Goal: Task Accomplishment & Management: Use online tool/utility

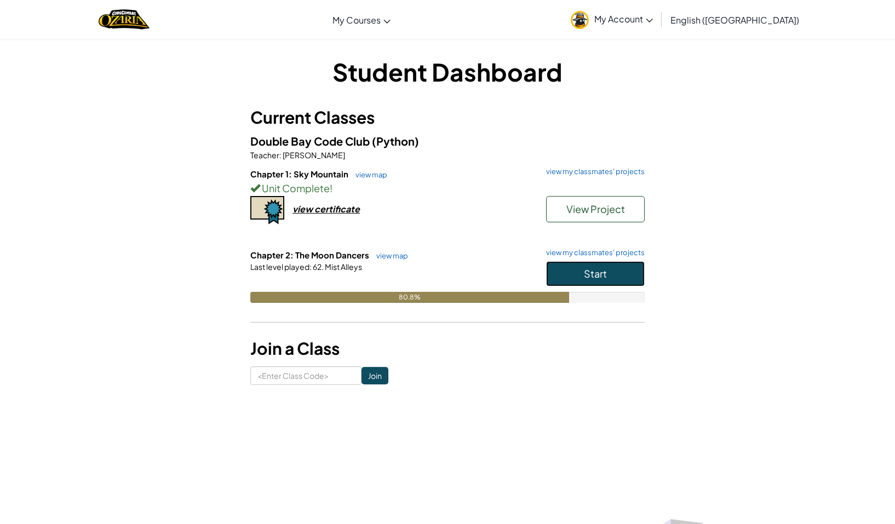
click at [630, 275] on button "Start" at bounding box center [595, 273] width 99 height 25
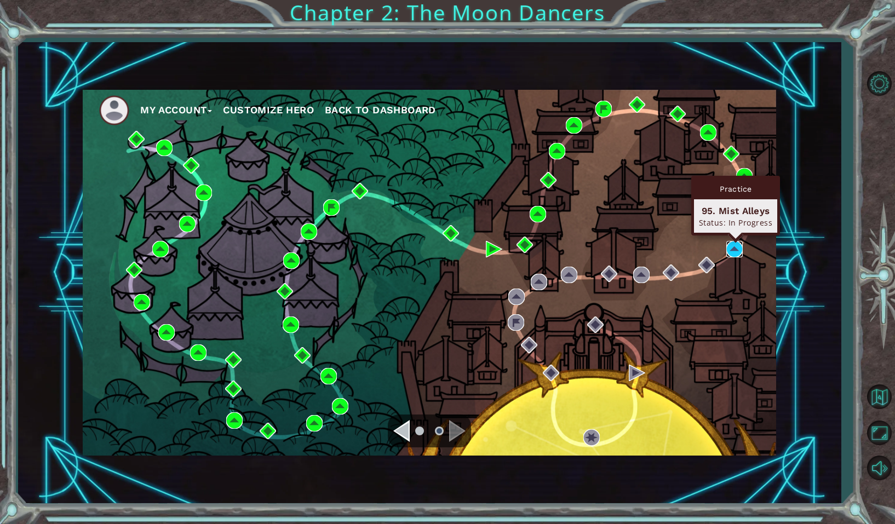
click at [740, 251] on img at bounding box center [734, 249] width 16 height 16
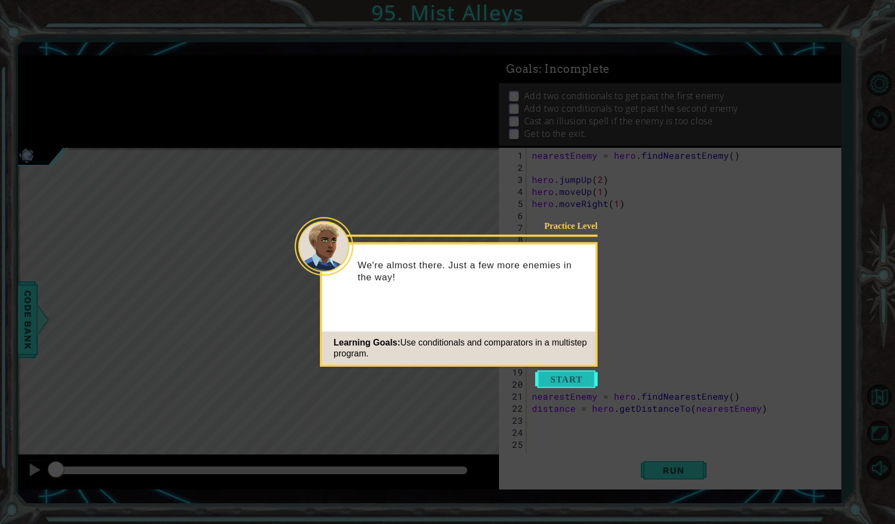
click at [582, 385] on button "Start" at bounding box center [566, 380] width 62 height 18
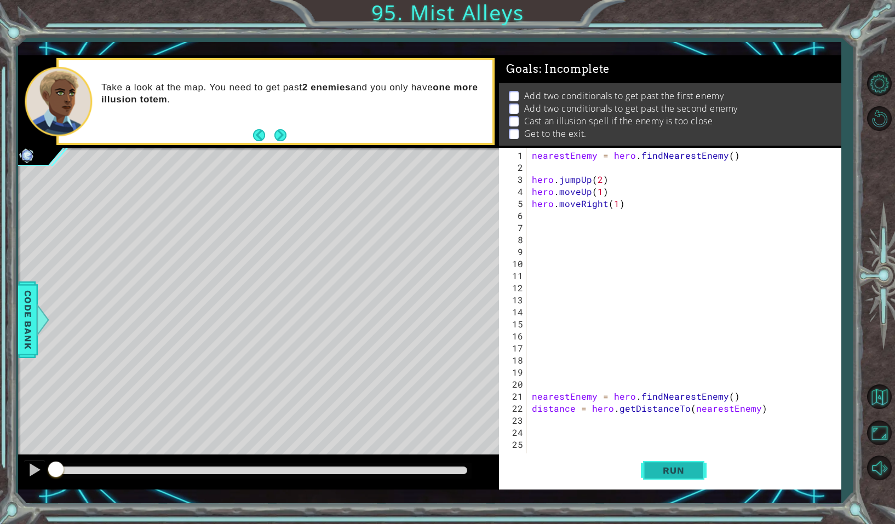
drag, startPoint x: 671, startPoint y: 479, endPoint x: 671, endPoint y: 486, distance: 7.1
click at [671, 477] on button "Run" at bounding box center [674, 470] width 66 height 34
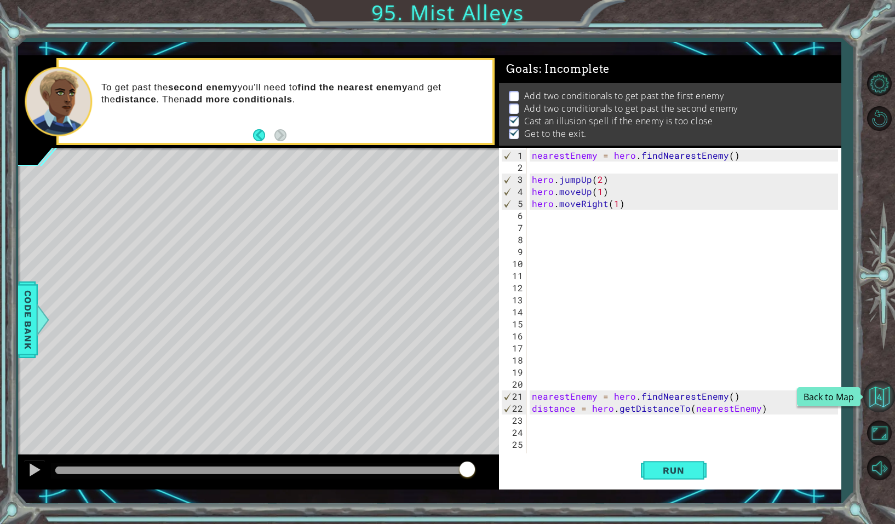
click at [884, 405] on button "Back to Map" at bounding box center [879, 397] width 32 height 32
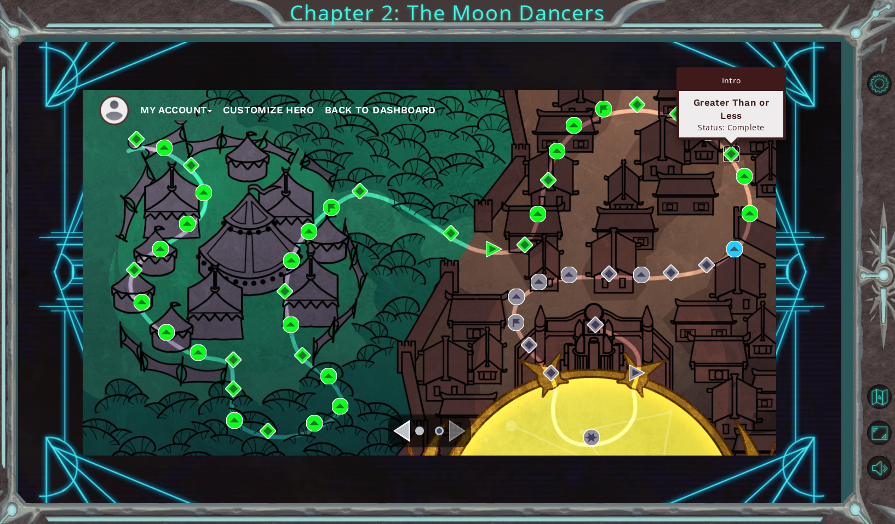
click at [729, 152] on img at bounding box center [731, 154] width 16 height 16
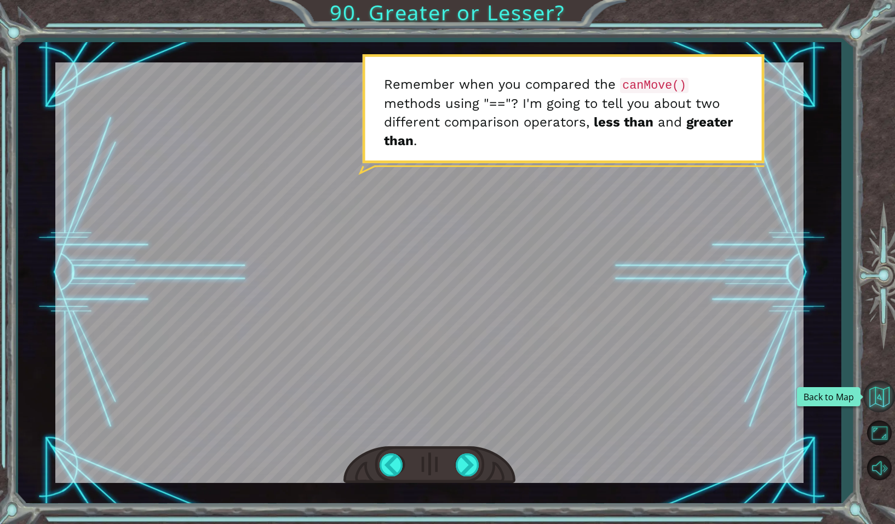
click at [872, 398] on button "Back to Map" at bounding box center [879, 397] width 32 height 32
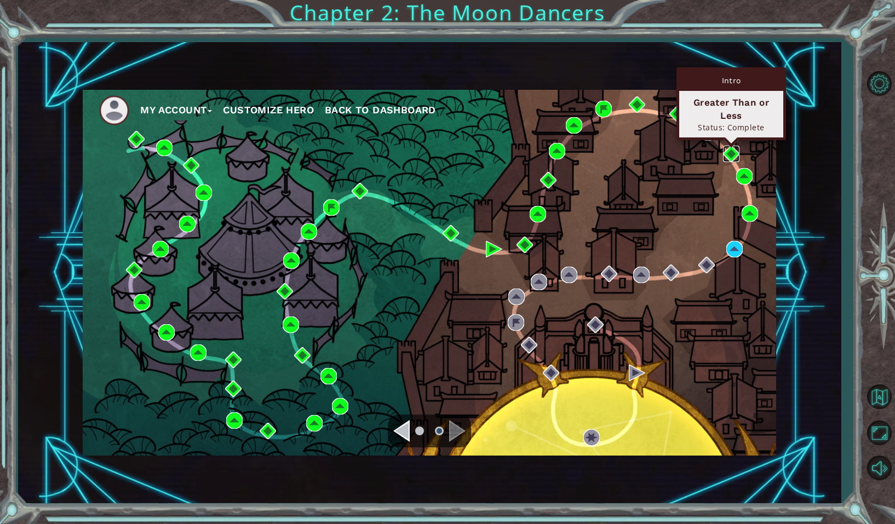
click at [732, 159] on img at bounding box center [731, 154] width 16 height 16
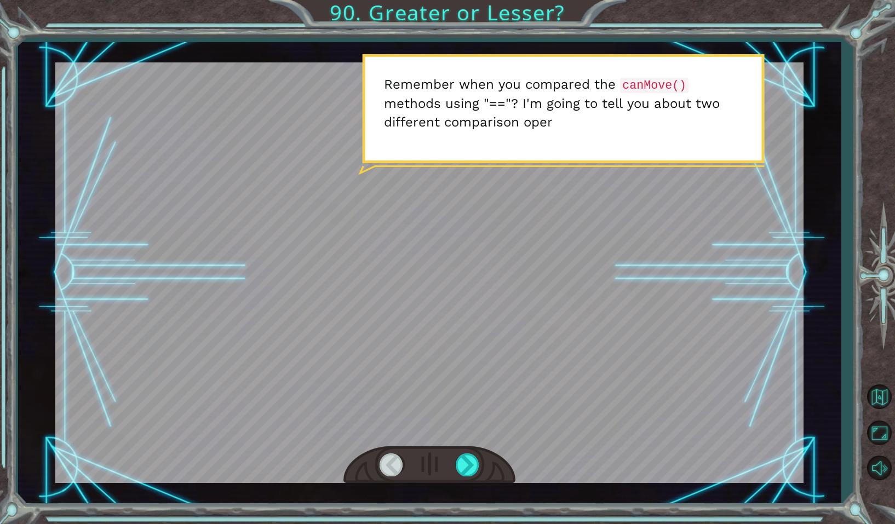
click at [391, 466] on div at bounding box center [391, 464] width 25 height 22
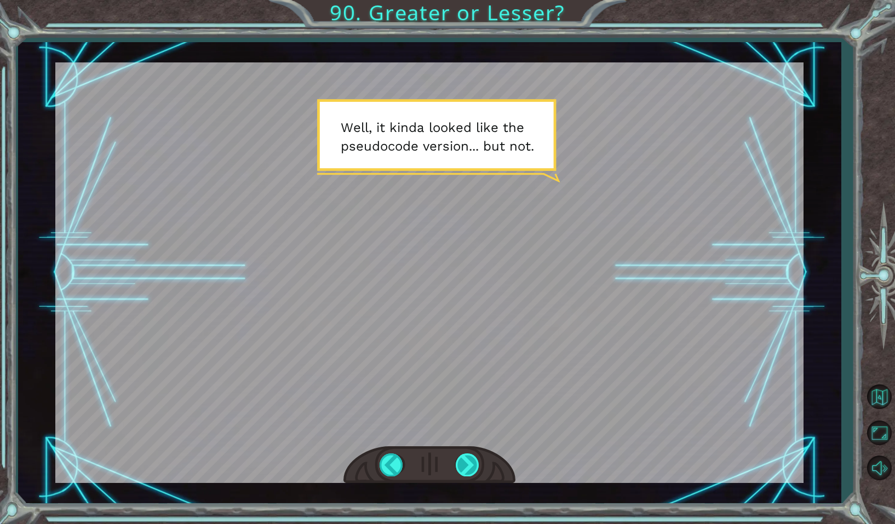
click at [459, 460] on div at bounding box center [468, 464] width 25 height 22
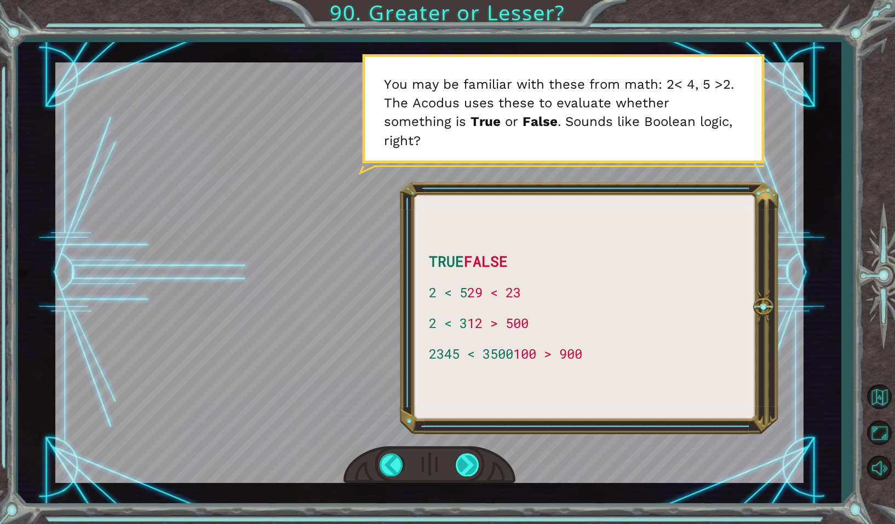
click at [459, 470] on div at bounding box center [468, 464] width 25 height 22
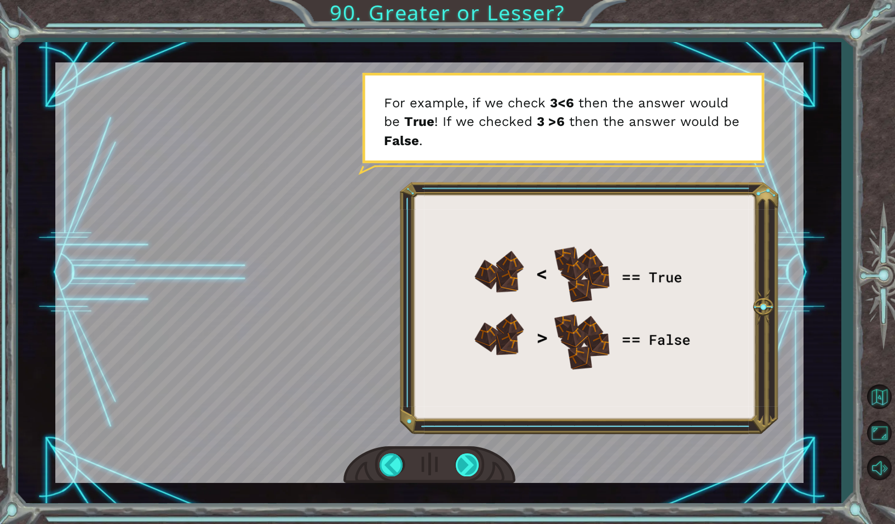
click at [472, 457] on div at bounding box center [468, 464] width 25 height 22
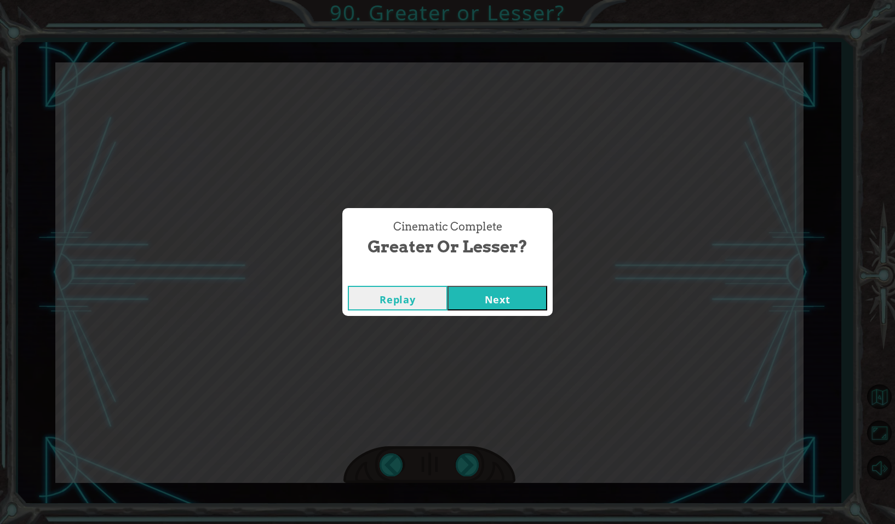
click at [498, 292] on button "Next" at bounding box center [497, 298] width 100 height 25
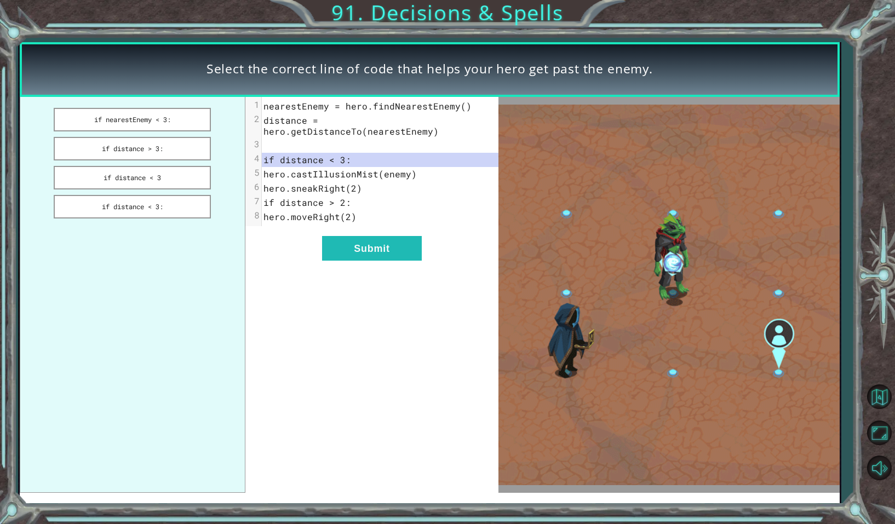
click at [398, 250] on div "xxxxxxxxxx 8 1 nearestEnemy = hero.findNearestEnemy() 2 distance = hero.getDist…" at bounding box center [371, 295] width 253 height 396
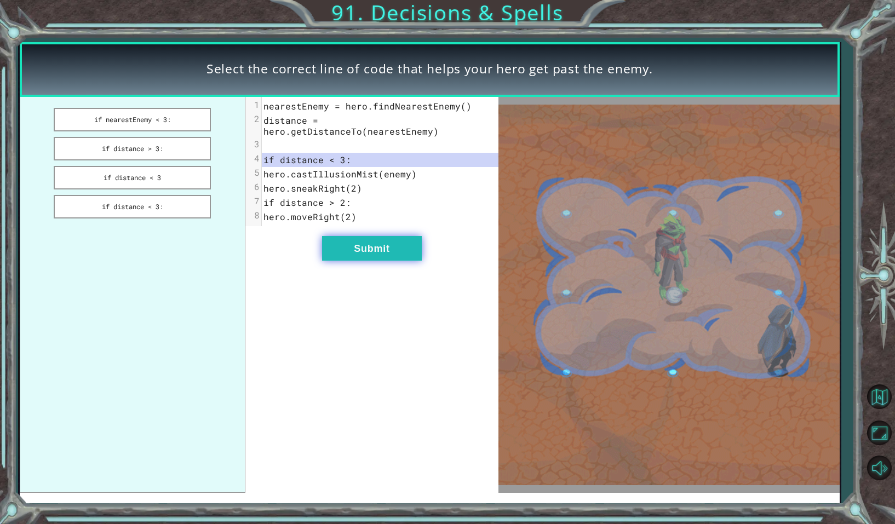
click at [398, 237] on button "Submit" at bounding box center [372, 248] width 100 height 25
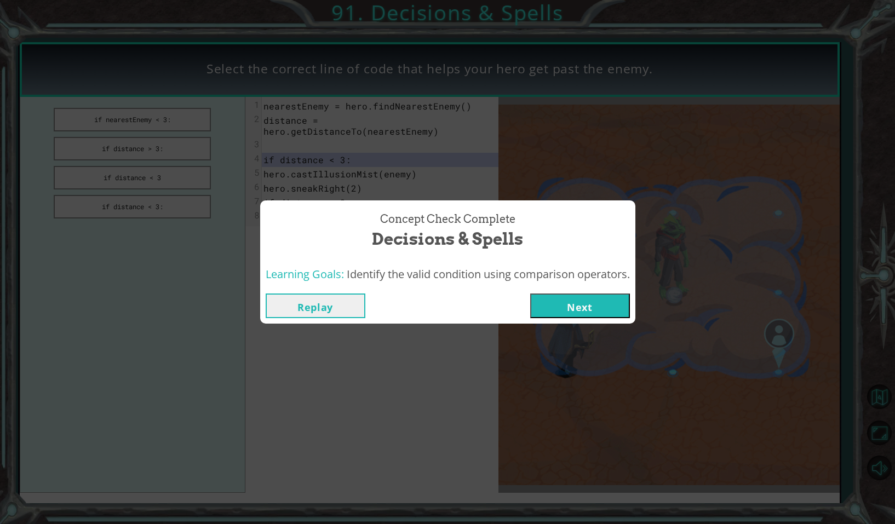
click at [606, 307] on button "Next" at bounding box center [580, 306] width 100 height 25
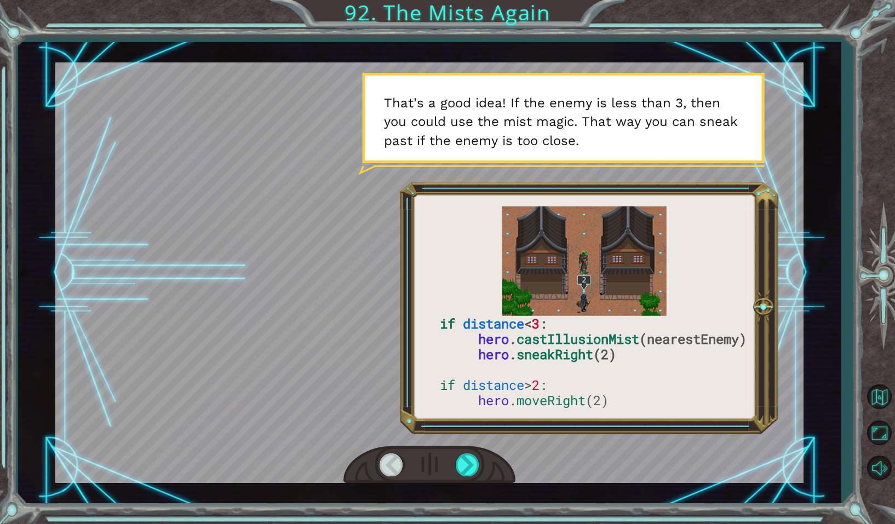
click at [393, 462] on div at bounding box center [391, 464] width 25 height 22
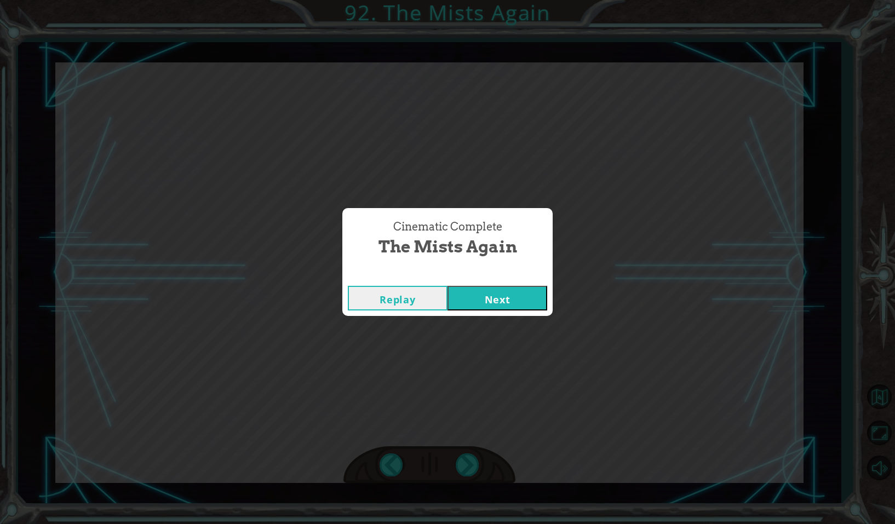
click at [482, 301] on button "Next" at bounding box center [497, 298] width 100 height 25
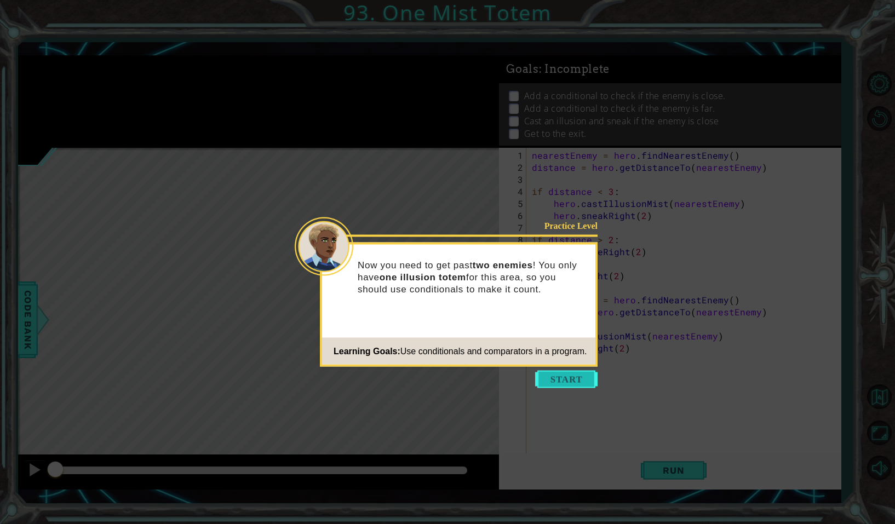
click at [575, 378] on button "Start" at bounding box center [566, 380] width 62 height 18
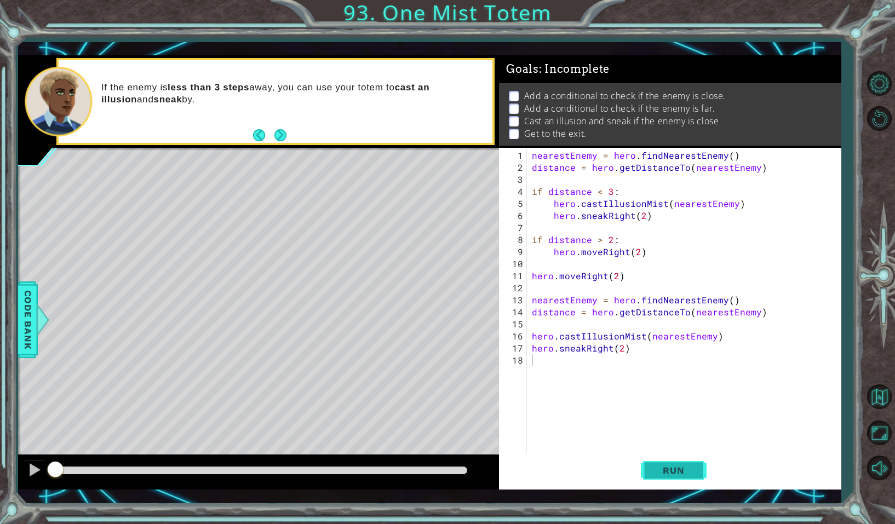
click at [669, 470] on span "Run" at bounding box center [673, 470] width 43 height 11
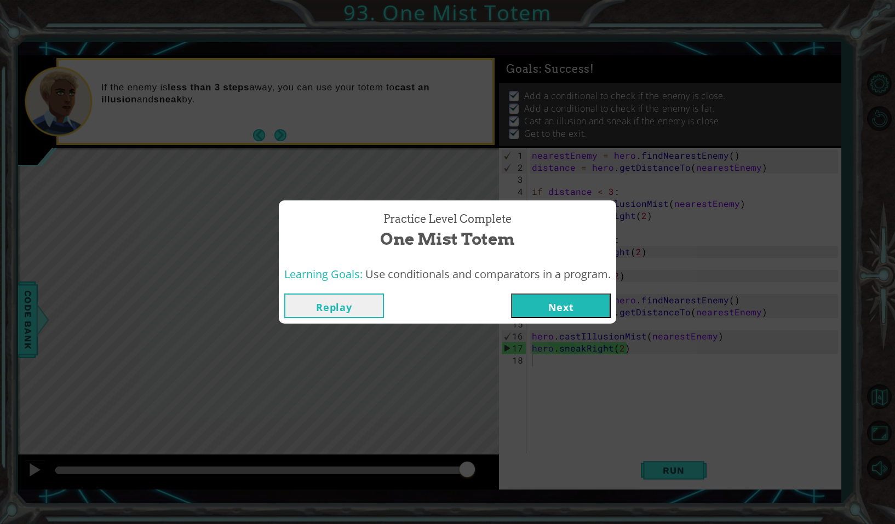
click at [347, 307] on button "Replay" at bounding box center [334, 306] width 100 height 25
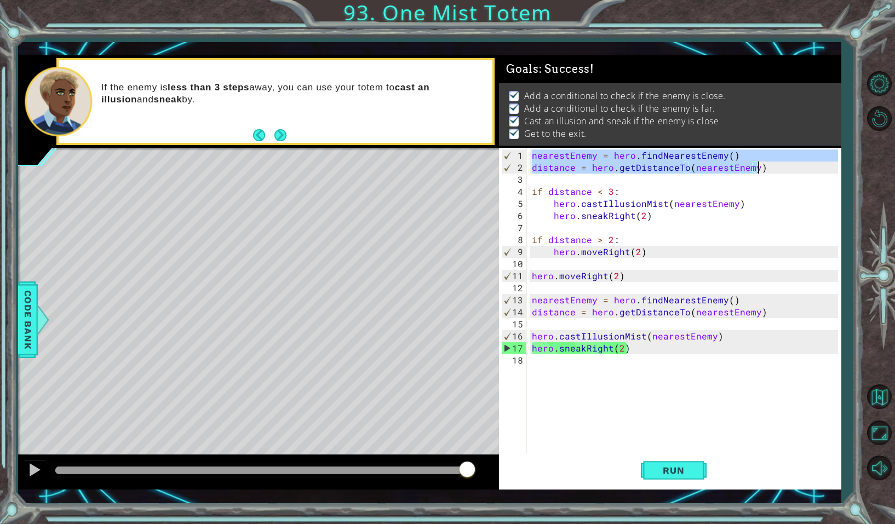
drag, startPoint x: 532, startPoint y: 152, endPoint x: 775, endPoint y: 171, distance: 243.9
click at [775, 171] on div "nearestEnemy = hero . findNearestEnemy ( ) distance = hero . getDistanceTo ( ne…" at bounding box center [686, 317] width 313 height 337
click at [548, 154] on div "nearestEnemy = hero . findNearestEnemy ( ) distance = hero . getDistanceTo ( ne…" at bounding box center [684, 304] width 308 height 313
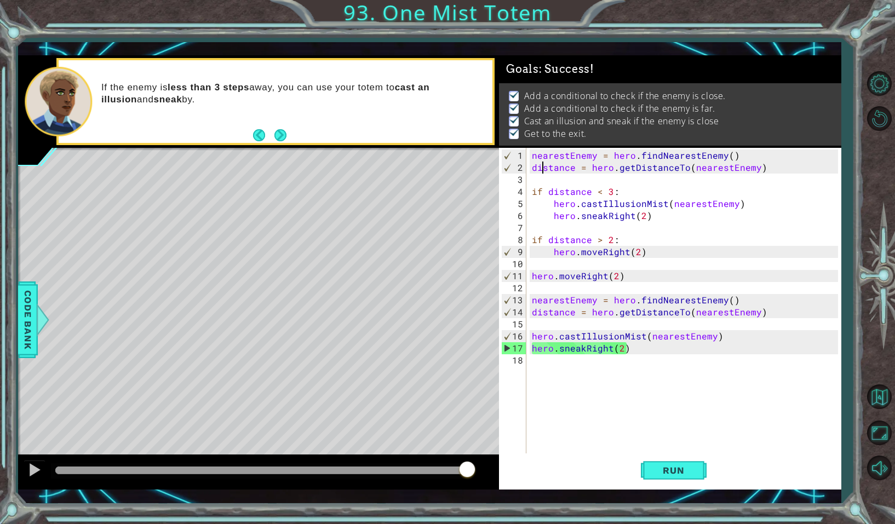
click at [540, 171] on div "nearestEnemy = hero . findNearestEnemy ( ) distance = hero . getDistanceTo ( ne…" at bounding box center [686, 317] width 313 height 337
click at [565, 189] on div "nearestEnemy = hero . findNearestEnemy ( ) distance = hero . getDistanceTo ( ne…" at bounding box center [686, 317] width 313 height 337
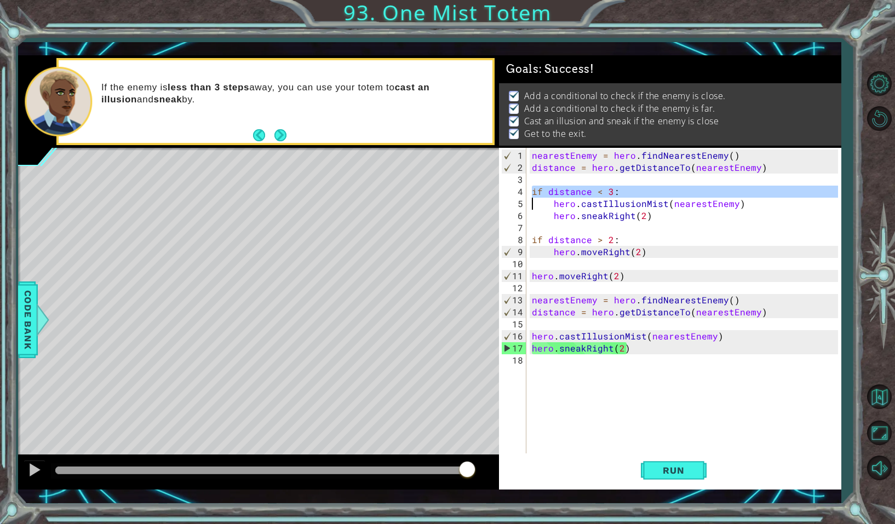
click at [565, 189] on div "nearestEnemy = hero . findNearestEnemy ( ) distance = hero . getDistanceTo ( ne…" at bounding box center [686, 317] width 313 height 337
type textarea "if distance < 3:"
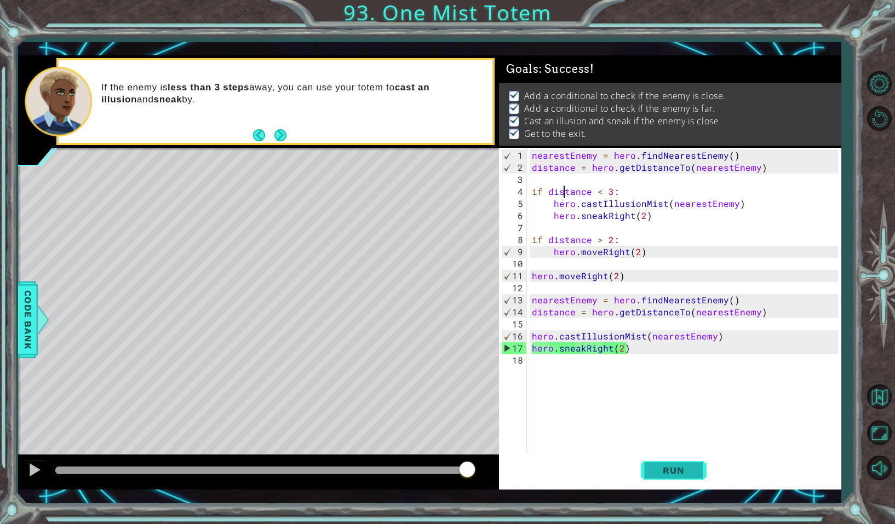
click at [681, 470] on span "Run" at bounding box center [673, 470] width 43 height 11
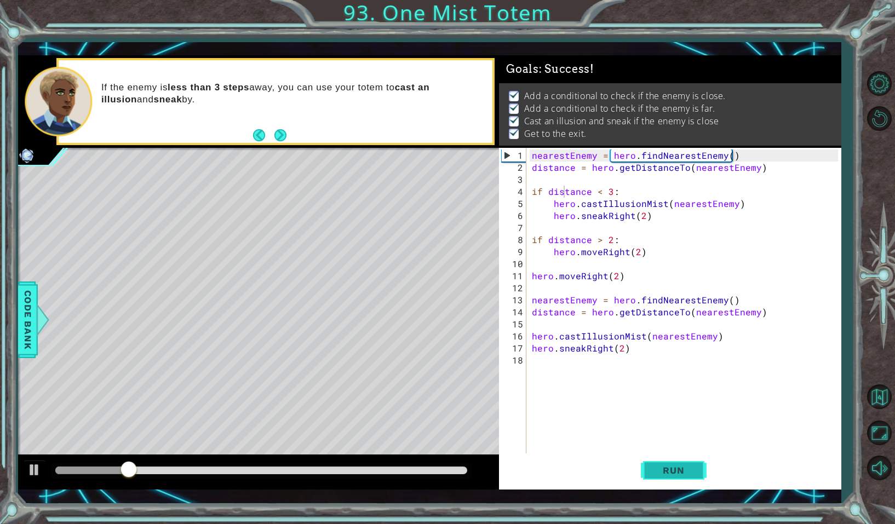
click at [681, 470] on span "Run" at bounding box center [673, 470] width 43 height 11
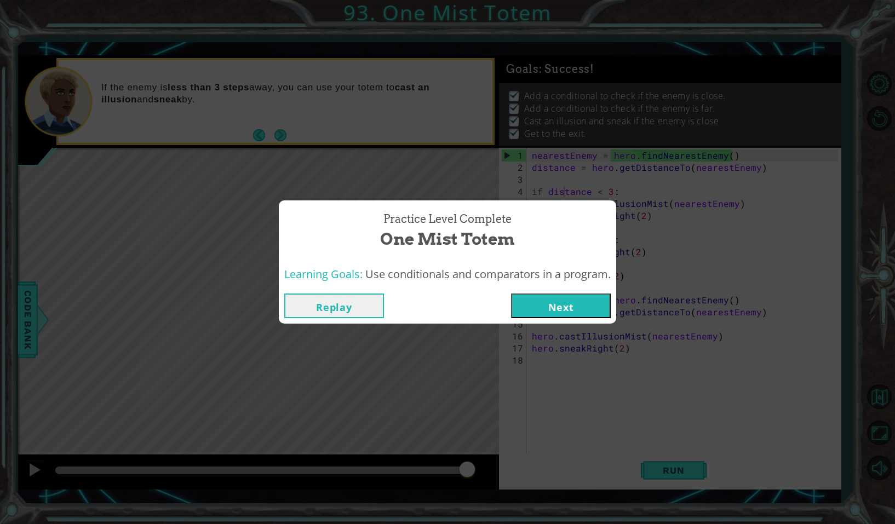
click at [567, 312] on button "Next" at bounding box center [561, 306] width 100 height 25
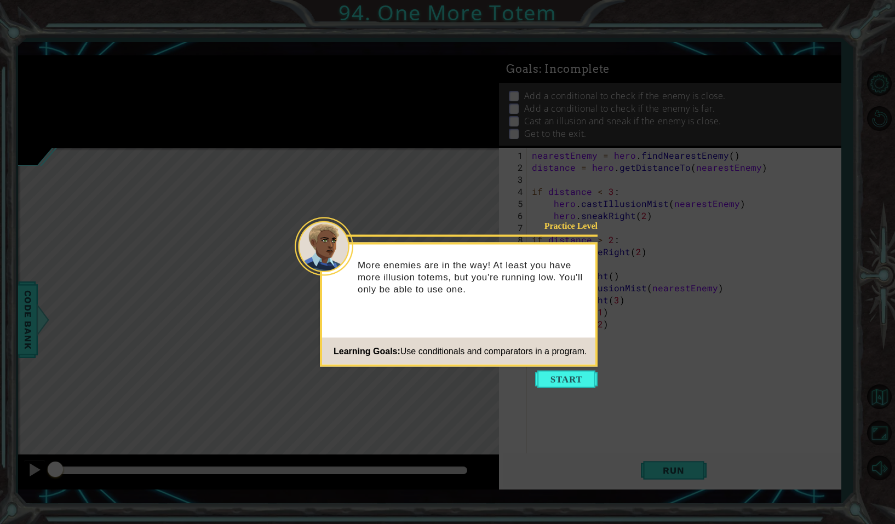
click at [577, 388] on icon at bounding box center [447, 262] width 895 height 524
click at [576, 383] on button "Start" at bounding box center [566, 380] width 62 height 18
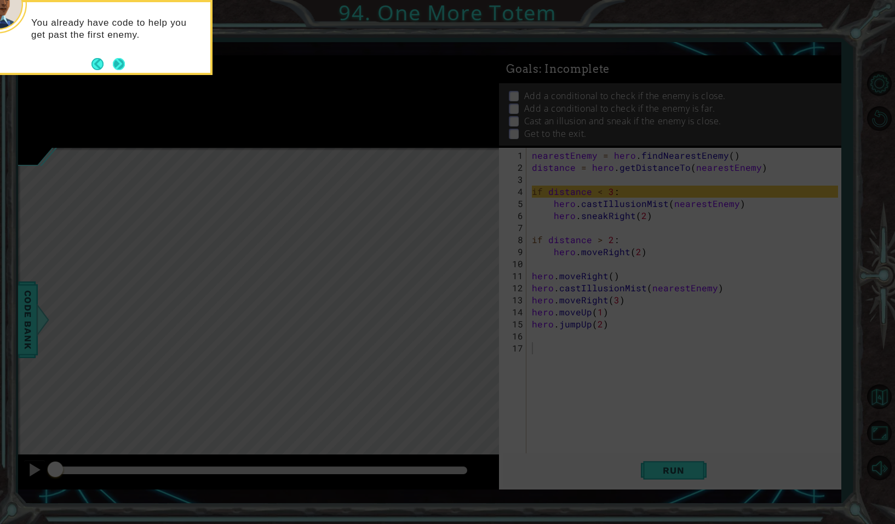
click at [115, 61] on button "Next" at bounding box center [119, 64] width 12 height 12
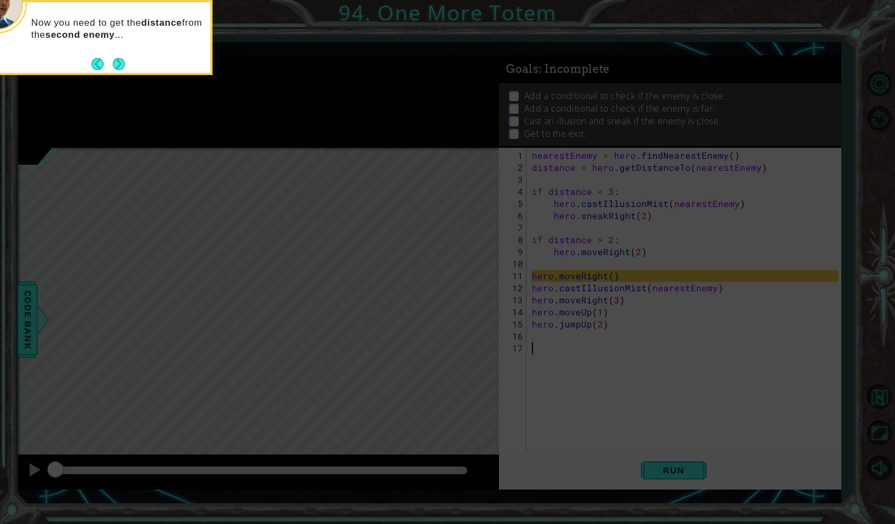
click at [115, 61] on button "Next" at bounding box center [119, 64] width 12 height 12
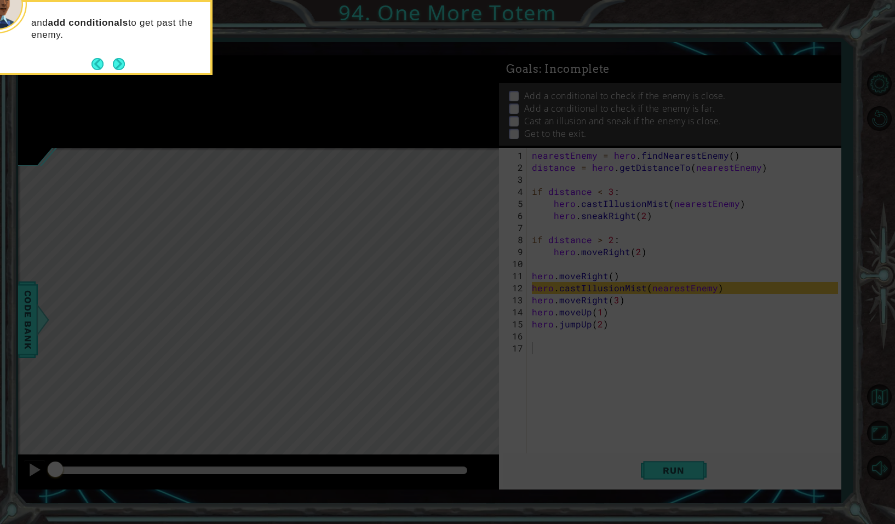
click at [115, 61] on button "Next" at bounding box center [119, 64] width 12 height 12
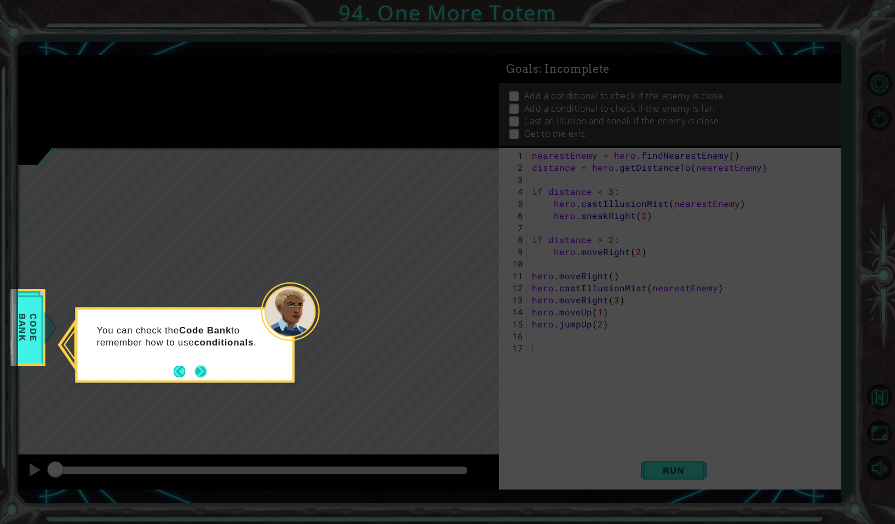
click at [204, 366] on button "Next" at bounding box center [201, 371] width 12 height 12
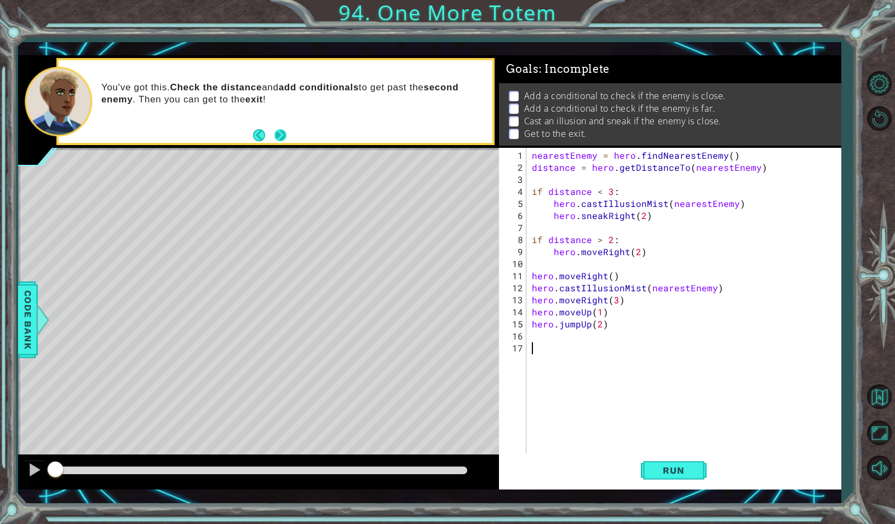
click at [286, 134] on button "Next" at bounding box center [280, 135] width 12 height 12
click at [648, 463] on button "Run" at bounding box center [674, 470] width 66 height 34
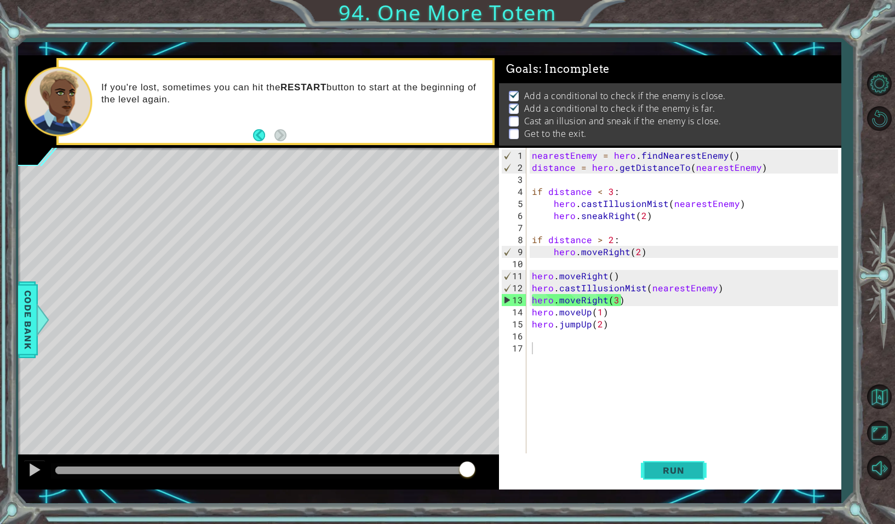
click at [682, 475] on span "Run" at bounding box center [673, 470] width 43 height 11
click at [682, 476] on button "Run" at bounding box center [674, 470] width 66 height 34
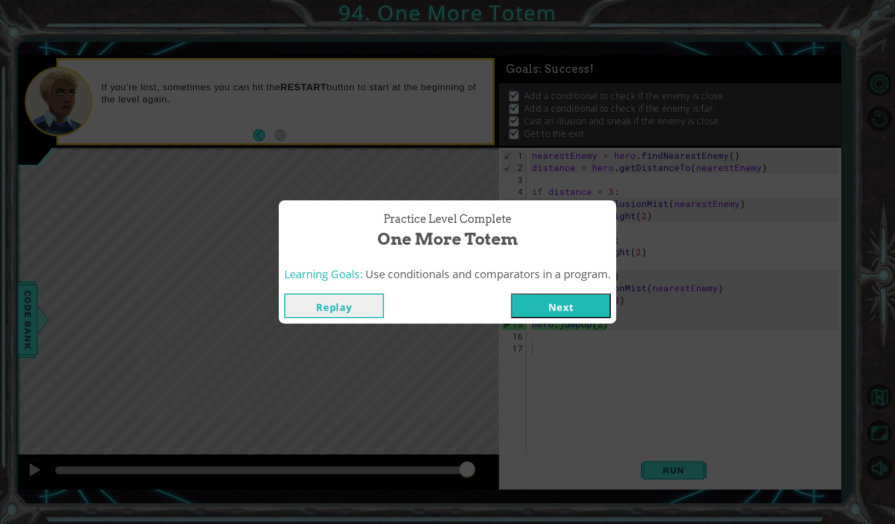
click at [576, 309] on button "Next" at bounding box center [561, 306] width 100 height 25
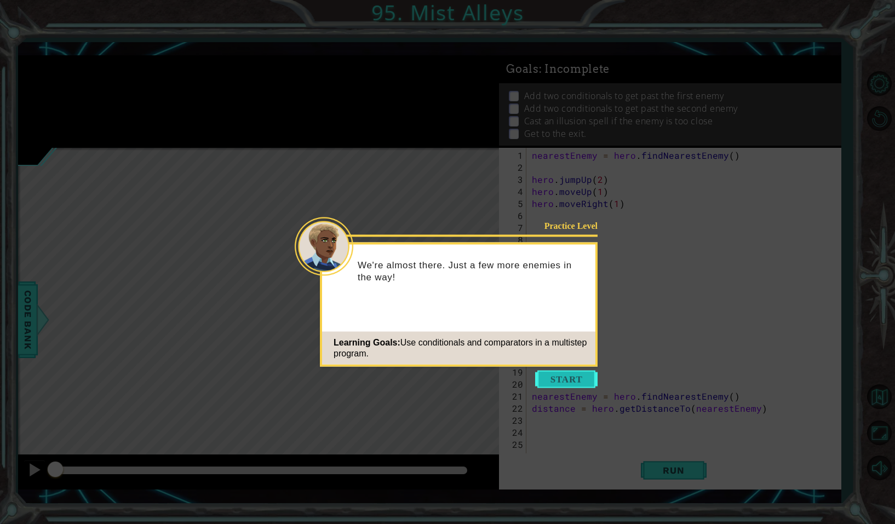
click at [567, 372] on button "Start" at bounding box center [566, 380] width 62 height 18
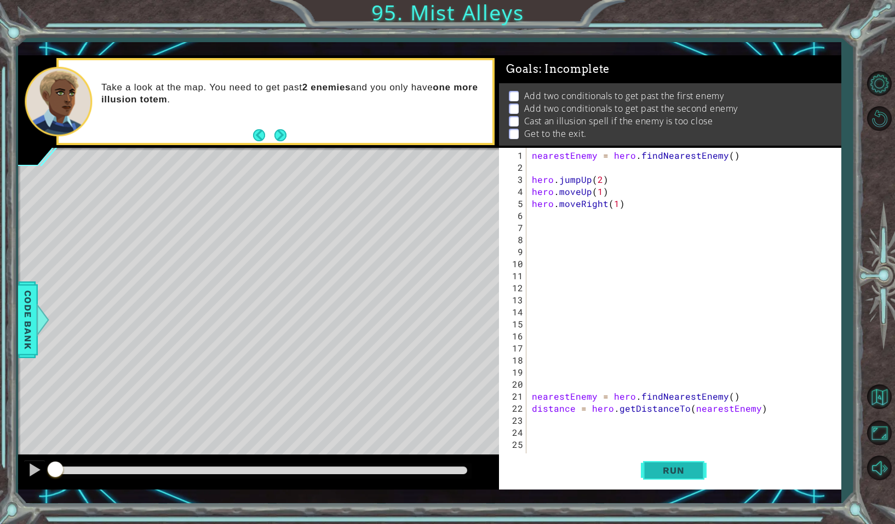
click at [691, 469] on span "Run" at bounding box center [673, 470] width 43 height 11
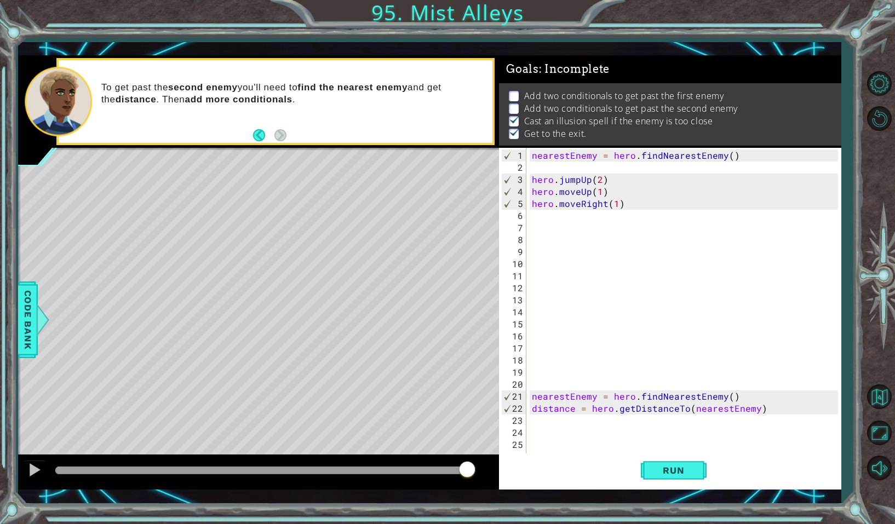
click at [596, 348] on div "nearestEnemy = hero . findNearestEnemy ( ) hero . jumpUp ( 2 ) hero . moveUp ( …" at bounding box center [686, 317] width 313 height 337
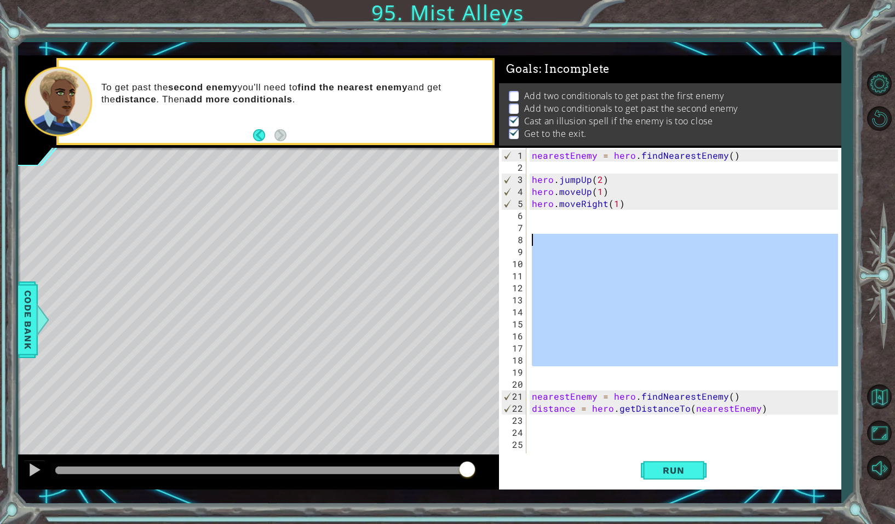
drag, startPoint x: 551, startPoint y: 373, endPoint x: 535, endPoint y: 236, distance: 138.4
click at [535, 236] on div "nearestEnemy = hero . findNearestEnemy ( ) hero . jumpUp ( 2 ) hero . moveUp ( …" at bounding box center [686, 317] width 313 height 337
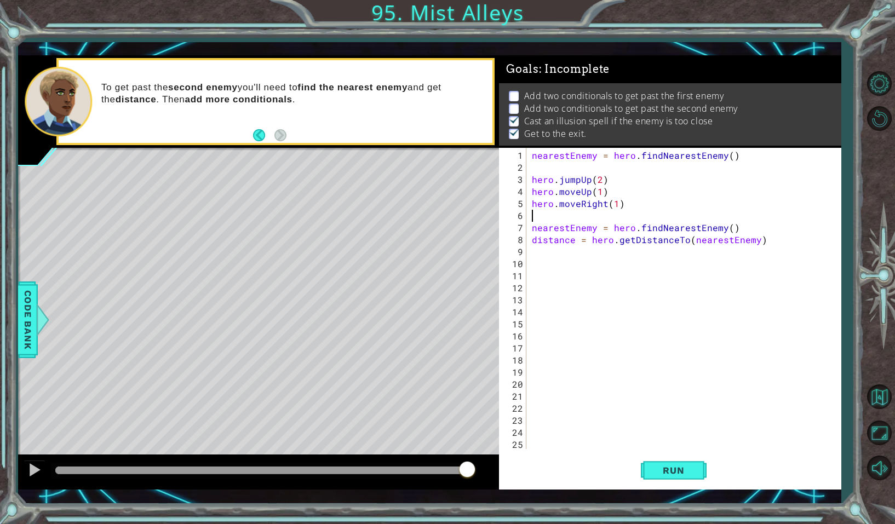
type textarea "hero.moveRight(1)"
click at [801, 243] on div "nearestEnemy = hero . findNearestEnemy ( ) hero . jumpUp ( 2 ) hero . moveUp ( …" at bounding box center [686, 311] width 313 height 325
type textarea "distance = hero.getDistanceTo(nearestEnemy)"
click at [21, 335] on span "Code Bank" at bounding box center [28, 319] width 18 height 67
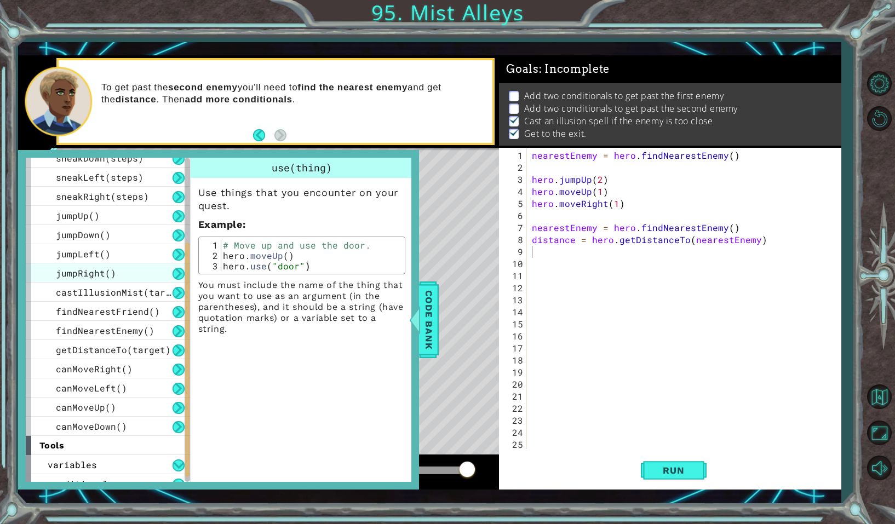
scroll to position [174, 0]
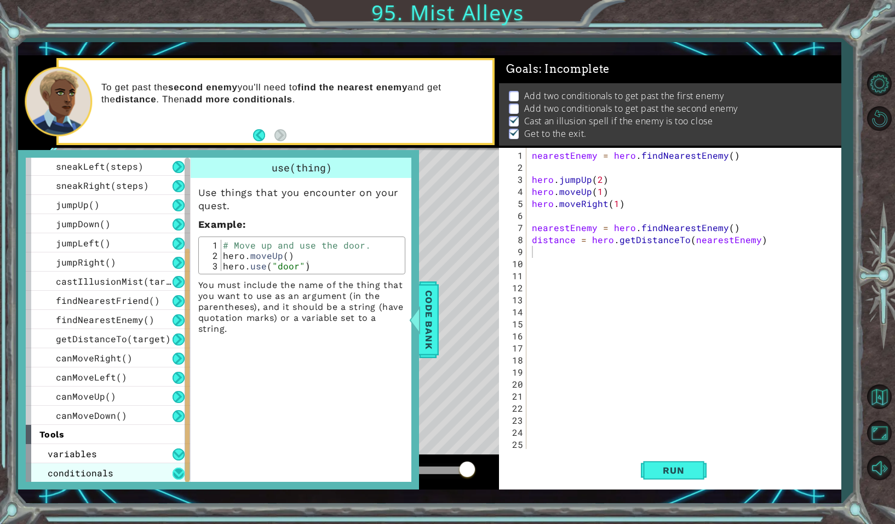
click at [175, 470] on button at bounding box center [178, 474] width 12 height 12
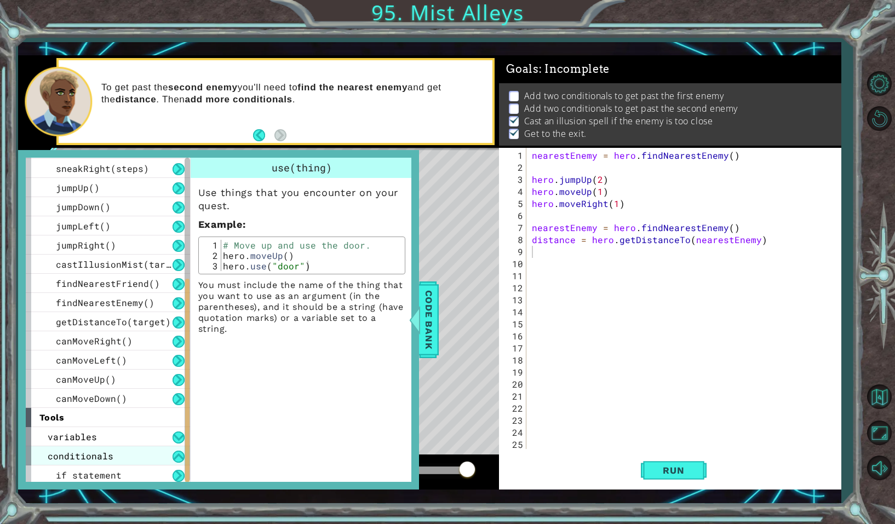
scroll to position [193, 0]
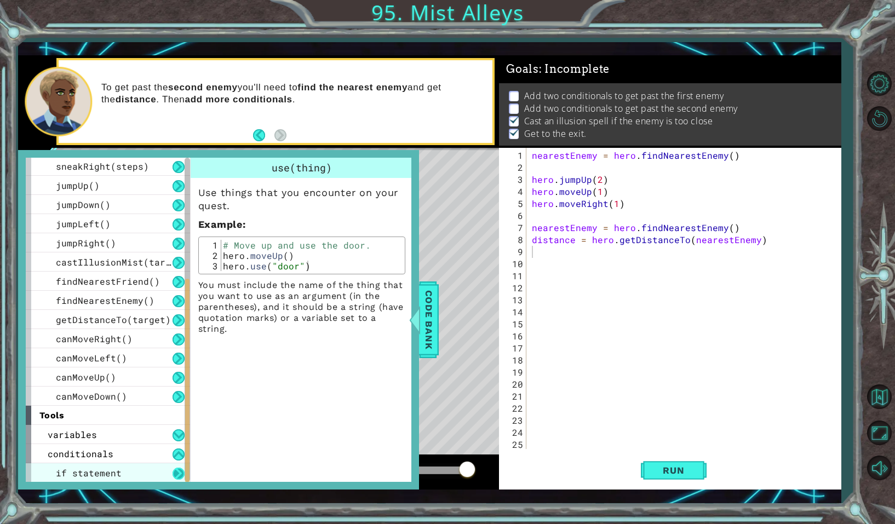
click at [179, 470] on button at bounding box center [178, 474] width 12 height 12
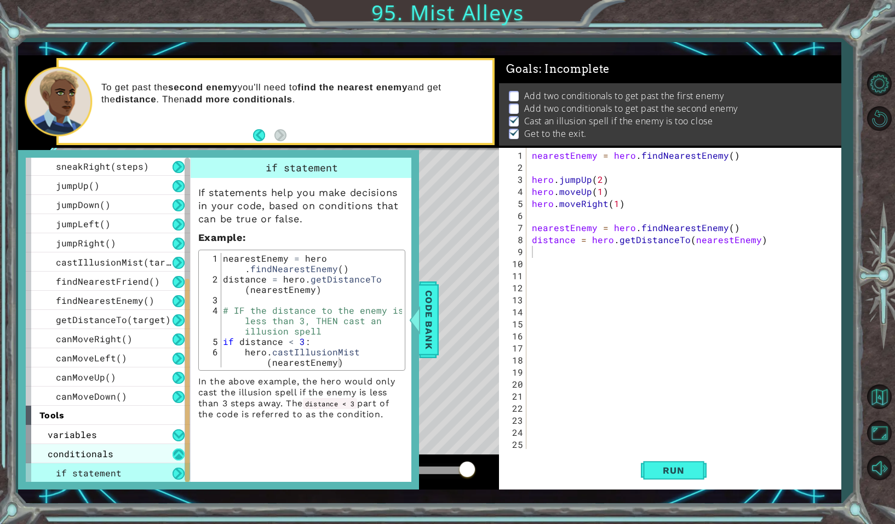
click at [173, 456] on button at bounding box center [178, 454] width 12 height 12
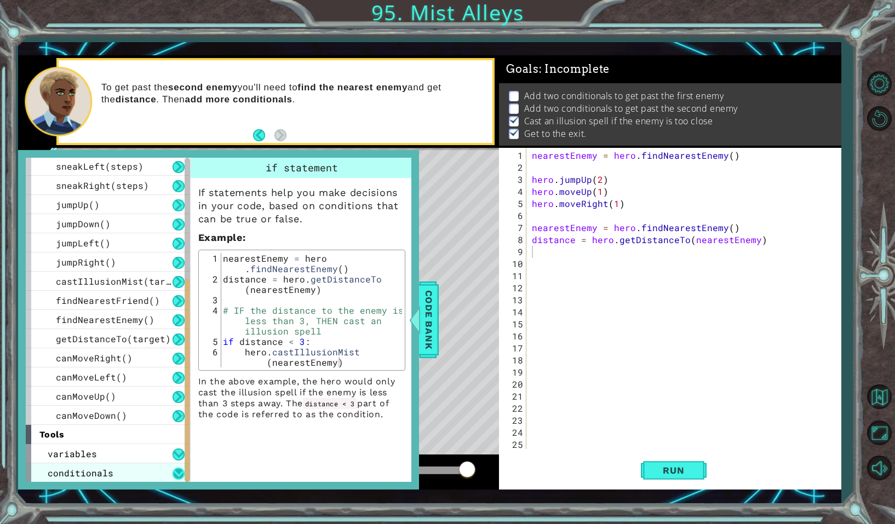
click at [173, 456] on button at bounding box center [178, 454] width 12 height 12
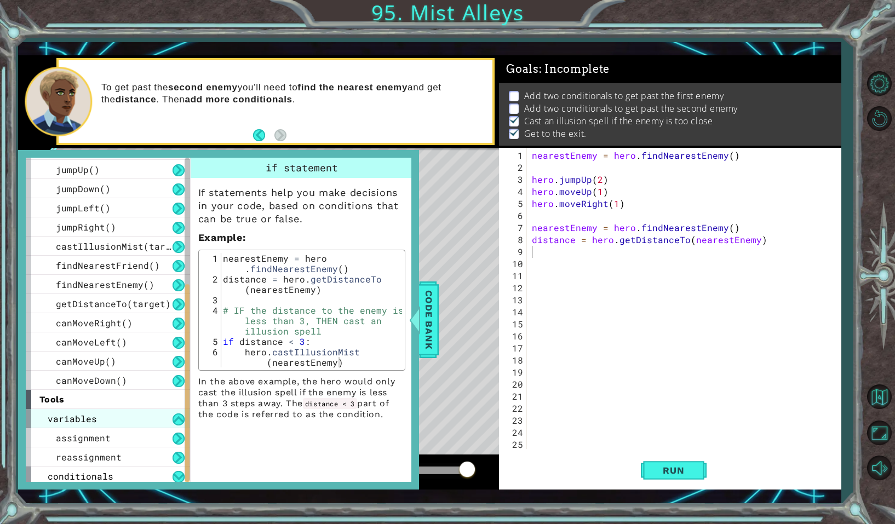
scroll to position [212, 0]
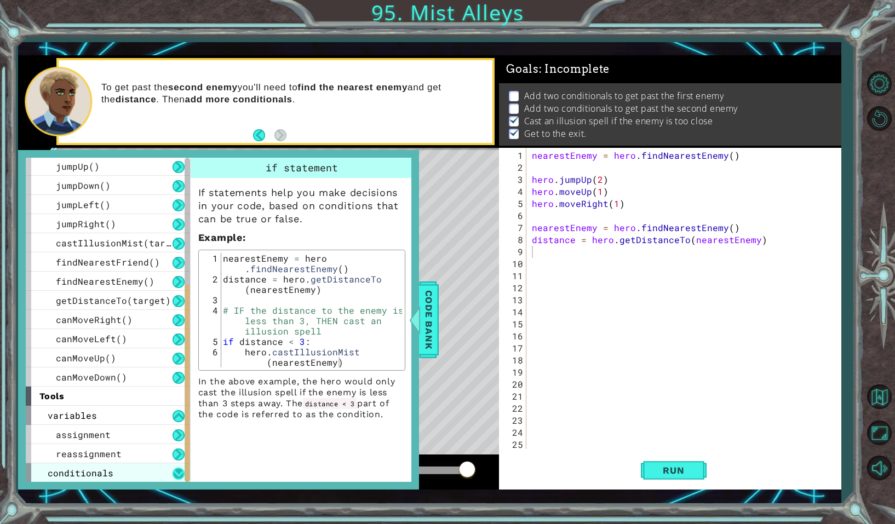
click at [176, 471] on button at bounding box center [178, 474] width 12 height 12
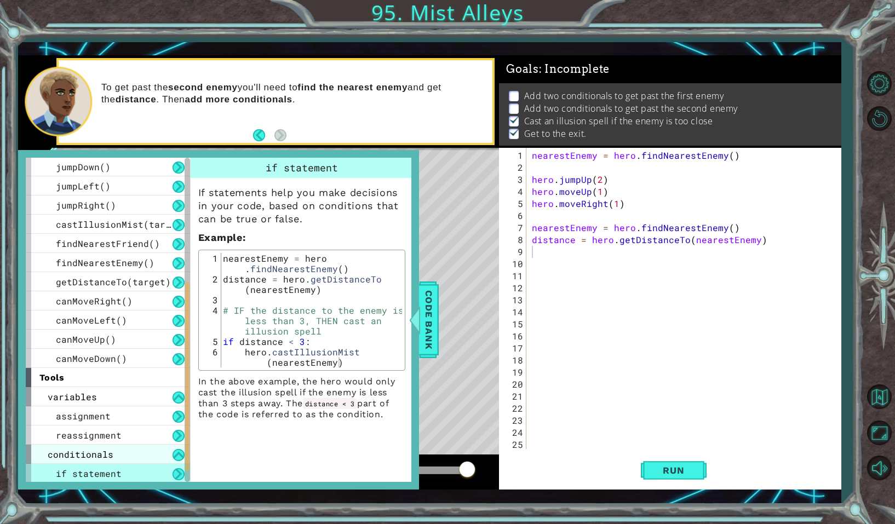
scroll to position [231, 0]
click at [110, 456] on span "conditionals" at bounding box center [81, 453] width 66 height 11
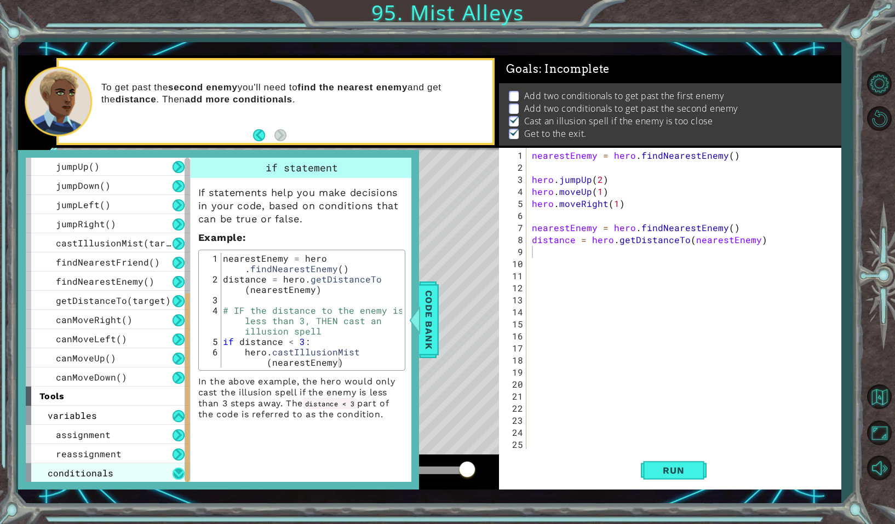
click at [174, 468] on button at bounding box center [178, 474] width 12 height 12
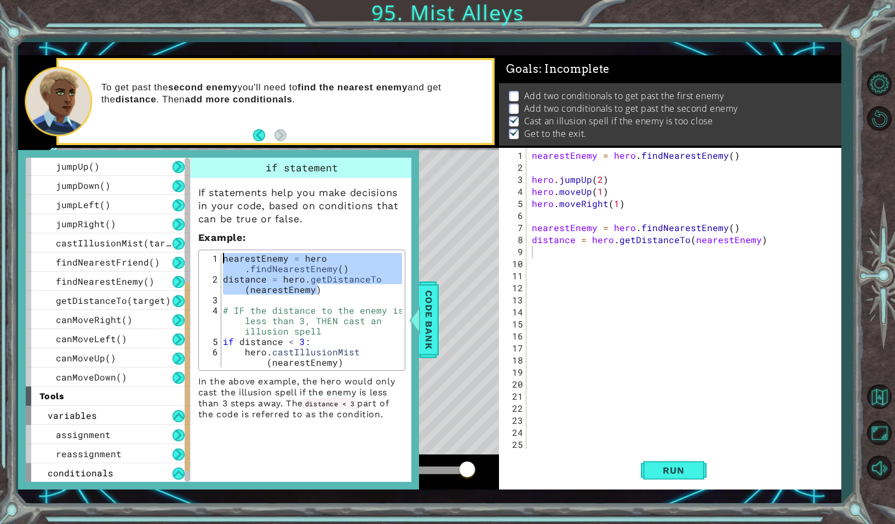
drag, startPoint x: 317, startPoint y: 289, endPoint x: 216, endPoint y: 250, distance: 108.5
click at [216, 250] on div "distance = hero.getDistanceTo(nearestEnemy) 1 2 3 4 5 6 nearestEnemy = hero . f…" at bounding box center [301, 310] width 207 height 121
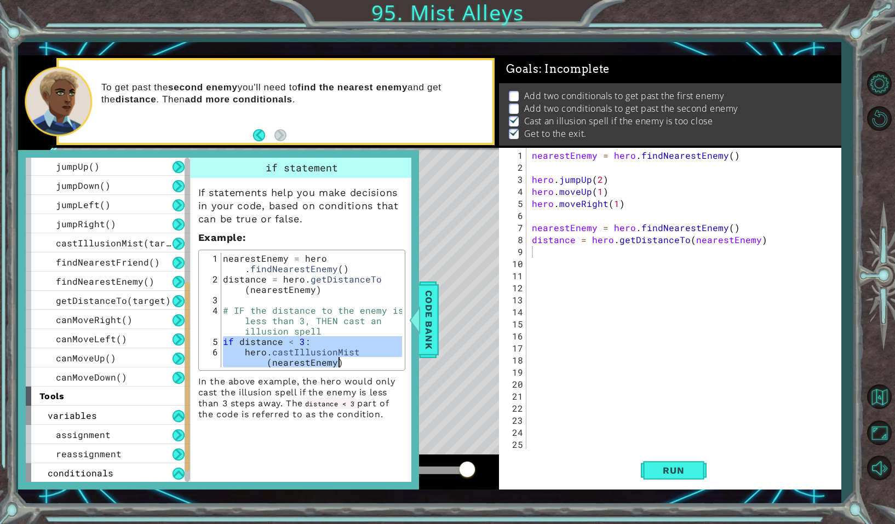
drag, startPoint x: 223, startPoint y: 342, endPoint x: 349, endPoint y: 375, distance: 130.8
click at [349, 375] on div "If statements help you make decisions in your code, based on conditions that ca…" at bounding box center [302, 299] width 222 height 242
type textarea "if distance < 3: hero.castIllusionMist(nearestEnemy)"
click at [555, 255] on div "nearestEnemy = hero . findNearestEnemy ( ) hero . jumpUp ( 2 ) hero . moveUp ( …" at bounding box center [686, 311] width 313 height 325
paste textarea "hero.castIllusionMist(nearestEnemy)"
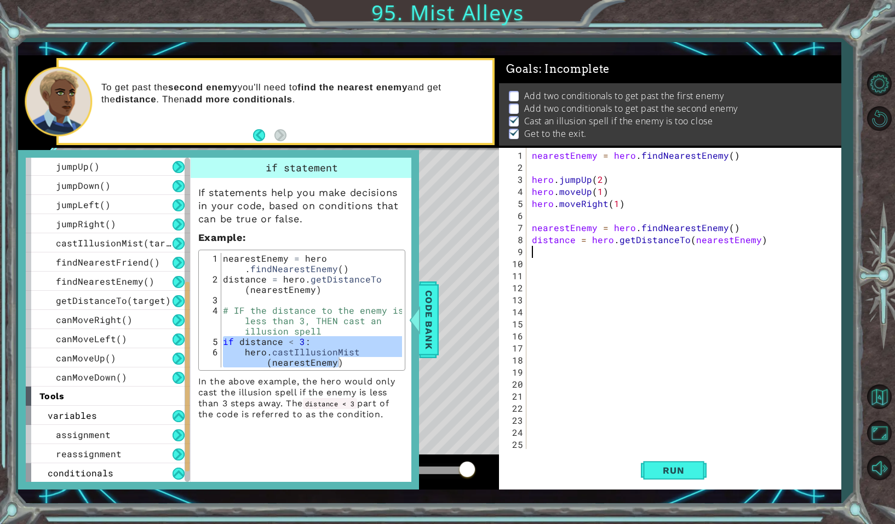
type textarea "hero.castIllusionMist(nearestEnemy)"
click at [430, 324] on span "Code Bank" at bounding box center [429, 319] width 18 height 67
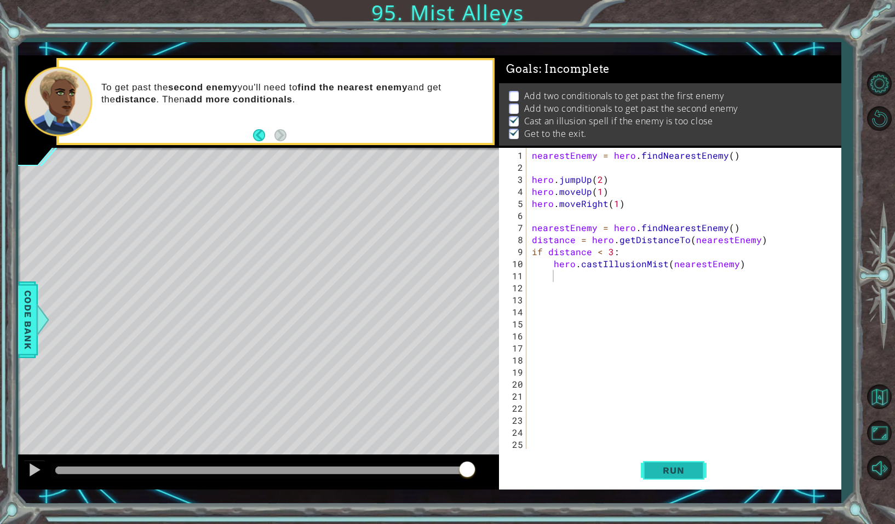
click at [679, 473] on span "Run" at bounding box center [673, 470] width 43 height 11
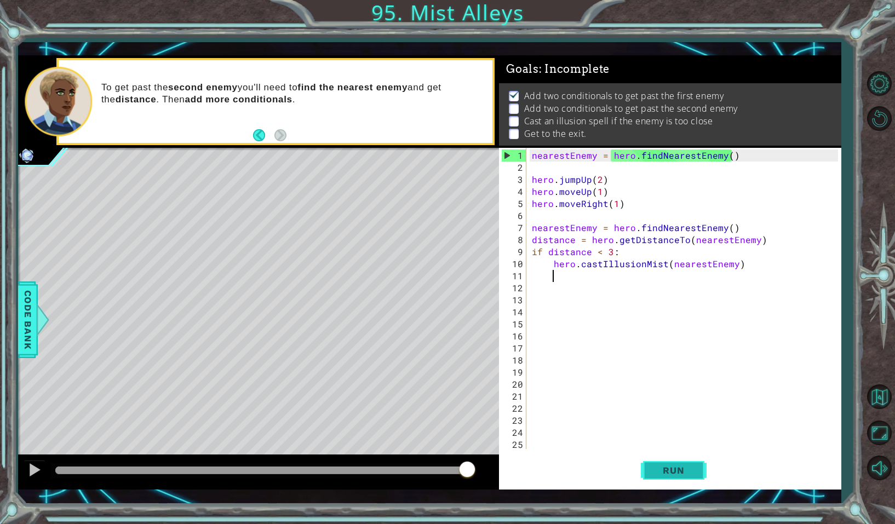
click at [679, 473] on span "Run" at bounding box center [673, 470] width 43 height 11
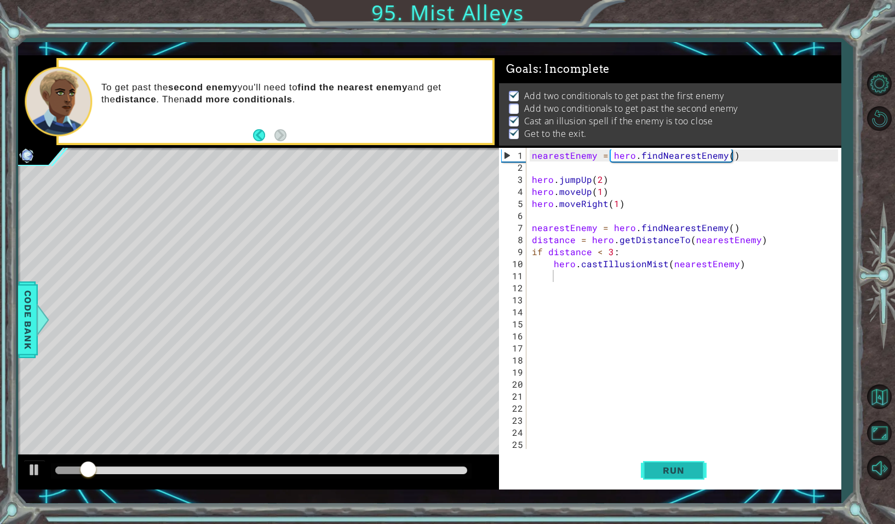
click at [679, 473] on span "Run" at bounding box center [673, 470] width 43 height 11
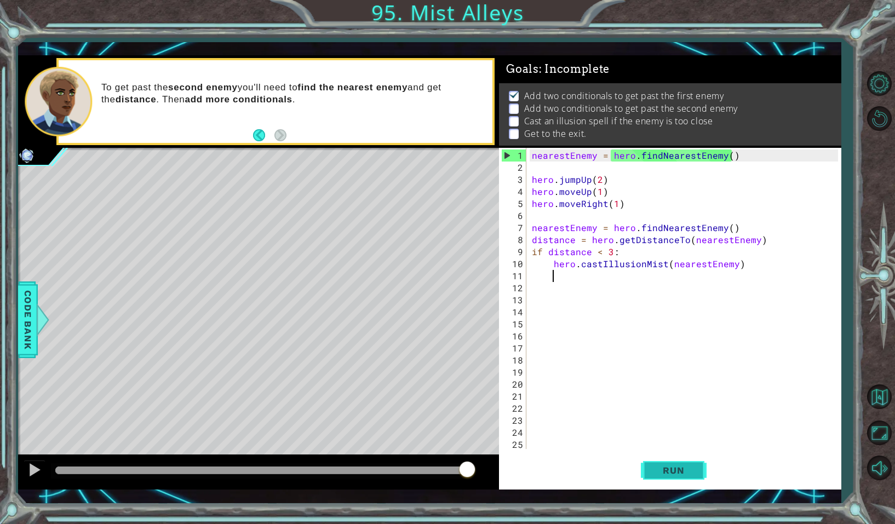
click at [679, 473] on span "Run" at bounding box center [673, 470] width 43 height 11
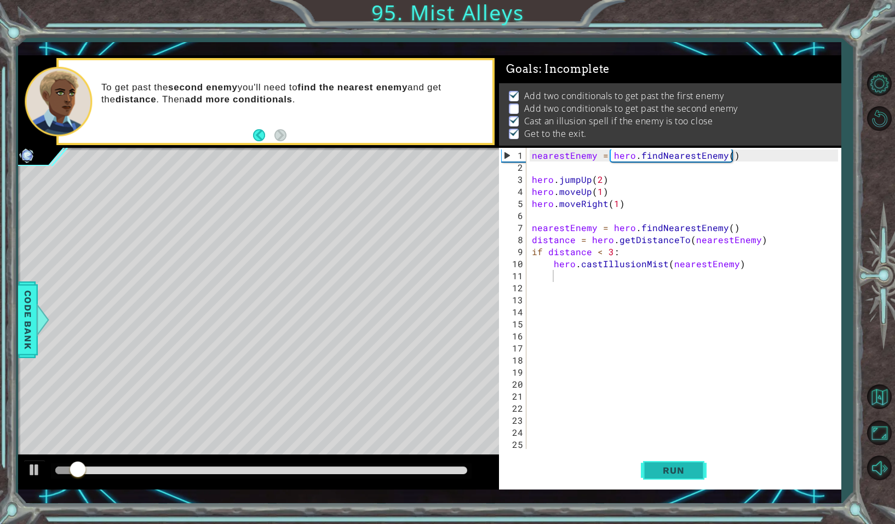
click at [679, 473] on span "Run" at bounding box center [673, 470] width 43 height 11
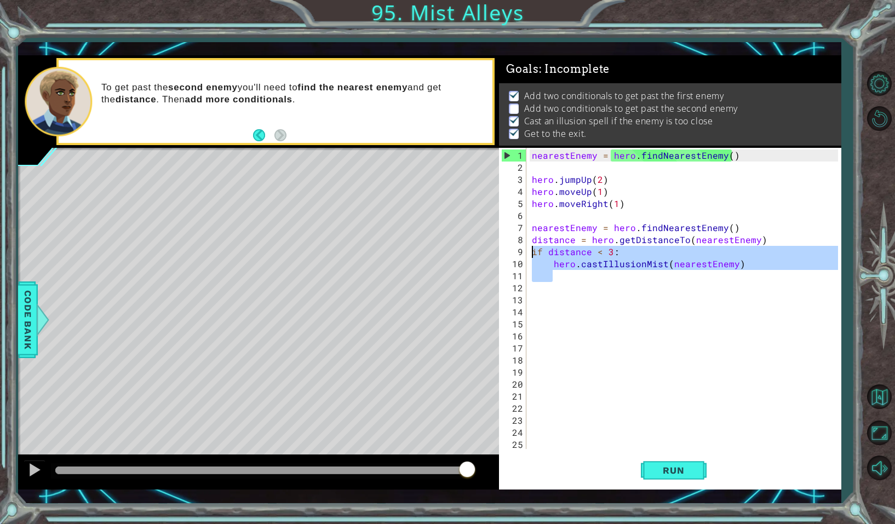
drag, startPoint x: 744, startPoint y: 269, endPoint x: 523, endPoint y: 251, distance: 220.9
click at [523, 251] on div "1 2 3 4 5 6 7 8 9 10 11 12 13 14 15 16 17 18 19 20 21 22 23 24 25 26 nearestEne…" at bounding box center [668, 298] width 338 height 301
type textarea "if distance < 3: hero.castIllusionMist(nearestEnemy)"
click at [534, 164] on div "nearestEnemy = hero . findNearestEnemy ( ) hero . jumpUp ( 2 ) hero . moveUp ( …" at bounding box center [686, 311] width 313 height 325
drag, startPoint x: 766, startPoint y: 272, endPoint x: 625, endPoint y: 246, distance: 143.1
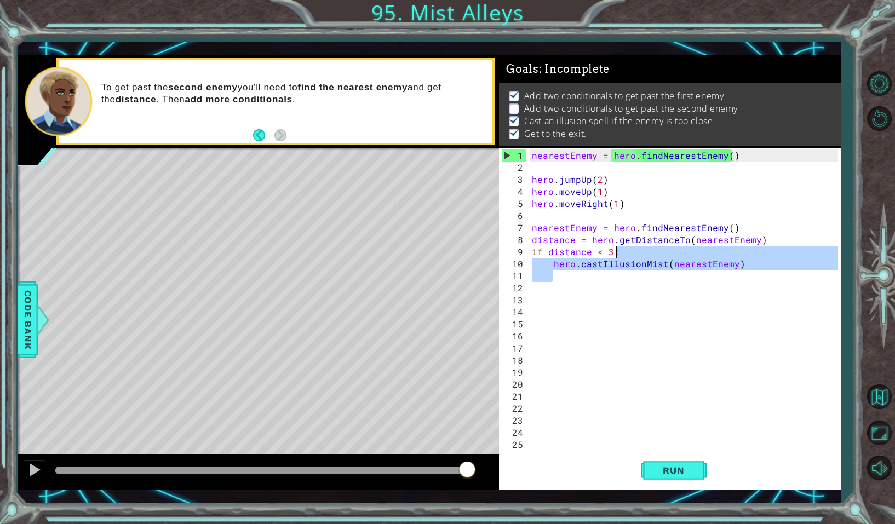
click at [625, 246] on div "nearestEnemy = hero . findNearestEnemy ( ) hero . jumpUp ( 2 ) hero . moveUp ( …" at bounding box center [686, 311] width 313 height 325
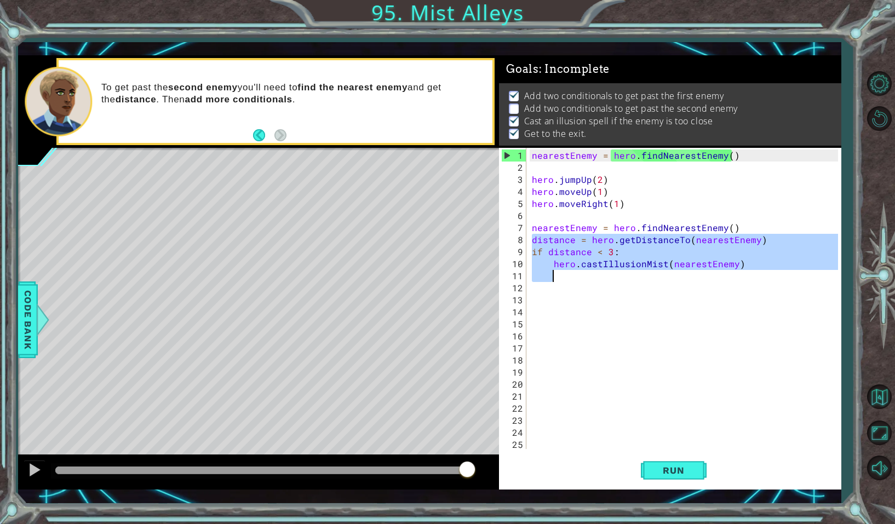
drag, startPoint x: 531, startPoint y: 240, endPoint x: 768, endPoint y: 269, distance: 238.9
click at [768, 269] on div "nearestEnemy = hero . findNearestEnemy ( ) hero . jumpUp ( 2 ) hero . moveUp ( …" at bounding box center [686, 311] width 313 height 325
type textarea "hero.castIllusionMist(nearestEnemy)"
click at [601, 168] on div "nearestEnemy = hero . findNearestEnemy ( ) hero . jumpUp ( 2 ) hero . moveUp ( …" at bounding box center [686, 311] width 313 height 325
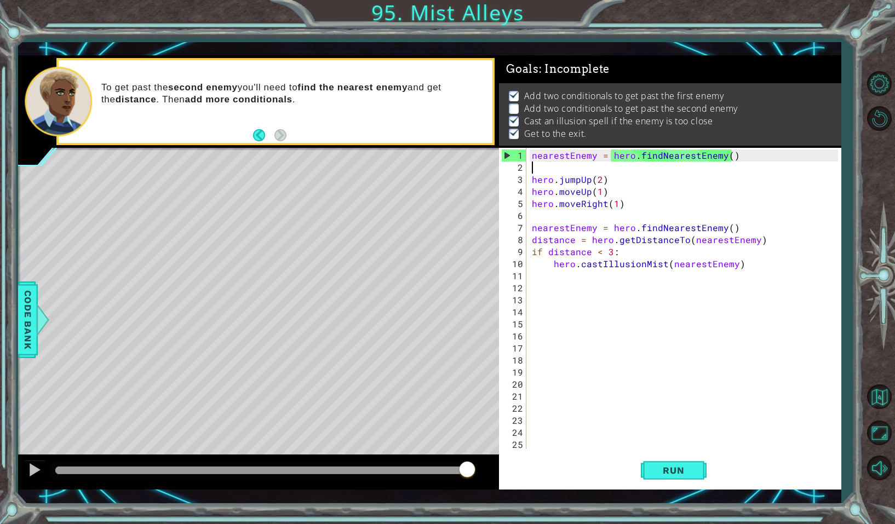
paste textarea "Code Area"
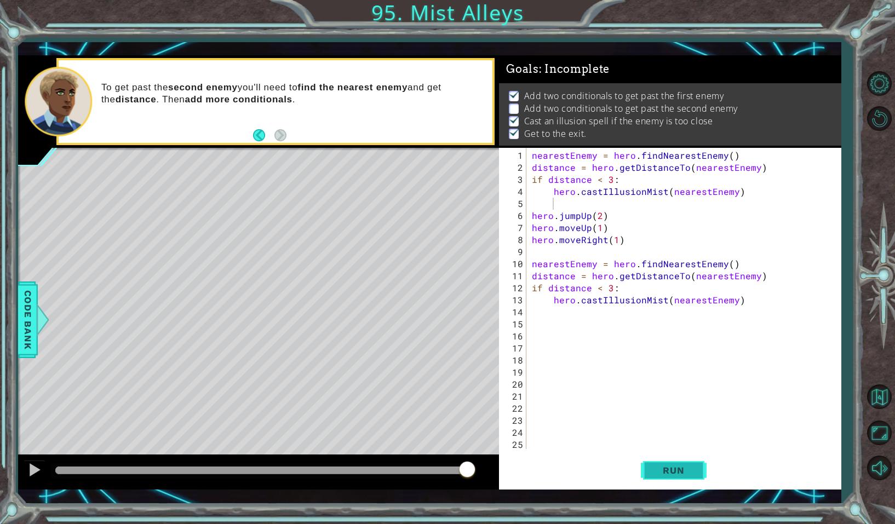
click at [676, 477] on button "Run" at bounding box center [674, 470] width 66 height 34
click at [686, 464] on button "Run" at bounding box center [674, 470] width 66 height 34
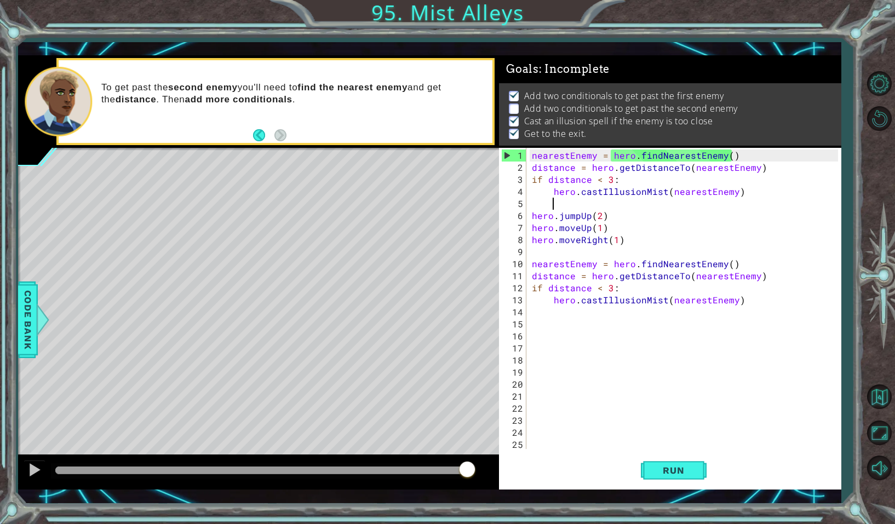
click at [533, 328] on div "nearestEnemy = hero . findNearestEnemy ( ) distance = hero . getDistanceTo ( ne…" at bounding box center [686, 311] width 313 height 325
paste textarea "Code Area"
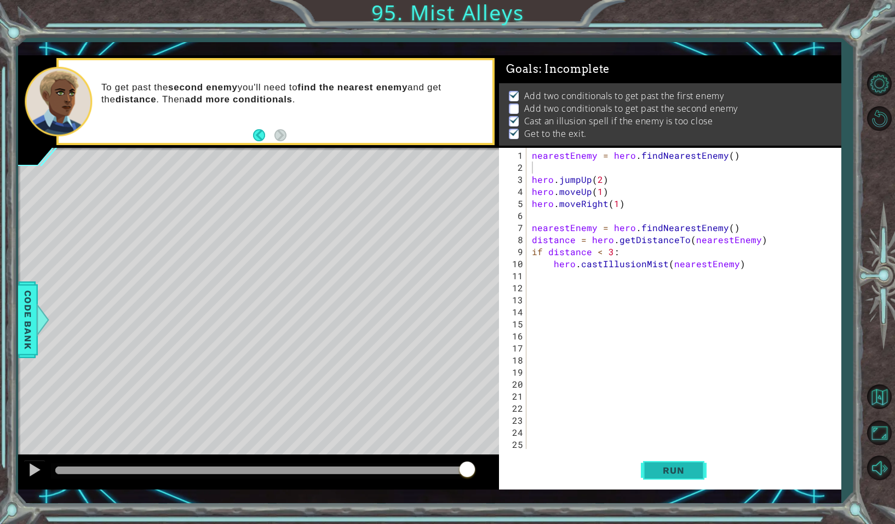
click at [679, 474] on span "Run" at bounding box center [673, 470] width 43 height 11
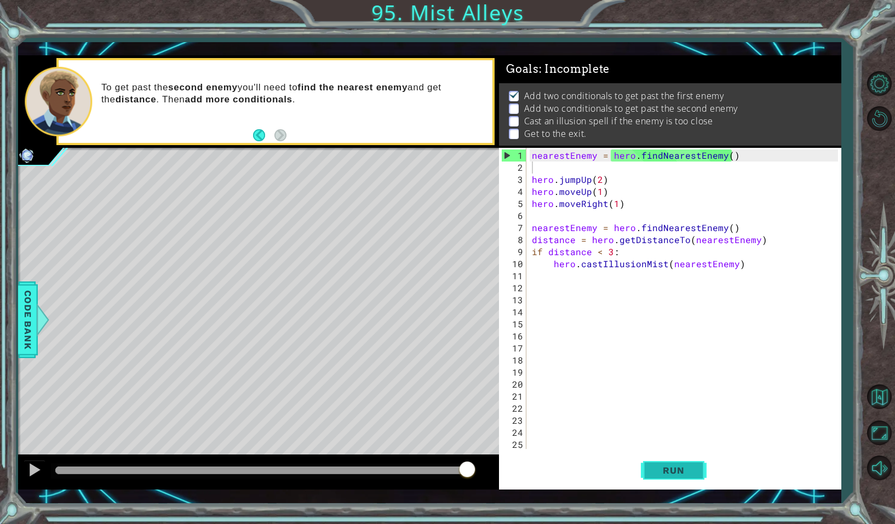
click at [692, 471] on span "Run" at bounding box center [673, 470] width 43 height 11
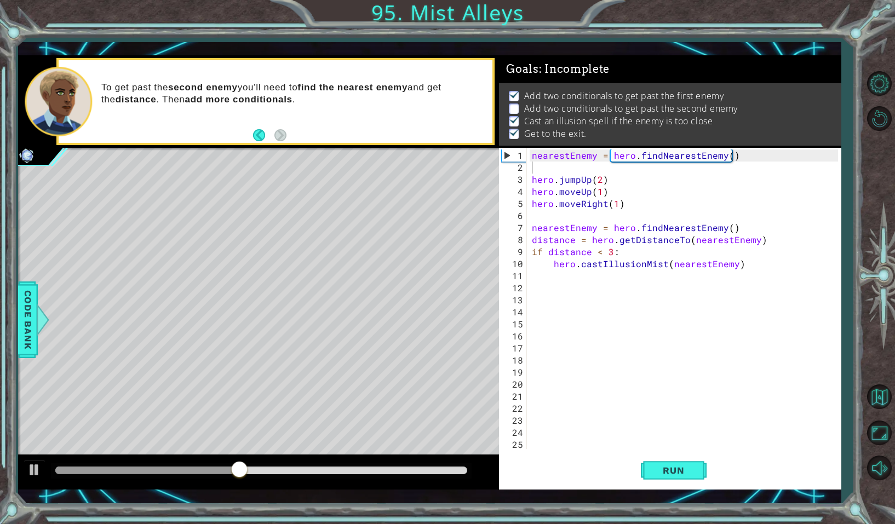
click at [528, 279] on div "1 2 3 4 5 6 7 8 9 10 11 12 13 14 15 16 17 18 19 20 21 22 23 24 25 26 nearestEne…" at bounding box center [668, 298] width 338 height 301
click at [533, 281] on div "nearestEnemy = hero . findNearestEnemy ( ) hero . jumpUp ( 2 ) hero . moveUp ( …" at bounding box center [686, 311] width 313 height 325
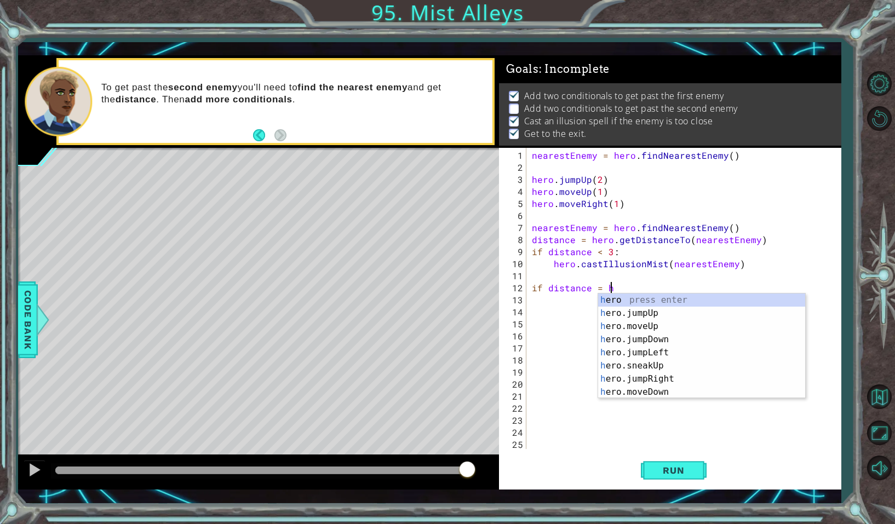
scroll to position [0, 4]
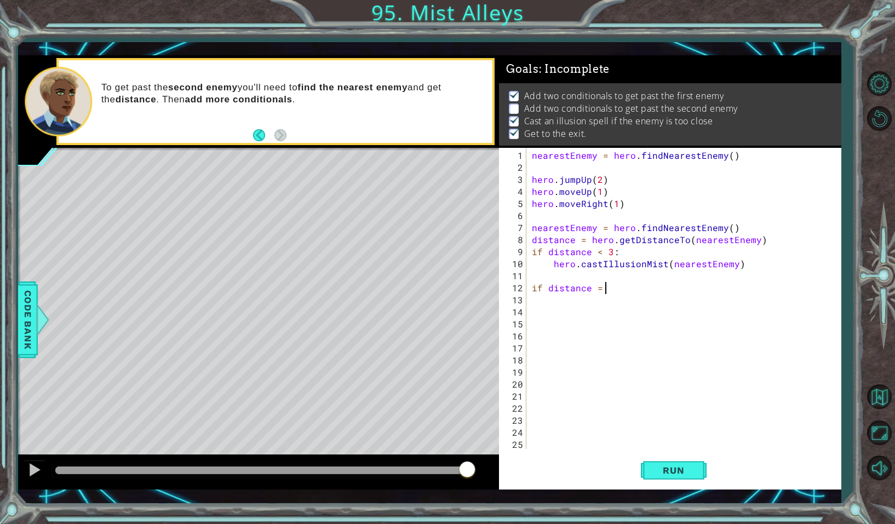
type textarea "if distance = >"
click at [601, 289] on div "nearestEnemy = hero . findNearestEnemy ( ) hero . jumpUp ( 2 ) hero . moveUp ( …" at bounding box center [686, 311] width 313 height 325
click at [613, 289] on div "nearestEnemy = hero . findNearestEnemy ( ) hero . jumpUp ( 2 ) hero . moveUp ( …" at bounding box center [686, 311] width 313 height 325
click at [597, 288] on div "nearestEnemy = hero . findNearestEnemy ( ) hero . jumpUp ( 2 ) hero . moveUp ( …" at bounding box center [686, 311] width 313 height 325
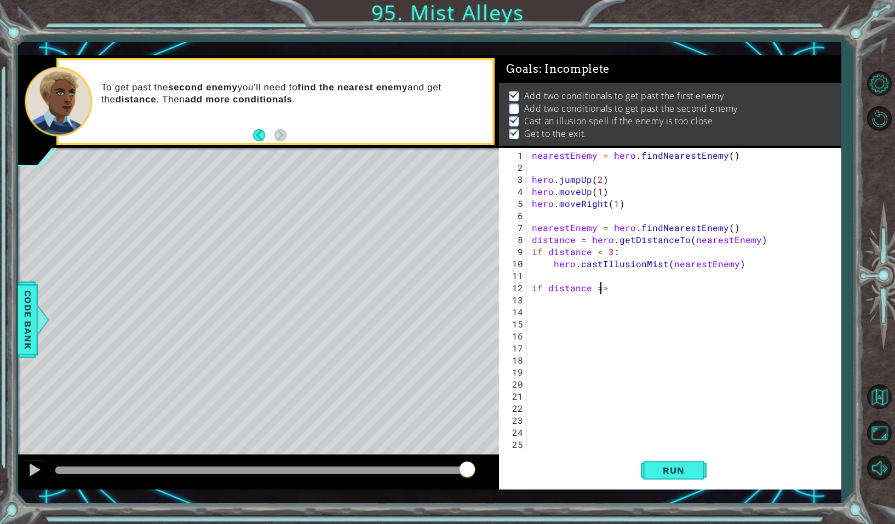
scroll to position [0, 4]
click at [615, 288] on div "nearestEnemy = hero . findNearestEnemy ( ) hero . jumpUp ( 2 ) hero . moveUp ( …" at bounding box center [686, 311] width 313 height 325
click at [694, 466] on span "Run" at bounding box center [673, 470] width 43 height 11
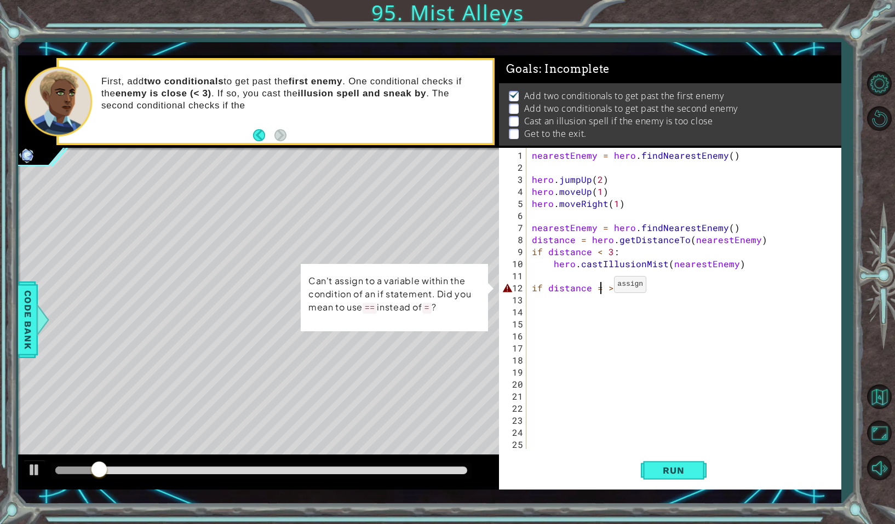
click at [601, 288] on div "nearestEnemy = hero . findNearestEnemy ( ) hero . jumpUp ( 2 ) hero . moveUp ( …" at bounding box center [686, 311] width 313 height 325
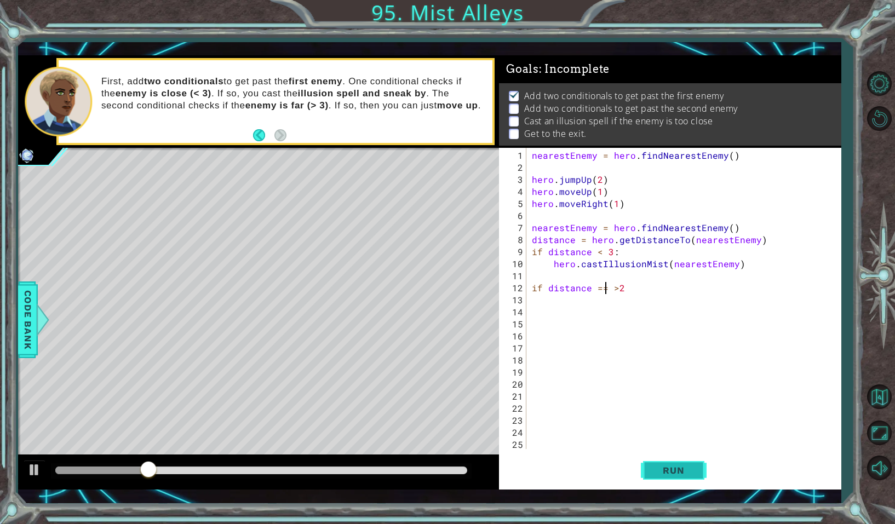
click at [665, 465] on span "Run" at bounding box center [673, 470] width 43 height 11
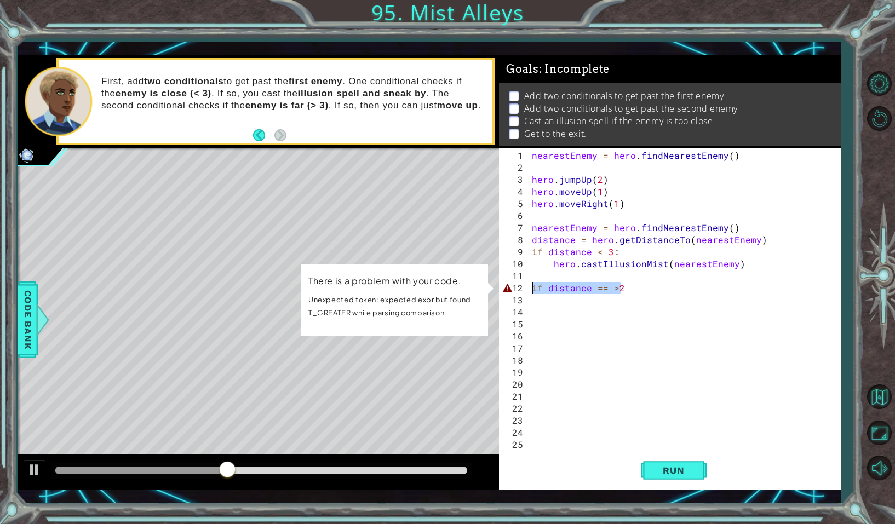
drag, startPoint x: 625, startPoint y: 290, endPoint x: 524, endPoint y: 289, distance: 100.8
click at [524, 289] on div "if distance == >2 1 2 3 4 5 6 7 8 9 10 11 12 13 14 15 16 17 18 19 20 21 22 23 2…" at bounding box center [668, 298] width 338 height 301
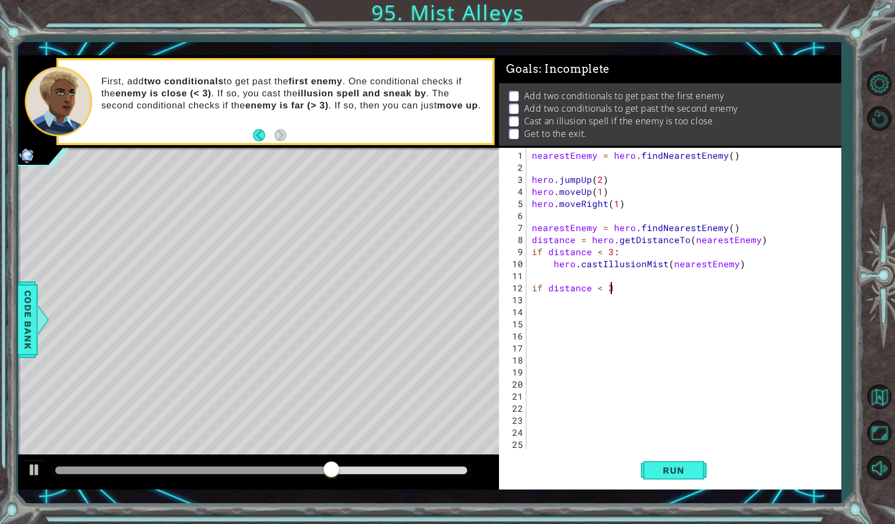
type textarea "if distance < 3:"
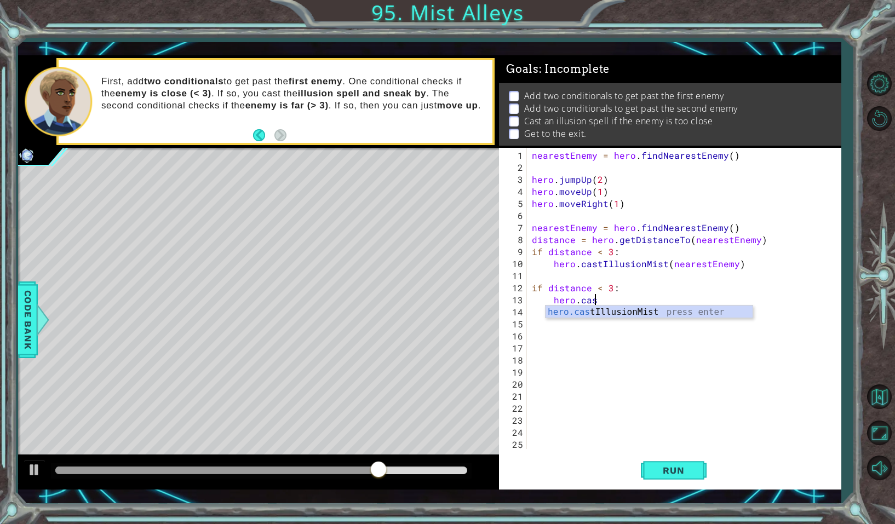
scroll to position [0, 3]
type textarea "hero.castI"
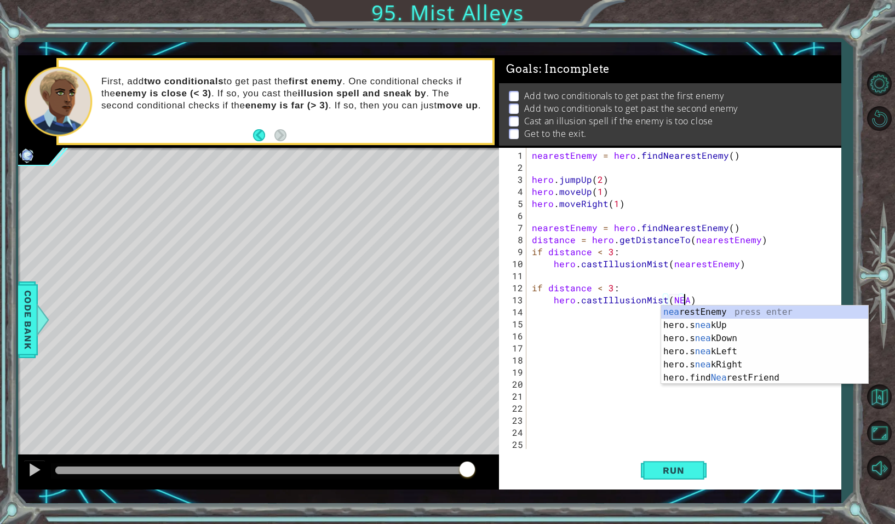
scroll to position [0, 9]
type textarea "hero.castIllusionMist(nearestEnemy)"
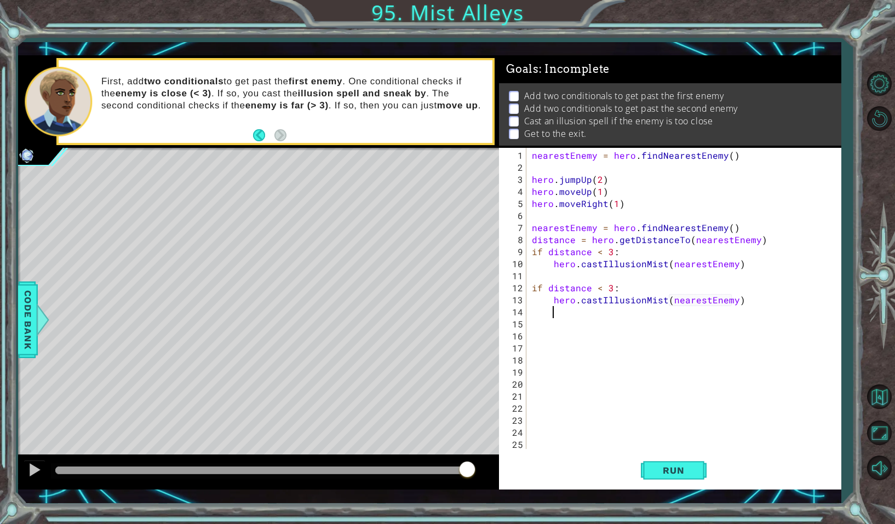
scroll to position [0, 0]
type textarea "I"
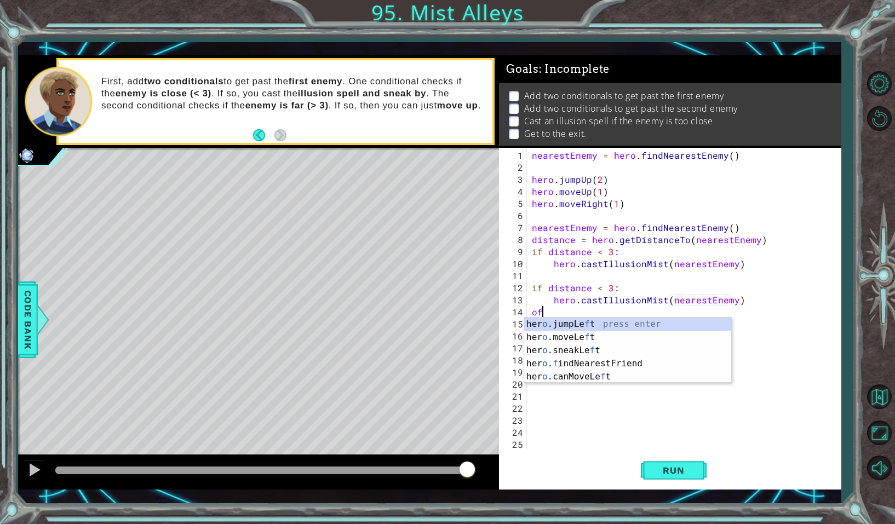
type textarea "o"
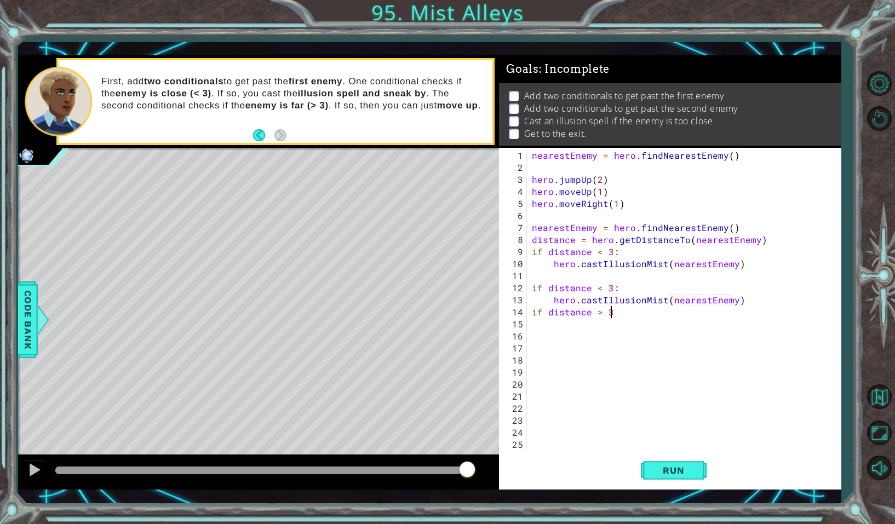
scroll to position [0, 4]
type textarea "if distance > 3:"
type textarea "j"
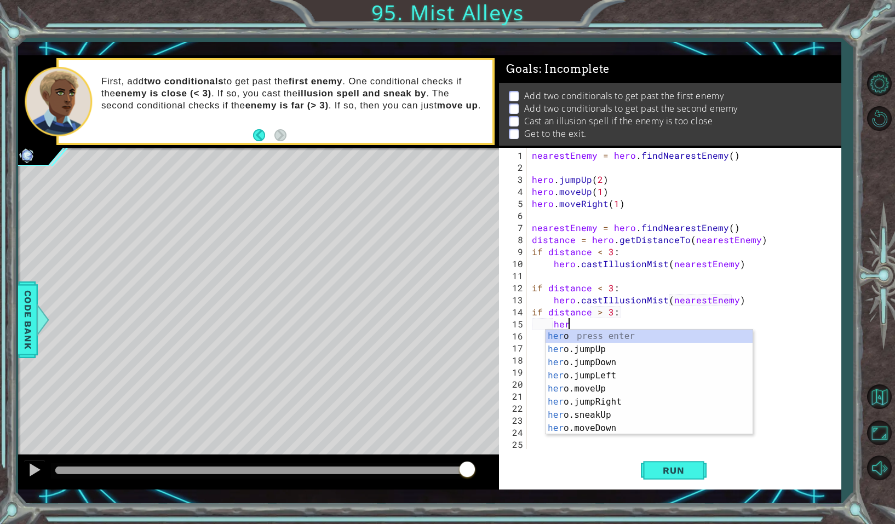
scroll to position [0, 2]
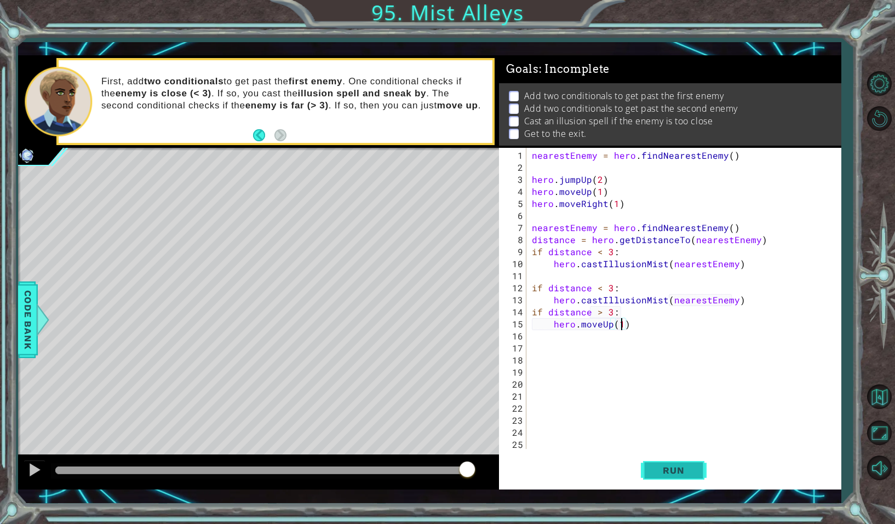
click at [664, 476] on button "Run" at bounding box center [674, 470] width 66 height 34
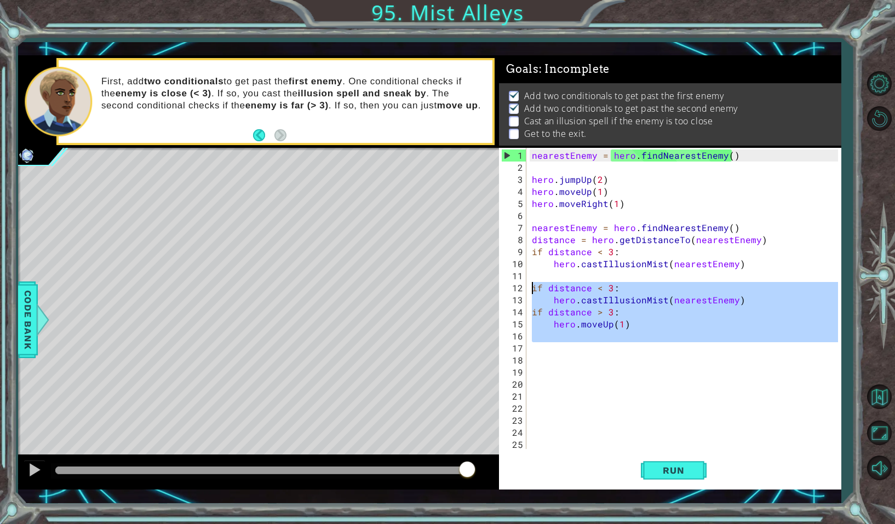
drag, startPoint x: 641, startPoint y: 341, endPoint x: 524, endPoint y: 287, distance: 128.9
click at [524, 287] on div "hero.moveUp(1) 1 2 3 4 5 6 7 8 9 10 11 12 13 14 15 16 17 18 19 20 21 22 23 24 2…" at bounding box center [668, 298] width 338 height 301
type textarea "if distance < 3: hero.castIllusionMist(nearestEnemy)"
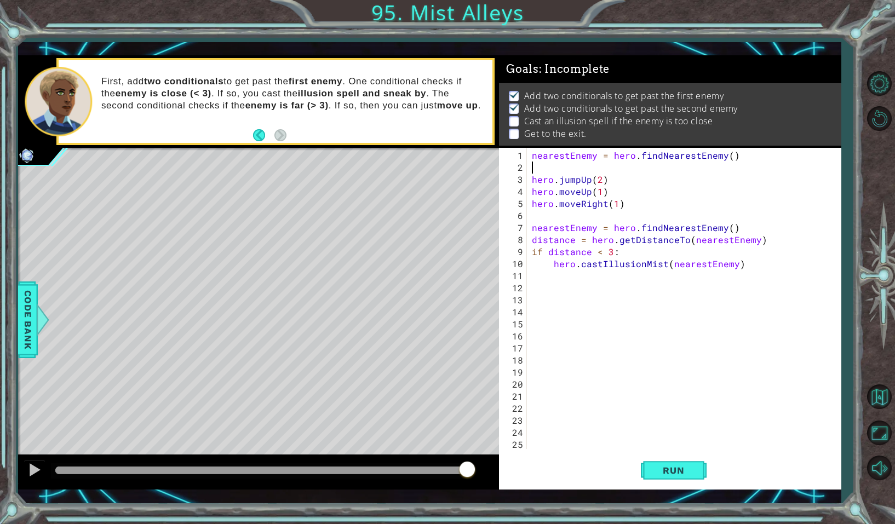
click at [538, 164] on div "nearestEnemy = hero . findNearestEnemy ( ) hero . jumpUp ( 2 ) hero . moveUp ( …" at bounding box center [686, 311] width 313 height 325
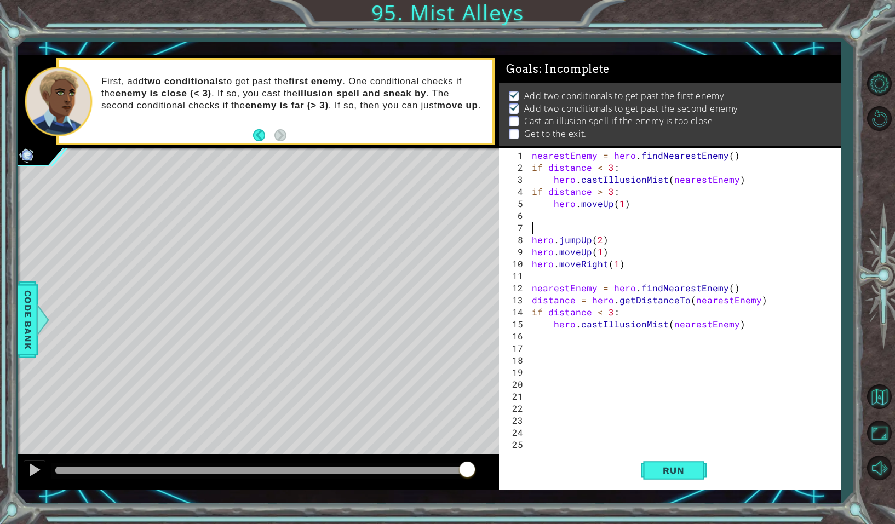
click at [598, 243] on div "nearestEnemy = hero . findNearestEnemy ( ) if distance < 3 : hero . castIllusio…" at bounding box center [686, 311] width 313 height 325
click at [680, 468] on span "Run" at bounding box center [673, 470] width 43 height 11
click at [667, 474] on span "Run" at bounding box center [673, 470] width 43 height 11
click at [726, 158] on div "nearestEnemy = hero . findNearestEnemy ( ) if distance < 3 : hero . castIllusio…" at bounding box center [686, 311] width 313 height 325
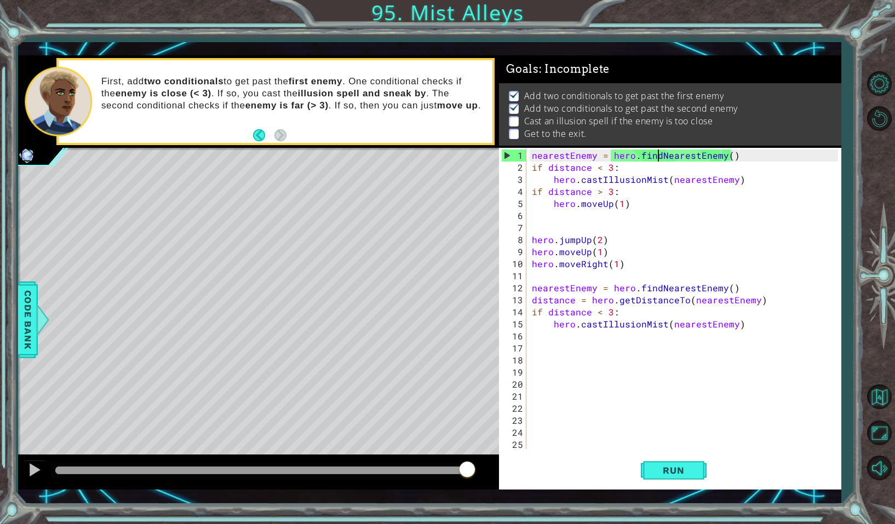
click at [659, 154] on div "nearestEnemy = hero . findNearestEnemy ( ) if distance < 3 : hero . castIllusio…" at bounding box center [686, 311] width 313 height 325
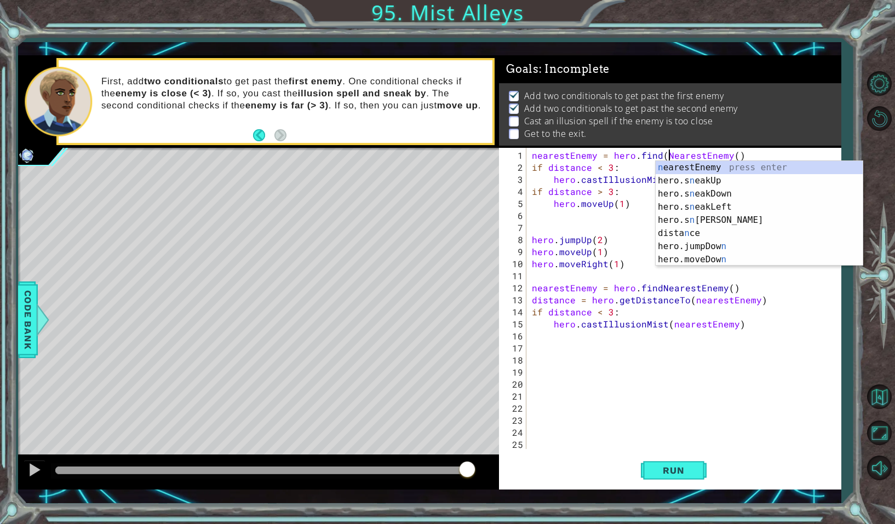
scroll to position [0, 8]
click at [672, 166] on div "n earestEnemy press enter hero.s n eakUp press enter hero.s n eakDown press ent…" at bounding box center [758, 226] width 207 height 131
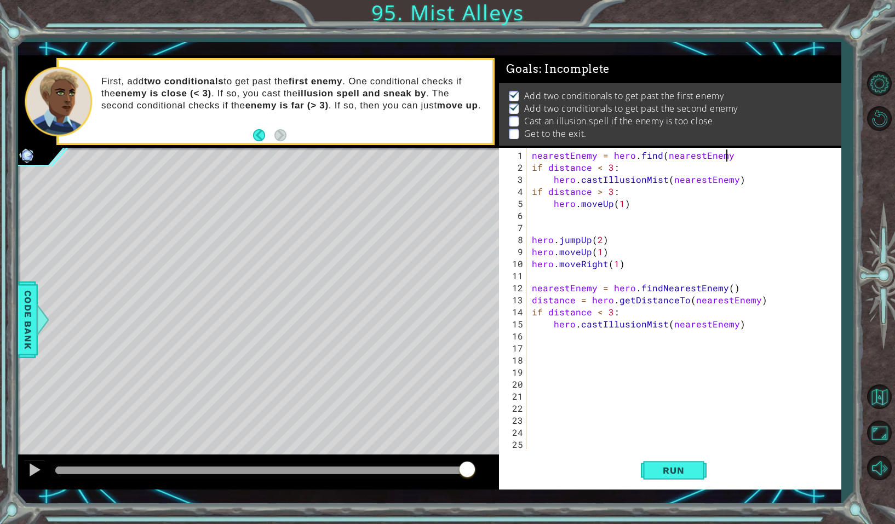
scroll to position [0, 11]
click at [746, 288] on div "nearestEnemy = hero . find ( nearestEnemy ) if distance < 3 : hero . castIllusi…" at bounding box center [686, 311] width 313 height 325
click at [741, 155] on div "nearestEnemy = hero . find ( nearestEnemy ) if distance < 3 : hero . castIllusi…" at bounding box center [686, 311] width 313 height 325
click at [668, 479] on button "Run" at bounding box center [674, 470] width 66 height 34
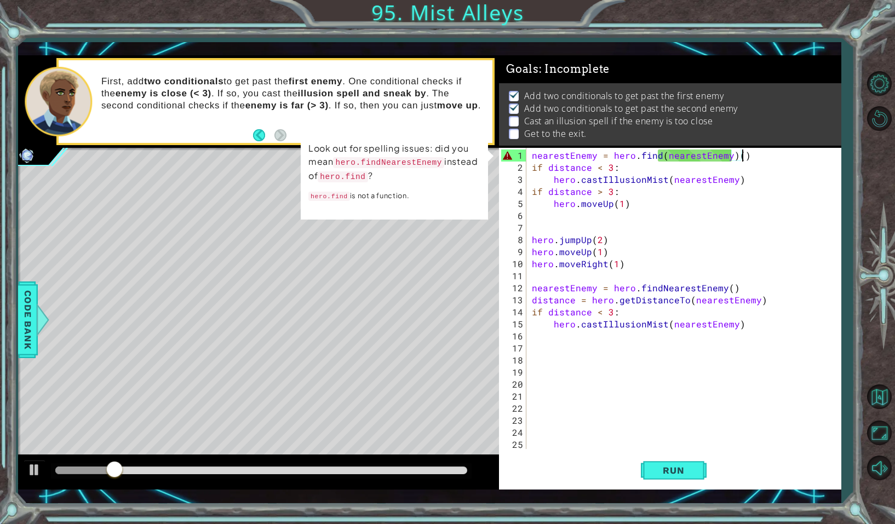
click at [743, 157] on div "nearestEnemy = hero . find ( nearestEnemy ) ( ) if distance < 3 : hero . castIl…" at bounding box center [686, 311] width 313 height 325
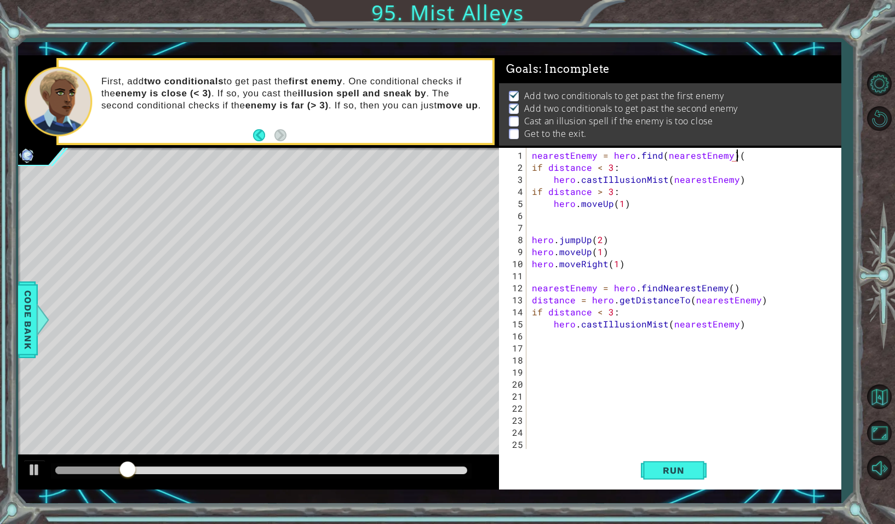
scroll to position [0, 12]
click at [649, 478] on button "Run" at bounding box center [674, 470] width 66 height 34
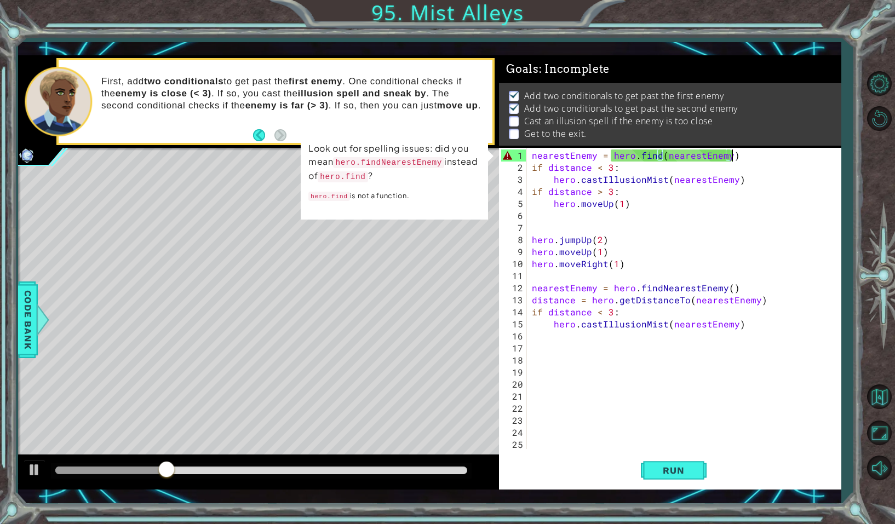
click at [338, 162] on code "hero.findNearestEnemy" at bounding box center [388, 162] width 111 height 11
drag, startPoint x: 338, startPoint y: 162, endPoint x: 442, endPoint y: 160, distance: 104.0
click at [442, 160] on code "hero.findNearestEnemy" at bounding box center [388, 162] width 111 height 11
click at [355, 180] on code "hero.find" at bounding box center [343, 176] width 50 height 11
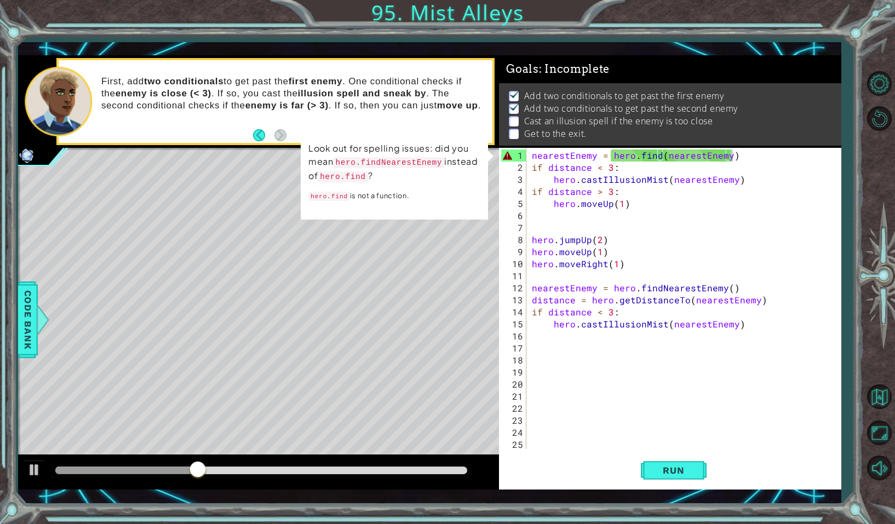
click at [336, 194] on code "hero.find" at bounding box center [329, 196] width 42 height 9
click at [669, 156] on div "nearestEnemy = hero . find ( nearestEnemy ) if distance < 3 : hero . castIllusi…" at bounding box center [686, 311] width 313 height 325
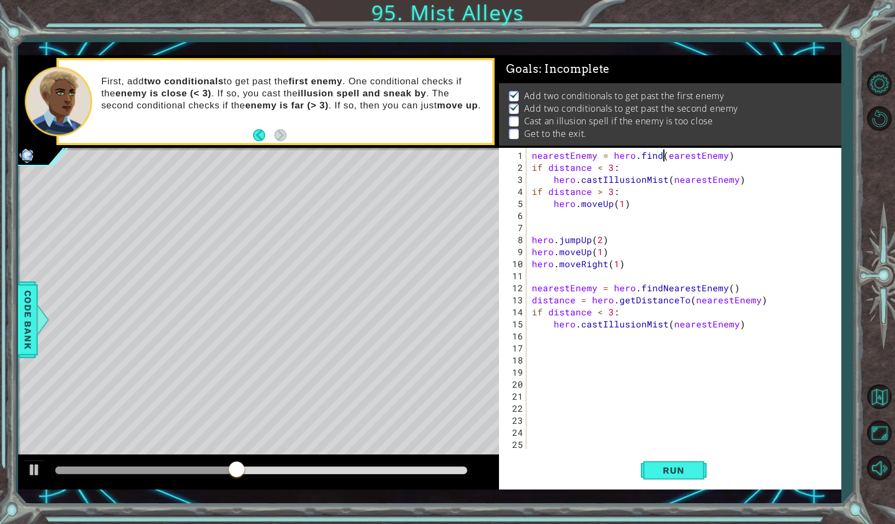
scroll to position [0, 11]
type textarea "nearestEnemy = hero.findNearestFriend"
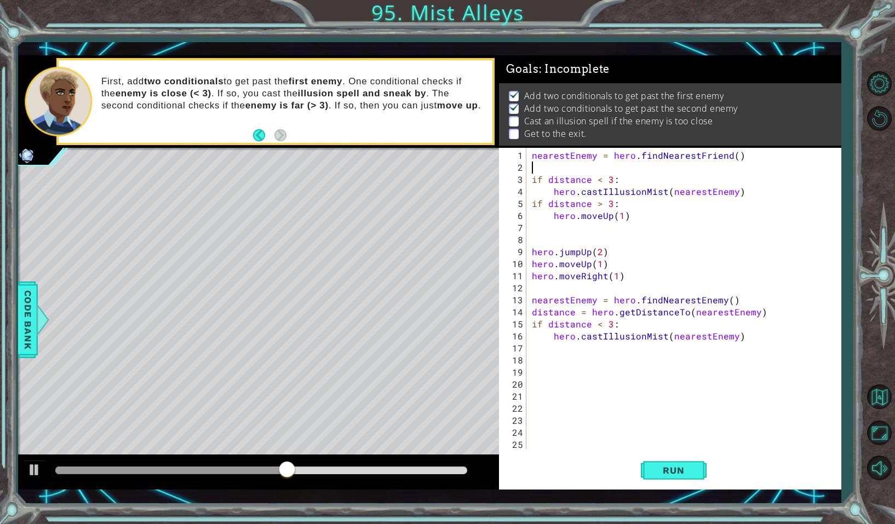
type textarea "\"
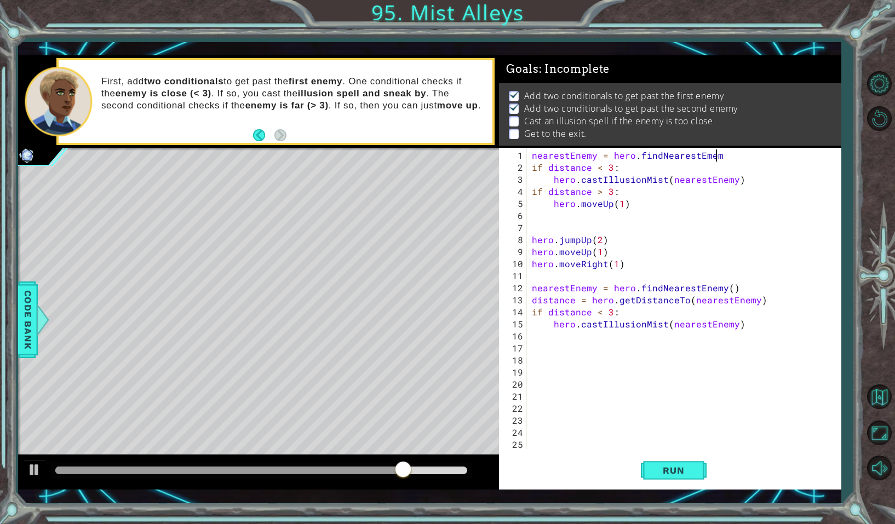
scroll to position [0, 11]
click at [658, 286] on div "nearestEnemy = hero . findNearestEmemy if distance < 3 : hero . castIllusionMis…" at bounding box center [686, 311] width 313 height 325
click at [647, 155] on div "nearestEnemy = hero . findNearestEmemy if distance < 3 : hero . castIllusionMis…" at bounding box center [686, 311] width 313 height 325
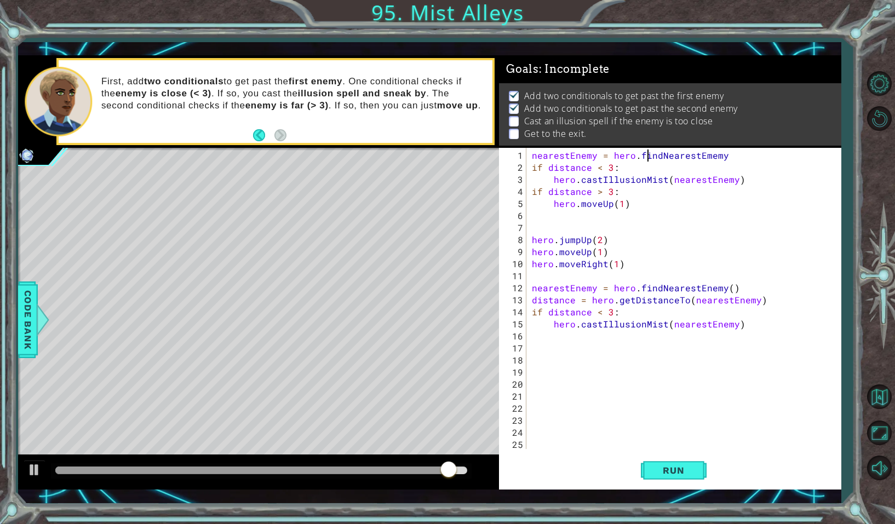
click at [647, 155] on div "nearestEnemy = hero . findNearestEmemy if distance < 3 : hero . castIllusionMis…" at bounding box center [686, 311] width 313 height 325
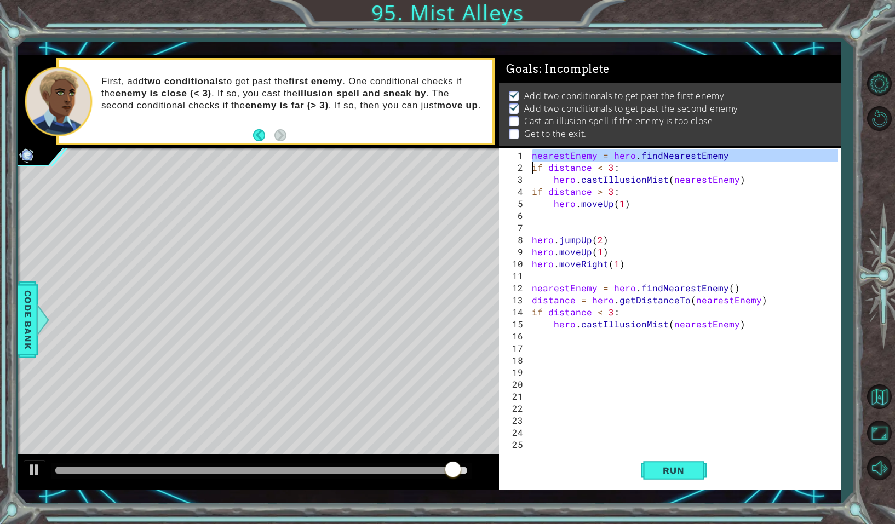
paste textarea "Code Area"
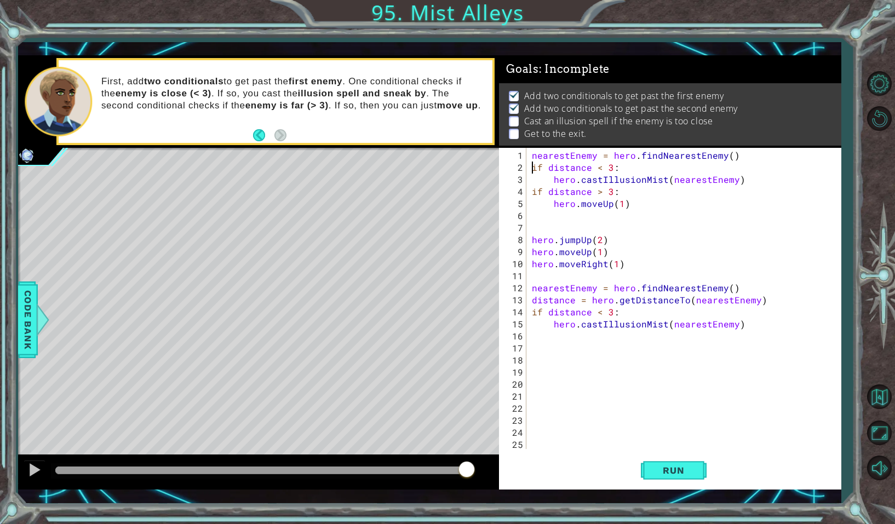
click at [758, 157] on div "nearestEnemy = hero . findNearestEnemy ( ) if distance < 3 : hero . castIllusio…" at bounding box center [686, 311] width 313 height 325
type textarea "nearestEnemy = hero.findNearestEnemy()"
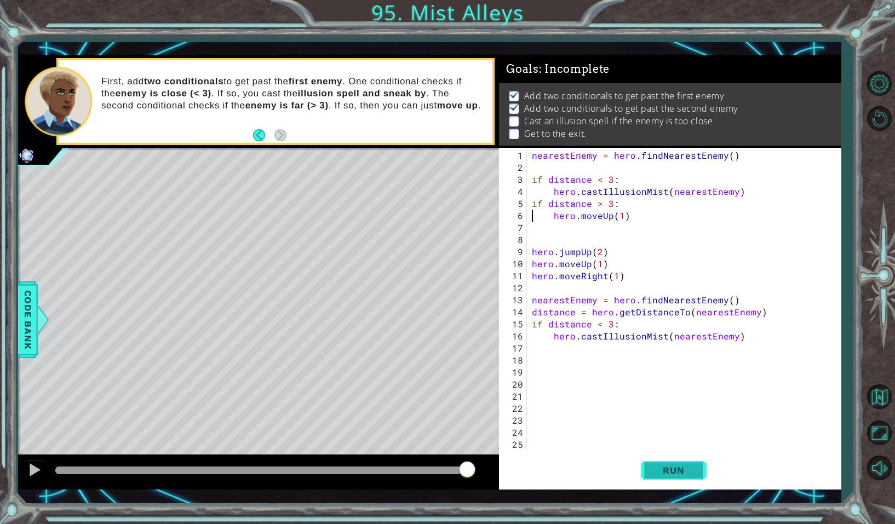
type textarea "hero.moveUp(1)"
click at [666, 471] on span "Run" at bounding box center [673, 470] width 43 height 11
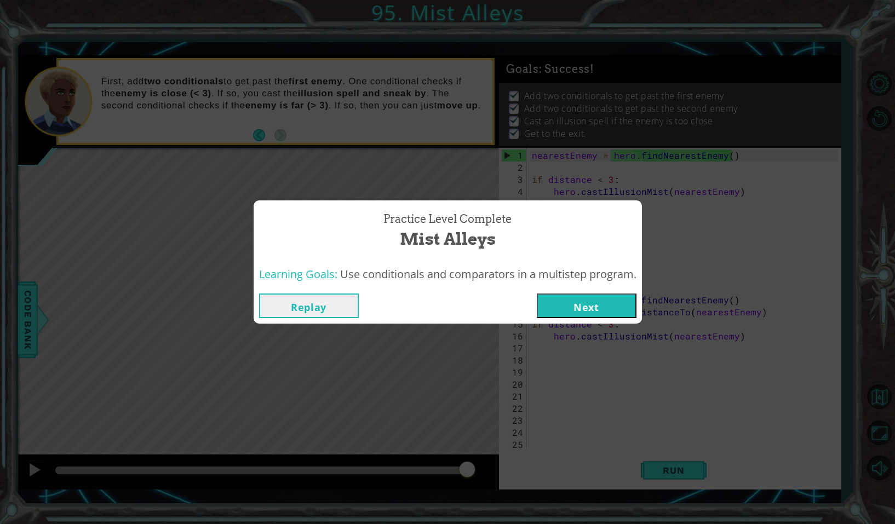
click at [611, 297] on button "Next" at bounding box center [587, 306] width 100 height 25
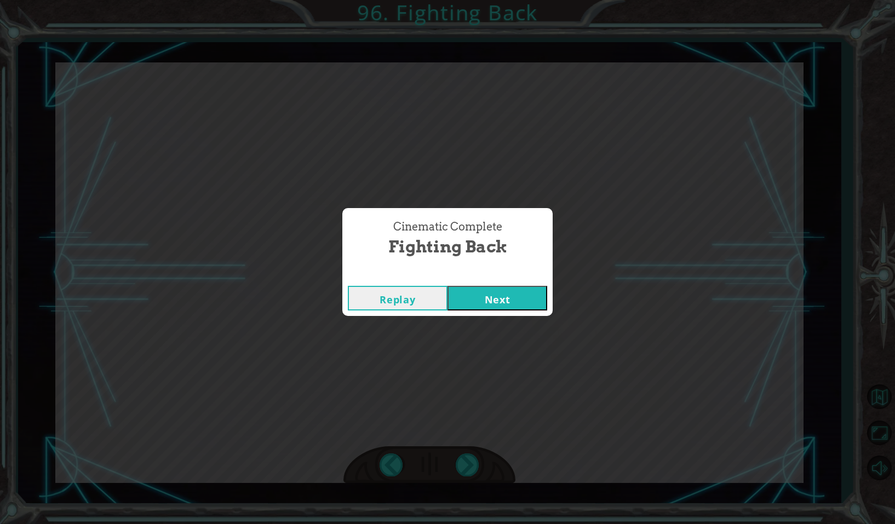
click at [509, 296] on button "Next" at bounding box center [497, 298] width 100 height 25
click at [534, 298] on button "Next" at bounding box center [497, 298] width 100 height 25
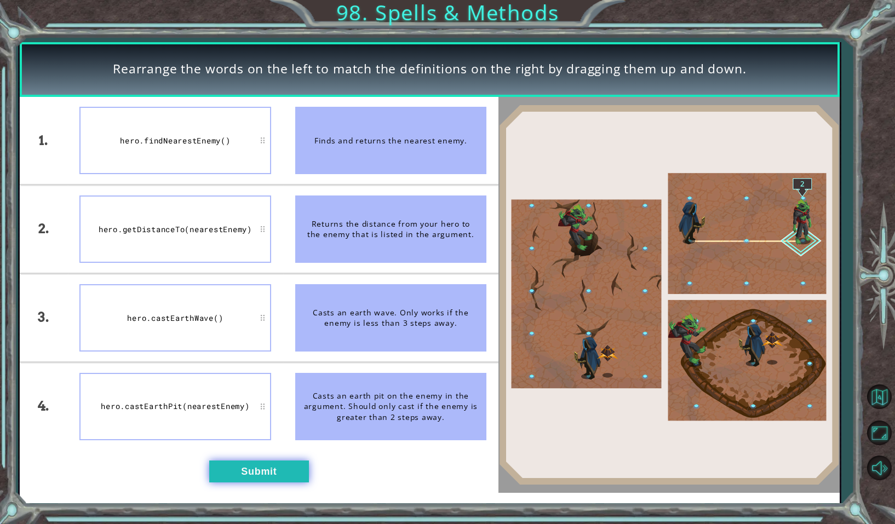
click at [265, 467] on button "Submit" at bounding box center [259, 472] width 100 height 22
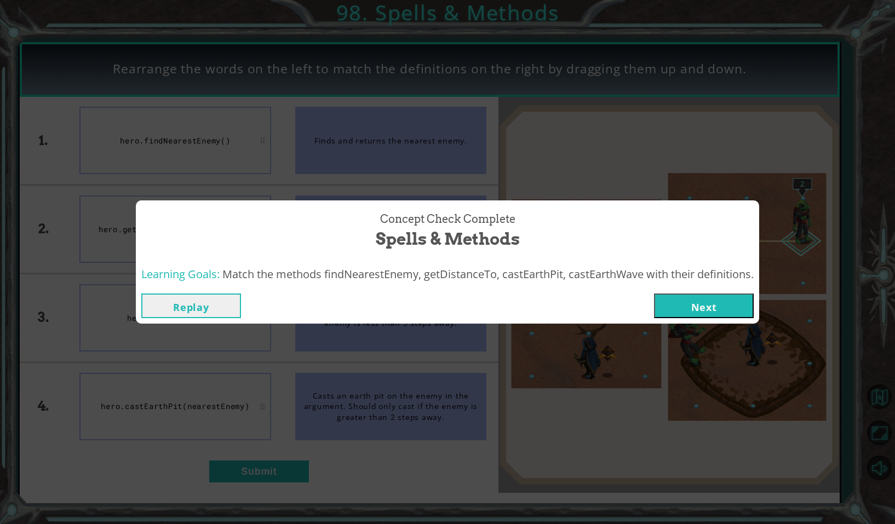
click at [706, 308] on button "Next" at bounding box center [704, 306] width 100 height 25
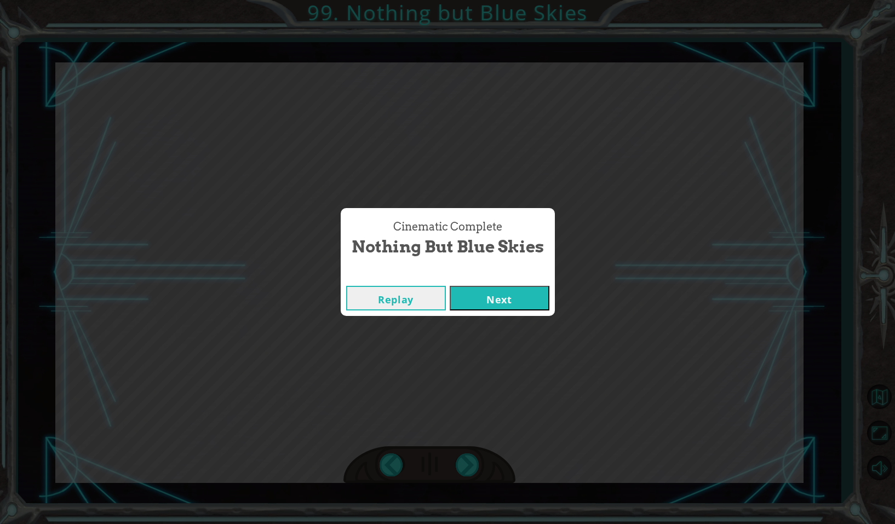
click at [532, 291] on button "Next" at bounding box center [500, 298] width 100 height 25
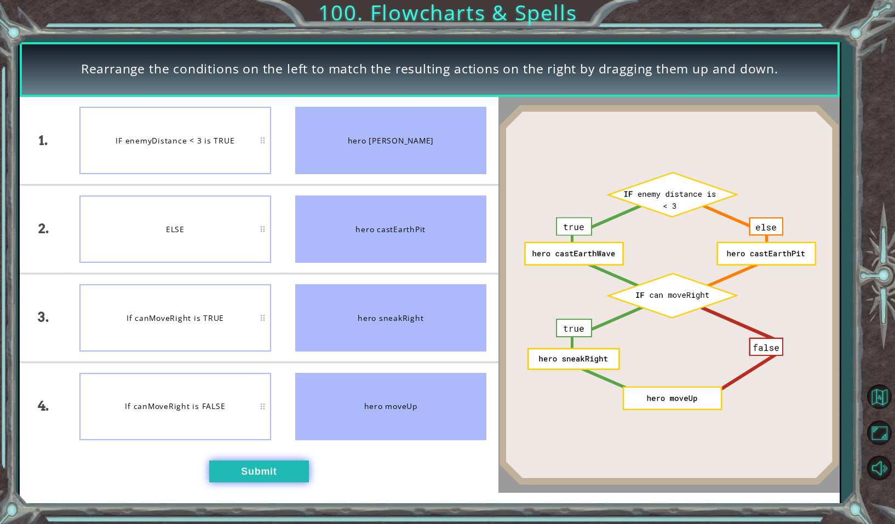
click at [268, 480] on button "Submit" at bounding box center [259, 472] width 100 height 22
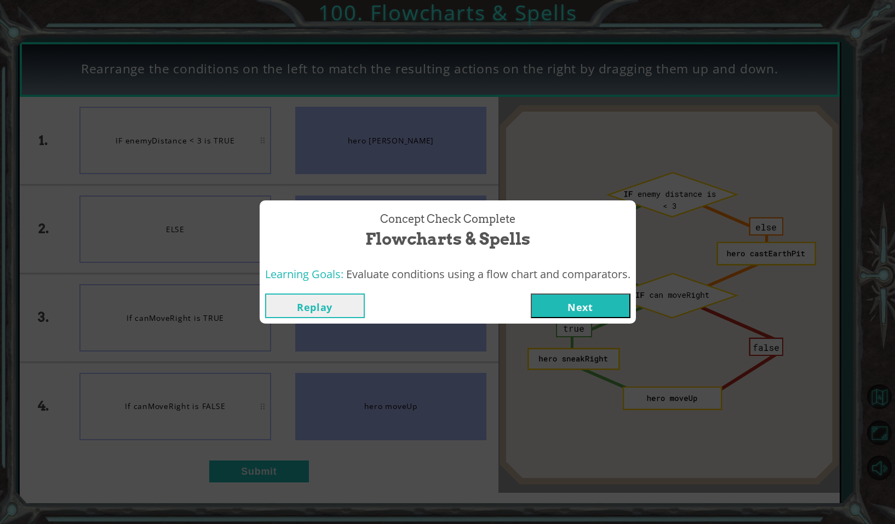
click at [607, 313] on button "Next" at bounding box center [581, 306] width 100 height 25
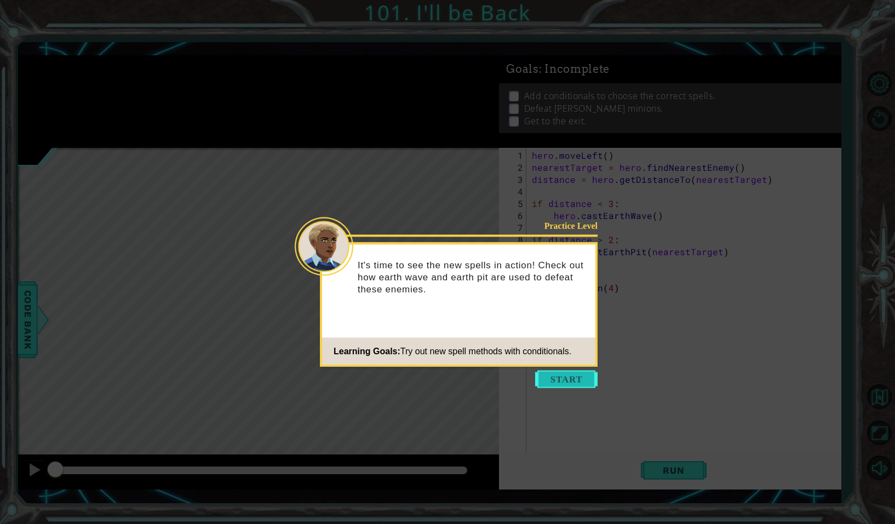
click at [569, 376] on button "Start" at bounding box center [566, 380] width 62 height 18
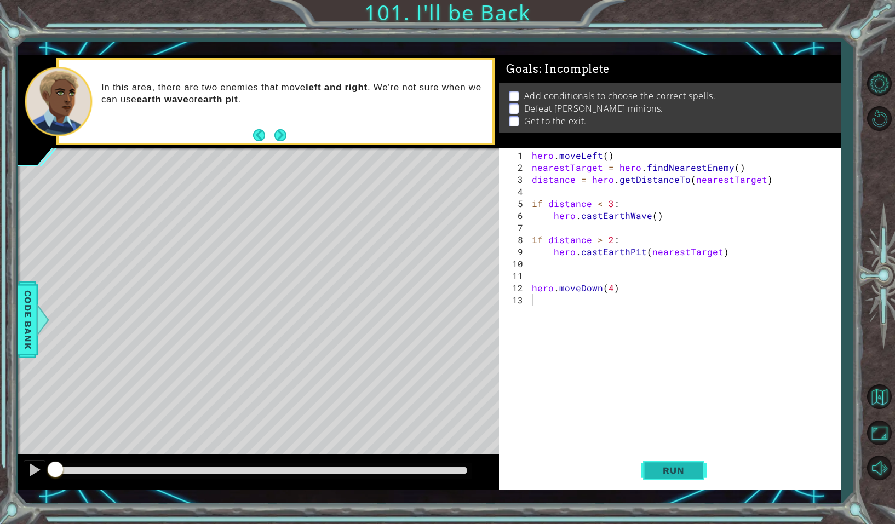
click at [655, 474] on span "Run" at bounding box center [673, 470] width 43 height 11
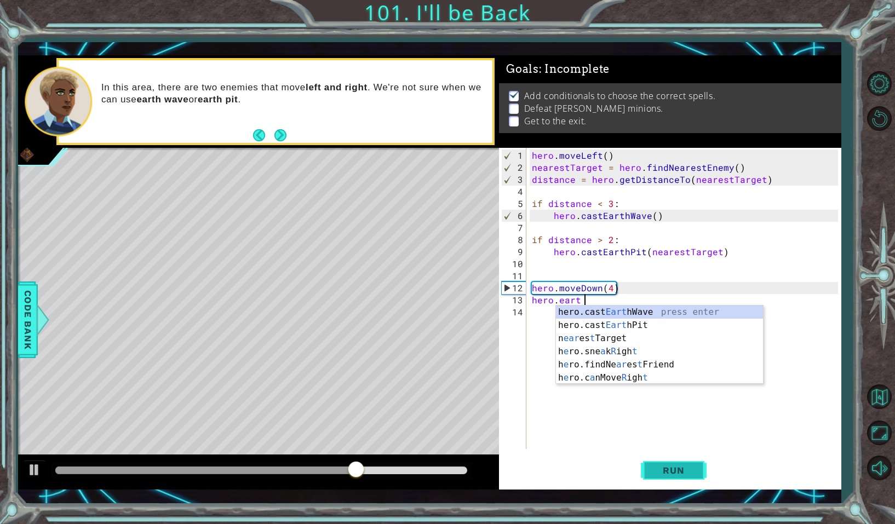
scroll to position [0, 3]
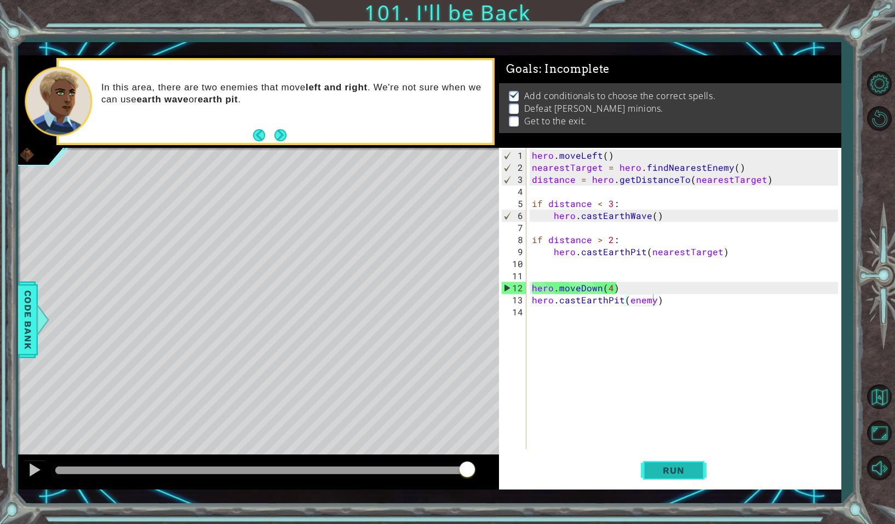
click at [687, 475] on span "Run" at bounding box center [673, 470] width 43 height 11
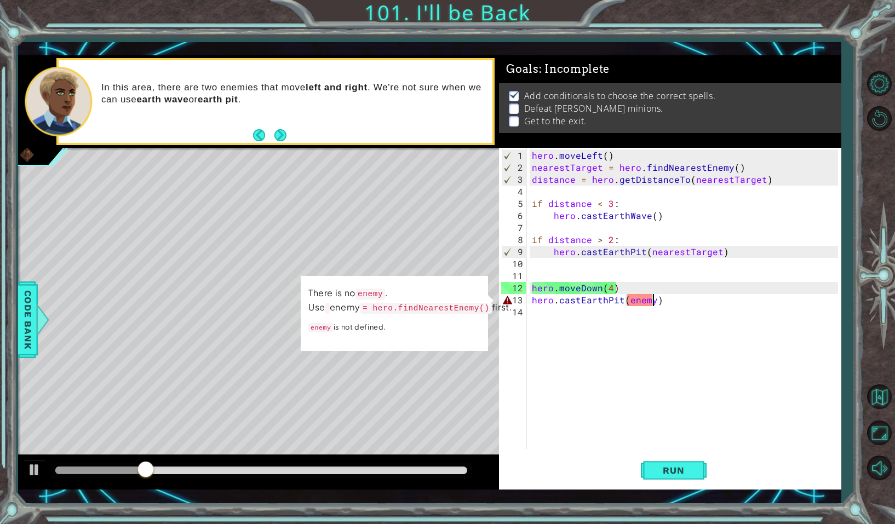
click at [652, 285] on div "hero . moveLeft ( ) nearestTarget = hero . findNearestEnemy ( ) distance = hero…" at bounding box center [686, 311] width 313 height 325
type textarea "hero.moveDown(4)"
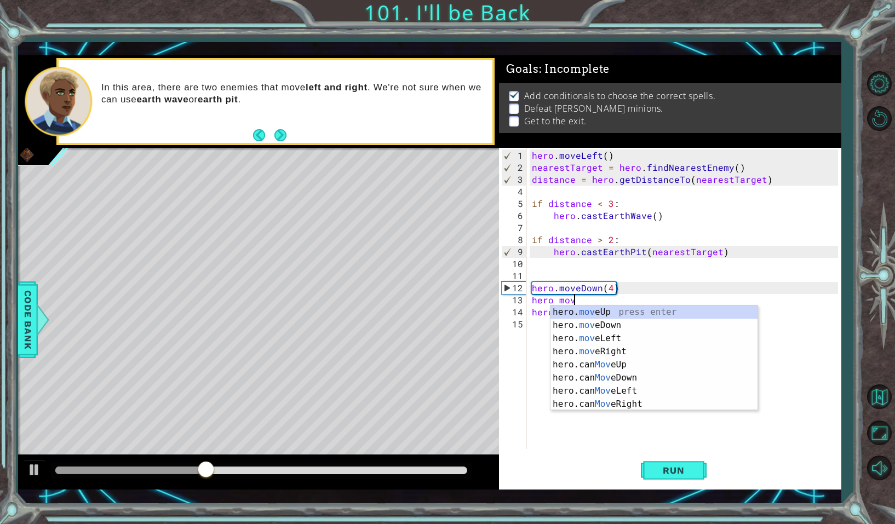
scroll to position [0, 2]
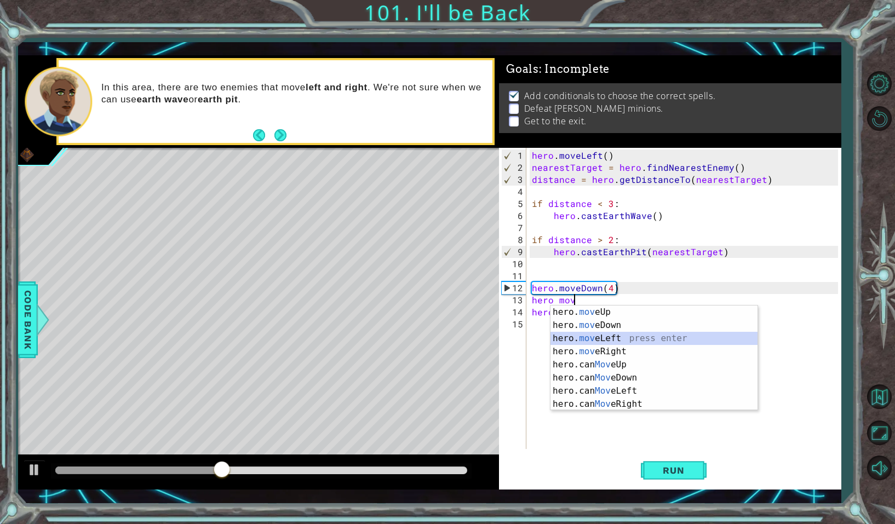
type textarea "hero.moveLeft(1)"
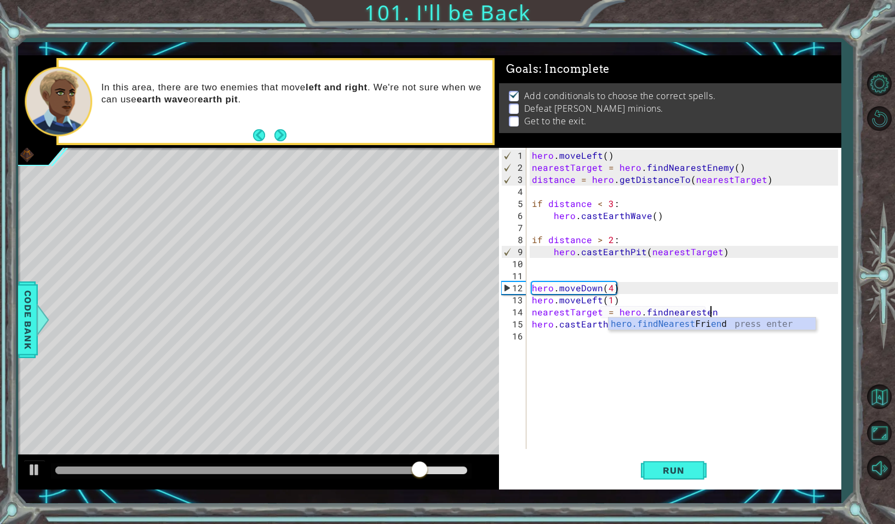
scroll to position [0, 11]
type textarea "nearestTarget = hero.findnearestenemy"
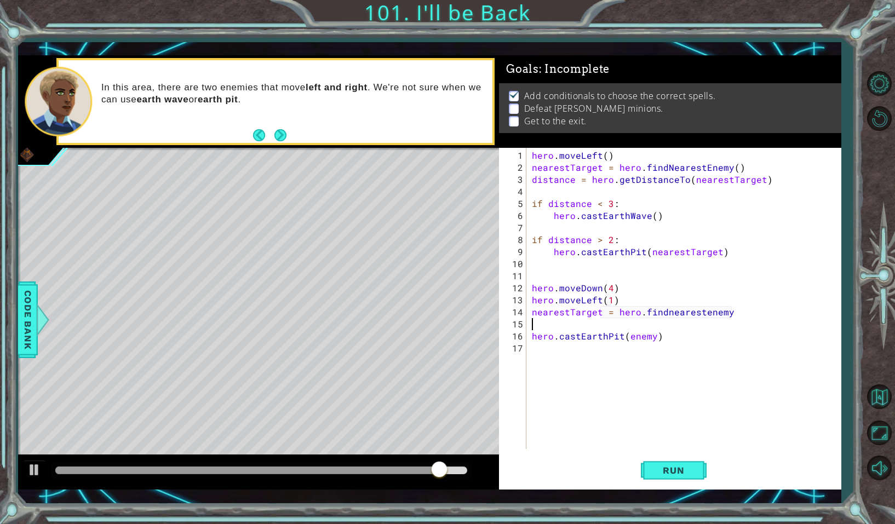
scroll to position [0, 0]
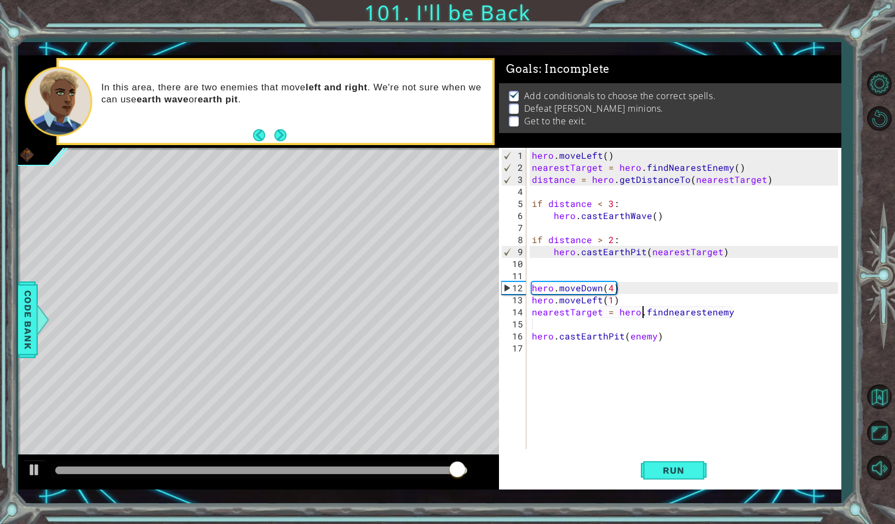
click at [643, 315] on div "hero . moveLeft ( ) nearestTarget = hero . findNearestEnemy ( ) distance = hero…" at bounding box center [686, 311] width 313 height 325
drag, startPoint x: 639, startPoint y: 315, endPoint x: 711, endPoint y: 314, distance: 72.3
click at [711, 314] on div "hero . moveLeft ( ) nearestTarget = hero . findNearestEnemy ( ) distance = hero…" at bounding box center [686, 311] width 313 height 325
click at [657, 166] on div "hero . moveLeft ( ) nearestTarget = hero . findNearestEnemy ( ) distance = hero…" at bounding box center [686, 311] width 313 height 325
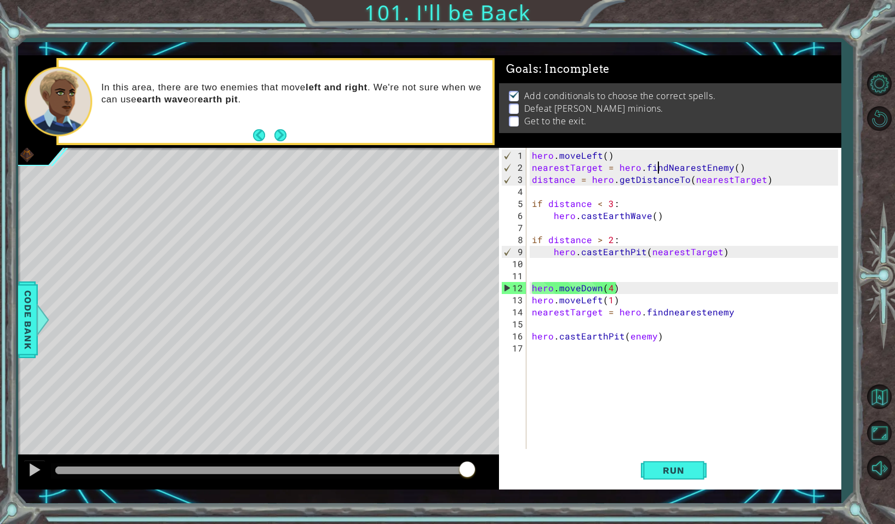
click at [657, 166] on div "hero . moveLeft ( ) nearestTarget = hero . findNearestEnemy ( ) distance = hero…" at bounding box center [686, 311] width 313 height 325
click at [605, 314] on div "hero . moveLeft ( ) nearestTarget = hero . findNearestEnemy ( ) distance = hero…" at bounding box center [686, 311] width 313 height 325
type textarea "nearestTarget = hero.findnearestenemy"
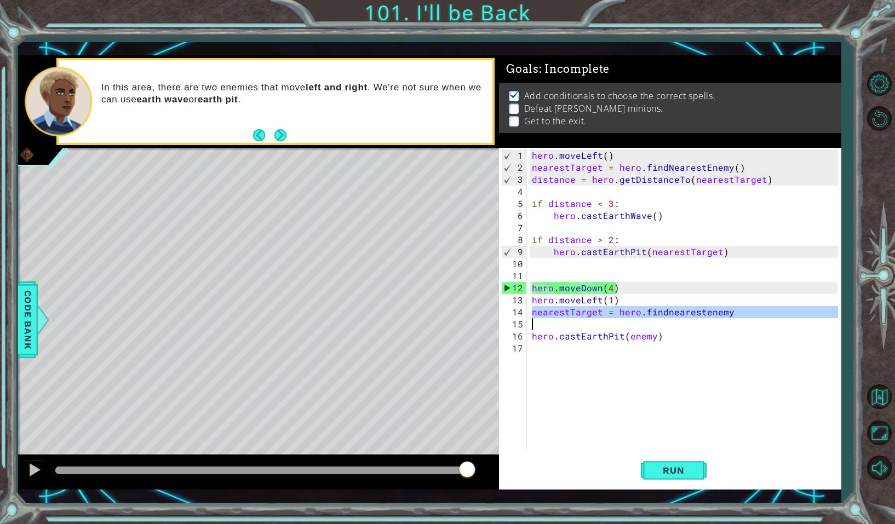
paste textarea "Code Area"
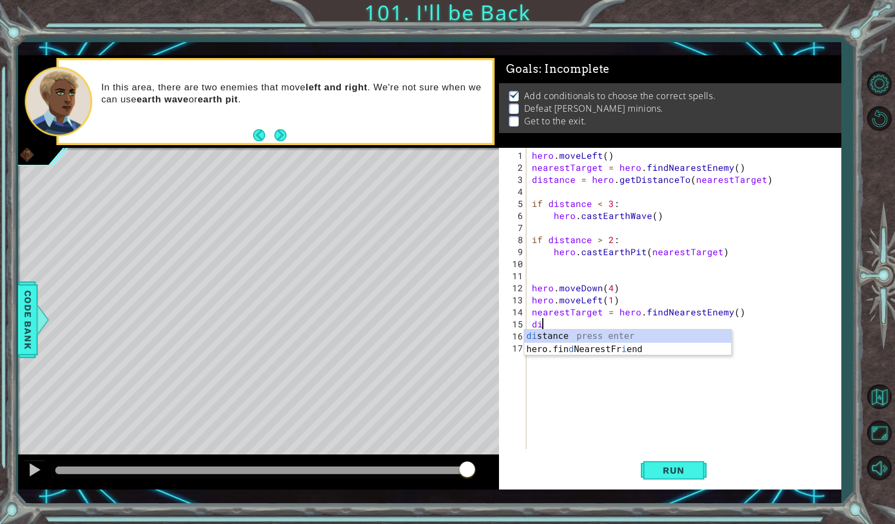
type textarea "d"
click at [570, 180] on div "hero . moveLeft ( ) nearestTarget = hero . findNearestEnemy ( ) distance = hero…" at bounding box center [686, 311] width 313 height 325
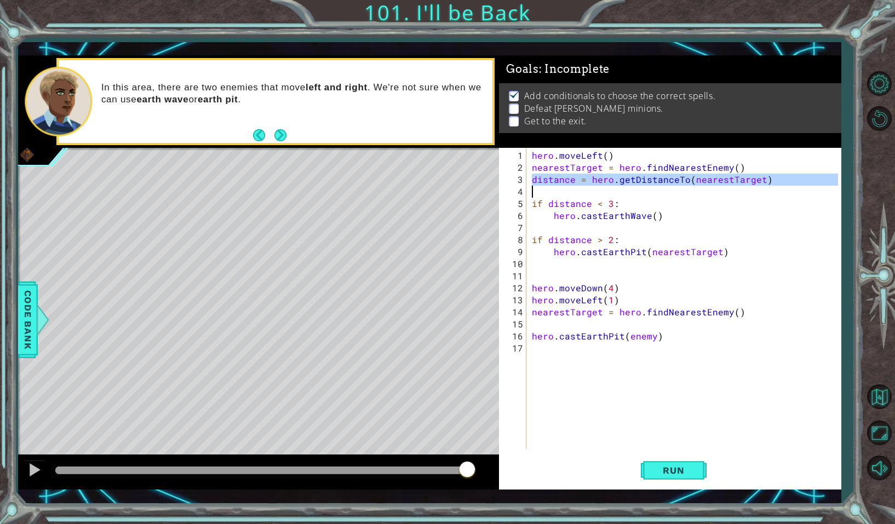
click at [570, 180] on div "hero . moveLeft ( ) nearestTarget = hero . findNearestEnemy ( ) distance = hero…" at bounding box center [686, 311] width 313 height 325
type textarea "distance = hero.getDistanceTo(nearestTarget)"
click at [538, 321] on div "hero . moveLeft ( ) nearestTarget = hero . findNearestEnemy ( ) distance = hero…" at bounding box center [686, 311] width 313 height 325
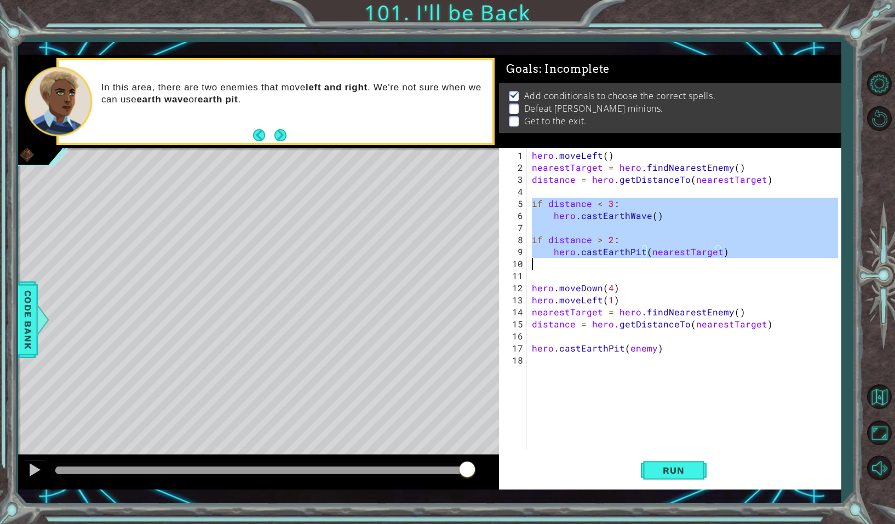
drag, startPoint x: 534, startPoint y: 204, endPoint x: 751, endPoint y: 256, distance: 223.0
click at [752, 256] on div "hero . moveLeft ( ) nearestTarget = hero . findNearestEnemy ( ) distance = hero…" at bounding box center [686, 311] width 313 height 325
type textarea "if distance > 2: hero.castEarthPit(nearestTarget)"
click at [542, 337] on div "hero . moveLeft ( ) nearestTarget = hero . findNearestEnemy ( ) distance = hero…" at bounding box center [686, 311] width 313 height 325
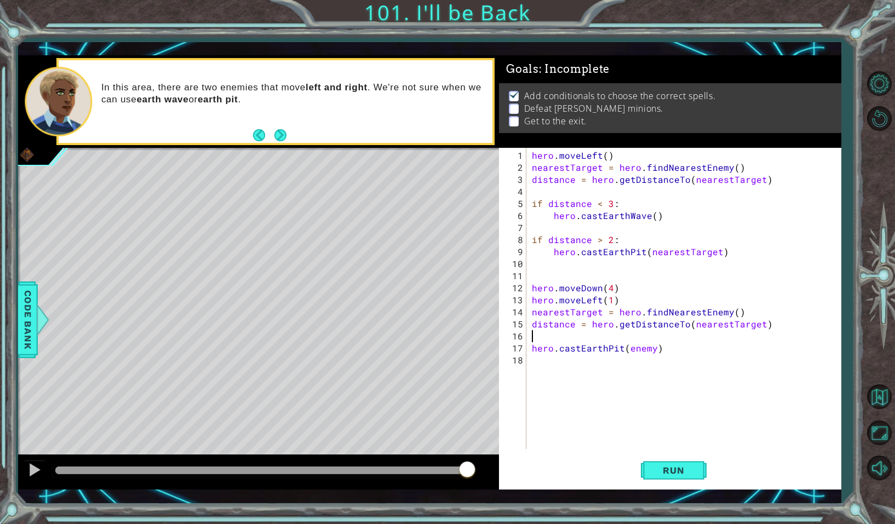
paste textarea "hero.castEarthPit(nearestTarget)"
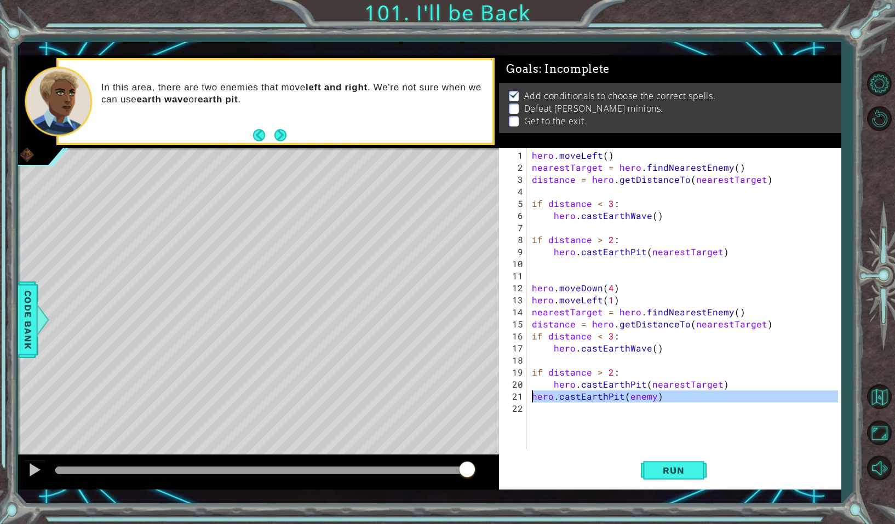
drag, startPoint x: 664, startPoint y: 405, endPoint x: 525, endPoint y: 391, distance: 139.2
click at [525, 391] on div "hero.castEarthPit(nearestTarget) 1 2 3 4 5 6 7 8 9 10 11 12 13 14 15 16 17 18 1…" at bounding box center [668, 298] width 338 height 301
type textarea "hero.castEarthPit(enemy)"
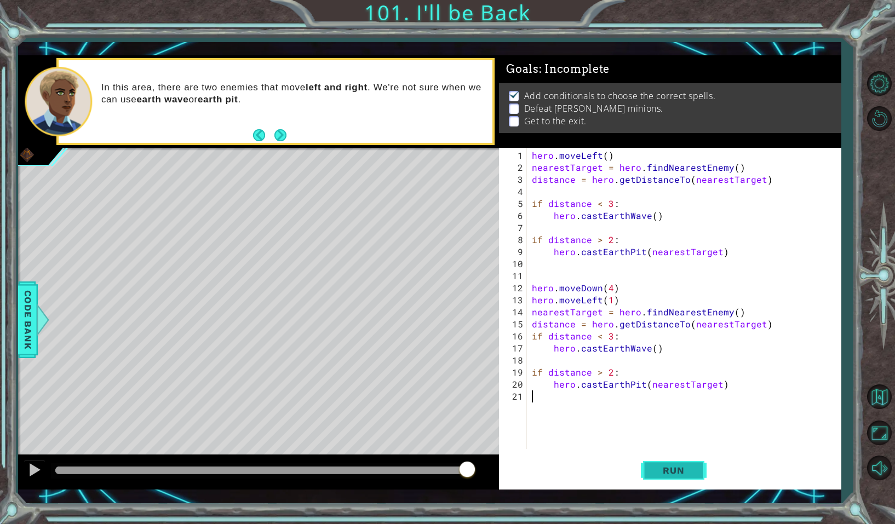
click at [678, 469] on span "Run" at bounding box center [673, 470] width 43 height 11
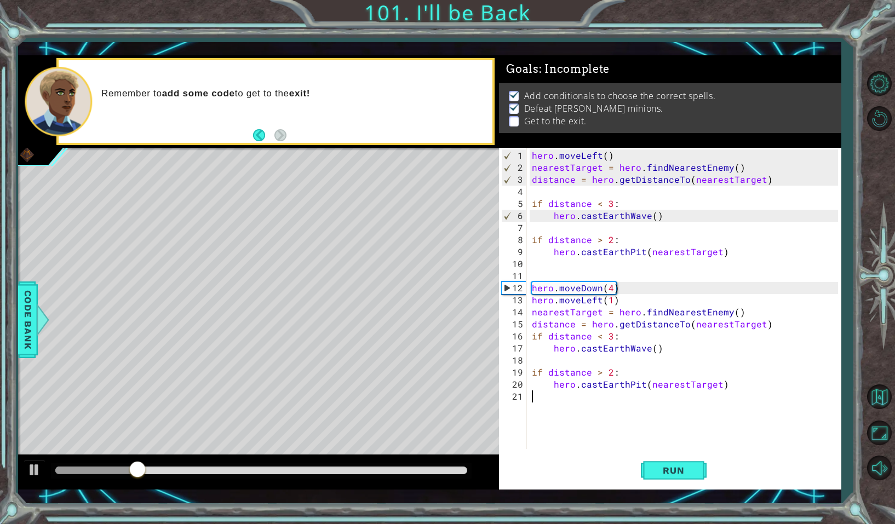
type textarea "h"
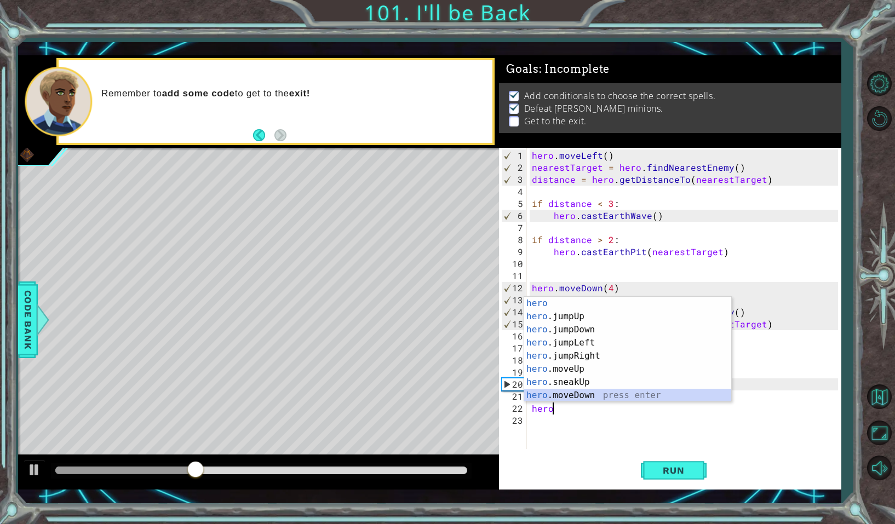
scroll to position [13, 0]
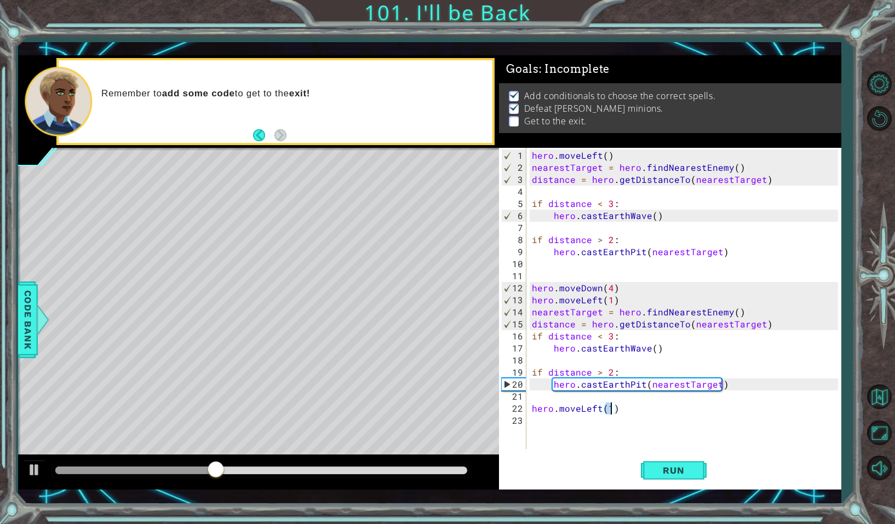
type textarea "hero.moveLeft()"
click at [638, 384] on div "hero . moveLeft ( ) nearestTarget = hero . findNearestEnemy ( ) distance = hero…" at bounding box center [686, 311] width 313 height 325
drag, startPoint x: 625, startPoint y: 384, endPoint x: 764, endPoint y: 393, distance: 139.9
click at [761, 393] on div "hero . moveLeft ( ) nearestTarget = hero . findNearestEnemy ( ) distance = hero…" at bounding box center [686, 311] width 313 height 325
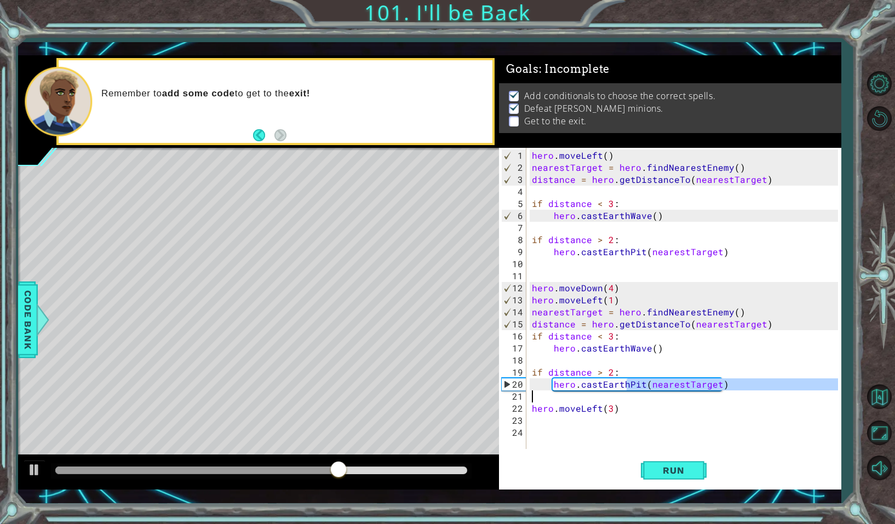
type textarea "hero.castEarth"
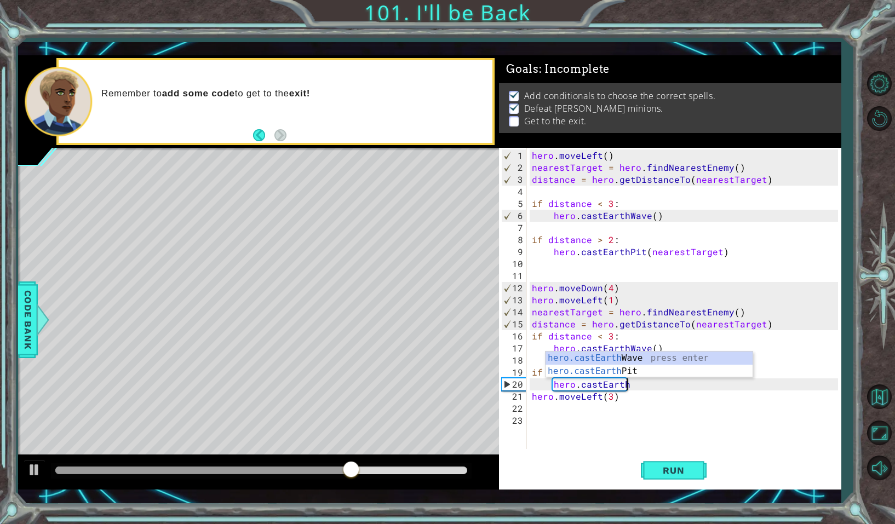
scroll to position [0, 1]
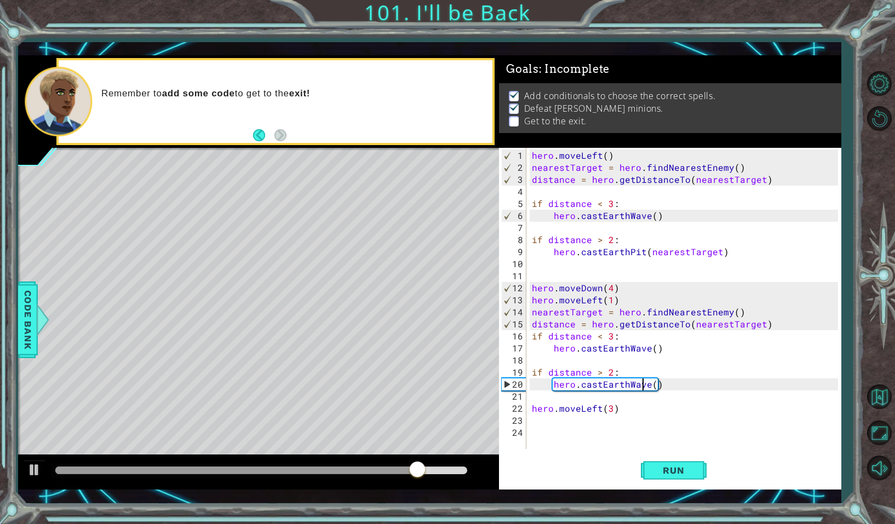
click at [642, 386] on div "hero . moveLeft ( ) nearestTarget = hero . findNearestEnemy ( ) distance = hero…" at bounding box center [686, 311] width 313 height 325
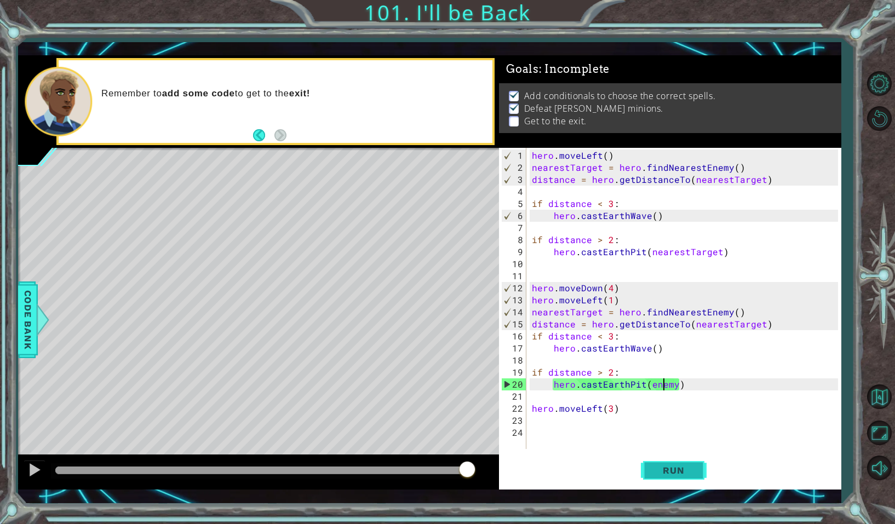
click at [664, 470] on span "Run" at bounding box center [673, 470] width 43 height 11
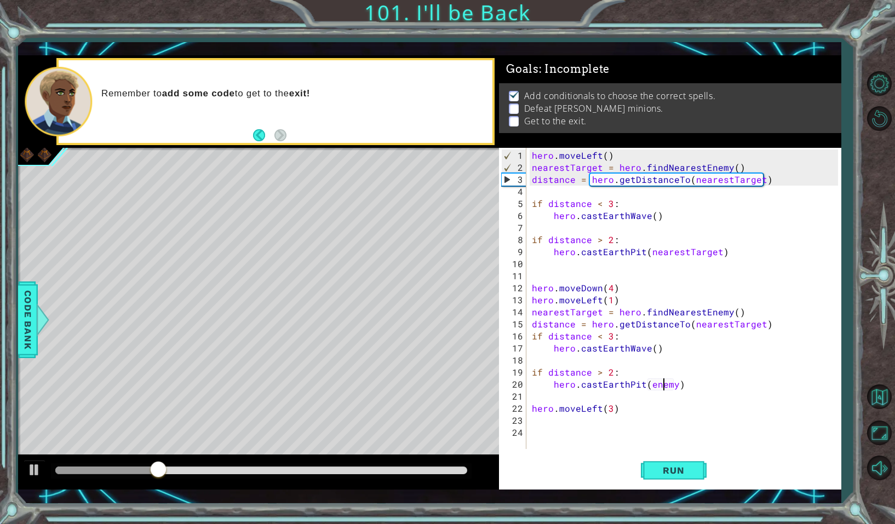
click at [664, 387] on div "hero . moveLeft ( ) nearestTarget = hero . findNearestEnemy ( ) distance = hero…" at bounding box center [686, 311] width 313 height 325
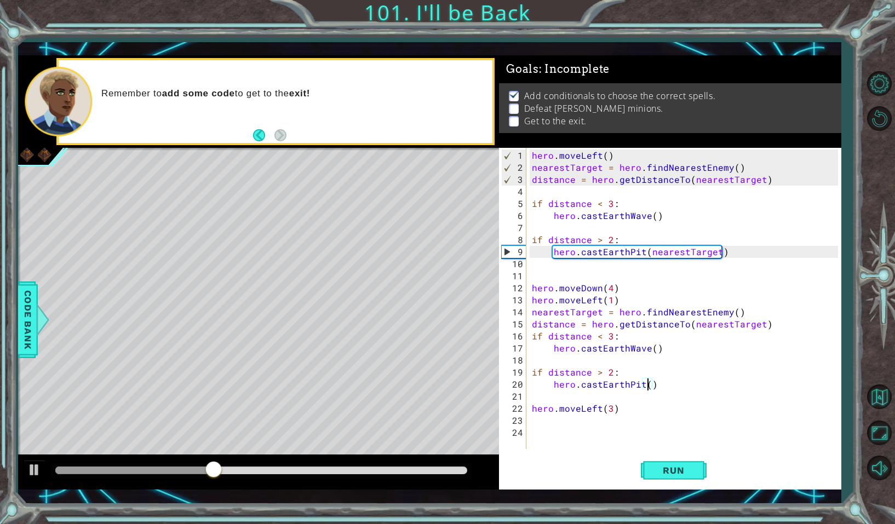
click at [695, 405] on div "hero . moveLeft ( ) nearestTarget = hero . findNearestEnemy ( ) distance = hero…" at bounding box center [686, 311] width 313 height 325
type textarea "hero.moveLeft(3)"
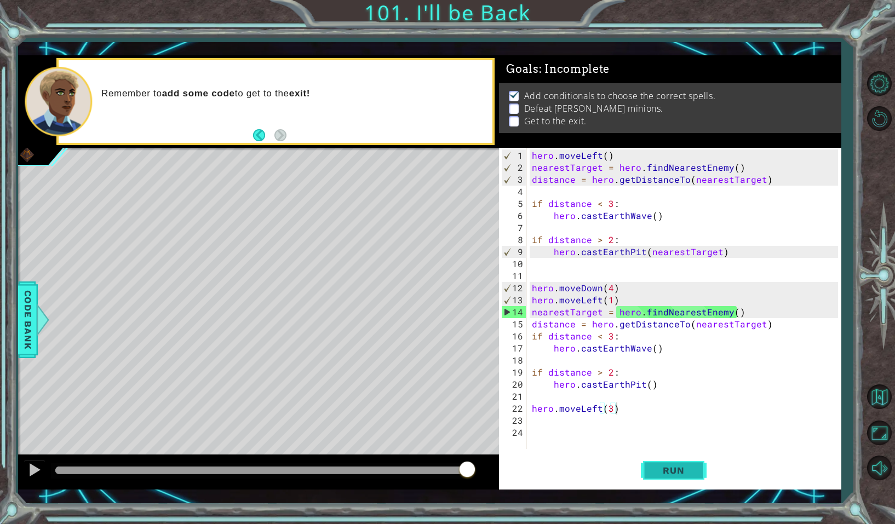
click at [661, 472] on span "Run" at bounding box center [673, 470] width 43 height 11
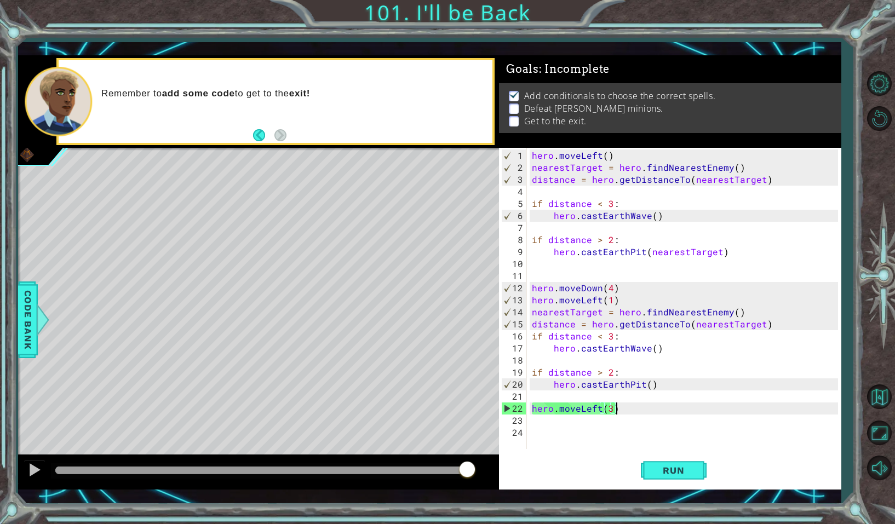
scroll to position [0, 0]
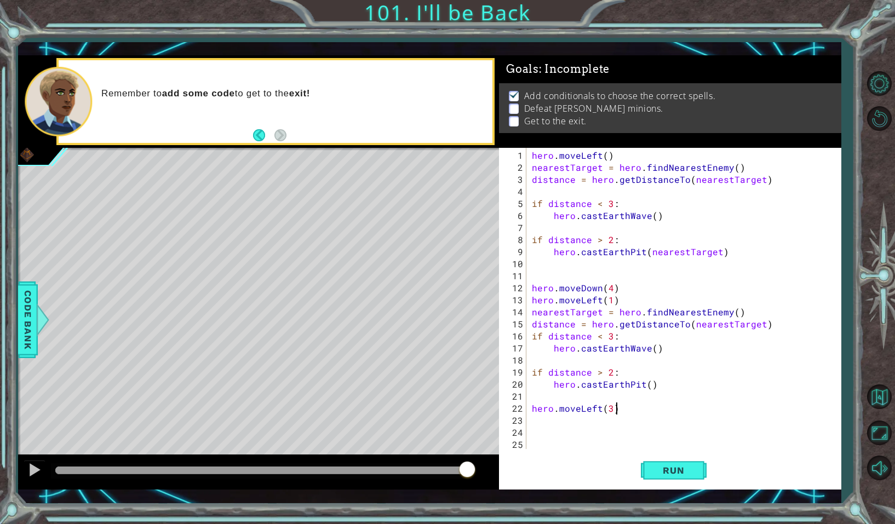
click at [617, 412] on div "hero . moveLeft ( ) nearestTarget = hero . findNearestEnemy ( ) distance = hero…" at bounding box center [686, 311] width 313 height 325
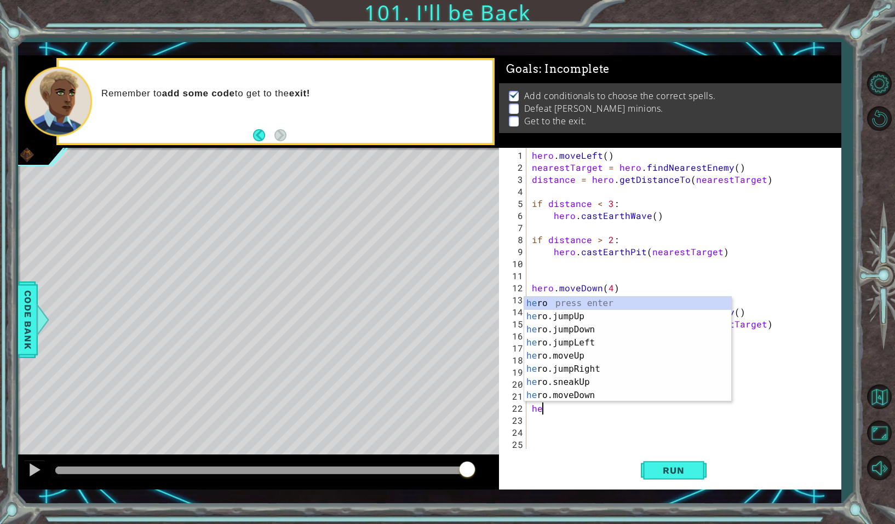
type textarea "h"
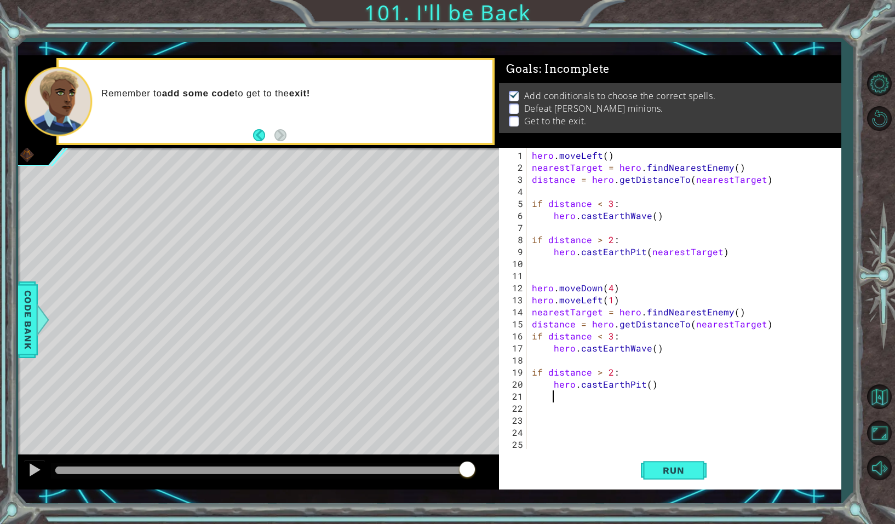
click at [641, 352] on div "hero . moveLeft ( ) nearestTarget = hero . findNearestEnemy ( ) distance = hero…" at bounding box center [686, 311] width 313 height 325
type textarea "hero.castEarthWave()"
click at [641, 352] on div "hero . moveLeft ( ) nearestTarget = hero . findNearestEnemy ( ) distance = hero…" at bounding box center [686, 311] width 313 height 325
drag, startPoint x: 550, startPoint y: 350, endPoint x: 668, endPoint y: 347, distance: 118.3
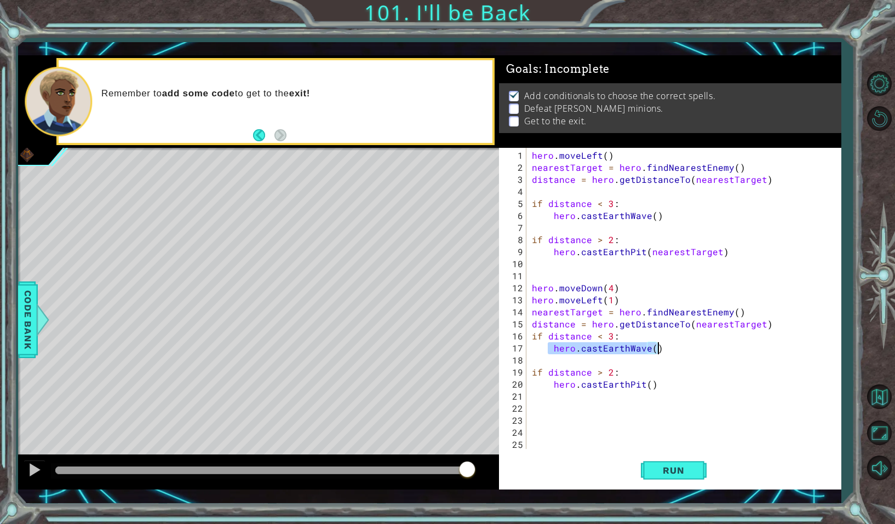
click at [668, 347] on div "hero . moveLeft ( ) nearestTarget = hero . findNearestEnemy ( ) distance = hero…" at bounding box center [686, 311] width 313 height 325
click at [663, 382] on div "hero . moveLeft ( ) nearestTarget = hero . findNearestEnemy ( ) distance = hero…" at bounding box center [686, 311] width 313 height 325
type textarea "hero.castEarthPit()"
click at [590, 394] on div "hero . moveLeft ( ) nearestTarget = hero . findNearestEnemy ( ) distance = hero…" at bounding box center [686, 311] width 313 height 325
paste textarea "hero.castEarthWave()"
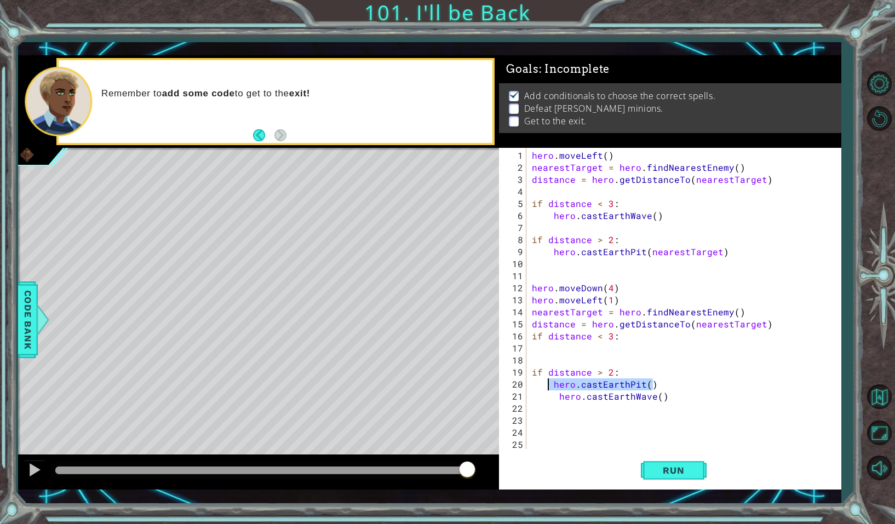
drag, startPoint x: 663, startPoint y: 387, endPoint x: 546, endPoint y: 383, distance: 116.7
click at [546, 383] on div "hero . moveLeft ( ) nearestTarget = hero . findNearestEnemy ( ) distance = hero…" at bounding box center [686, 311] width 313 height 325
type textarea "hero.castEarthPit()"
click at [563, 350] on div "hero . moveLeft ( ) nearestTarget = hero . findNearestEnemy ( ) distance = hero…" at bounding box center [686, 311] width 313 height 325
paste textarea "hero.castEarthPit()"
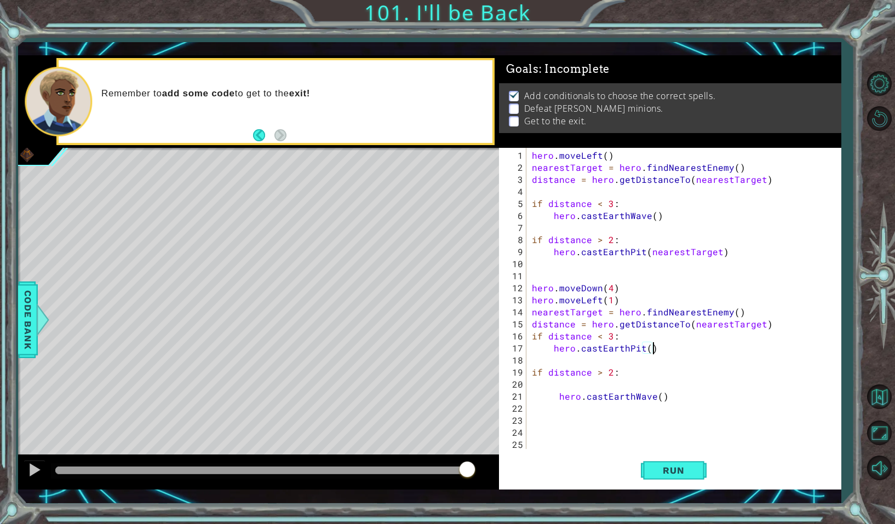
click at [557, 394] on div "hero . moveLeft ( ) nearestTarget = hero . findNearestEnemy ( ) distance = hero…" at bounding box center [686, 311] width 313 height 325
click at [689, 475] on span "Run" at bounding box center [673, 470] width 43 height 11
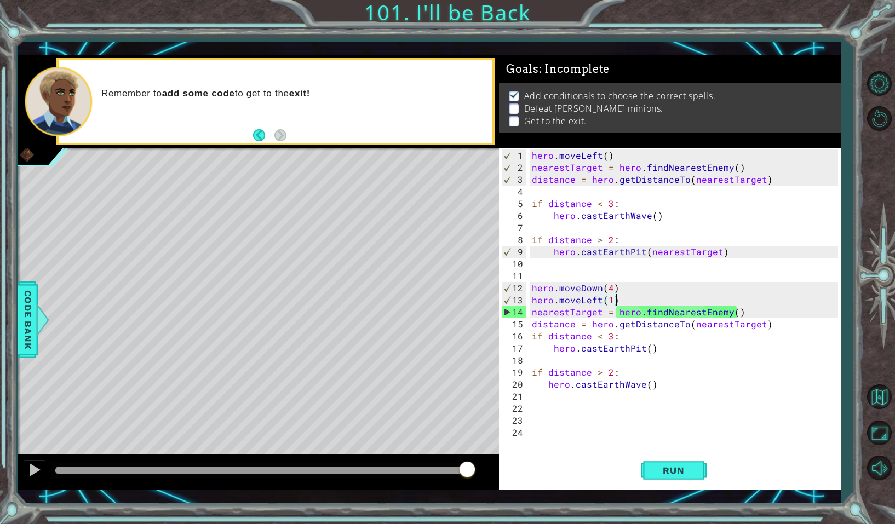
click at [615, 300] on div "hero . moveLeft ( ) nearestTarget = hero . findNearestEnemy ( ) distance = hero…" at bounding box center [686, 311] width 313 height 325
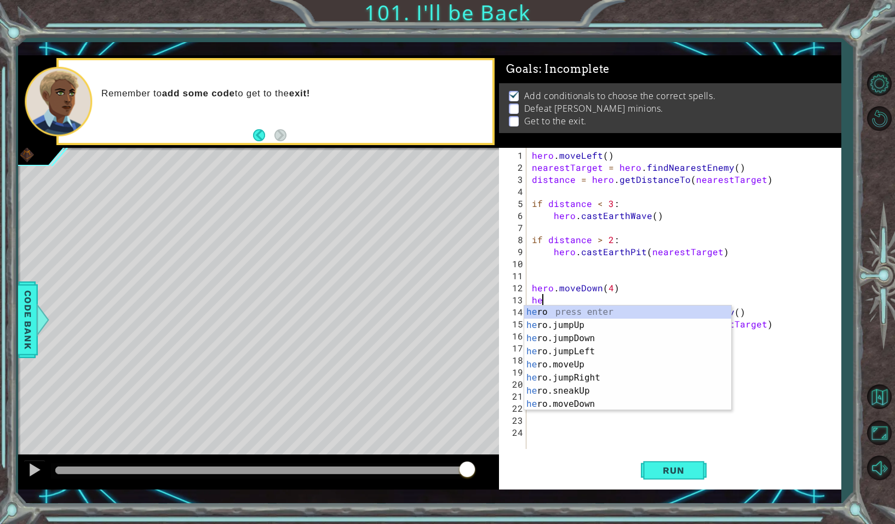
type textarea "h"
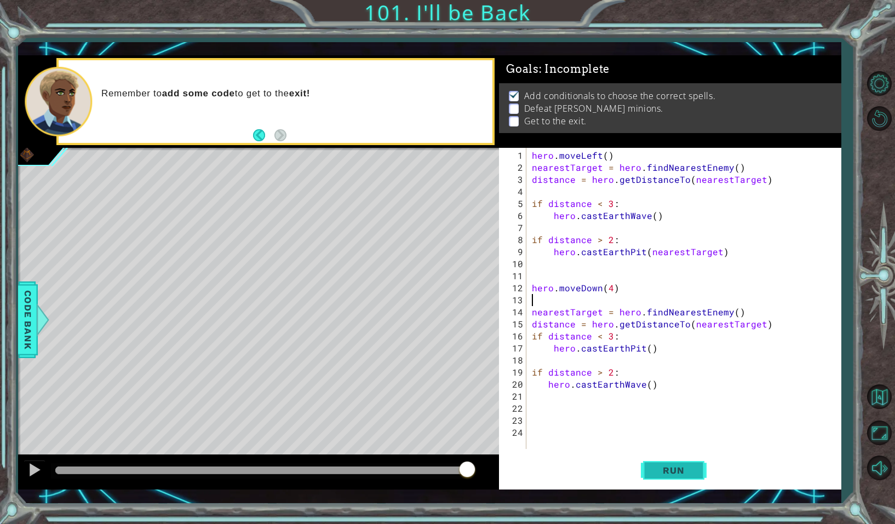
click at [658, 459] on button "Run" at bounding box center [674, 470] width 66 height 34
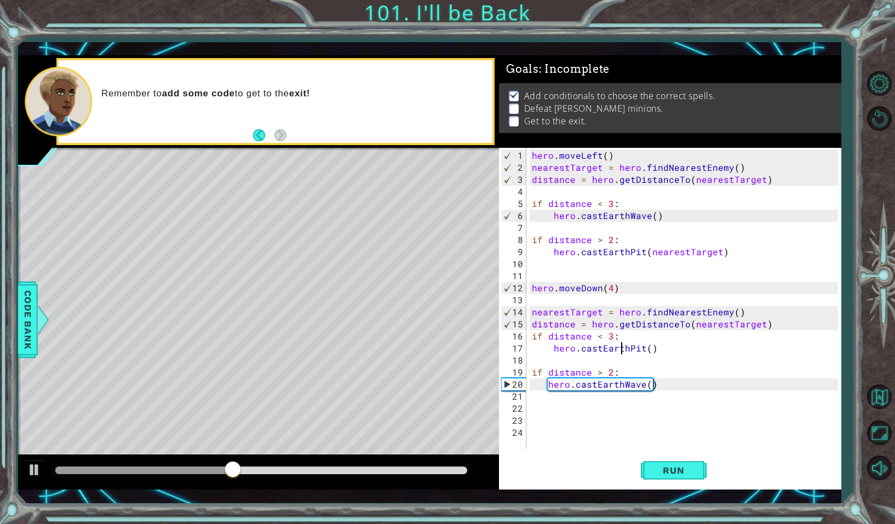
click at [620, 350] on div "hero . moveLeft ( ) nearestTarget = hero . findNearestEnemy ( ) distance = hero…" at bounding box center [686, 311] width 313 height 325
type textarea "hero.castEarthPit()"
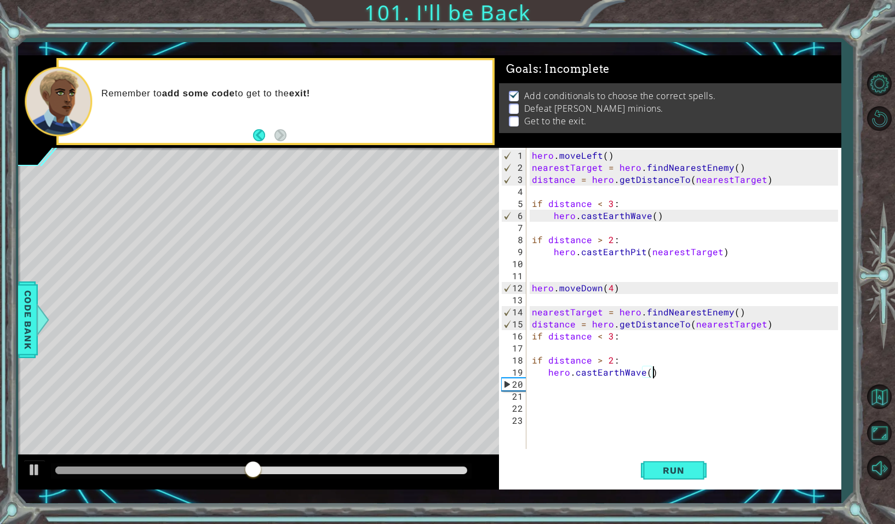
click at [671, 372] on div "hero . moveLeft ( ) nearestTarget = hero . findNearestEnemy ( ) distance = hero…" at bounding box center [686, 311] width 313 height 325
type textarea "hero.castEarthWave()"
paste textarea "Code Area"
drag, startPoint x: 674, startPoint y: 375, endPoint x: 545, endPoint y: 375, distance: 128.7
click at [545, 375] on div "hero . moveLeft ( ) nearestTarget = hero . findNearestEnemy ( ) distance = hero…" at bounding box center [686, 311] width 313 height 325
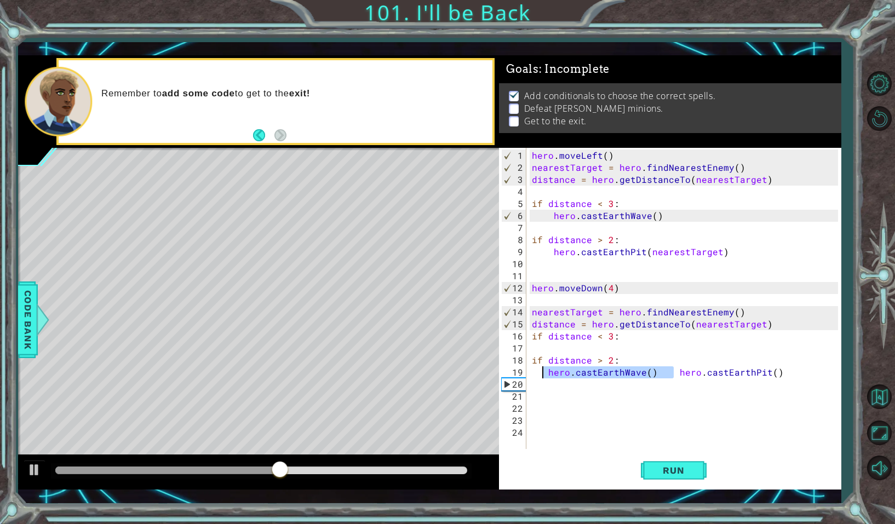
type textarea "hero.castEarthPit()"
click at [555, 350] on div "hero . moveLeft ( ) nearestTarget = hero . findNearestEnemy ( ) distance = hero…" at bounding box center [686, 311] width 313 height 325
paste textarea "hero.castEarthWave()"
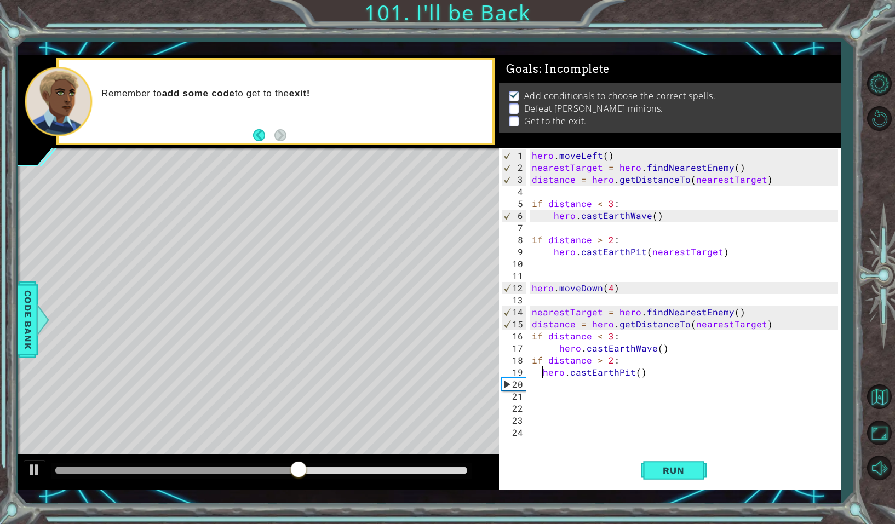
click at [544, 371] on div "hero . moveLeft ( ) nearestTarget = hero . findNearestEnemy ( ) distance = hero…" at bounding box center [686, 311] width 313 height 325
type textarea "hero.castEarthPit()"
click at [664, 469] on span "Run" at bounding box center [673, 470] width 43 height 11
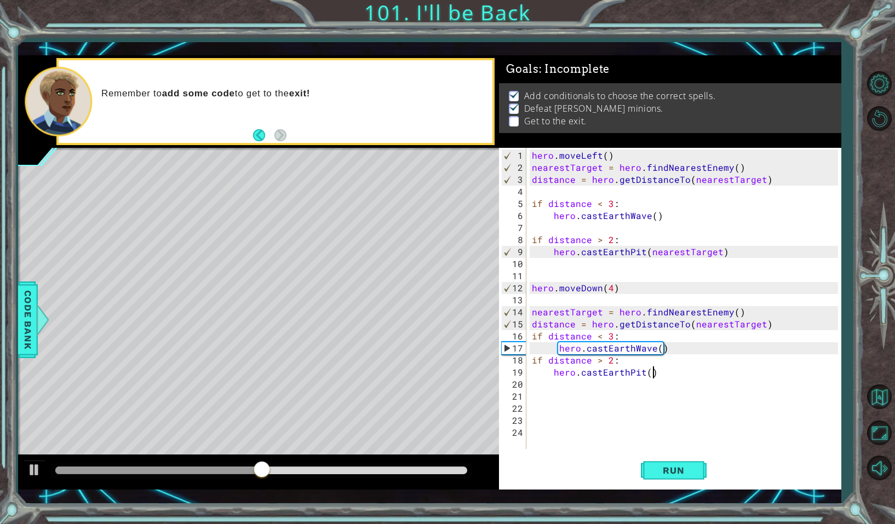
click at [687, 375] on div "hero . moveLeft ( ) nearestTarget = hero . findNearestEnemy ( ) distance = hero…" at bounding box center [686, 311] width 313 height 325
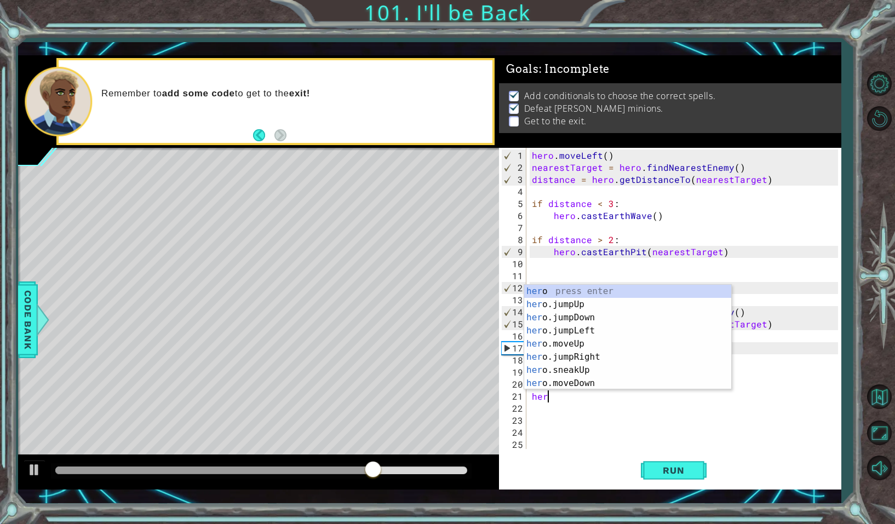
type textarea "hero"
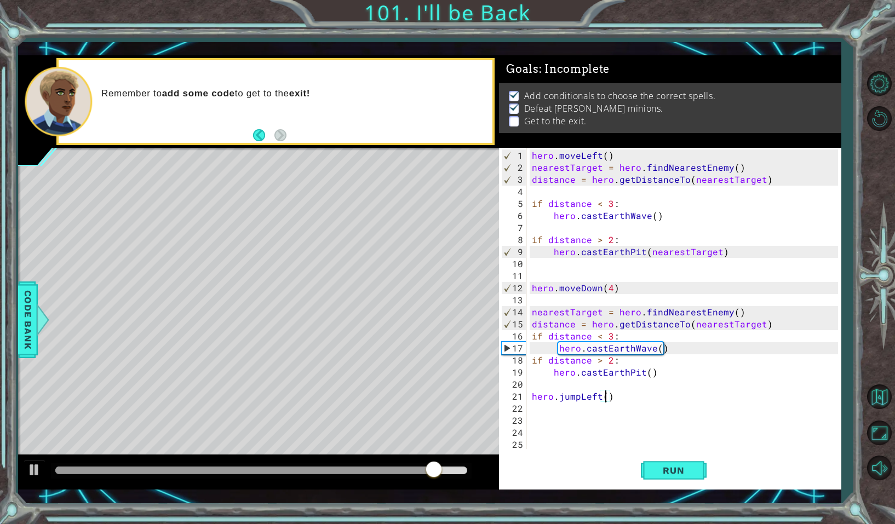
type textarea "hero.jumpLeft(1)"
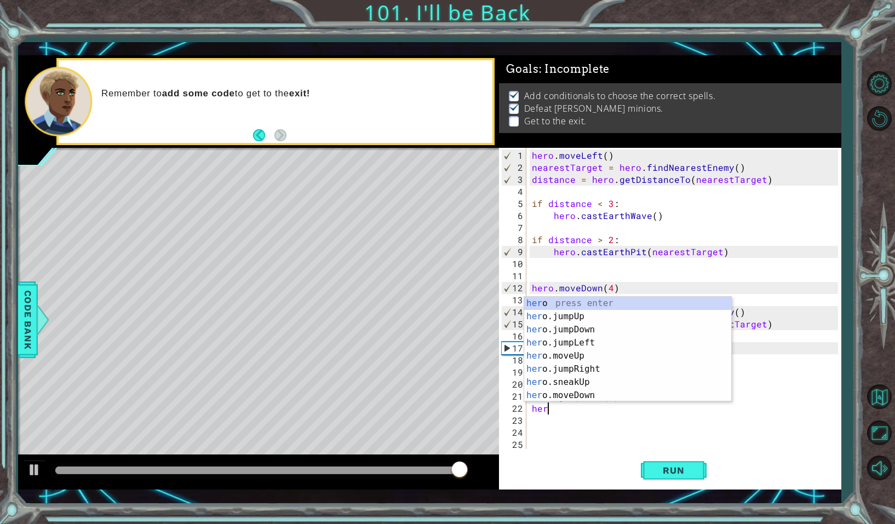
type textarea "hero"
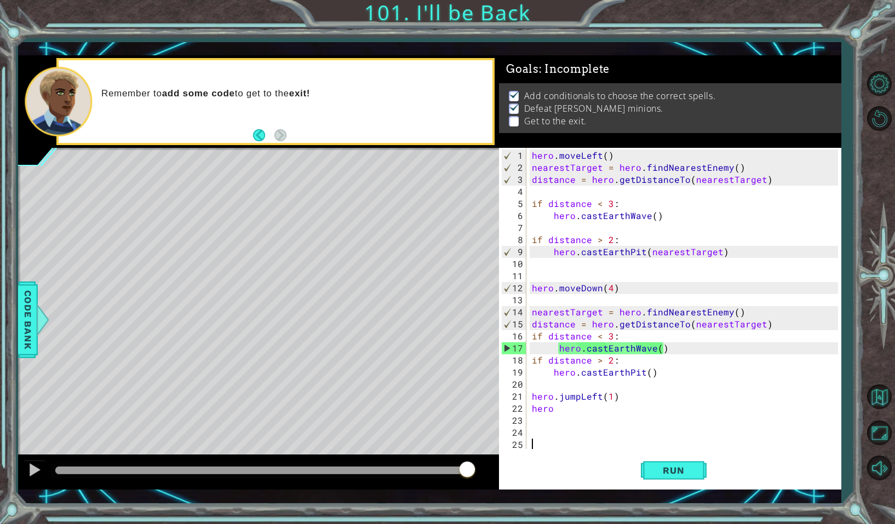
click at [588, 437] on div "hero . moveLeft ( ) nearestTarget = hero . findNearestEnemy ( ) distance = hero…" at bounding box center [686, 311] width 313 height 325
drag, startPoint x: 559, startPoint y: 398, endPoint x: 820, endPoint y: 383, distance: 261.1
click at [817, 384] on div "hero . moveLeft ( ) nearestTarget = hero . findNearestEnemy ( ) distance = hero…" at bounding box center [686, 311] width 313 height 325
drag, startPoint x: 617, startPoint y: 400, endPoint x: 557, endPoint y: 396, distance: 59.3
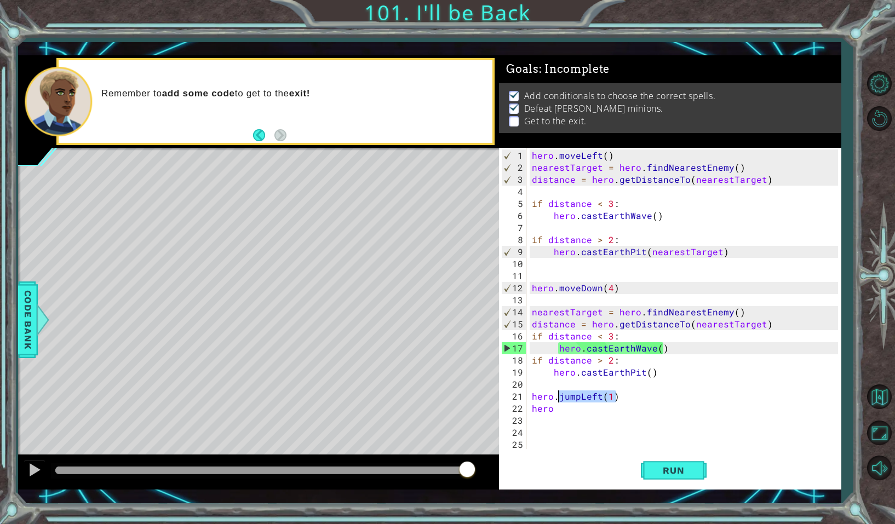
click at [557, 396] on div "hero . moveLeft ( ) nearestTarget = hero . findNearestEnemy ( ) distance = hero…" at bounding box center [686, 311] width 313 height 325
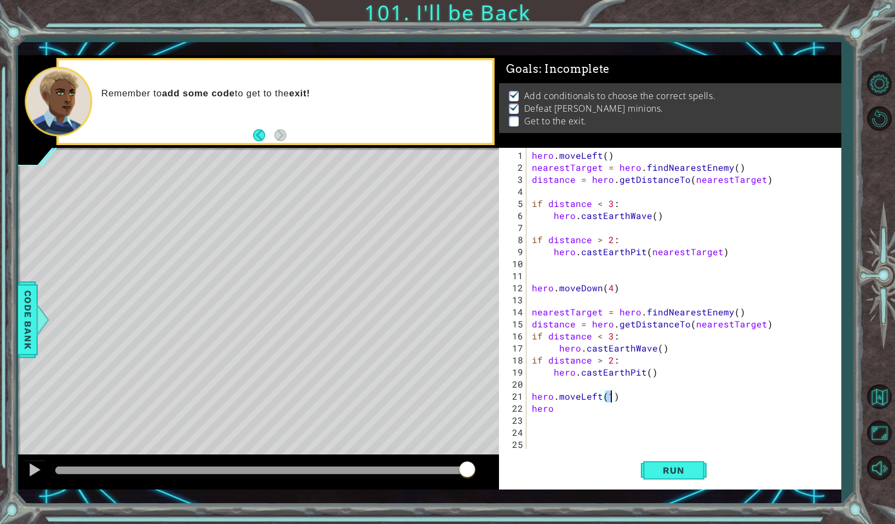
scroll to position [0, 1]
type textarea "hero."
type textarea "hero.jumpLeft(1)"
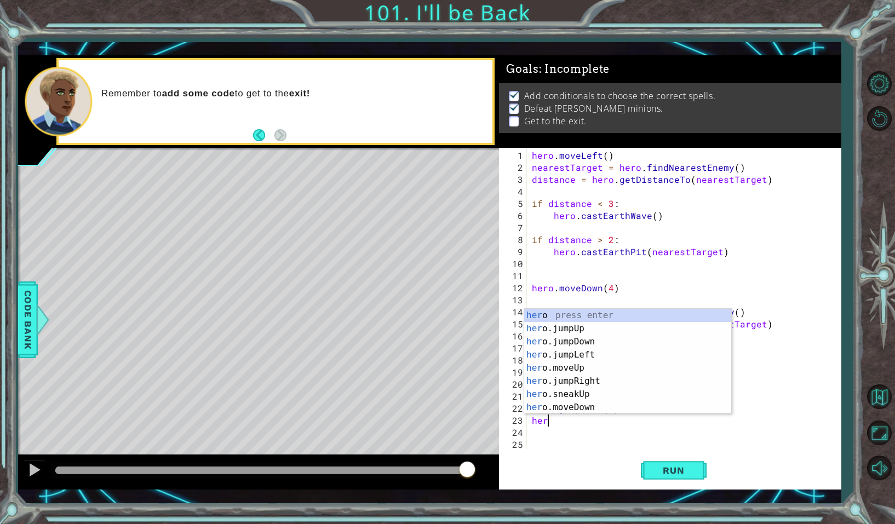
scroll to position [0, 1]
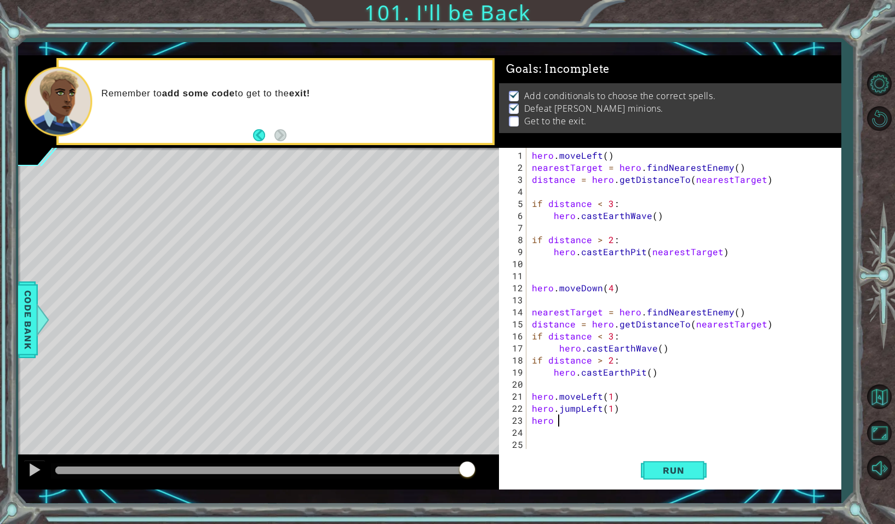
type textarea "hero"
click at [574, 430] on div "hero . moveLeft ( ) nearestTarget = hero . findNearestEnemy ( ) distance = hero…" at bounding box center [686, 311] width 313 height 325
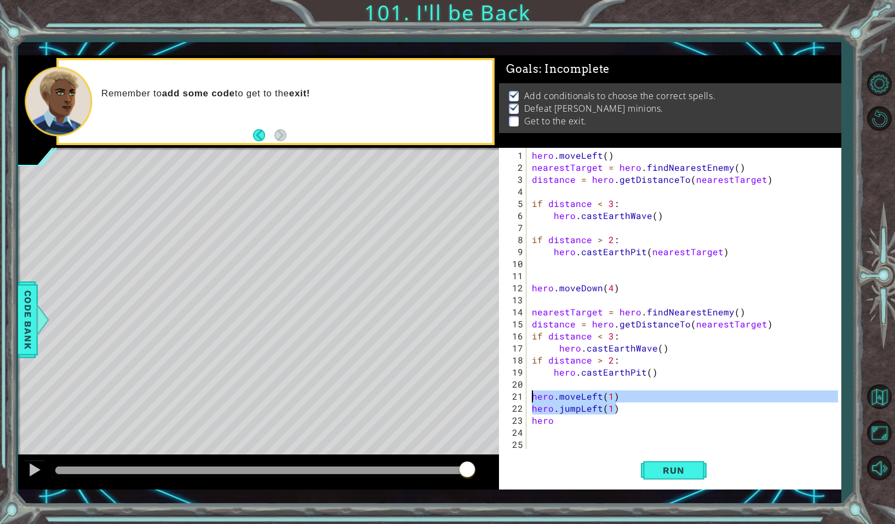
drag, startPoint x: 634, startPoint y: 407, endPoint x: 526, endPoint y: 392, distance: 109.0
click at [526, 392] on div "1 2 3 4 5 6 7 8 9 10 11 12 13 14 15 16 17 18 19 20 21 22 23 24 25 26 hero . mov…" at bounding box center [668, 298] width 338 height 301
type textarea "hero.moveLeft(1) hero.jumpLeft(1)"
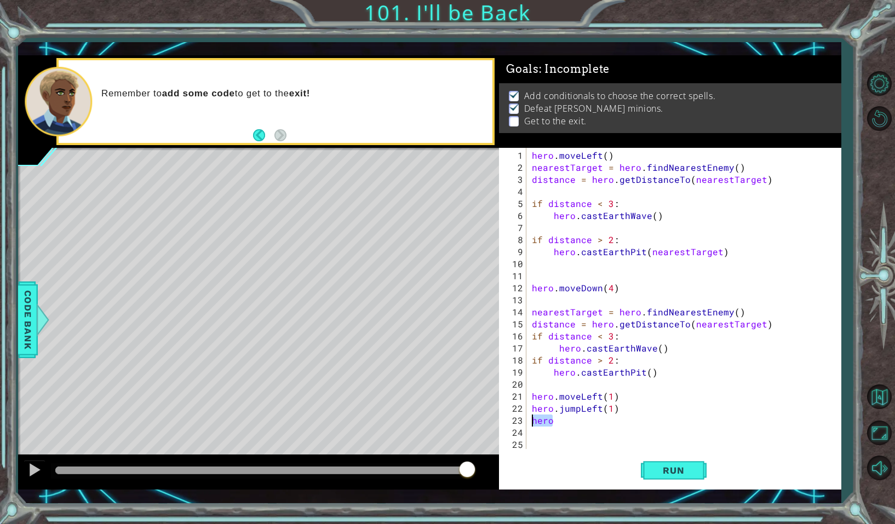
drag, startPoint x: 562, startPoint y: 422, endPoint x: 526, endPoint y: 417, distance: 36.5
click at [526, 417] on div "hero.moveLeft(1) hero.jumpLeft(1) 1 2 3 4 5 6 7 8 9 10 11 12 13 14 15 16 17 18 …" at bounding box center [668, 298] width 338 height 301
type textarea "hero"
paste textarea "hero.jumpLeft(1)"
click at [670, 476] on button "Run" at bounding box center [674, 470] width 66 height 34
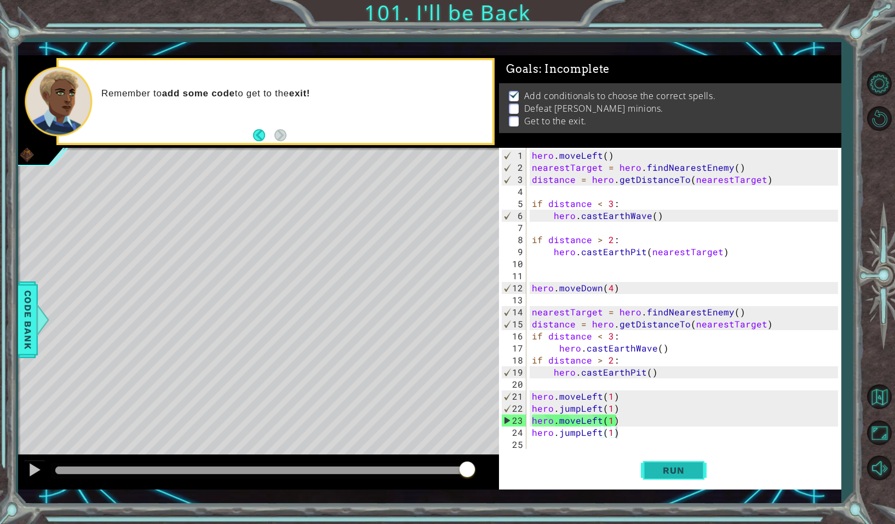
click at [671, 481] on button "Run" at bounding box center [674, 470] width 66 height 34
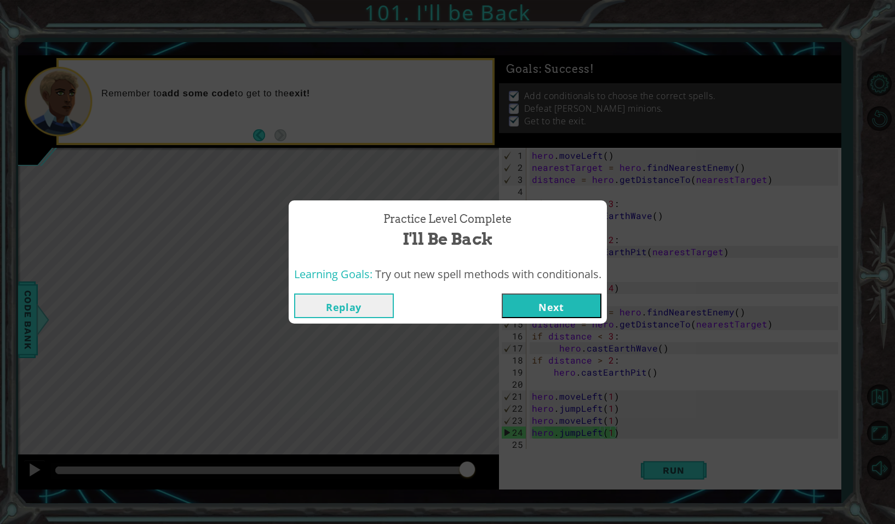
click at [355, 305] on button "Replay" at bounding box center [344, 306] width 100 height 25
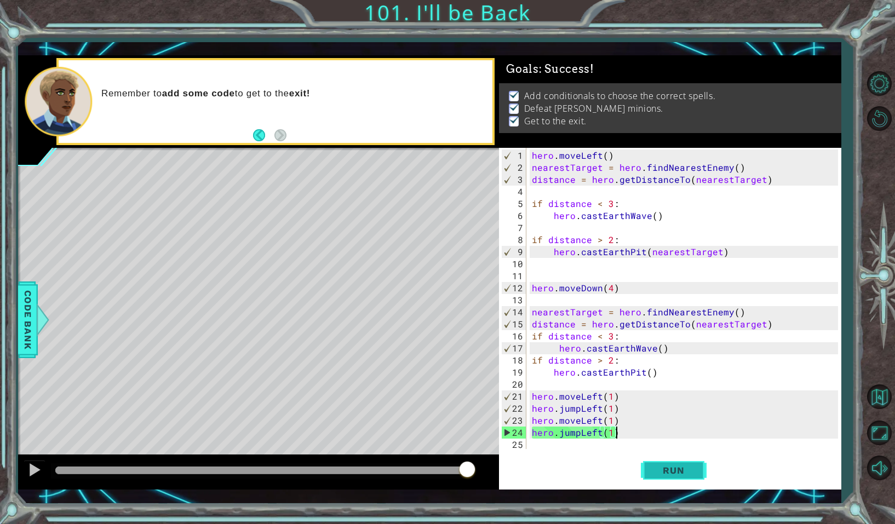
click at [670, 468] on span "Run" at bounding box center [673, 470] width 43 height 11
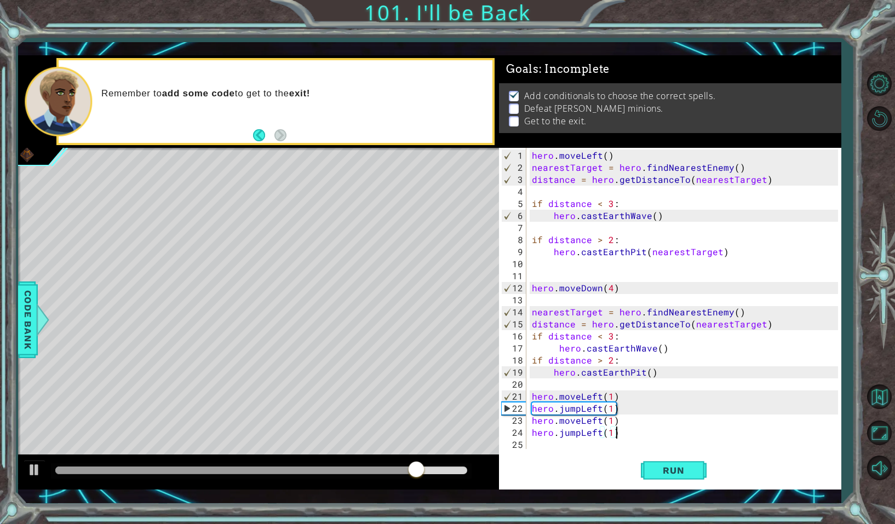
click at [660, 326] on div "hero . moveLeft ( ) nearestTarget = hero . findNearestEnemy ( ) distance = hero…" at bounding box center [686, 311] width 313 height 325
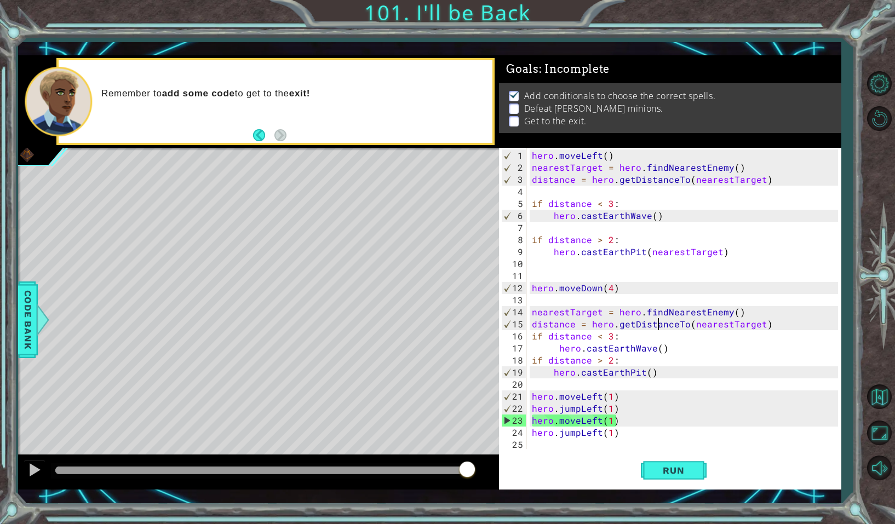
click at [622, 352] on div "hero . moveLeft ( ) nearestTarget = hero . findNearestEnemy ( ) distance = hero…" at bounding box center [686, 311] width 313 height 325
click at [629, 369] on div "hero . moveLeft ( ) nearestTarget = hero . findNearestEnemy ( ) distance = hero…" at bounding box center [686, 311] width 313 height 325
type textarea "hero.castEarthPit()"
click at [665, 470] on span "Run" at bounding box center [673, 470] width 43 height 11
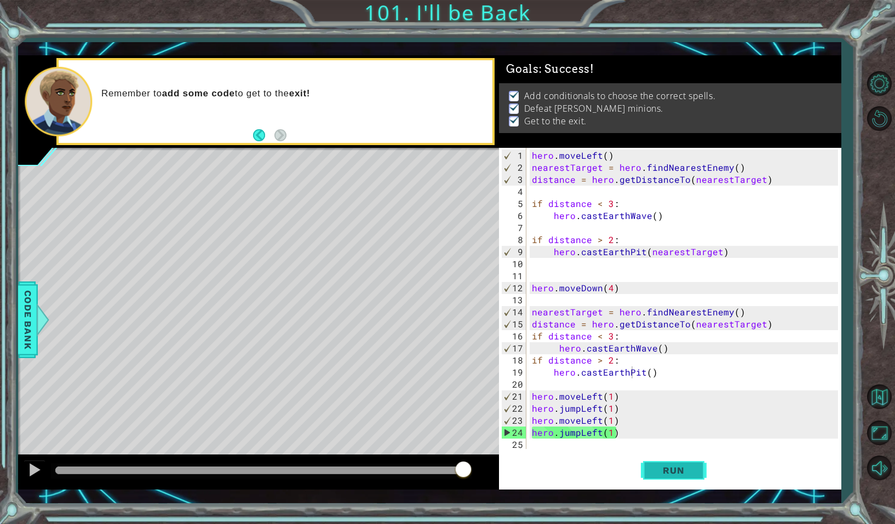
click at [665, 470] on span "Run" at bounding box center [673, 470] width 43 height 11
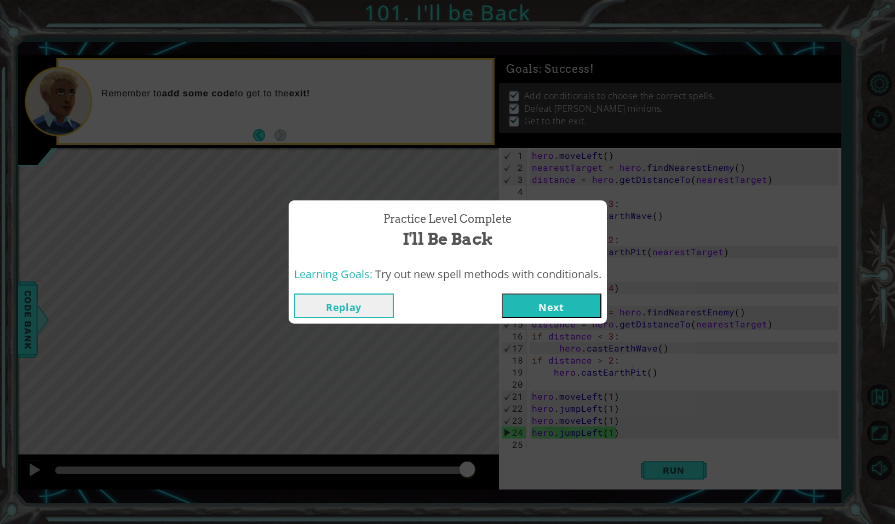
click at [584, 313] on button "Next" at bounding box center [552, 306] width 100 height 25
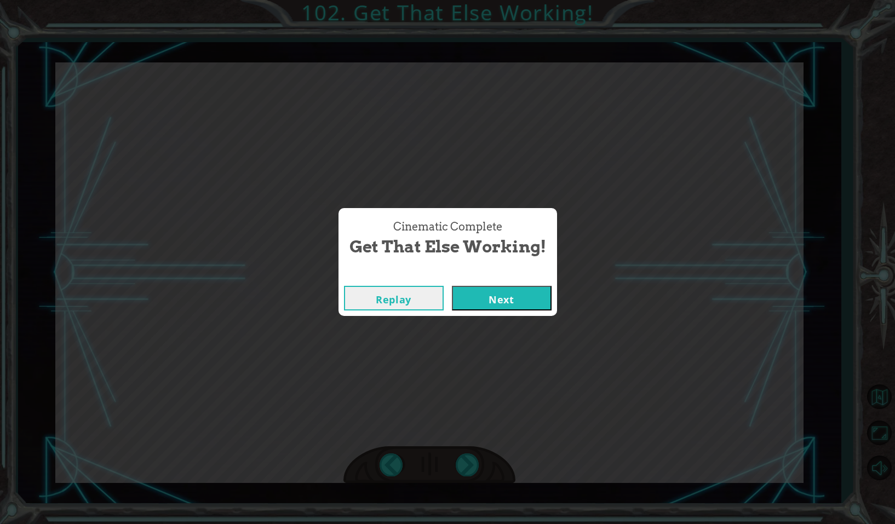
click at [506, 300] on button "Next" at bounding box center [502, 298] width 100 height 25
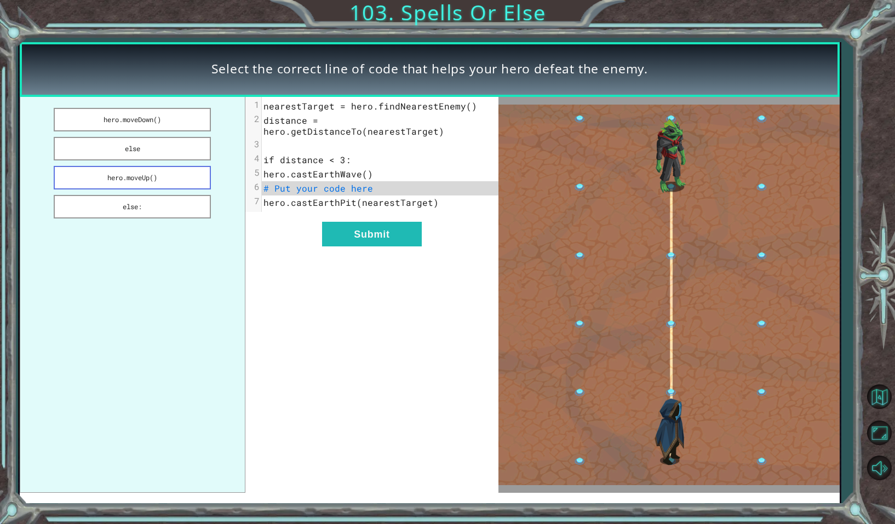
click at [192, 169] on button "hero.moveUp()" at bounding box center [132, 178] width 157 height 24
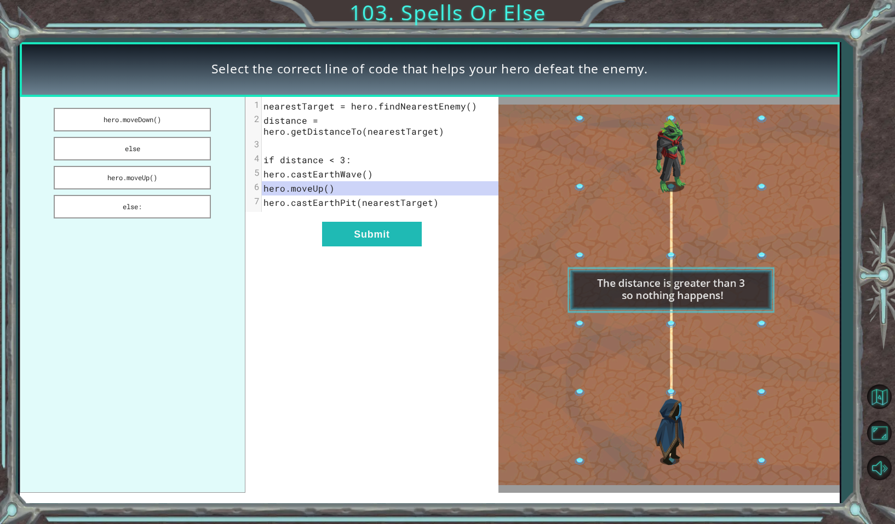
click at [370, 246] on div "xxxxxxxxxx 7 1 nearestTarget = hero.findNearestEnemy() 2 distance = hero.getDis…" at bounding box center [371, 295] width 253 height 396
click at [370, 225] on button "Submit" at bounding box center [372, 234] width 100 height 25
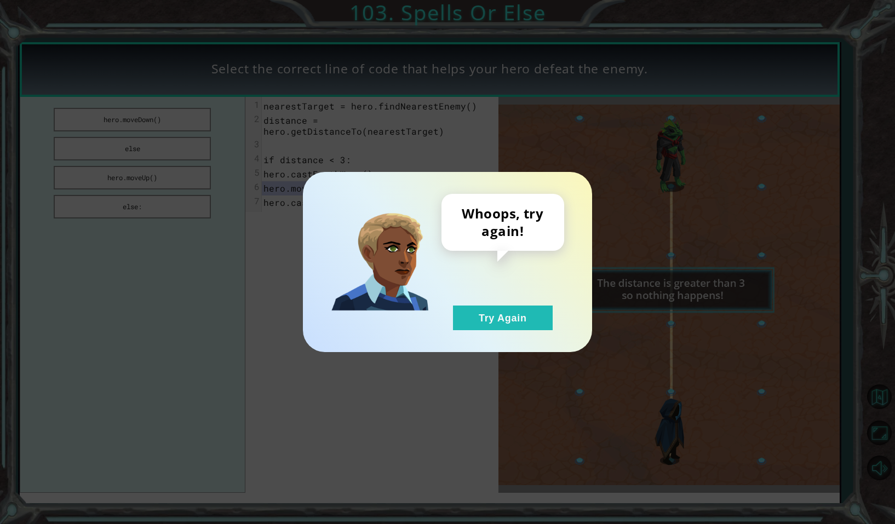
click at [510, 333] on div "Whoops, try again! Try Again" at bounding box center [447, 262] width 289 height 180
click at [500, 317] on button "Try Again" at bounding box center [503, 318] width 100 height 25
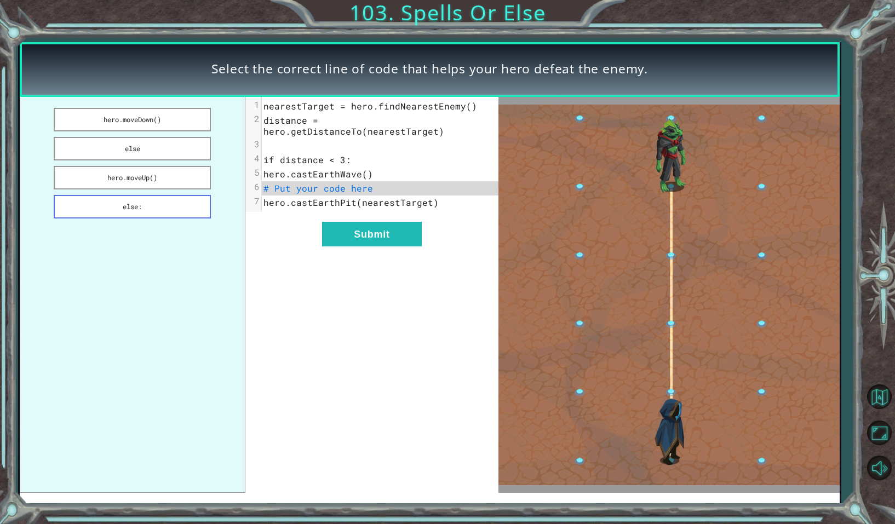
click at [188, 209] on button "else:" at bounding box center [132, 207] width 157 height 24
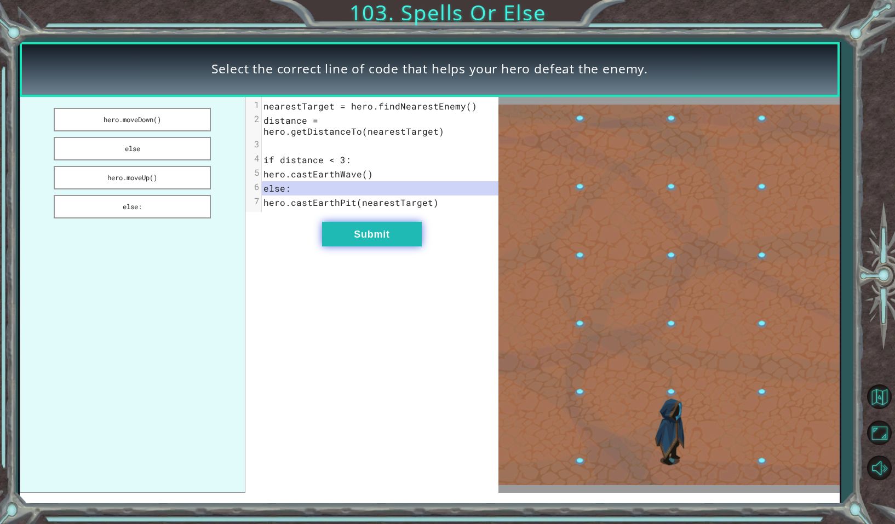
click at [419, 232] on button "Submit" at bounding box center [372, 234] width 100 height 25
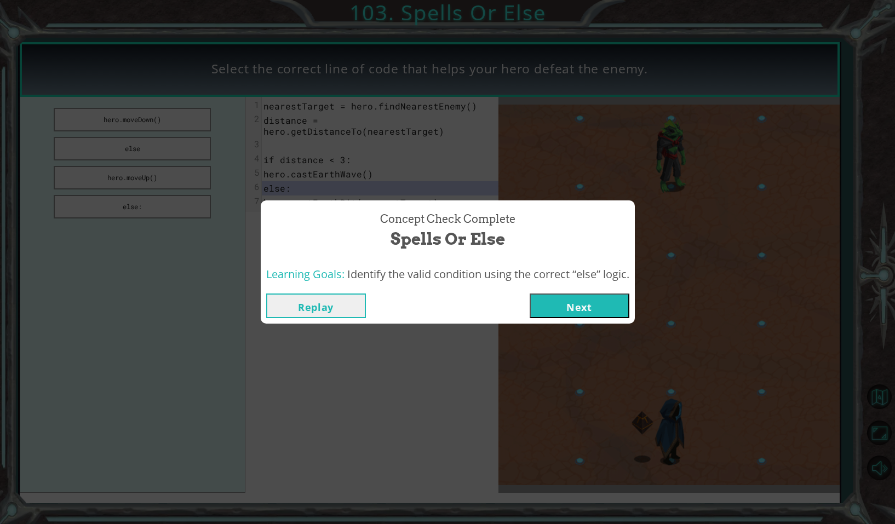
click at [597, 306] on button "Next" at bounding box center [580, 306] width 100 height 25
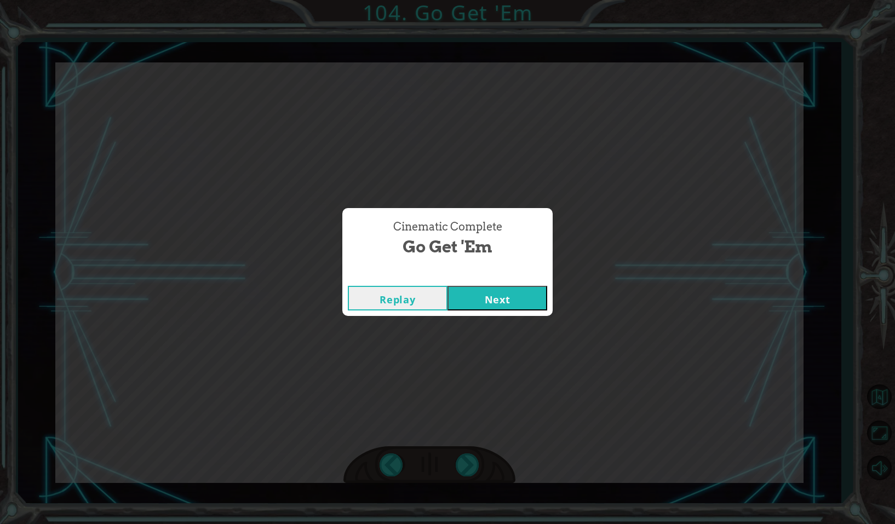
click at [539, 295] on button "Next" at bounding box center [497, 298] width 100 height 25
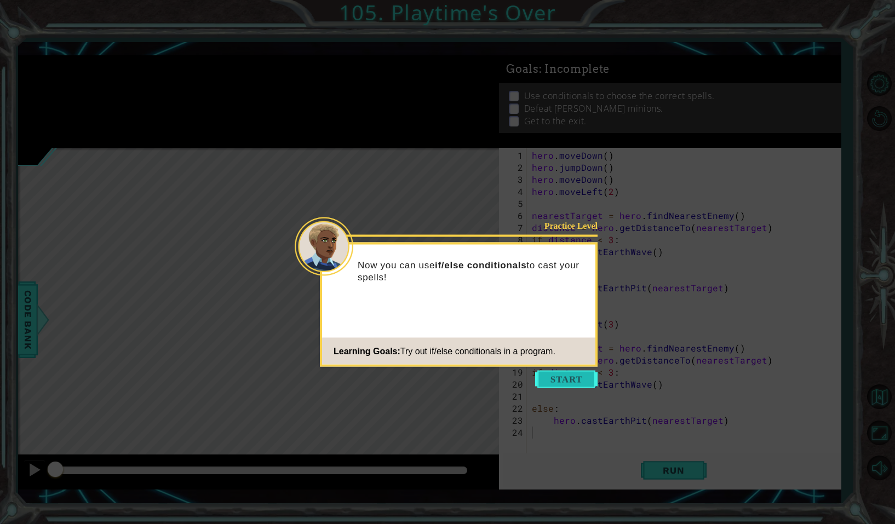
click at [572, 382] on button "Start" at bounding box center [566, 380] width 62 height 18
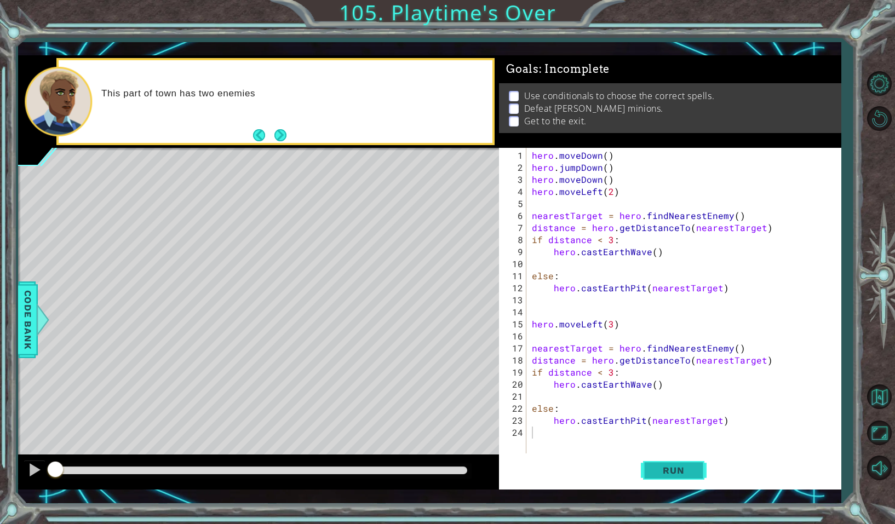
click at [701, 479] on button "Run" at bounding box center [674, 470] width 66 height 34
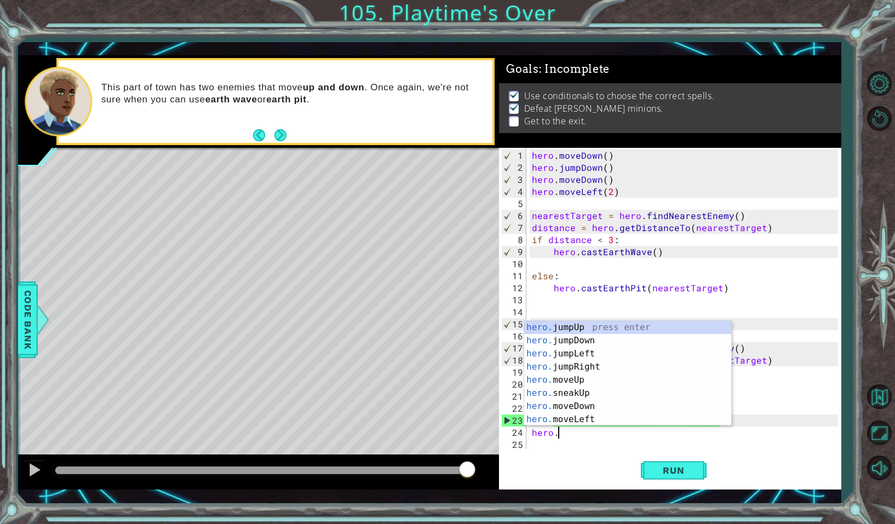
scroll to position [0, 1]
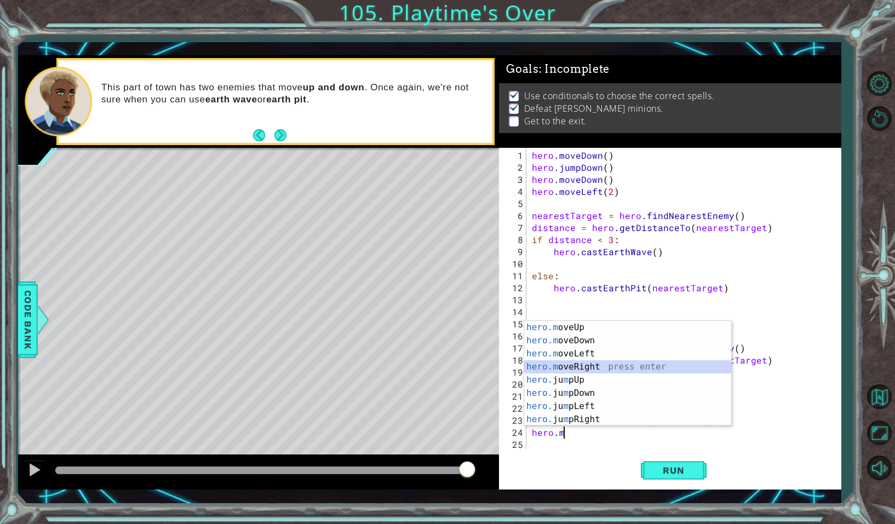
click at [706, 370] on div "hero.m oveUp press enter hero.m oveDown press enter hero.m oveLeft press enter …" at bounding box center [627, 386] width 207 height 131
type textarea "hero.moveRight(1)"
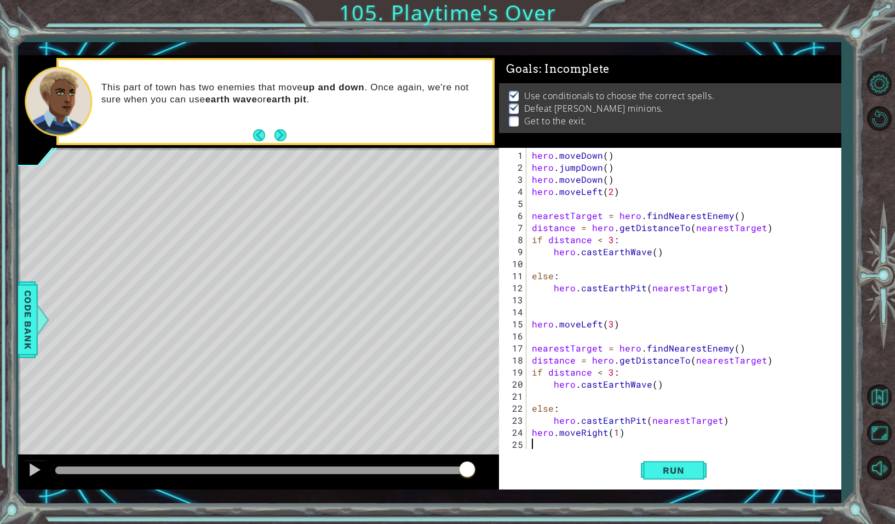
click at [544, 440] on div "hero . moveDown ( ) hero . jumpDown ( ) hero . moveDown ( ) hero . moveLeft ( 2…" at bounding box center [686, 311] width 313 height 325
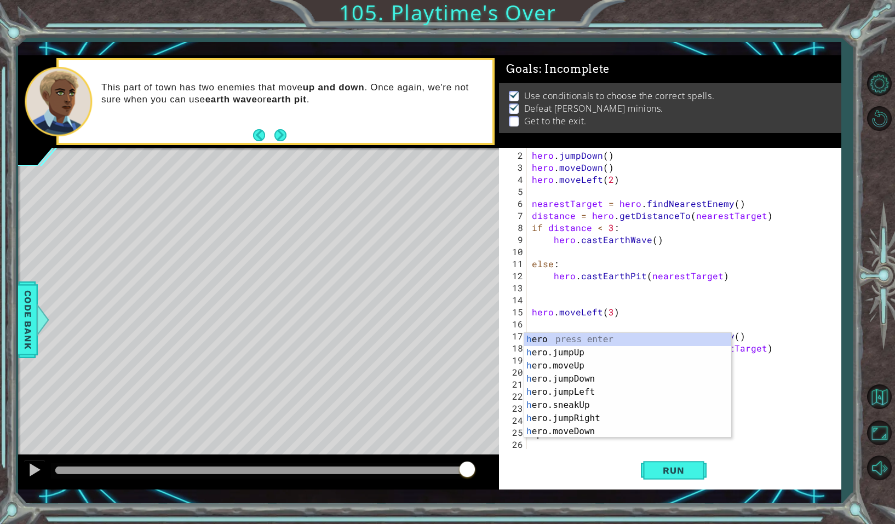
scroll to position [12, 0]
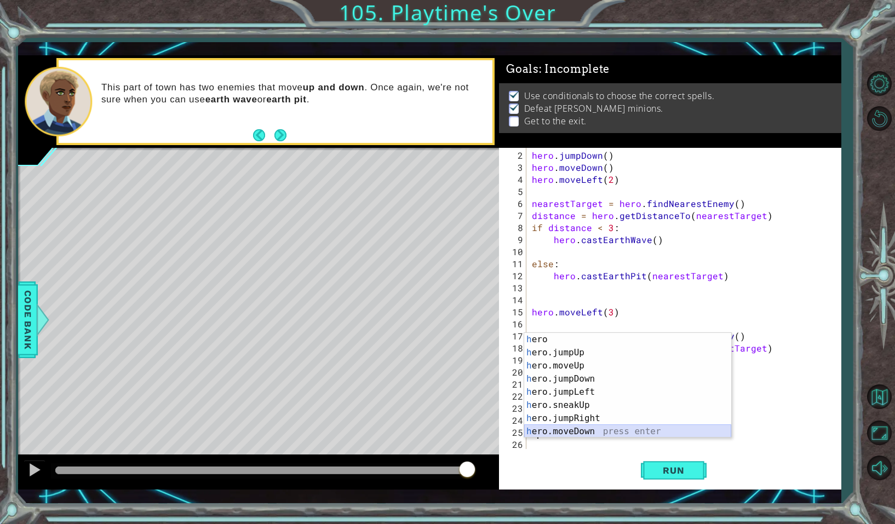
click at [625, 435] on div "h ero press enter h ero.jumpUp press enter h ero.moveUp press enter h ero.jumpD…" at bounding box center [627, 398] width 207 height 131
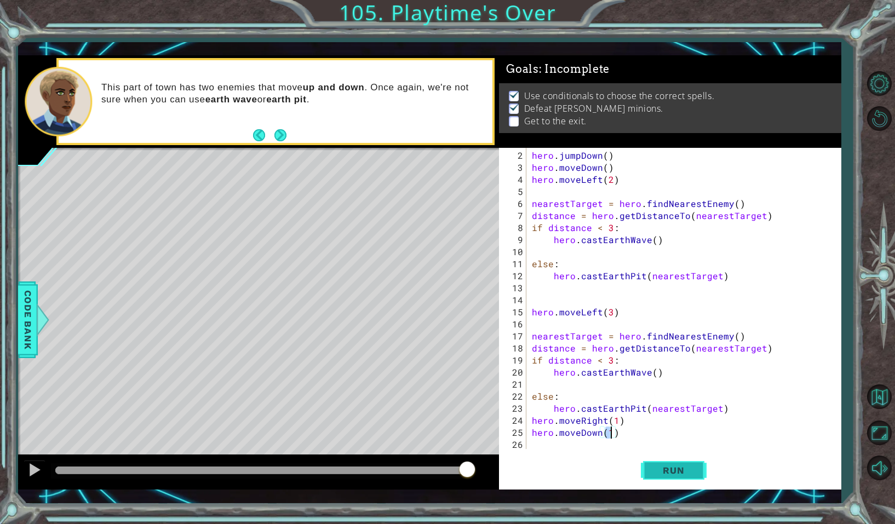
click at [657, 474] on span "Run" at bounding box center [673, 470] width 43 height 11
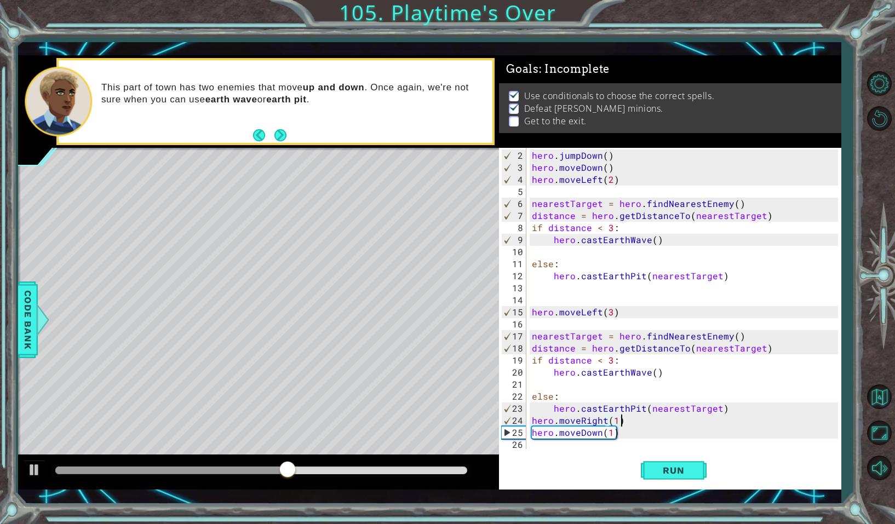
click at [625, 421] on div "hero . jumpDown ( ) hero . moveDown ( ) hero . moveLeft ( 2 ) nearestTarget = h…" at bounding box center [686, 311] width 313 height 325
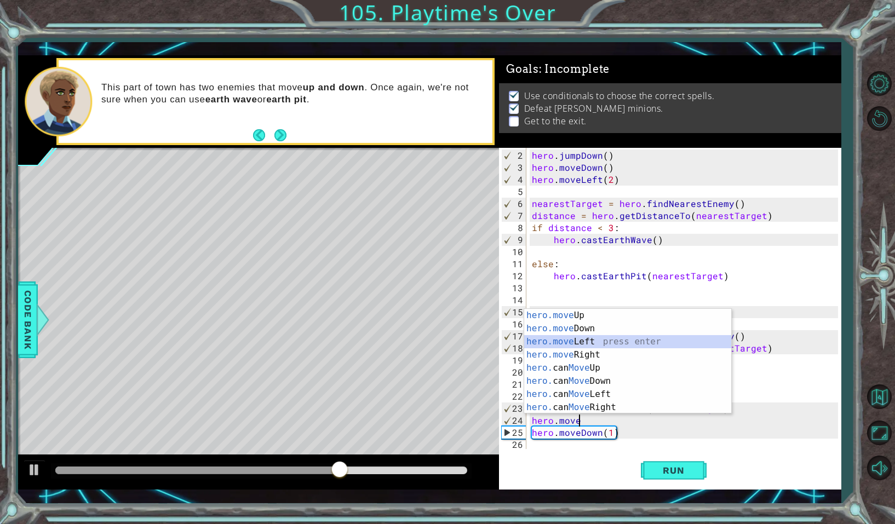
click at [688, 342] on div "hero.move Up press enter hero.move Down press enter hero.move Left press enter …" at bounding box center [627, 374] width 207 height 131
type textarea "hero.moveLeft(1)"
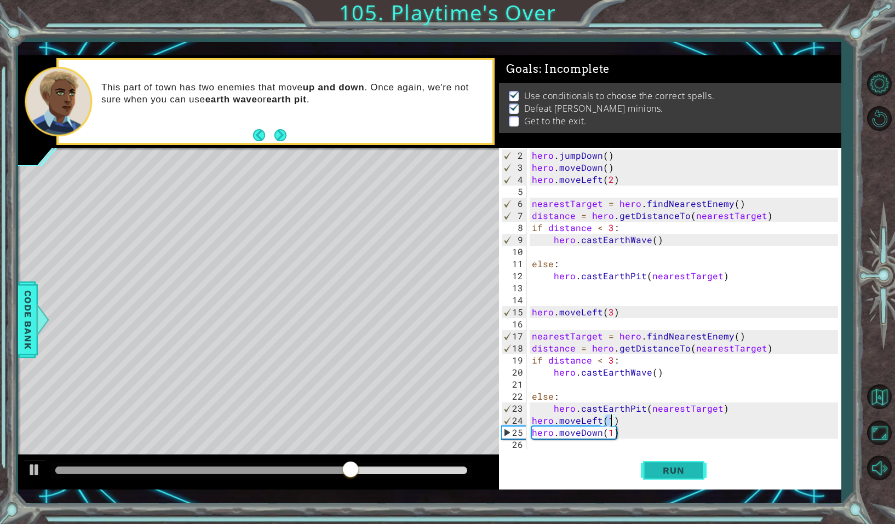
click at [654, 471] on span "Run" at bounding box center [673, 470] width 43 height 11
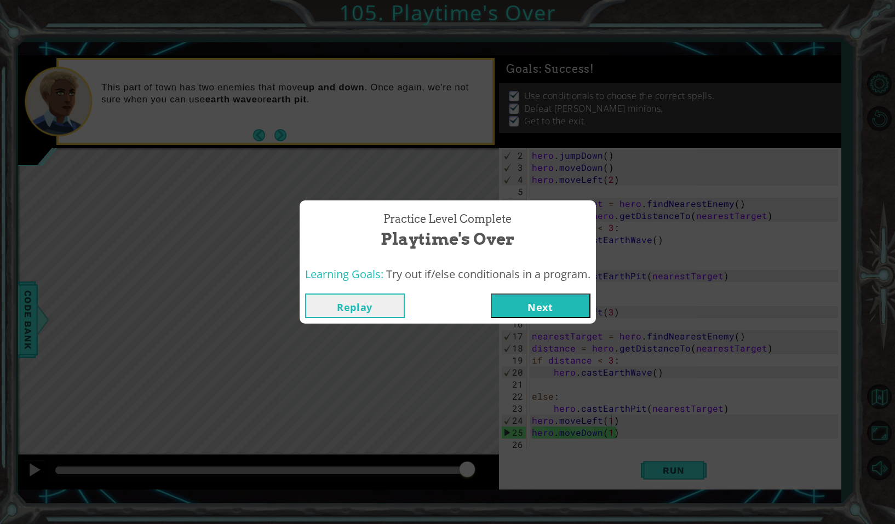
click at [566, 304] on button "Next" at bounding box center [541, 306] width 100 height 25
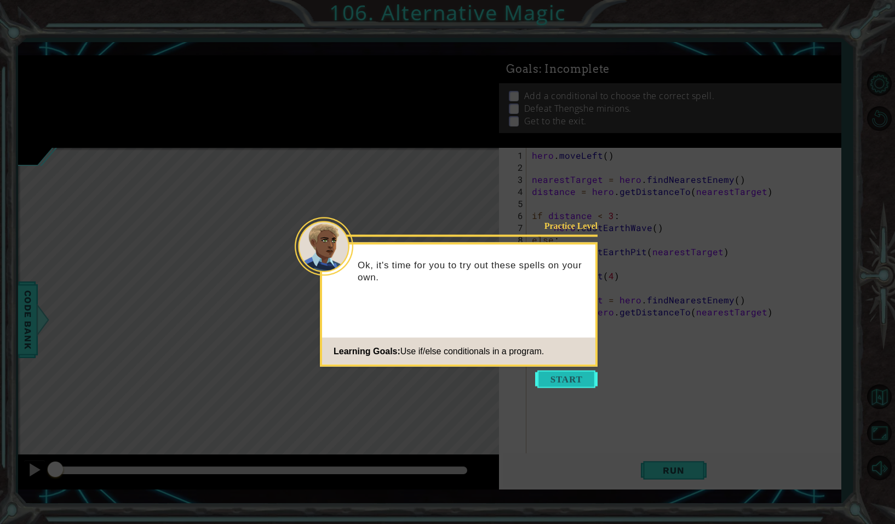
click at [569, 379] on button "Start" at bounding box center [566, 380] width 62 height 18
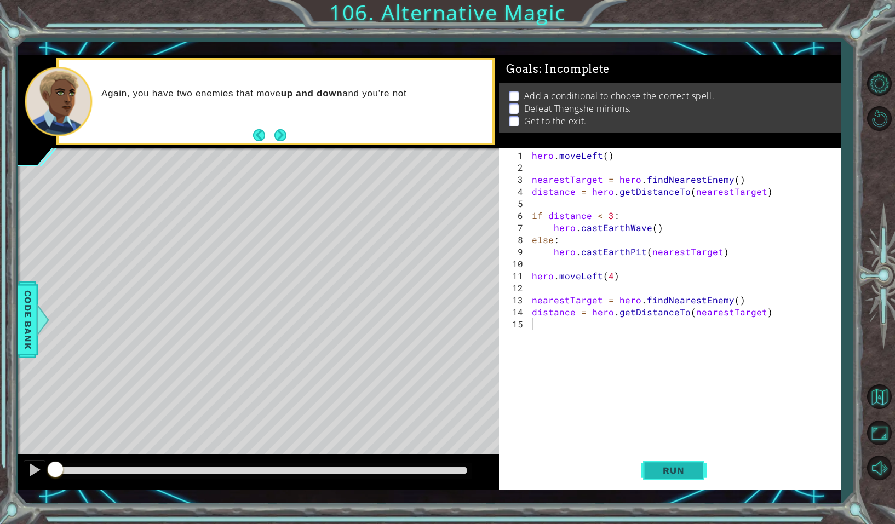
click at [678, 463] on button "Run" at bounding box center [674, 470] width 66 height 34
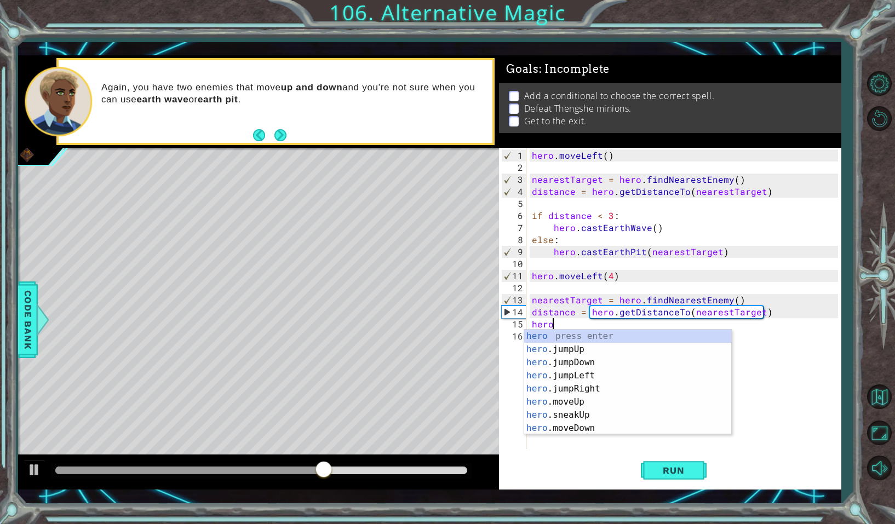
scroll to position [0, 1]
type textarea "hero.c"
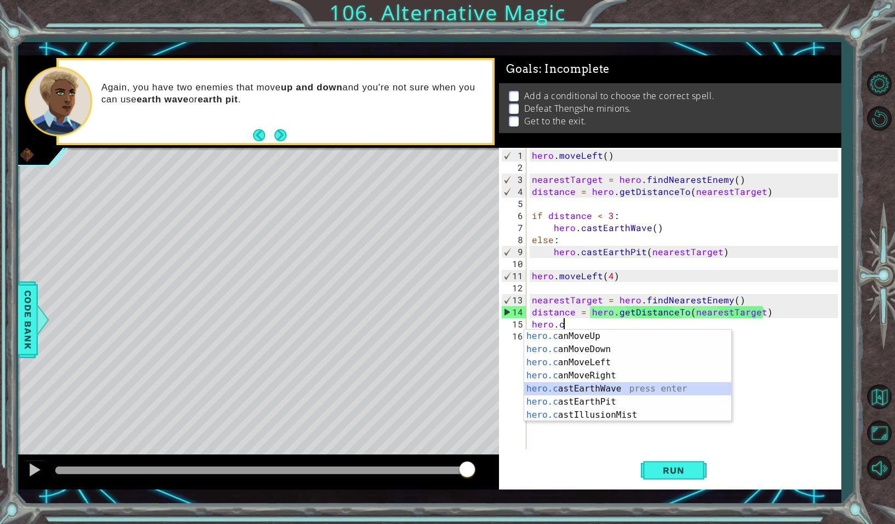
drag, startPoint x: 728, startPoint y: 393, endPoint x: 728, endPoint y: 401, distance: 8.8
click at [728, 394] on div "hero.c anMoveUp press enter hero.c anMoveDown press enter hero.c anMoveLeft pre…" at bounding box center [627, 389] width 207 height 118
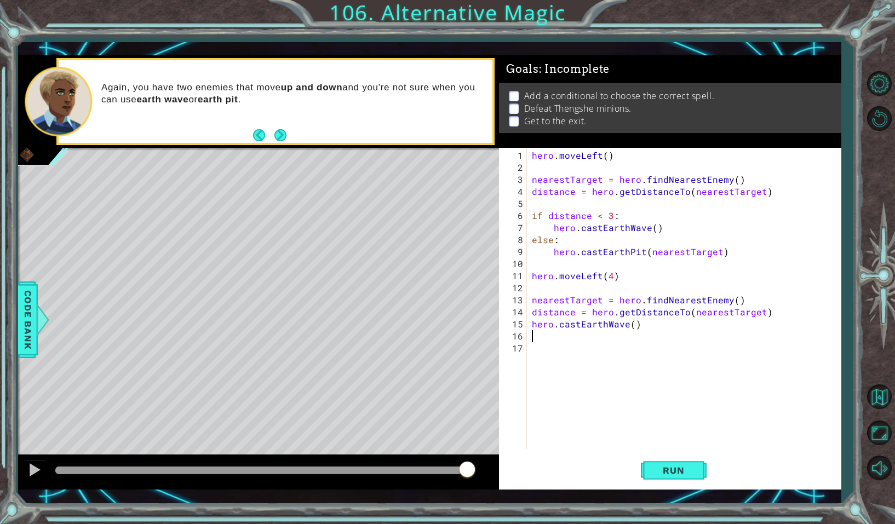
type textarea "h"
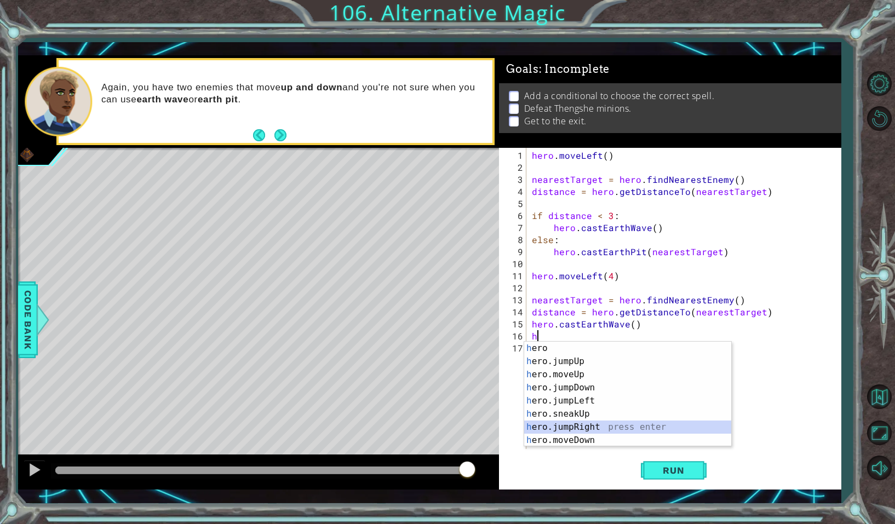
click at [614, 429] on div "h ero press enter h ero.jumpUp press enter h ero.moveUp press enter h ero.jumpD…" at bounding box center [627, 407] width 207 height 131
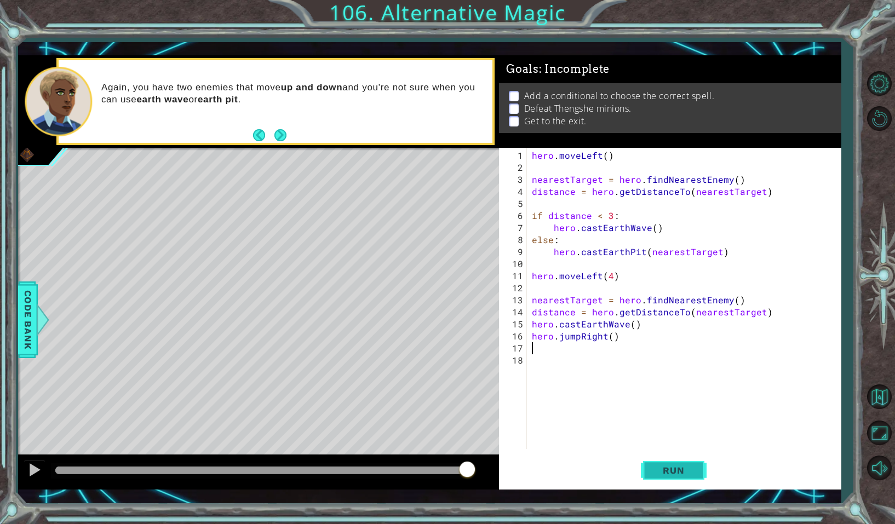
click at [661, 472] on span "Run" at bounding box center [673, 470] width 43 height 11
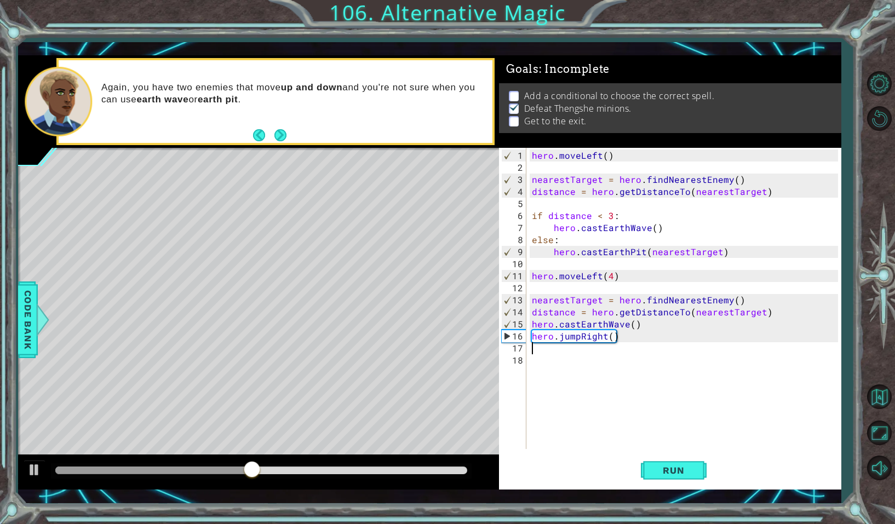
click at [605, 341] on div "hero . moveLeft ( ) nearestTarget = hero . findNearestEnemy ( ) distance = hero…" at bounding box center [686, 311] width 313 height 325
click at [605, 338] on div "hero . moveLeft ( ) nearestTarget = hero . findNearestEnemy ( ) distance = hero…" at bounding box center [686, 311] width 313 height 325
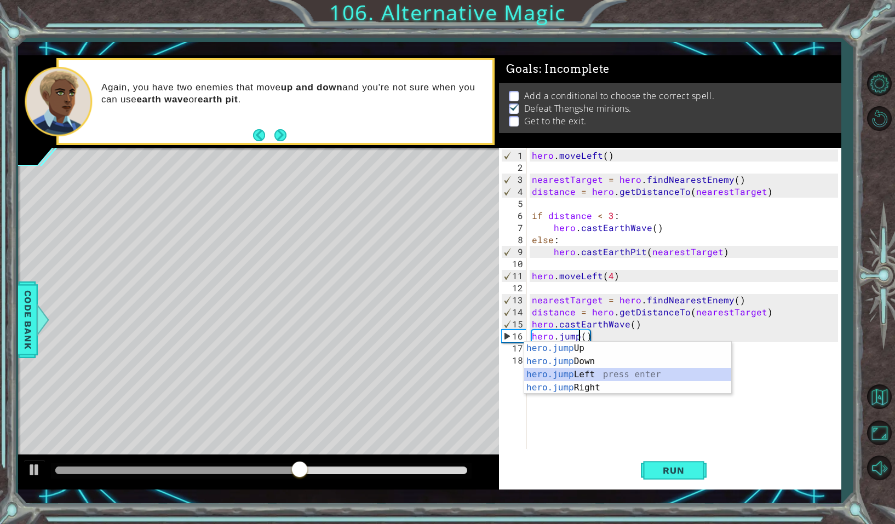
click at [597, 377] on div "hero.jump Up press enter hero.jump Down press enter hero.jump Left press enter …" at bounding box center [627, 381] width 207 height 79
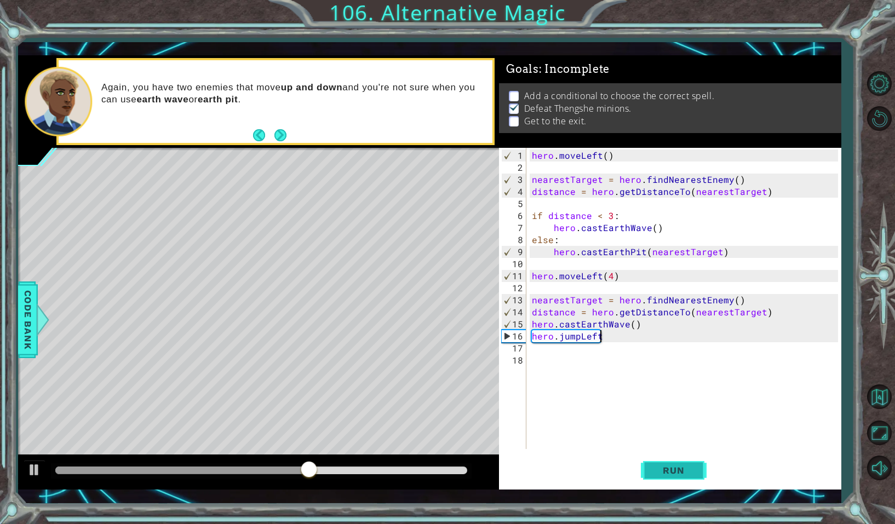
click at [687, 477] on button "Run" at bounding box center [674, 470] width 66 height 34
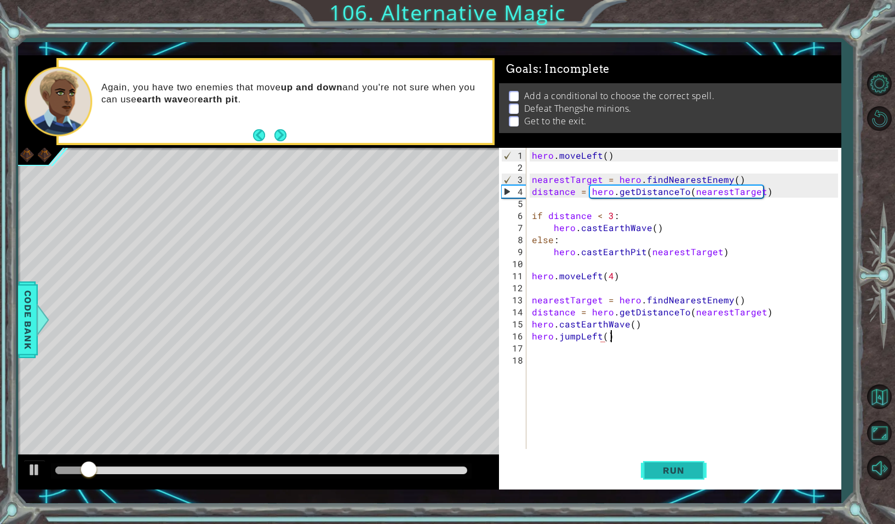
scroll to position [0, 4]
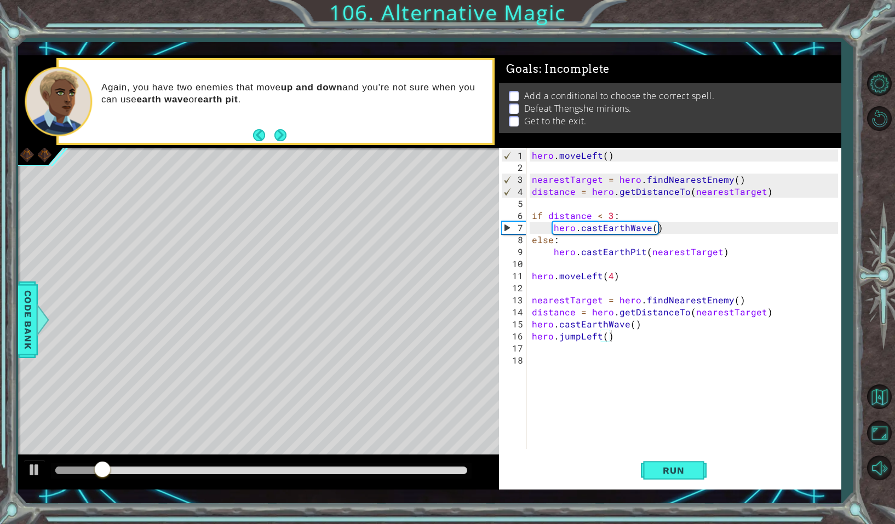
click at [698, 450] on div "hero.jumpLeft() 1 2 3 4 5 6 7 8 9 10 11 12 13 14 15 16 17 18 hero . moveLeft ( …" at bounding box center [670, 319] width 342 height 342
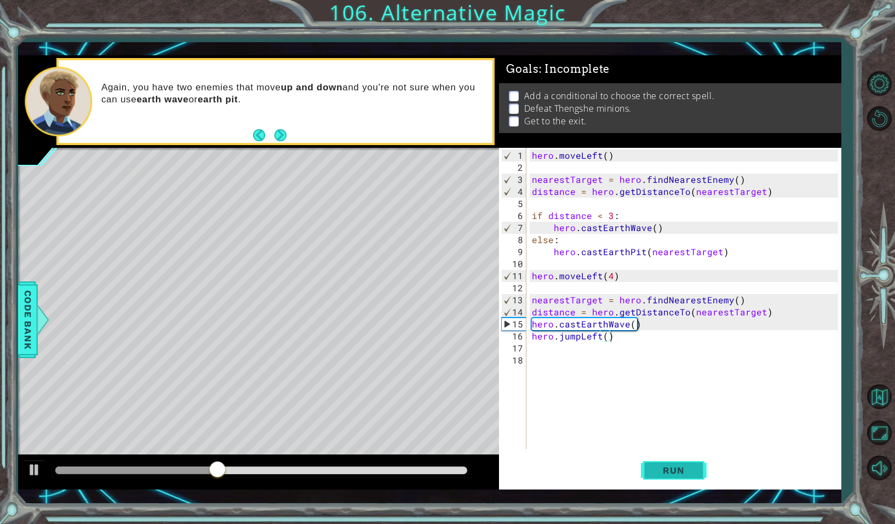
click at [675, 473] on span "Run" at bounding box center [673, 470] width 43 height 11
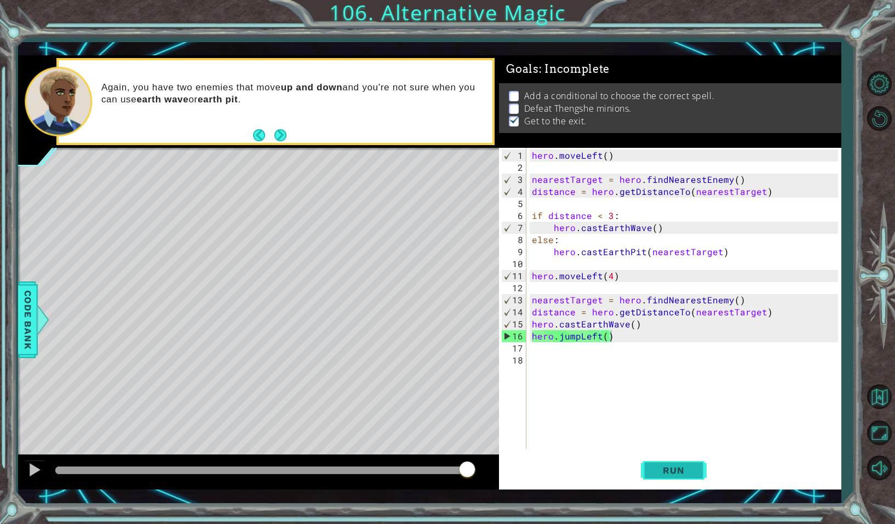
click at [698, 475] on button "Run" at bounding box center [674, 470] width 66 height 34
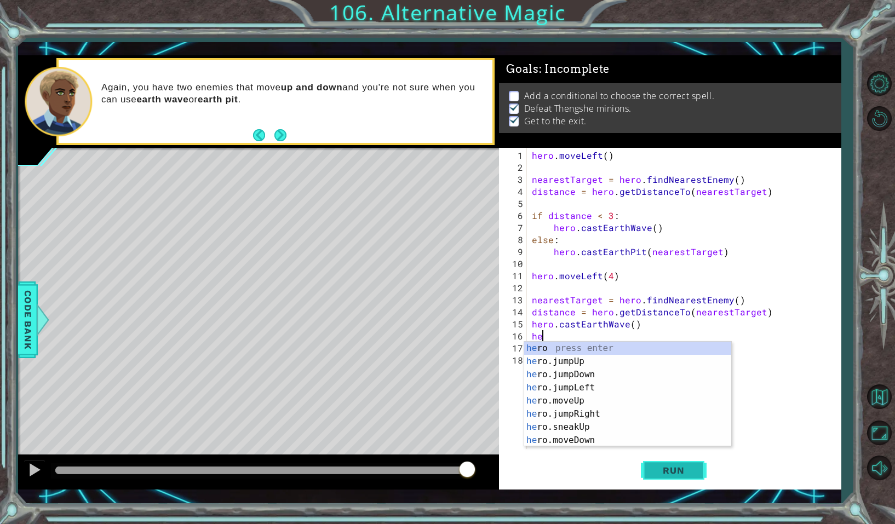
scroll to position [0, 0]
type textarea "h"
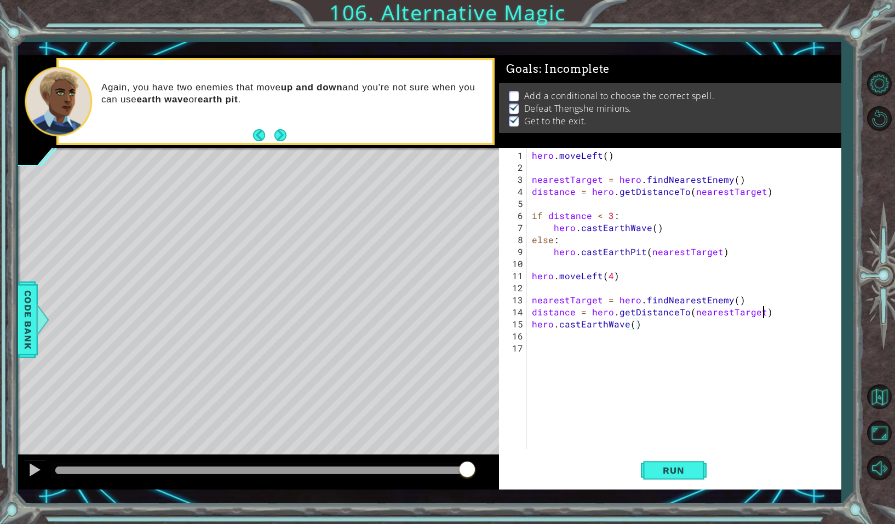
click at [766, 305] on div "hero . moveLeft ( ) nearestTarget = hero . findNearestEnemy ( ) distance = hero…" at bounding box center [686, 311] width 313 height 325
type textarea "distance = hero.getDistanceTo(nearestTarget)"
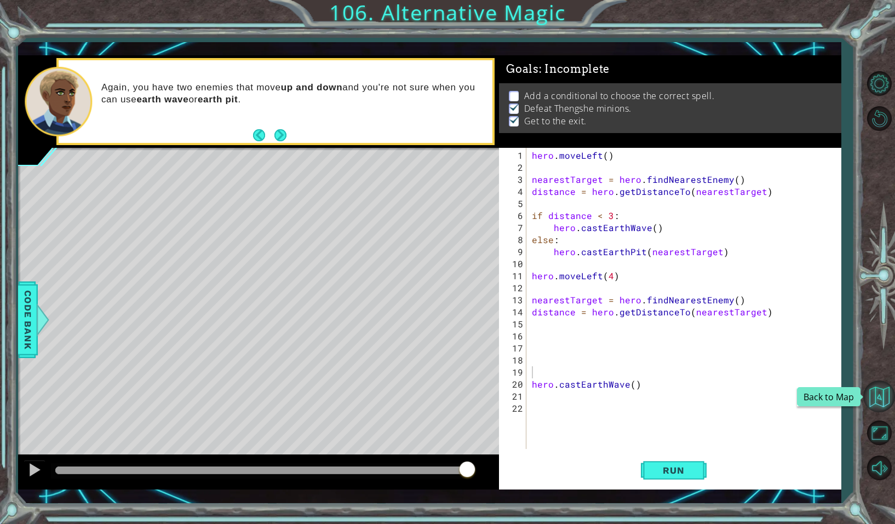
click at [871, 389] on button "Back to Map" at bounding box center [879, 397] width 32 height 32
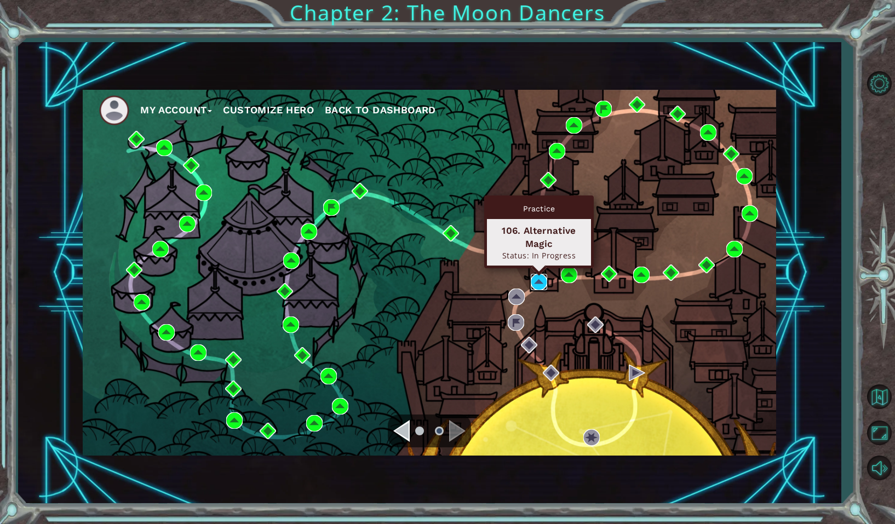
click at [542, 282] on img at bounding box center [539, 282] width 16 height 16
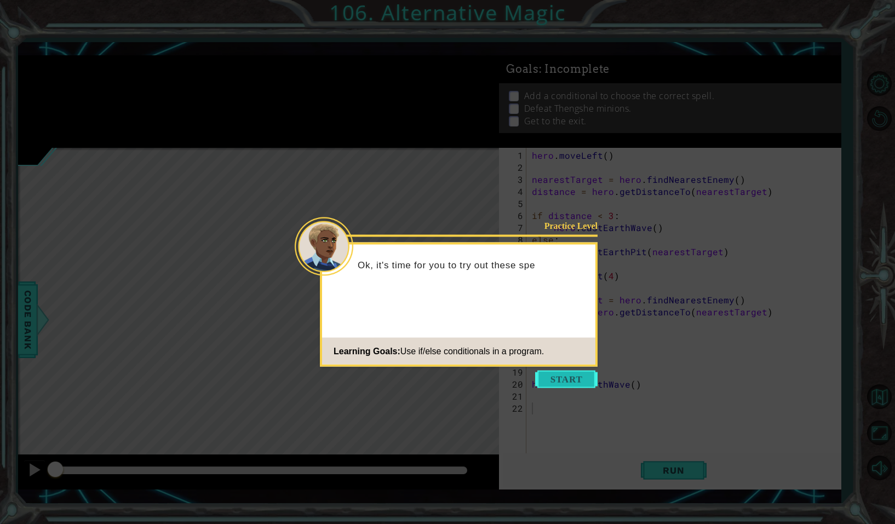
click at [582, 376] on button "Start" at bounding box center [566, 380] width 62 height 18
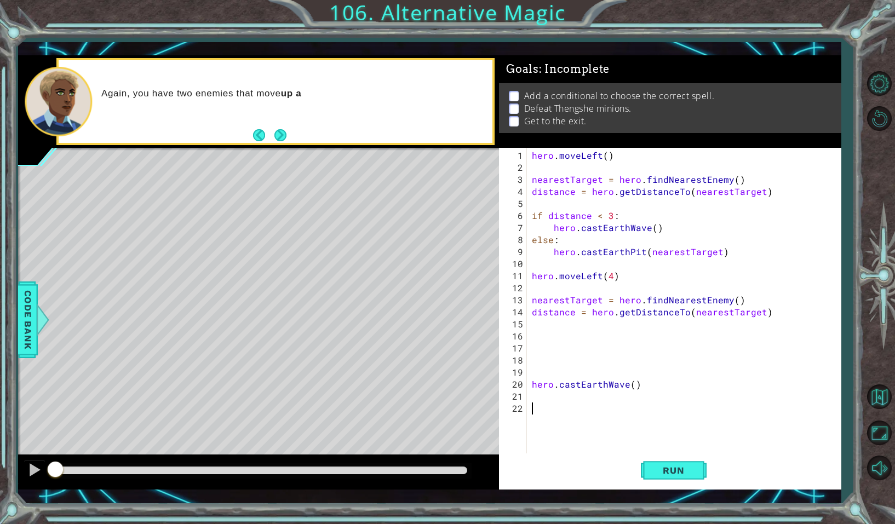
click at [538, 327] on div "hero . moveLeft ( ) nearestTarget = hero . findNearestEnemy ( ) distance = hero…" at bounding box center [686, 317] width 313 height 337
click at [536, 369] on div "hero . moveLeft ( ) nearestTarget = hero . findNearestEnemy ( ) distance = hero…" at bounding box center [686, 317] width 313 height 337
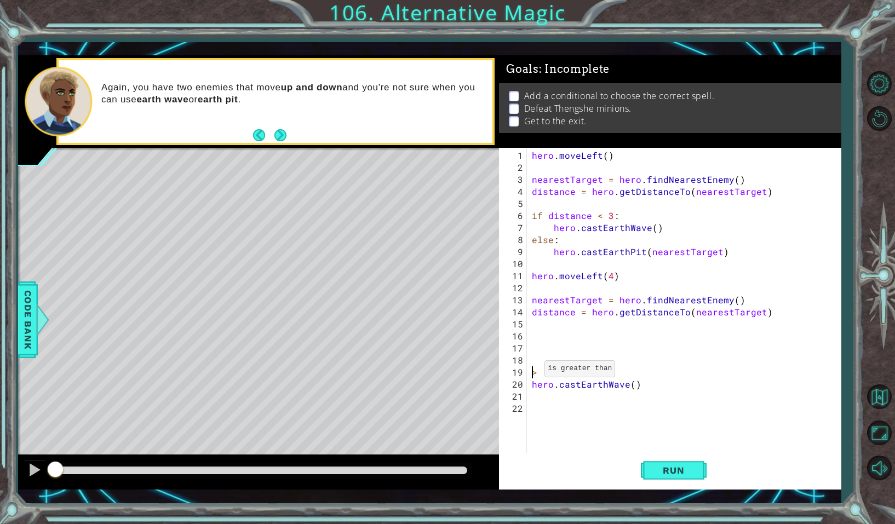
click at [531, 373] on div "hero . moveLeft ( ) nearestTarget = hero . findNearestEnemy ( ) distance = hero…" at bounding box center [686, 317] width 313 height 337
click at [563, 371] on div "hero . moveLeft ( ) nearestTarget = hero . findNearestEnemy ( ) distance = hero…" at bounding box center [686, 317] width 313 height 337
type textarea "i"
click at [643, 333] on div "hero . moveLeft ( ) nearestTarget = hero . findNearestEnemy ( ) distance = hero…" at bounding box center [686, 311] width 313 height 325
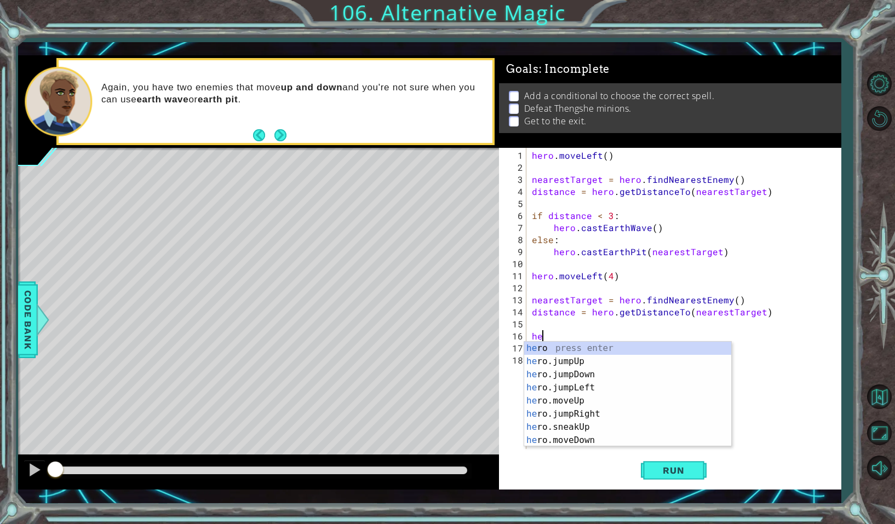
type textarea "h"
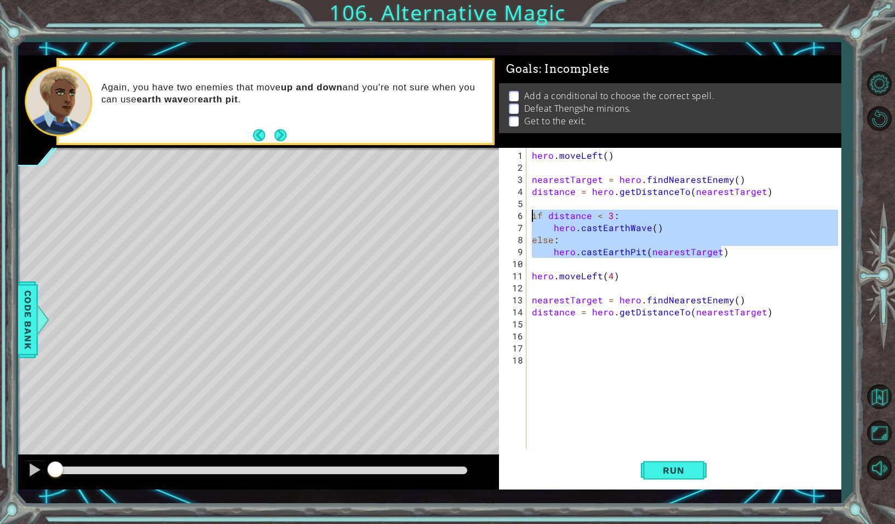
drag, startPoint x: 737, startPoint y: 249, endPoint x: 533, endPoint y: 211, distance: 207.8
click at [533, 211] on div "hero . moveLeft ( ) nearestTarget = hero . findNearestEnemy ( ) distance = hero…" at bounding box center [686, 311] width 313 height 325
type textarea "if distance < 3: hero.castEarthWave()"
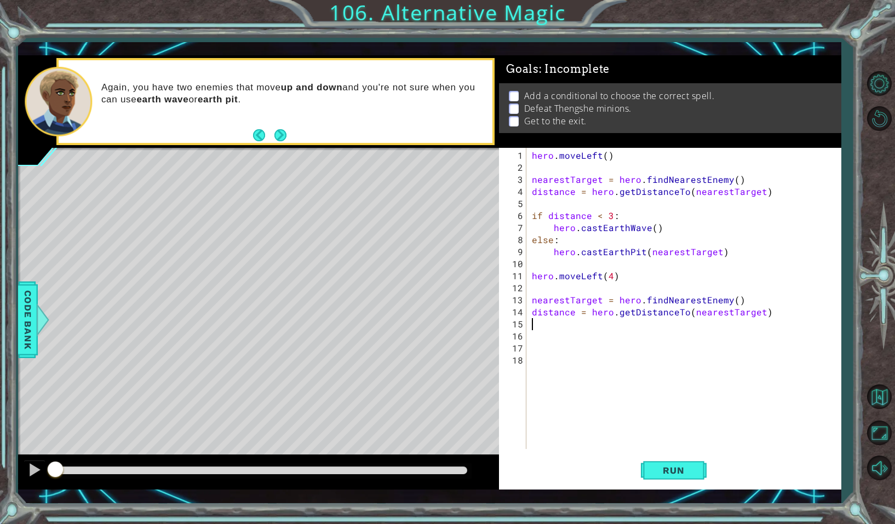
click at [532, 326] on div "hero . moveLeft ( ) nearestTarget = hero . findNearestEnemy ( ) distance = hero…" at bounding box center [686, 311] width 313 height 325
paste textarea "hero.castEarthPit(nearestTarget)"
type textarea "hero.castEarthPit(nearestTarget)"
click at [669, 473] on span "Run" at bounding box center [673, 470] width 43 height 11
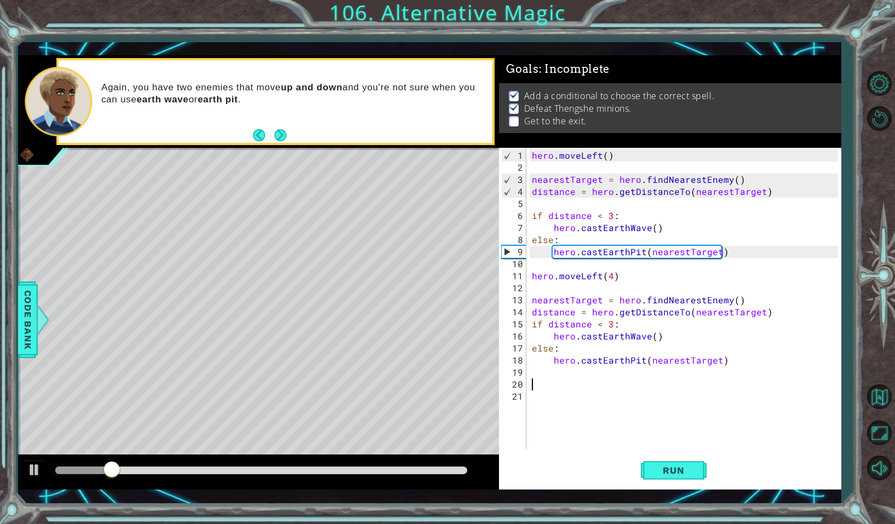
click at [530, 379] on div "hero . moveLeft ( ) nearestTarget = hero . findNearestEnemy ( ) distance = hero…" at bounding box center [686, 311] width 313 height 325
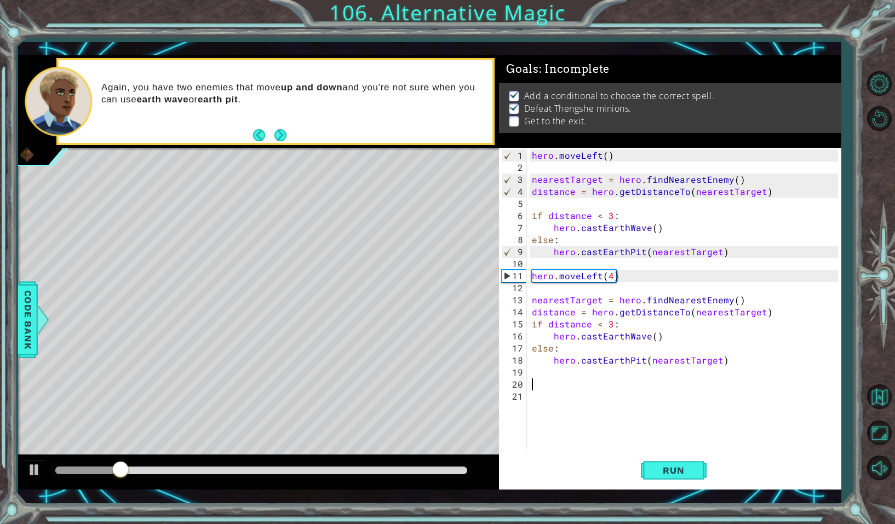
type textarea "h"
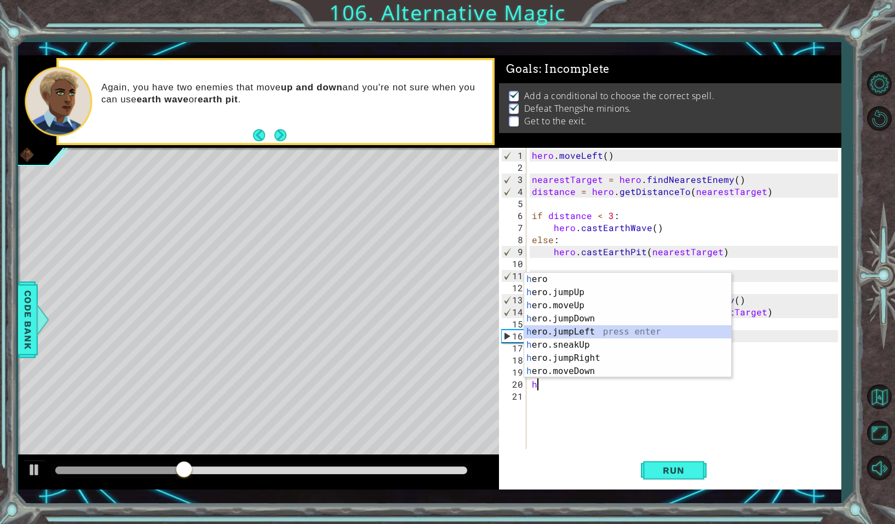
click at [623, 326] on div "h ero press enter h ero.jumpUp press enter h ero.moveUp press enter h ero.jumpD…" at bounding box center [627, 338] width 207 height 131
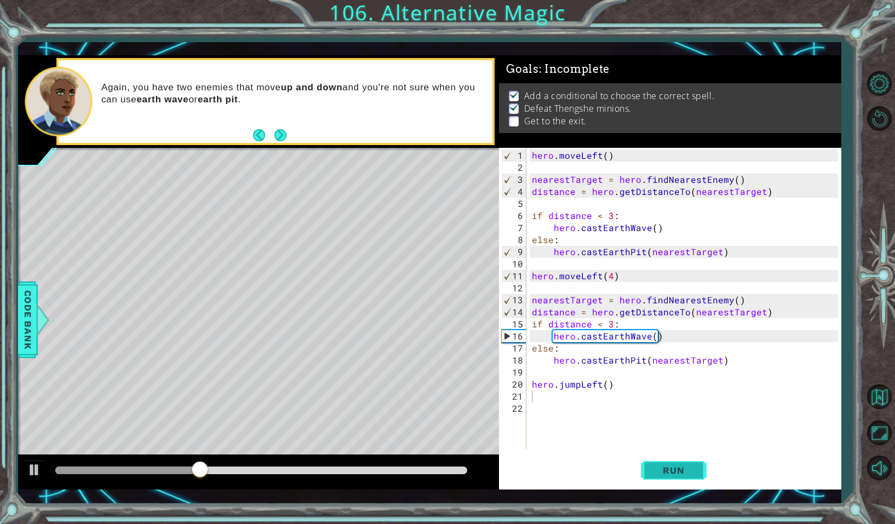
click at [684, 469] on span "Run" at bounding box center [673, 470] width 43 height 11
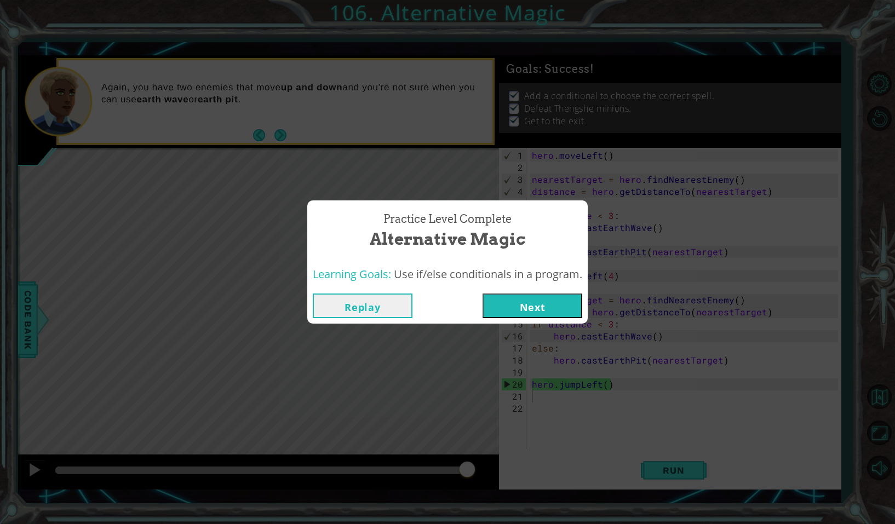
click at [554, 314] on button "Next" at bounding box center [532, 306] width 100 height 25
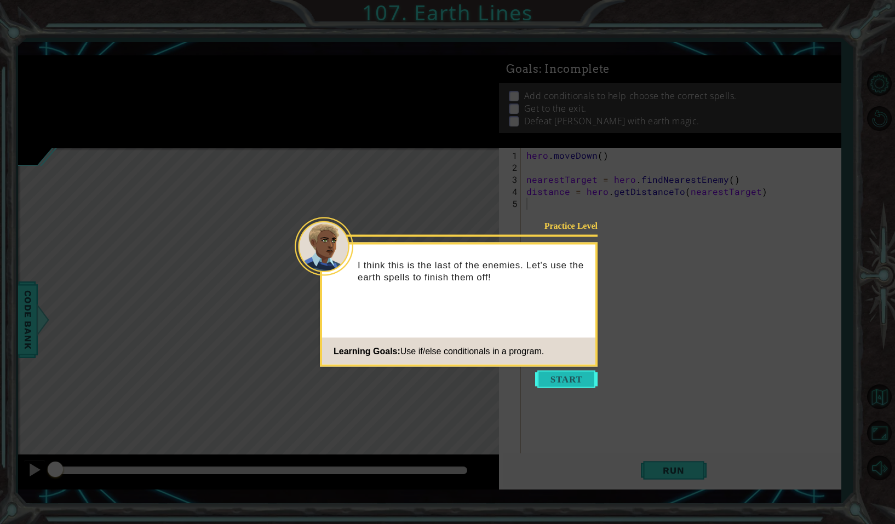
click at [580, 374] on button "Start" at bounding box center [566, 380] width 62 height 18
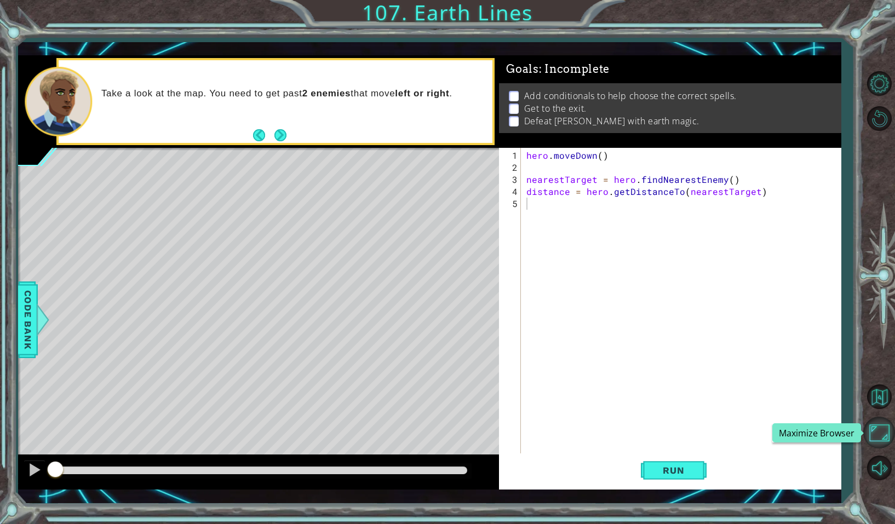
click at [885, 423] on button "Maximize Browser" at bounding box center [879, 433] width 32 height 32
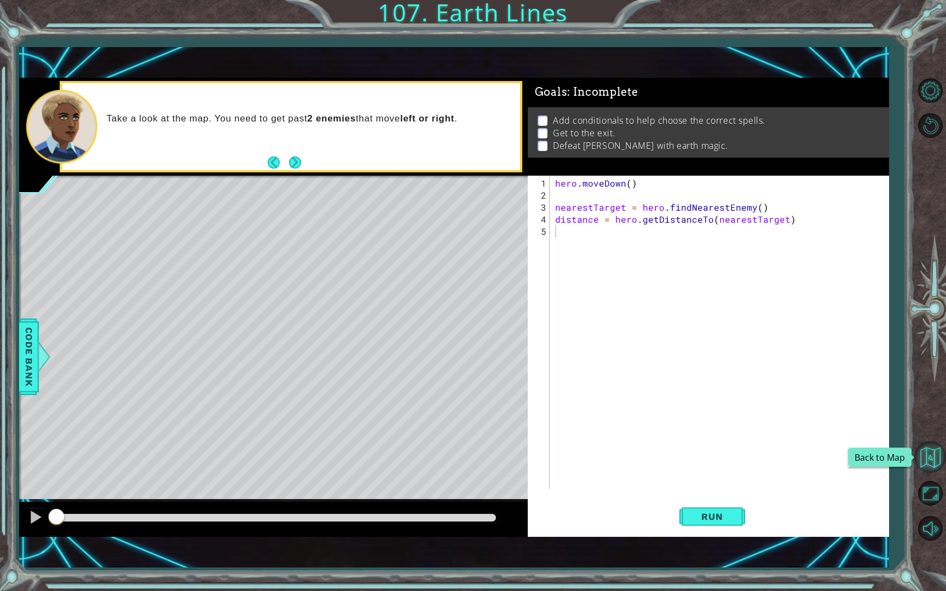
click at [894, 465] on button "Back to Map" at bounding box center [930, 457] width 32 height 32
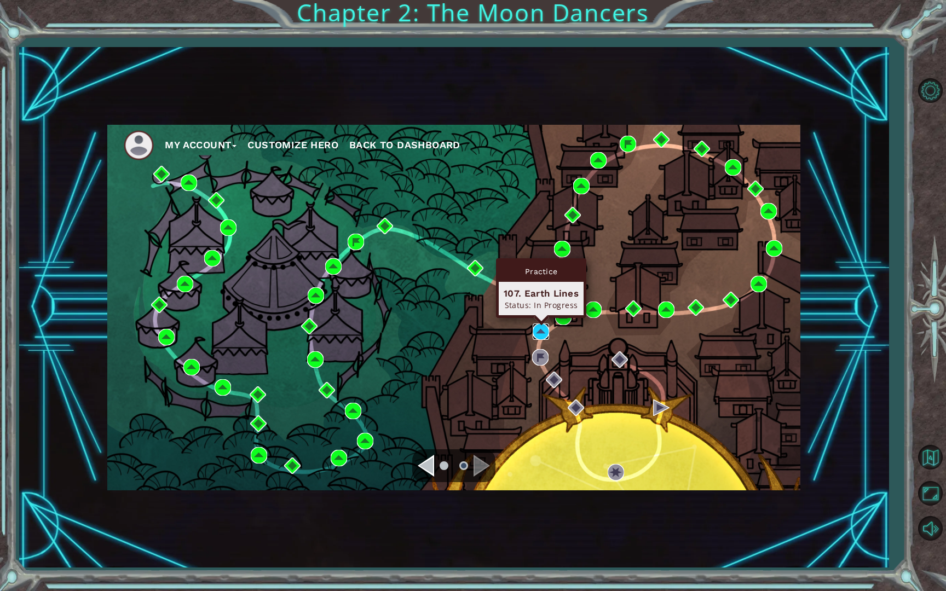
click at [548, 326] on img at bounding box center [541, 332] width 16 height 16
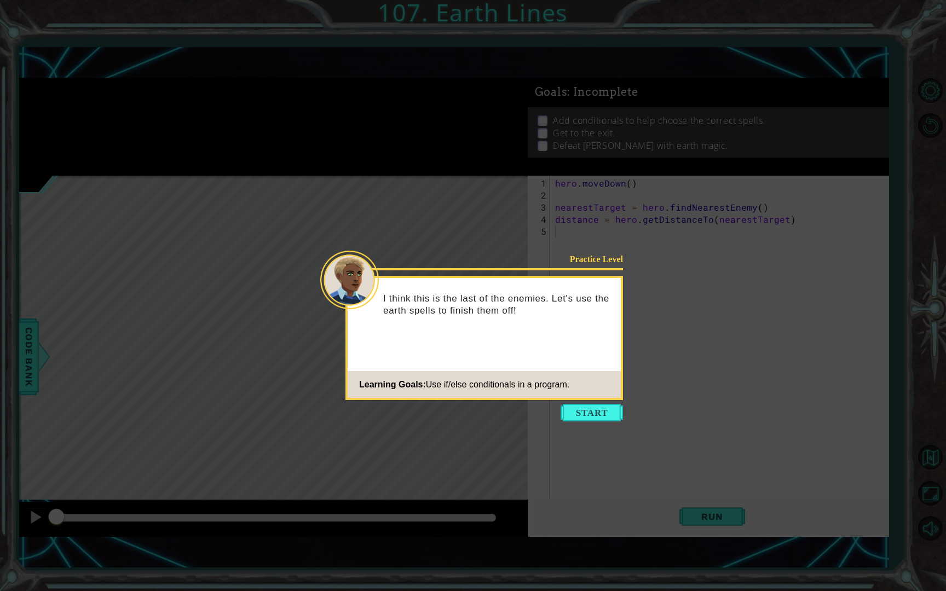
click at [605, 404] on icon at bounding box center [473, 295] width 946 height 591
click at [607, 408] on button "Start" at bounding box center [592, 413] width 62 height 18
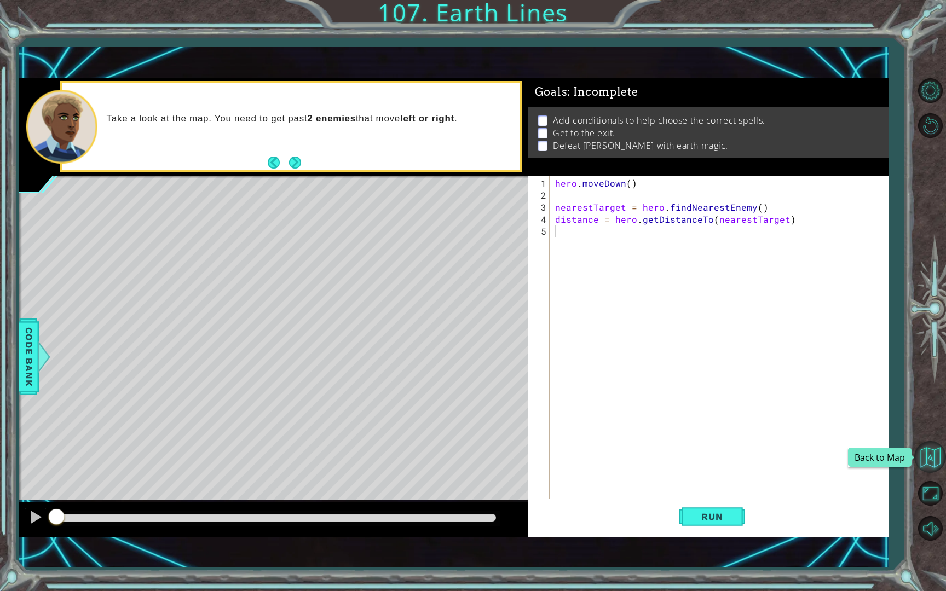
click at [894, 452] on button "Back to Map" at bounding box center [930, 457] width 32 height 32
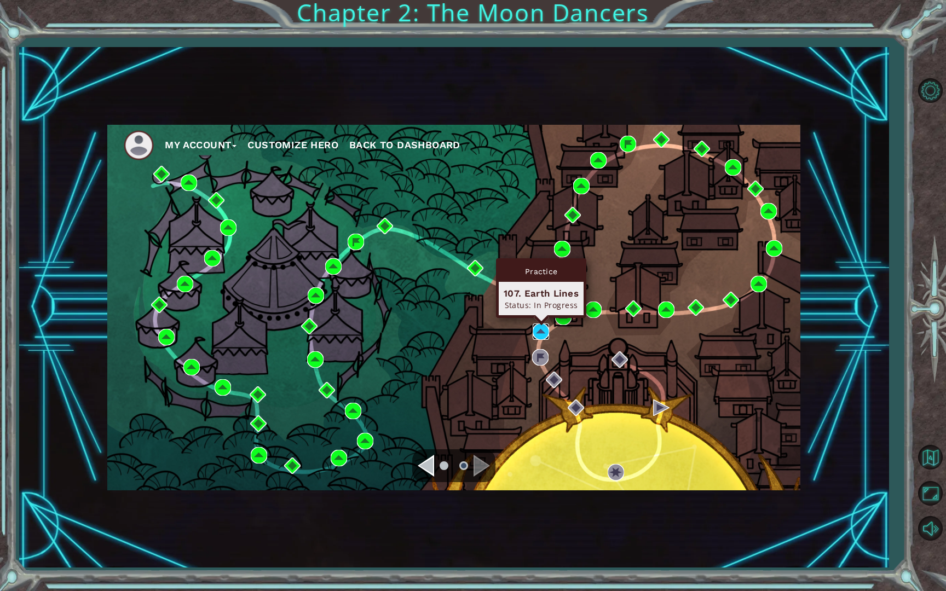
click at [536, 335] on img at bounding box center [541, 332] width 16 height 16
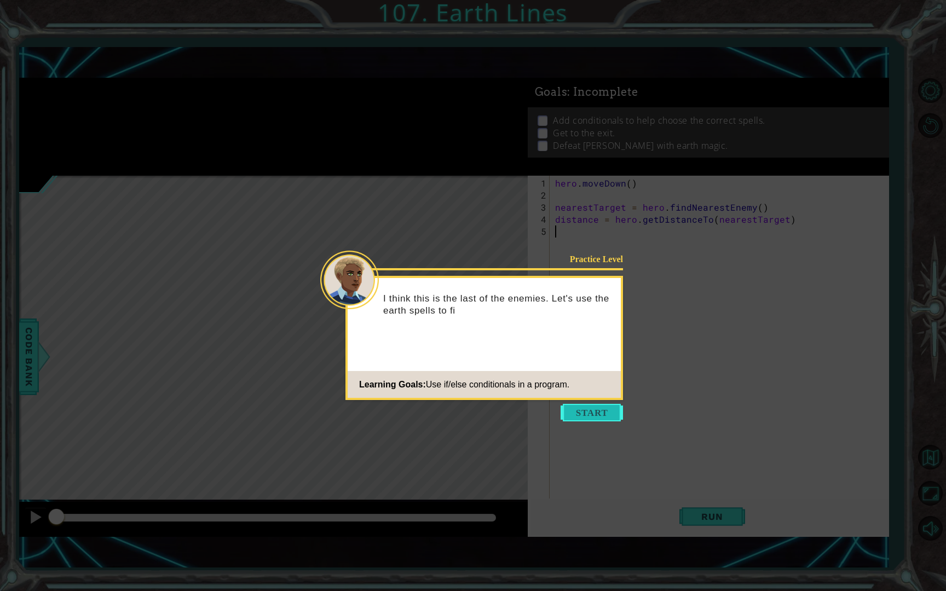
click at [584, 418] on button "Start" at bounding box center [592, 413] width 62 height 18
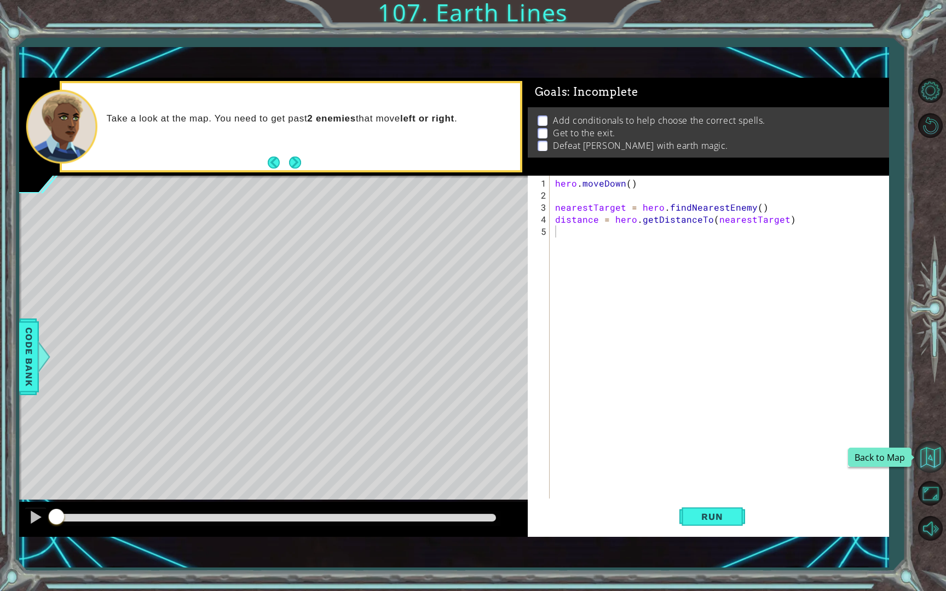
click at [894, 471] on button "Back to Map" at bounding box center [930, 457] width 32 height 32
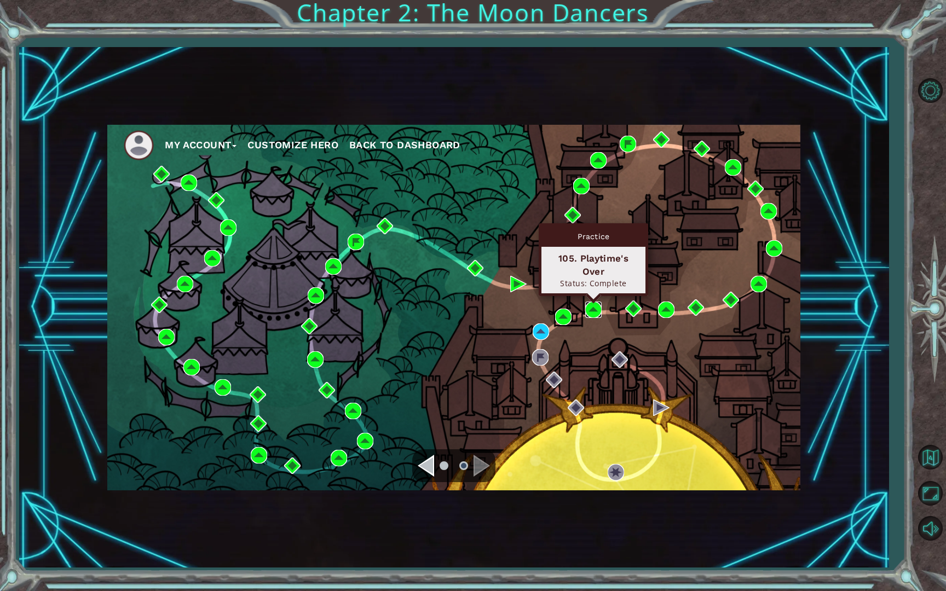
click at [597, 309] on img at bounding box center [593, 310] width 16 height 16
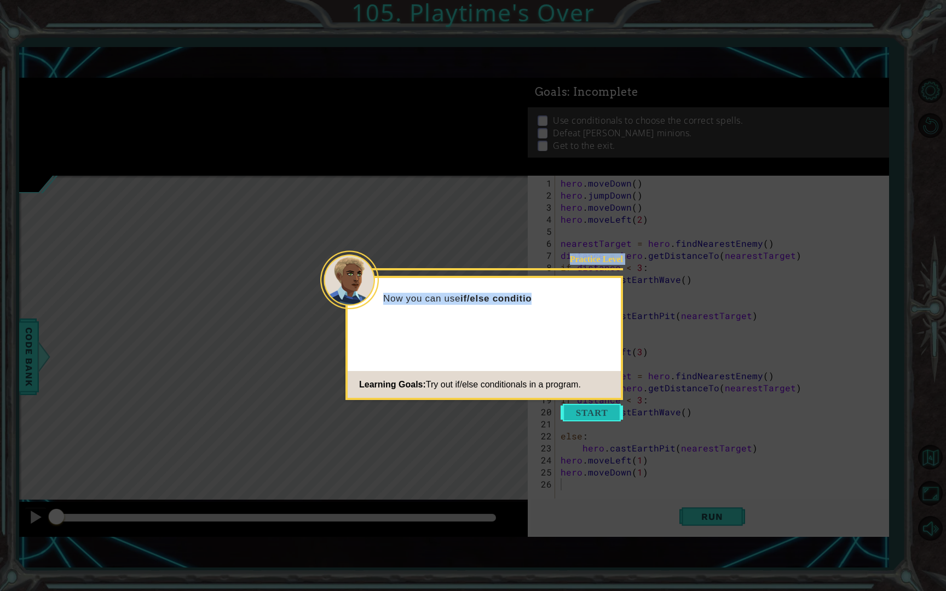
click at [585, 418] on body "1 ההההההההההההההההההההההההההההההההההההההההההההההההההההההההההההההההההההההההההההה…" at bounding box center [473, 295] width 946 height 591
click at [586, 421] on button "Start" at bounding box center [592, 413] width 62 height 18
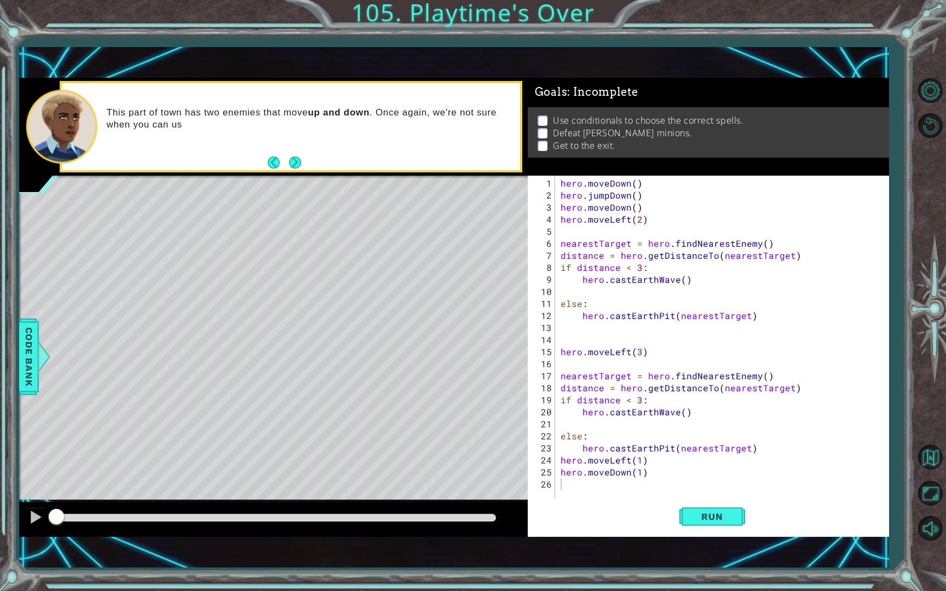
click at [557, 261] on div "1 2 3 4 5 6 7 8 9 10 11 12 13 14 15 16 17 18 19 20 21 22 23 24 25 26 hero . mov…" at bounding box center [707, 344] width 358 height 337
drag, startPoint x: 557, startPoint y: 261, endPoint x: 599, endPoint y: 266, distance: 41.8
click at [599, 266] on div "1 2 3 4 5 6 7 8 9 10 11 12 13 14 15 16 17 18 19 20 21 22 23 24 25 26 hero . mov…" at bounding box center [707, 344] width 358 height 337
click at [560, 269] on div "1 2 3 4 5 6 7 8 9 10 11 12 13 14 15 16 17 18 19 20 21 22 23 24 25 26 hero . mov…" at bounding box center [707, 344] width 358 height 337
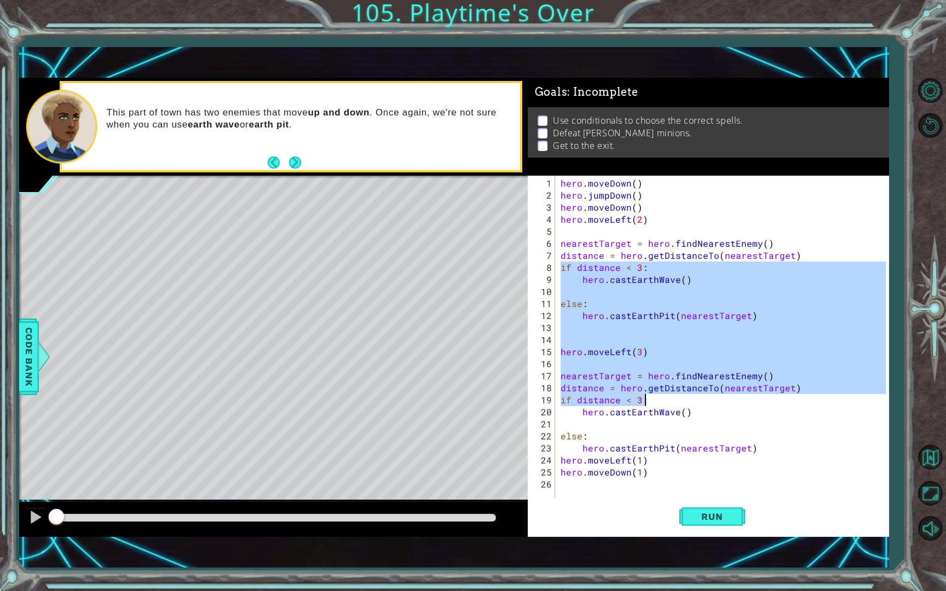
drag, startPoint x: 560, startPoint y: 269, endPoint x: 670, endPoint y: 400, distance: 171.0
click at [670, 400] on div "hero . moveDown ( ) hero . jumpDown ( ) hero . moveDown ( ) hero . moveLeft ( 2…" at bounding box center [725, 357] width 333 height 361
click at [676, 440] on div "hero . moveDown ( ) hero . jumpDown ( ) hero . moveDown ( ) hero . moveLeft ( 2…" at bounding box center [725, 357] width 333 height 361
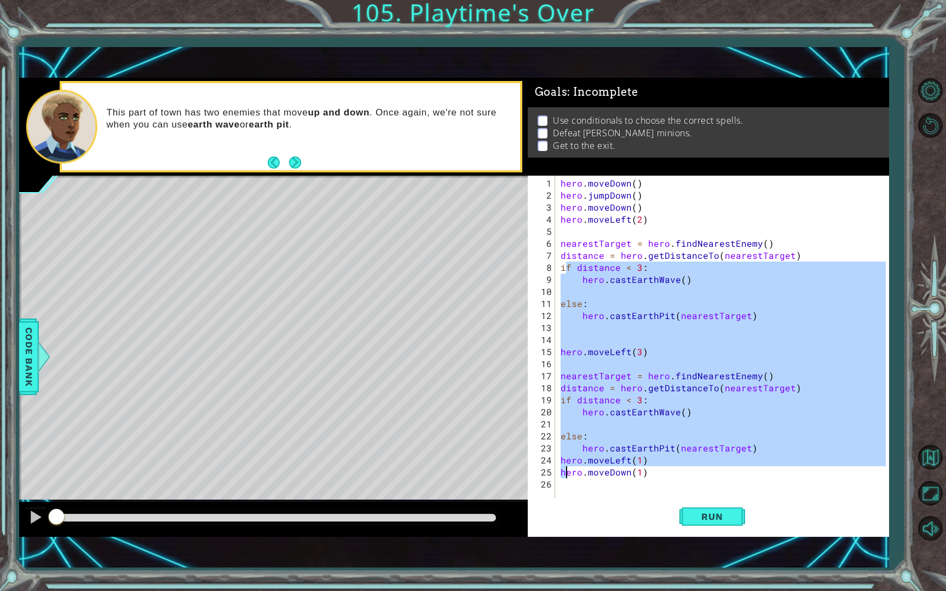
drag, startPoint x: 564, startPoint y: 270, endPoint x: 565, endPoint y: 468, distance: 197.7
click at [565, 468] on div "hero . moveDown ( ) hero . jumpDown ( ) hero . moveDown ( ) hero . moveLeft ( 2…" at bounding box center [725, 357] width 333 height 361
drag, startPoint x: 643, startPoint y: 474, endPoint x: 550, endPoint y: 279, distance: 215.8
click at [550, 278] on div "hero.moveLeft(1) hero.moveDown(1) 1 2 3 4 5 6 7 8 9 10 11 12 13 14 15 16 17 18 …" at bounding box center [707, 344] width 358 height 337
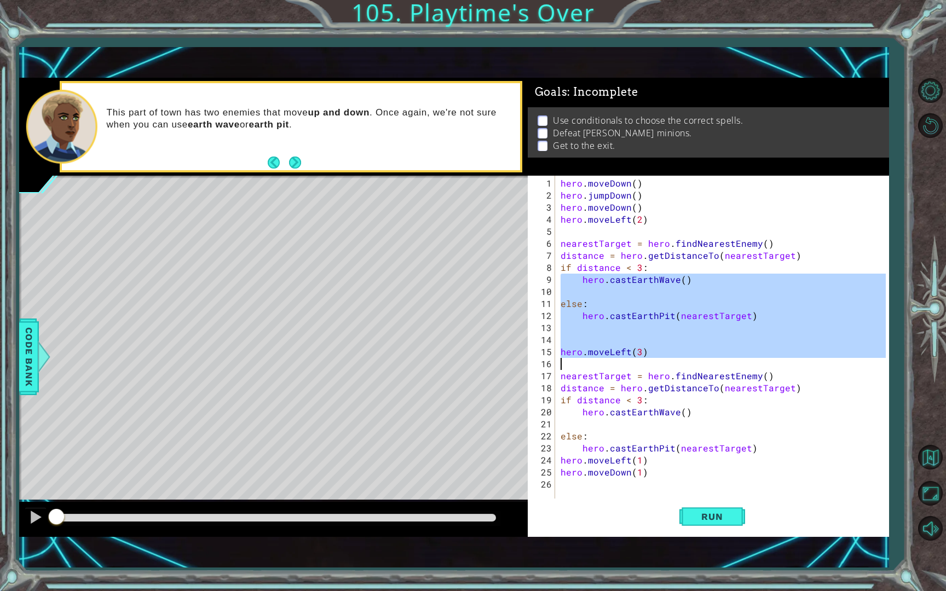
drag, startPoint x: 550, startPoint y: 279, endPoint x: 897, endPoint y: 347, distance: 353.1
click at [894, 347] on div "1 ההההההההההההההההההההההההההההההההההההההההההההההההההההההההההההההההההההההההההההה…" at bounding box center [473, 295] width 946 height 591
click at [891, 346] on div "1 ההההההההההההההההההההההההההההההההההההההההההההההההההההההההההההההההההההההההההההה…" at bounding box center [473, 295] width 946 height 591
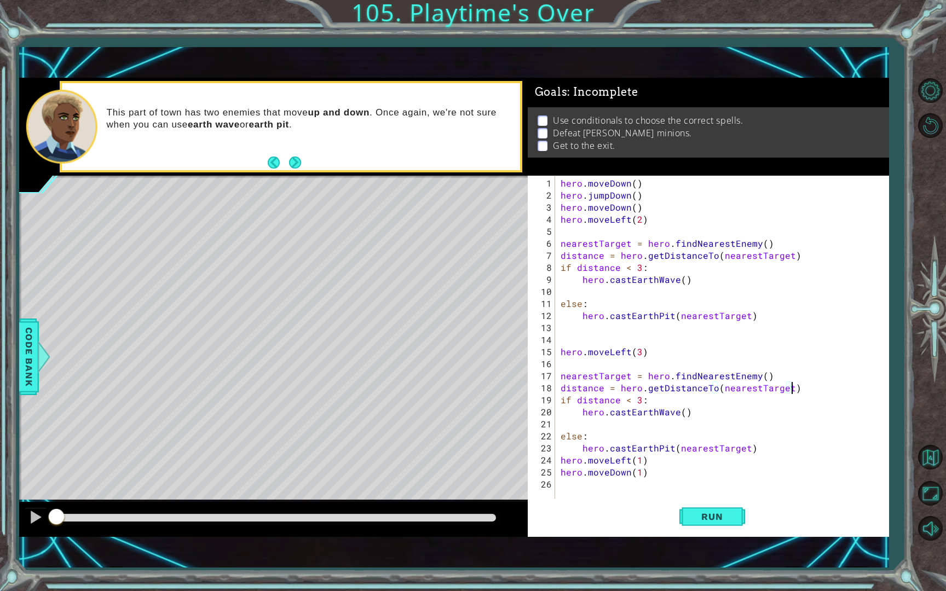
click at [871, 390] on div "hero . moveDown ( ) hero . jumpDown ( ) hero . moveDown ( ) hero . moveLeft ( 2…" at bounding box center [725, 357] width 333 height 361
drag, startPoint x: 556, startPoint y: 262, endPoint x: 560, endPoint y: 268, distance: 7.1
click at [560, 268] on div "distance = hero.getDistanceTo(nearestTarget) 1 2 3 4 5 6 7 8 9 10 11 12 13 14 1…" at bounding box center [707, 344] width 358 height 337
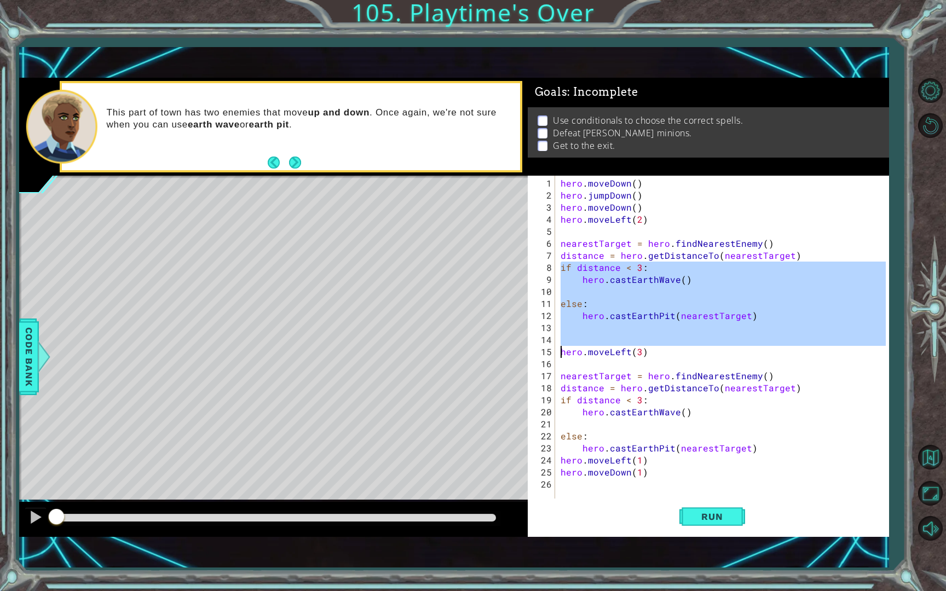
drag, startPoint x: 560, startPoint y: 267, endPoint x: 559, endPoint y: 364, distance: 96.9
click at [559, 362] on div "hero . moveDown ( ) hero . jumpDown ( ) hero . moveDown ( ) hero . moveLeft ( 2…" at bounding box center [725, 357] width 333 height 361
type textarea "hero.moveLeft(3)"
type textarea "nearestTarget = hero.findNearestEnemy()"
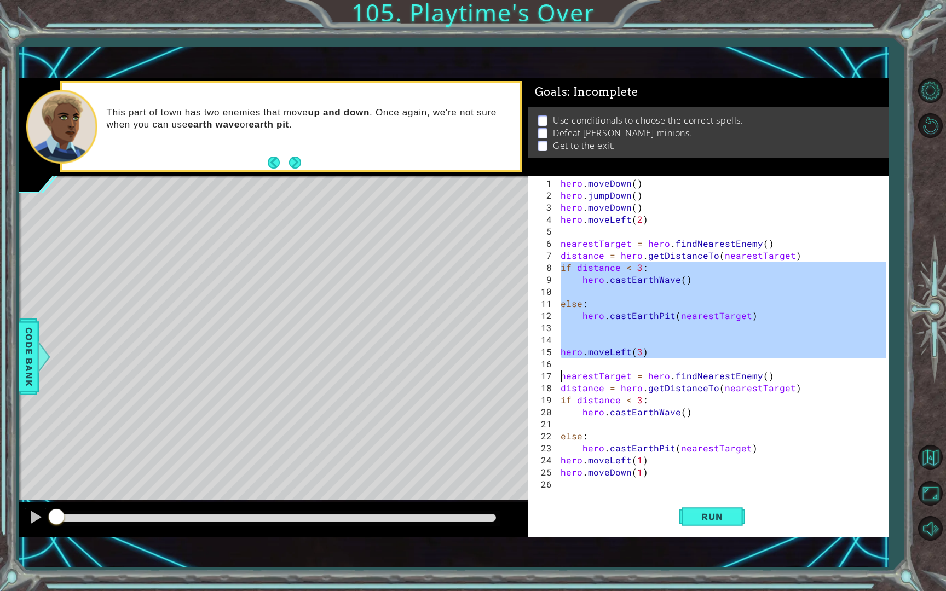
type textarea "hero.moveLeft(3)"
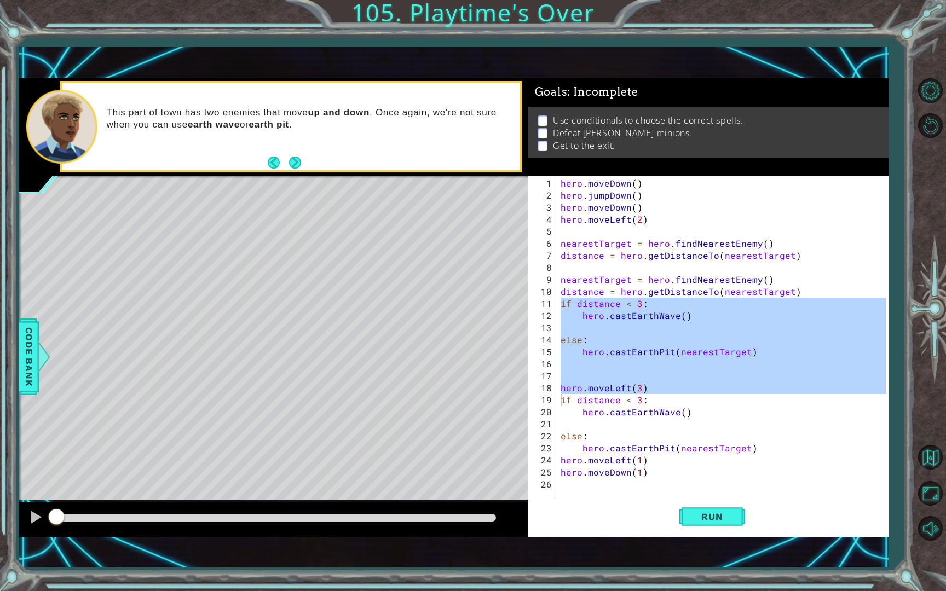
click at [556, 298] on div "hero.moveLeft(3) if distance < 3: 1 2 3 4 5 6 7 8 9 10 11 12 13 14 15 16 17 18 …" at bounding box center [707, 344] width 358 height 337
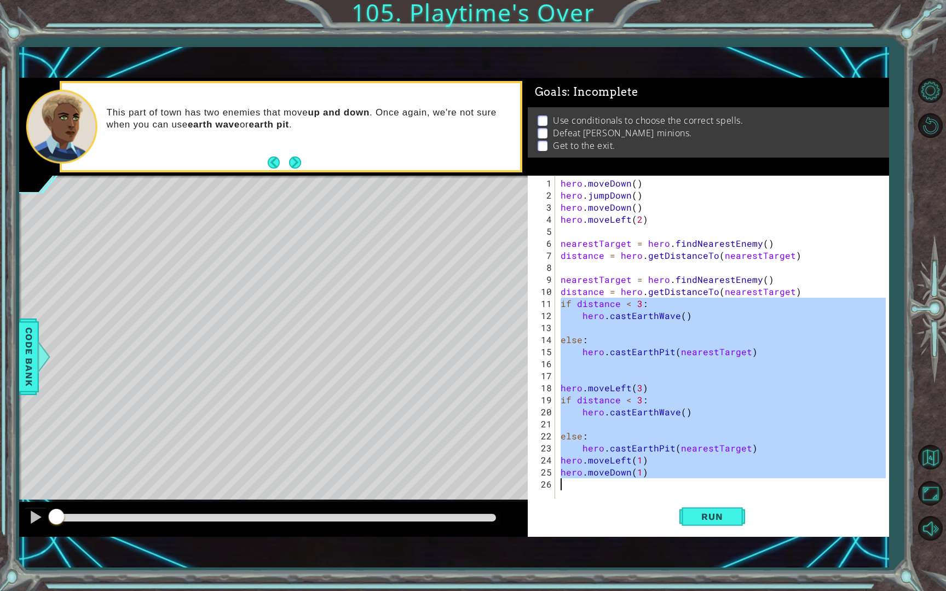
drag, startPoint x: 563, startPoint y: 302, endPoint x: 539, endPoint y: 486, distance: 185.5
click at [539, 487] on div "if distance < 3: 1 2 3 4 5 6 7 8 9 10 11 12 13 14 15 16 17 18 19 20 21 22 23 24…" at bounding box center [707, 344] width 358 height 337
type textarea "hero.moveDown(1)"
click at [894, 451] on button "Back to Map" at bounding box center [930, 457] width 32 height 32
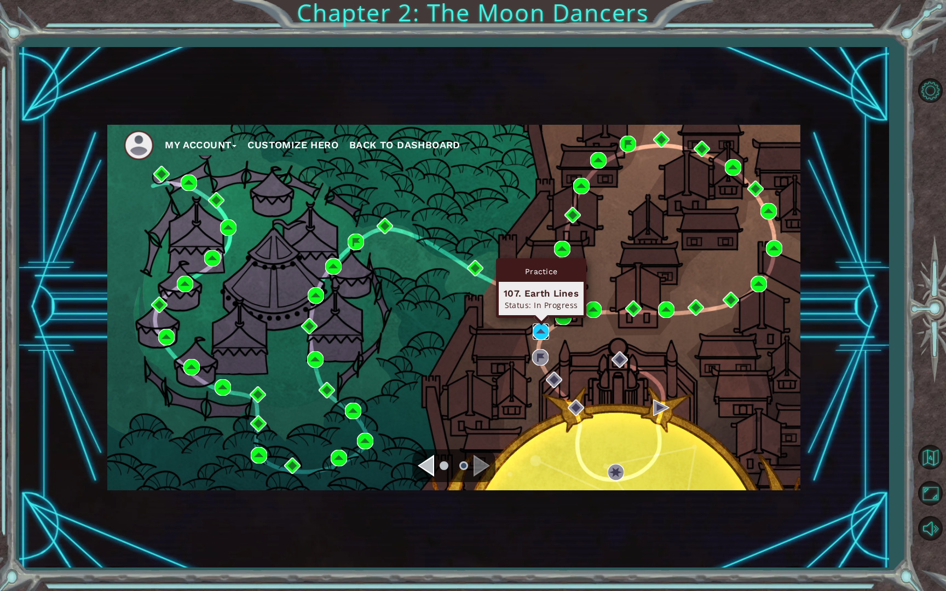
click at [542, 327] on img at bounding box center [541, 332] width 16 height 16
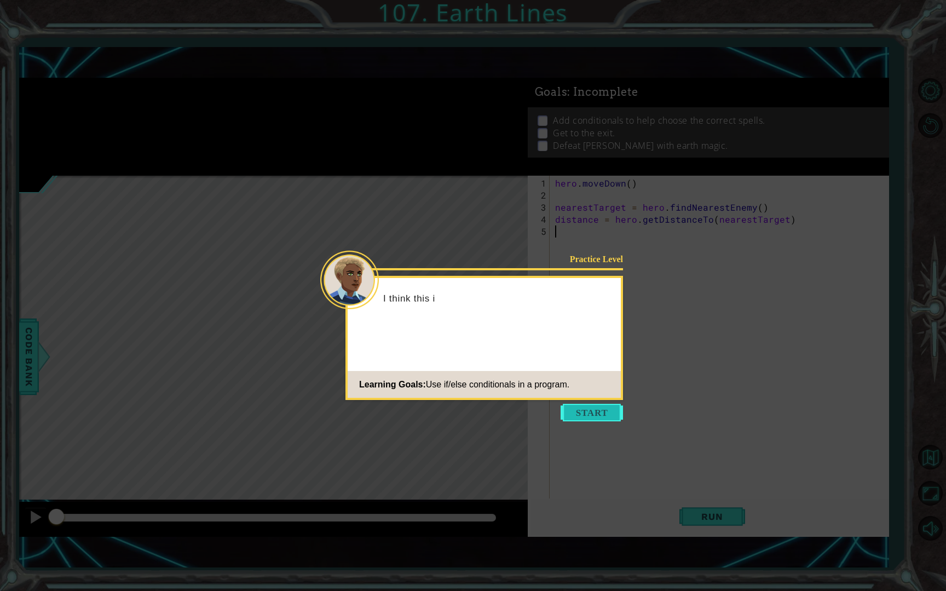
click at [591, 413] on button "Start" at bounding box center [592, 413] width 62 height 18
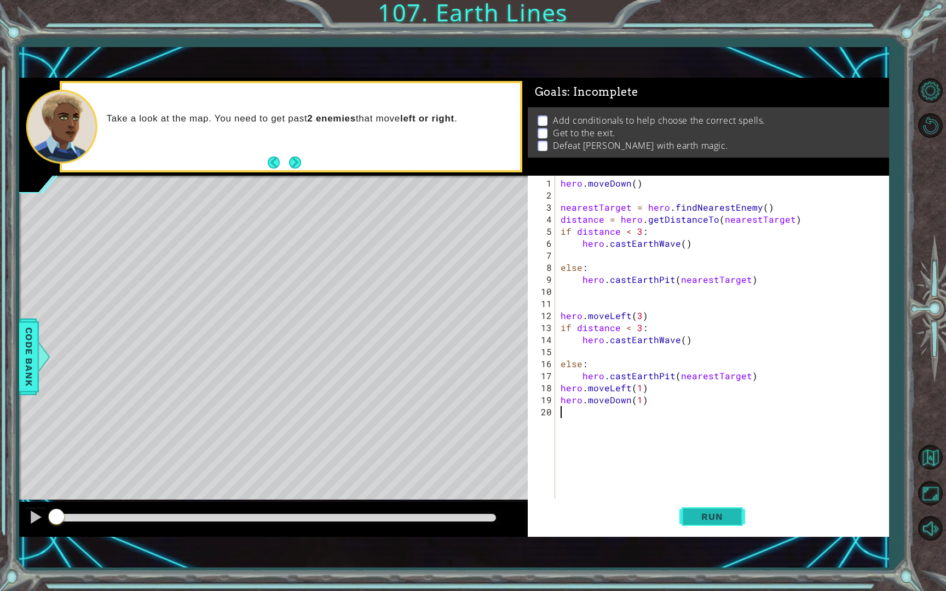
click at [741, 521] on button "Run" at bounding box center [713, 517] width 66 height 36
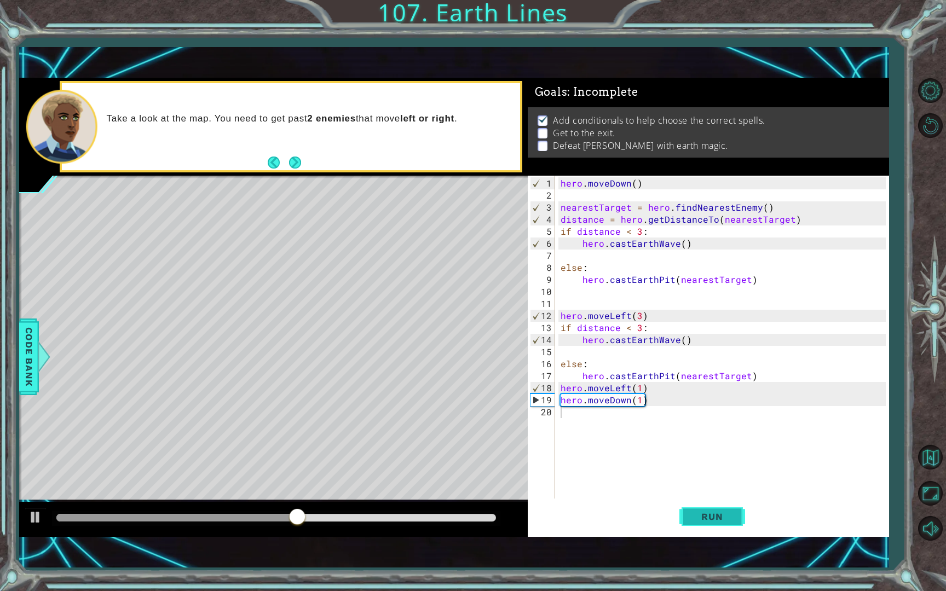
click at [704, 511] on span "Run" at bounding box center [711, 516] width 43 height 11
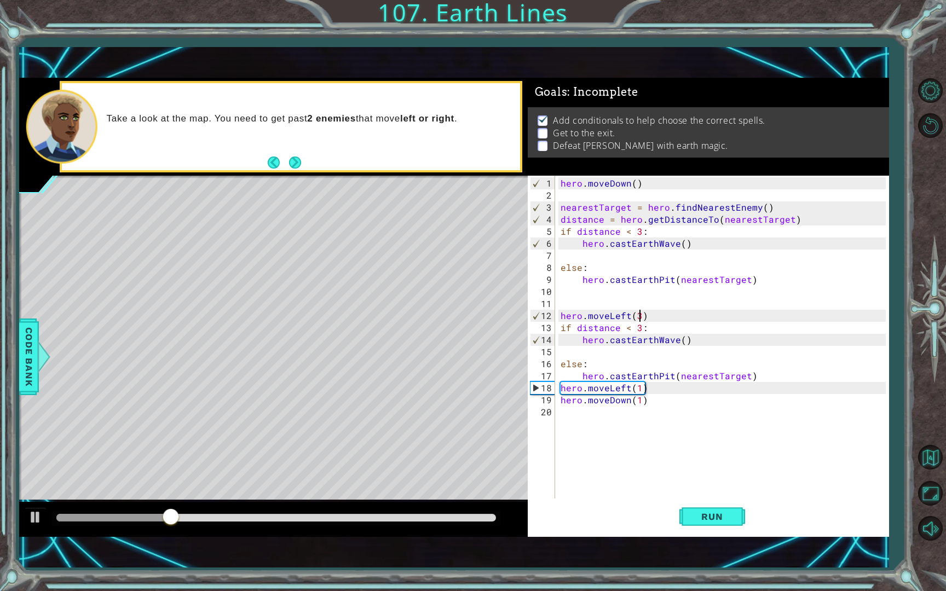
click at [637, 315] on div "hero . moveDown ( ) nearestTarget = hero . findNearestEnemy ( ) distance = hero…" at bounding box center [725, 351] width 333 height 349
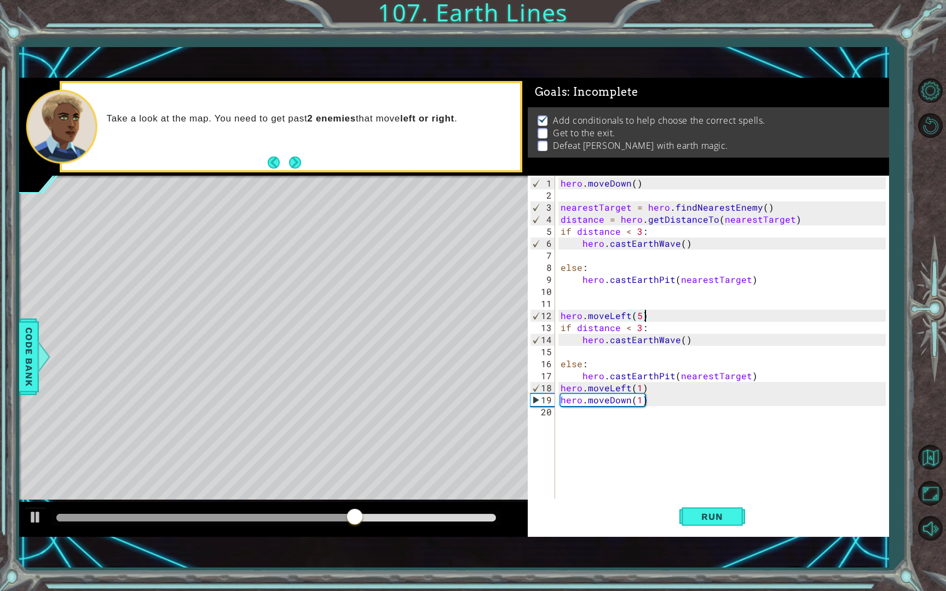
click at [652, 310] on div "hero . moveDown ( ) nearestTarget = hero . findNearestEnemy ( ) distance = hero…" at bounding box center [725, 351] width 333 height 349
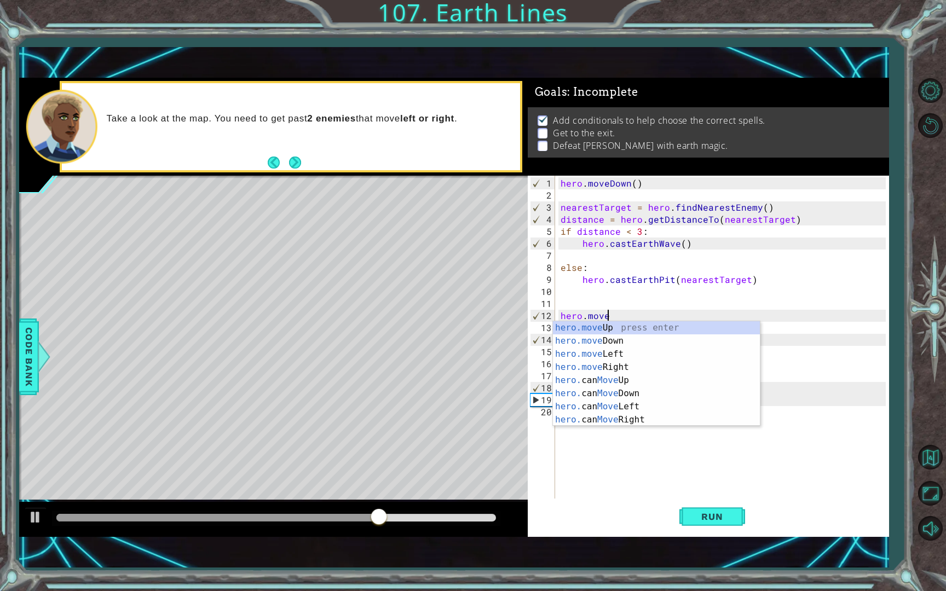
scroll to position [0, 2]
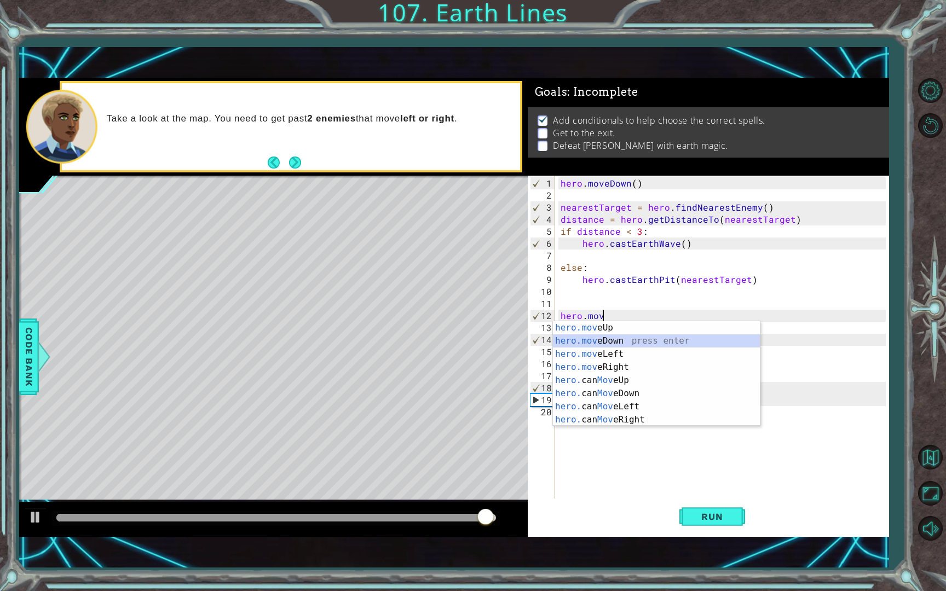
click at [658, 337] on div "hero.mov eUp press enter hero.mov eDown press enter hero.mov eLeft press enter …" at bounding box center [656, 386] width 207 height 131
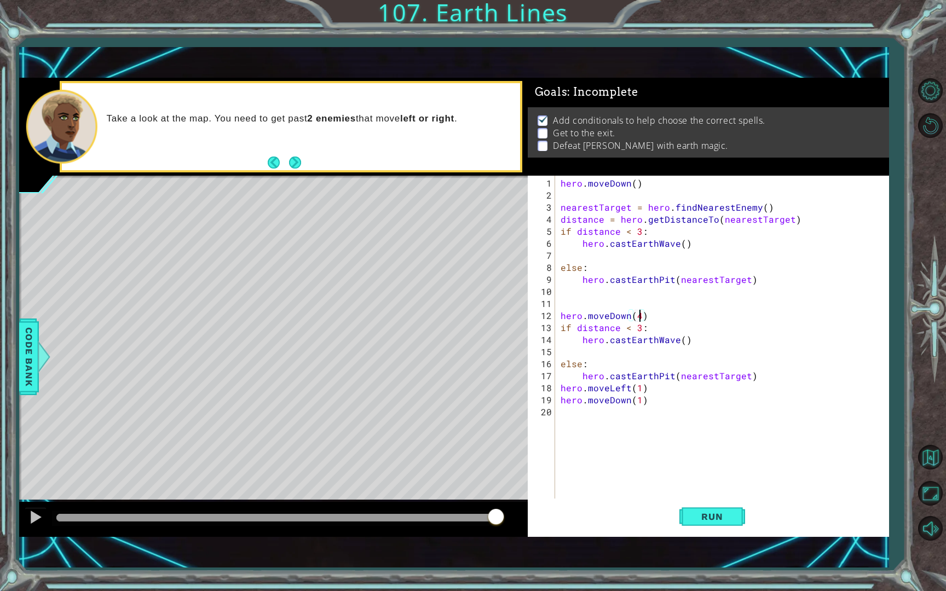
scroll to position [0, 4]
click at [718, 511] on span "Run" at bounding box center [711, 516] width 43 height 11
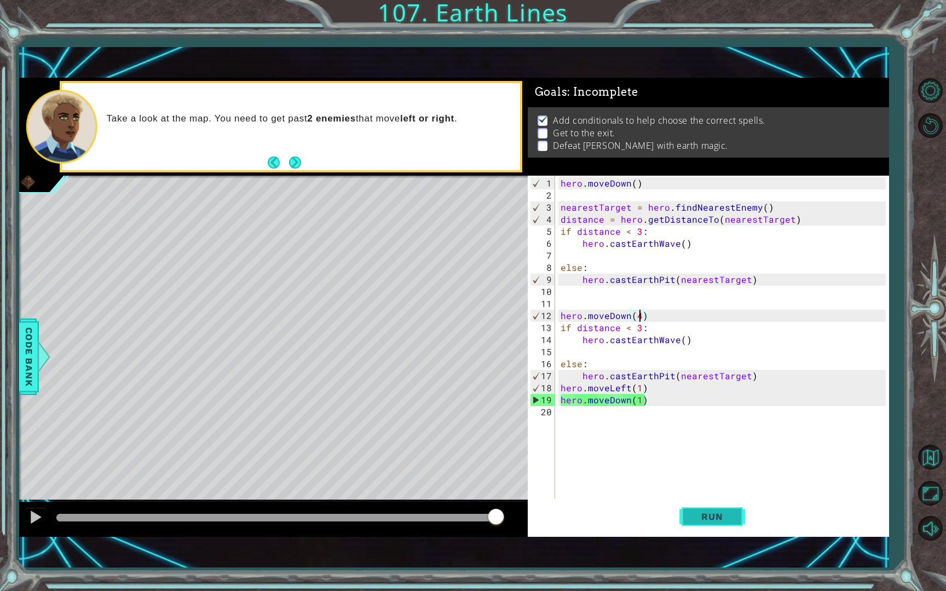
click at [731, 513] on span "Run" at bounding box center [711, 516] width 43 height 11
click at [644, 389] on div "hero . moveDown ( ) nearestTarget = hero . findNearestEnemy ( ) distance = hero…" at bounding box center [725, 351] width 333 height 349
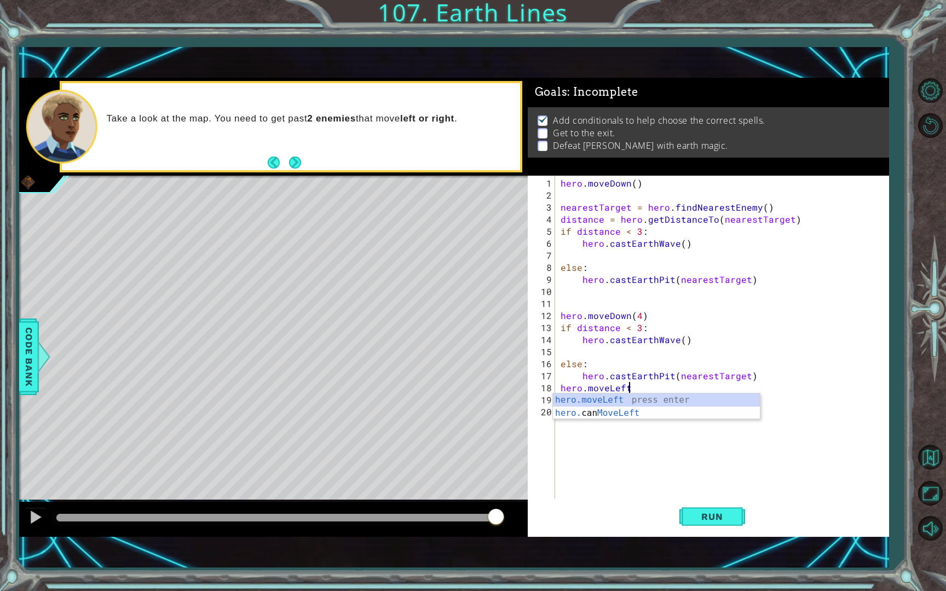
scroll to position [0, 3]
drag, startPoint x: 650, startPoint y: 402, endPoint x: 650, endPoint y: 412, distance: 9.9
click at [650, 402] on div "hero.moveLef t press enter hero. can MoveLef t press enter" at bounding box center [656, 420] width 207 height 53
click at [647, 389] on div "hero . moveDown ( ) nearestTarget = hero . findNearestEnemy ( ) distance = hero…" at bounding box center [725, 351] width 333 height 349
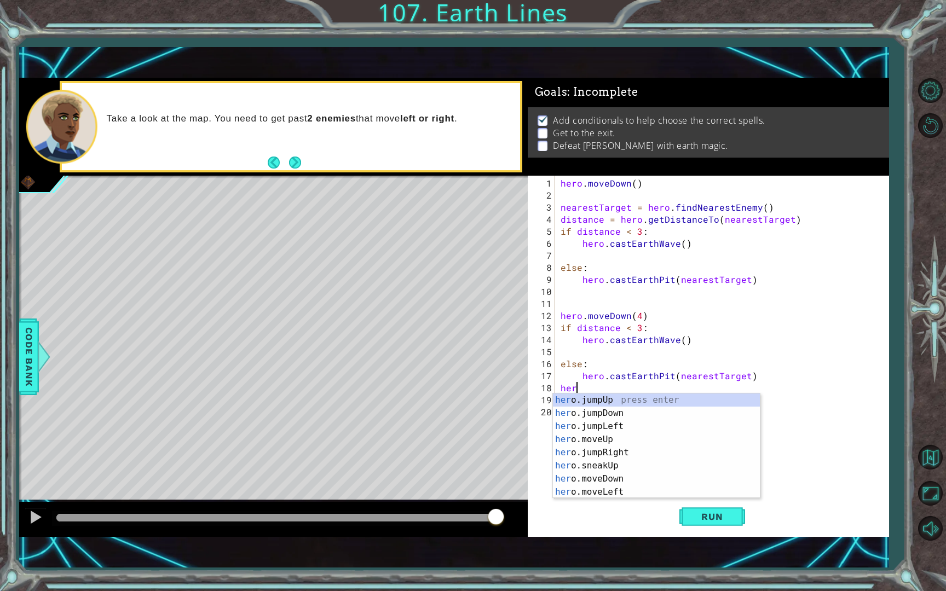
scroll to position [0, 0]
type textarea "h"
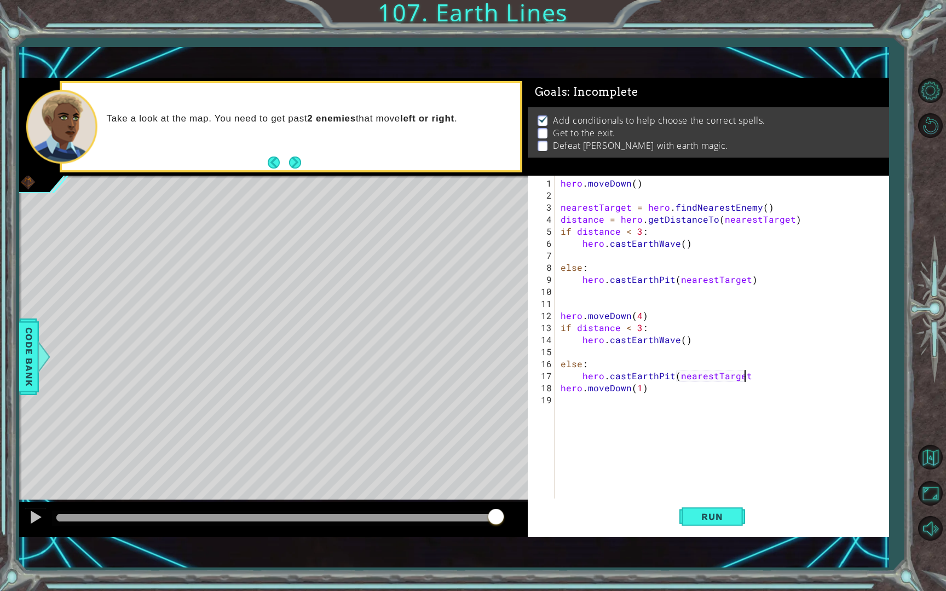
type textarea "hero.castEarthPit(nearestTarget)"
click at [649, 393] on div "hero . moveDown ( ) nearestTarget = hero . findNearestEnemy ( ) distance = hero…" at bounding box center [725, 351] width 333 height 349
click at [648, 384] on div "hero . moveDown ( ) nearestTarget = hero . findNearestEnemy ( ) distance = hero…" at bounding box center [725, 351] width 333 height 349
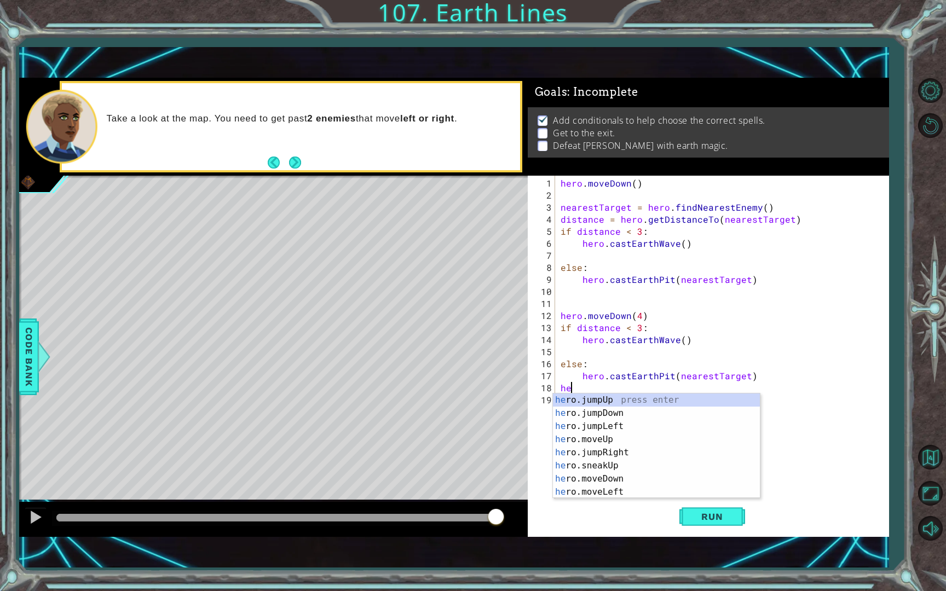
type textarea "h"
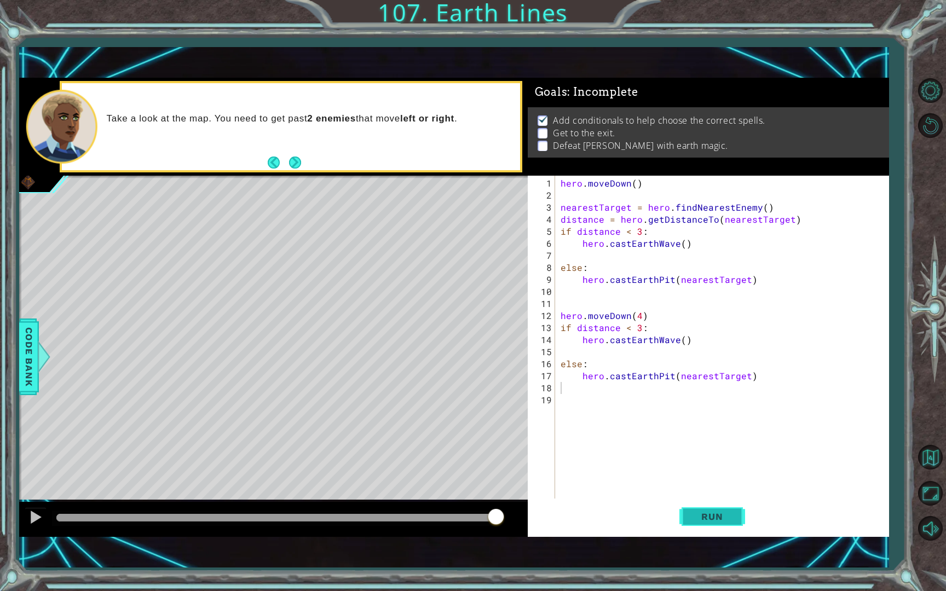
click at [712, 511] on span "Run" at bounding box center [711, 516] width 43 height 11
click at [712, 511] on body "1 ההההההההההההההההההההההההההההההההההההההההההההההההההההההההההההההההההההההההההההה…" at bounding box center [473, 295] width 946 height 591
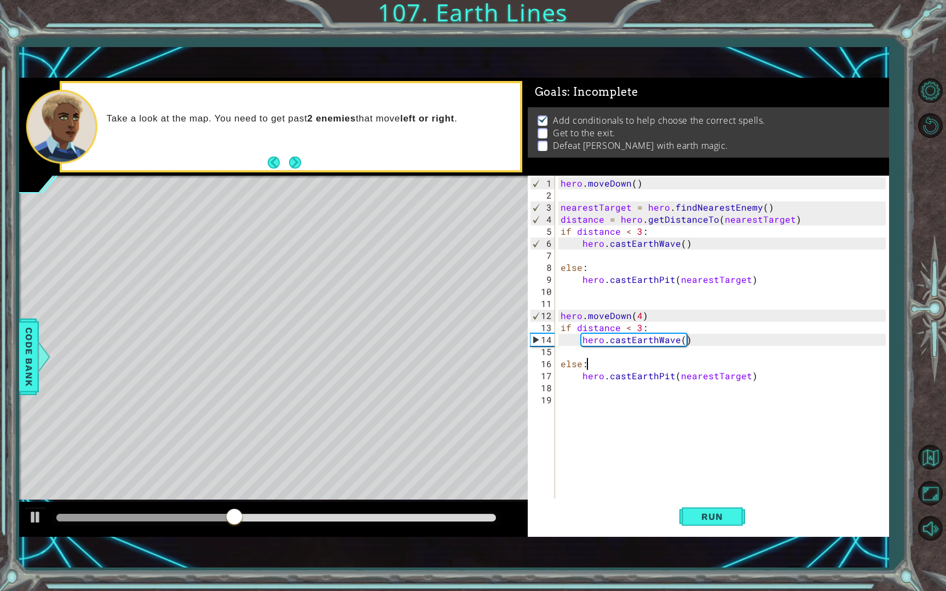
click at [593, 367] on div "hero . moveDown ( ) nearestTarget = hero . findNearestEnemy ( ) distance = hero…" at bounding box center [725, 351] width 333 height 349
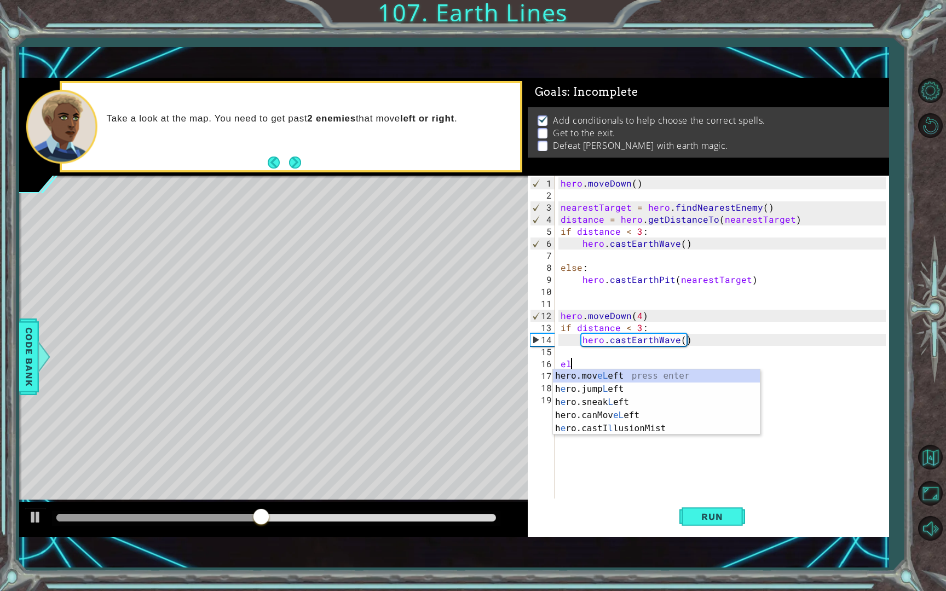
type textarea "e"
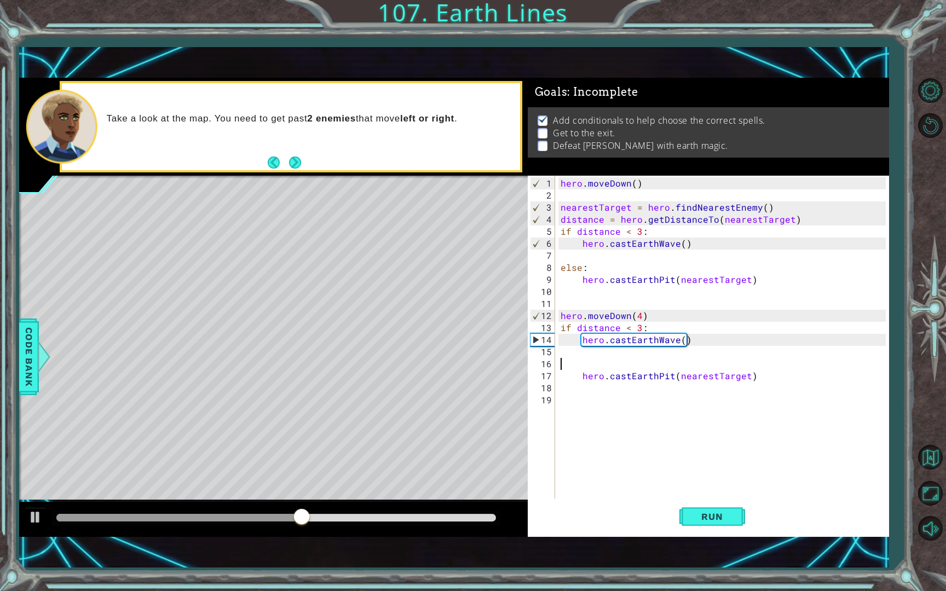
click at [761, 376] on div "hero . moveDown ( ) nearestTarget = hero . findNearestEnemy ( ) distance = hero…" at bounding box center [725, 351] width 333 height 349
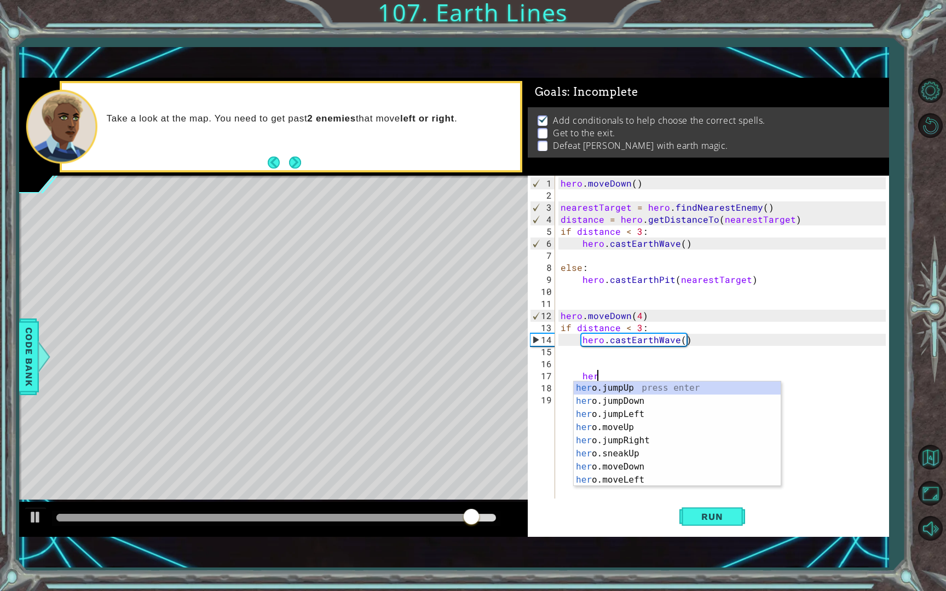
type textarea "h"
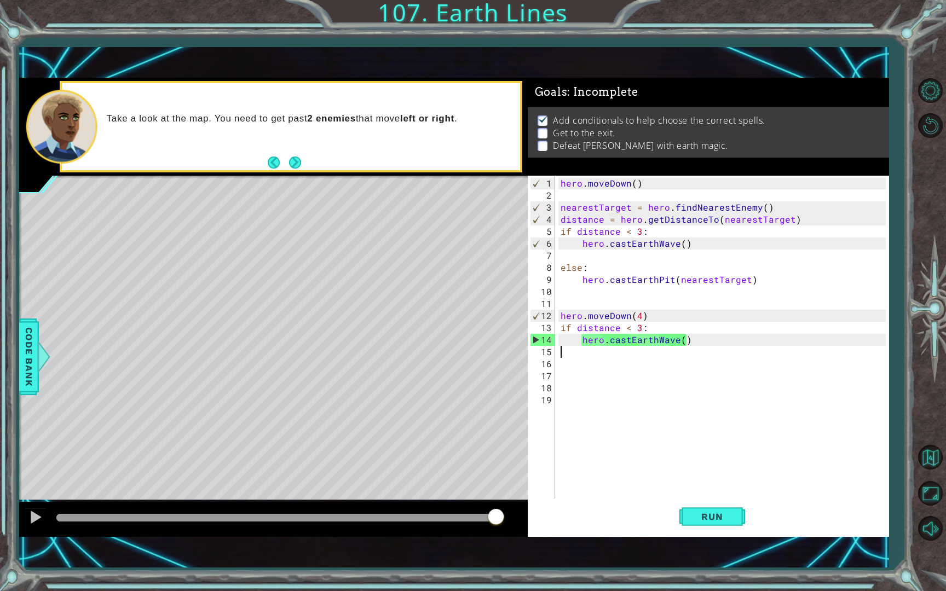
click at [560, 349] on div "hero . moveDown ( ) nearestTarget = hero . findNearestEnemy ( ) distance = hero…" at bounding box center [725, 351] width 333 height 349
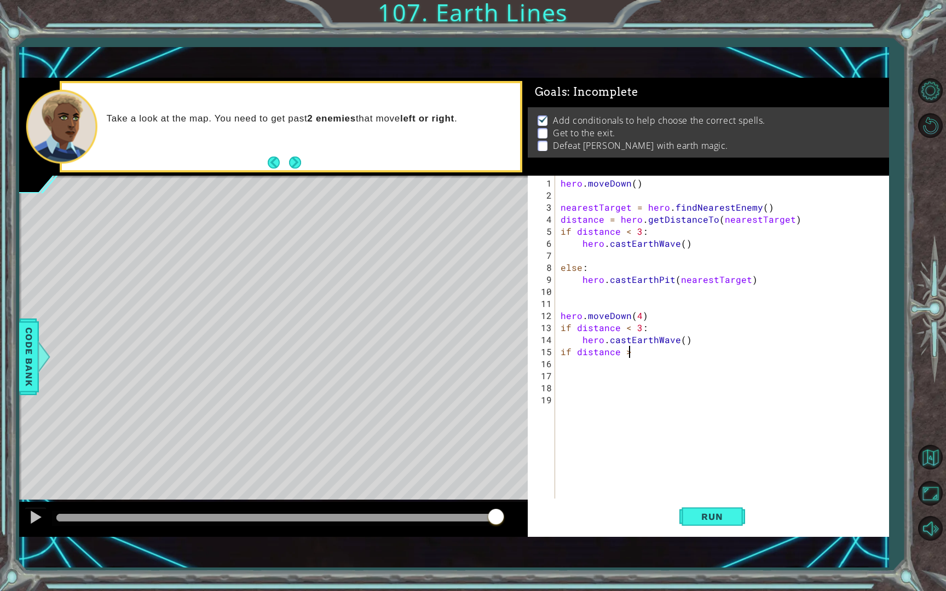
scroll to position [0, 4]
click at [630, 352] on div "hero . moveDown ( ) nearestTarget = hero . findNearestEnemy ( ) distance = hero…" at bounding box center [725, 351] width 333 height 349
click at [641, 351] on div "hero . moveDown ( ) nearestTarget = hero . findNearestEnemy ( ) distance = hero…" at bounding box center [725, 351] width 333 height 349
type textarea "if distance > 2:"
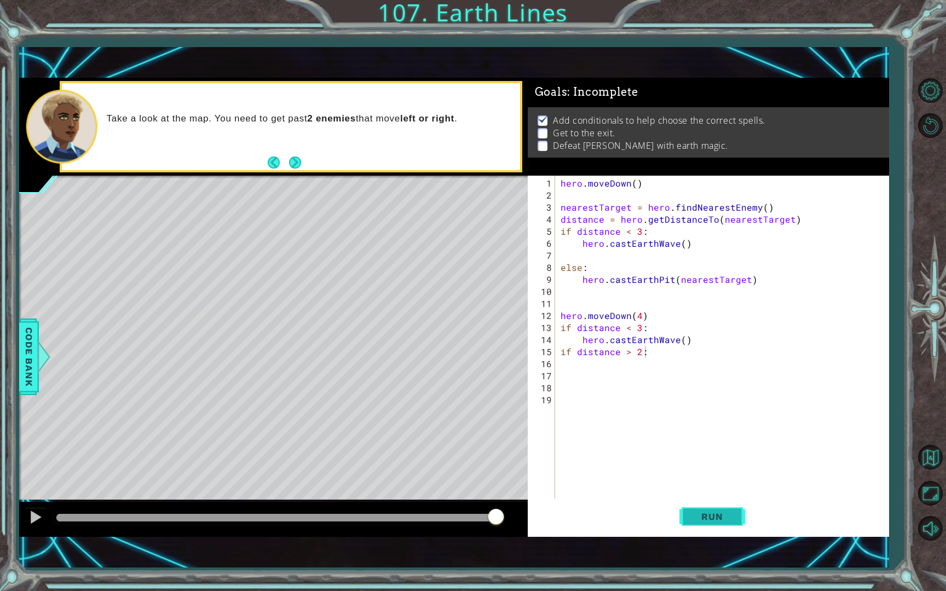
click at [706, 517] on span "Run" at bounding box center [711, 516] width 43 height 11
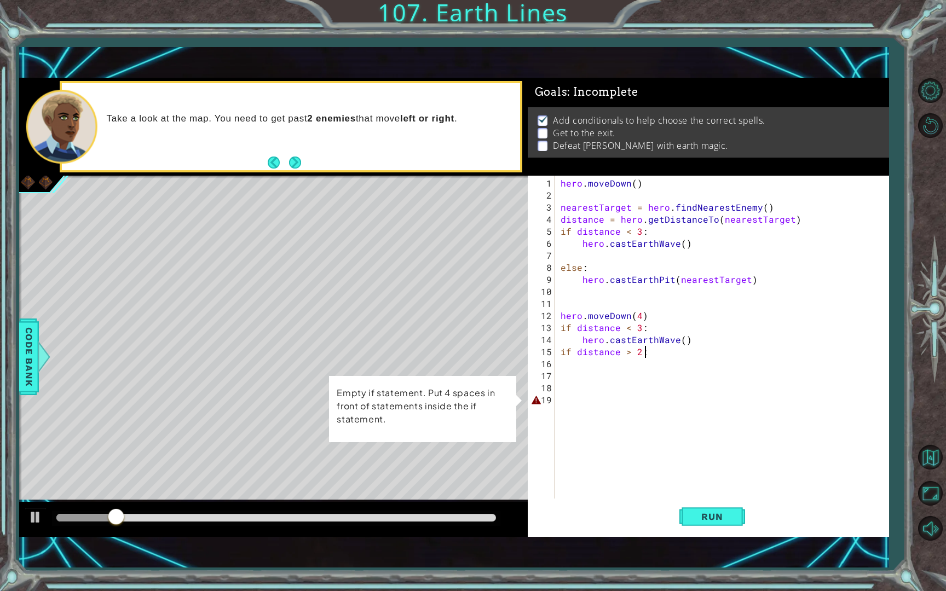
click at [566, 362] on div "hero . moveDown ( ) nearestTarget = hero . findNearestEnemy ( ) distance = hero…" at bounding box center [725, 351] width 333 height 349
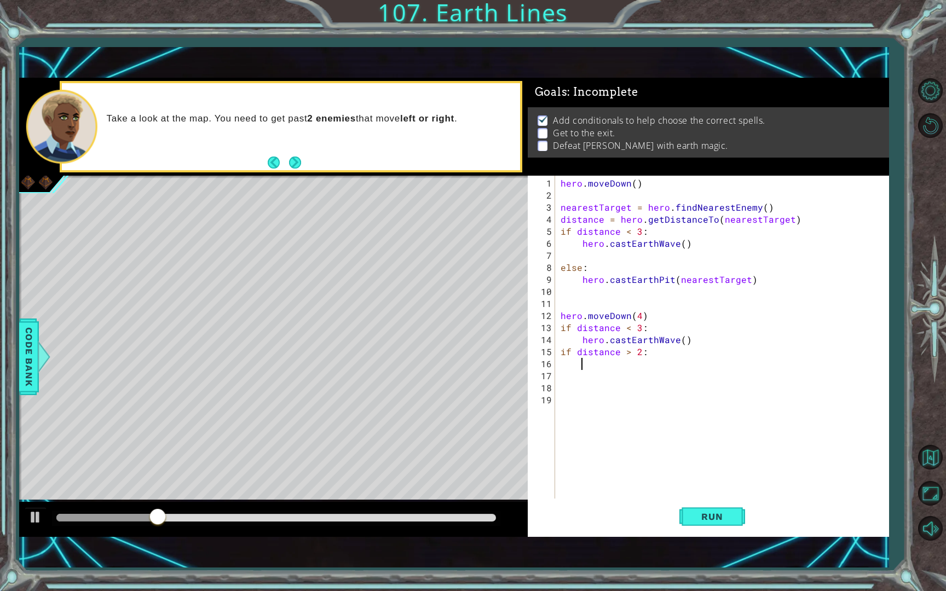
click at [560, 374] on div "hero . moveDown ( ) nearestTarget = hero . findNearestEnemy ( ) distance = hero…" at bounding box center [725, 351] width 333 height 349
click at [563, 362] on div "hero . moveDown ( ) nearestTarget = hero . findNearestEnemy ( ) distance = hero…" at bounding box center [725, 351] width 333 height 349
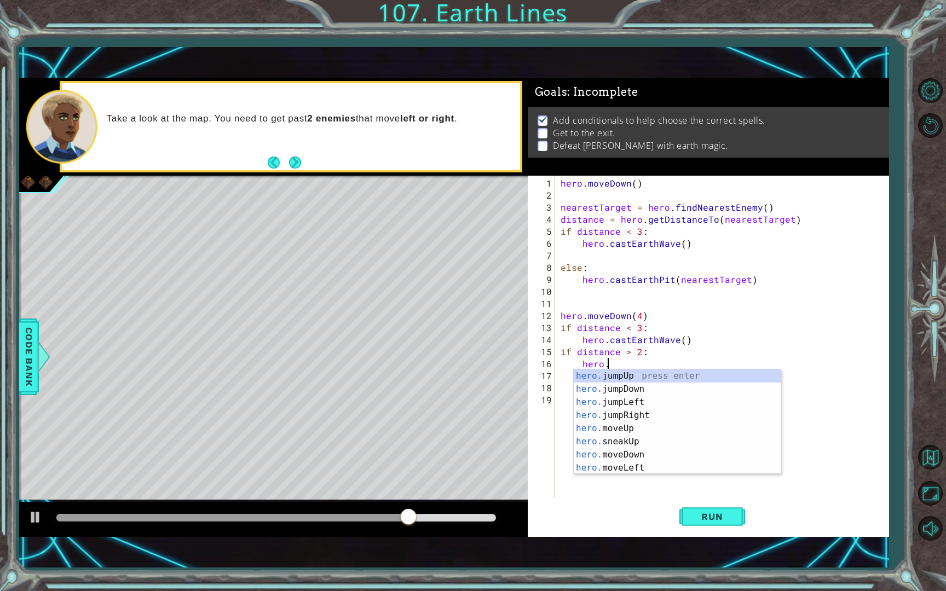
scroll to position [0, 3]
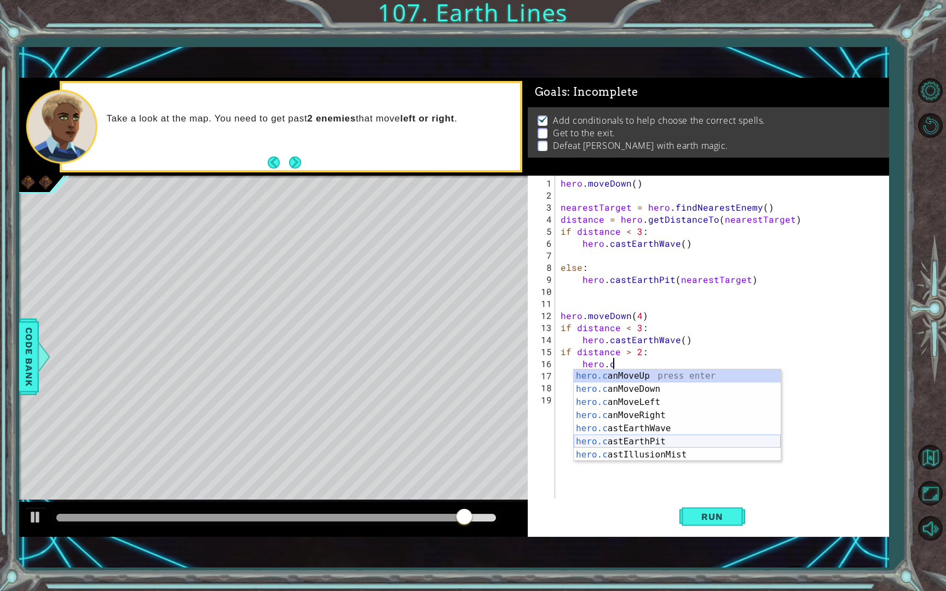
click at [724, 438] on div "hero.c anMoveUp press enter hero.c anMoveDown press enter hero.c anMoveLeft pre…" at bounding box center [677, 429] width 207 height 118
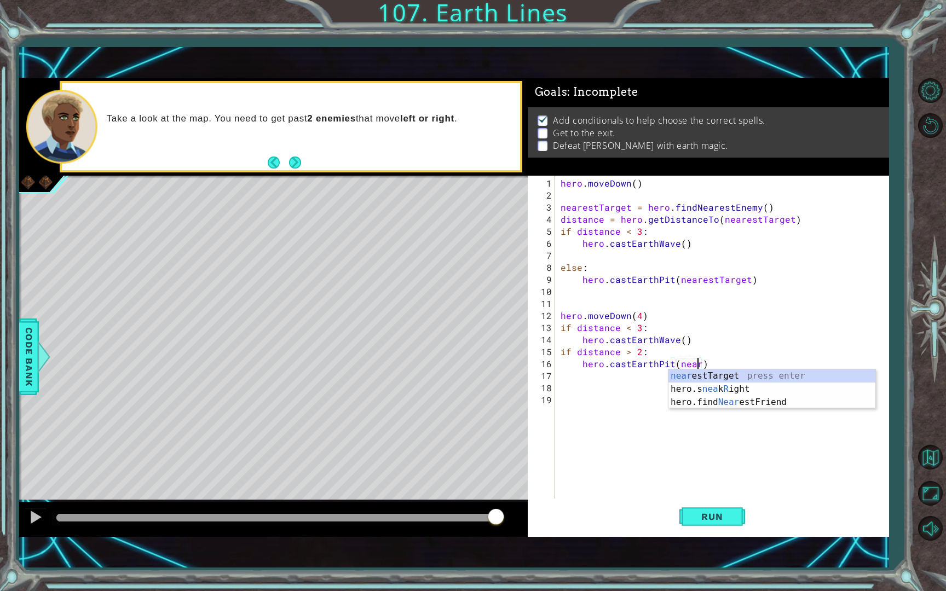
scroll to position [0, 8]
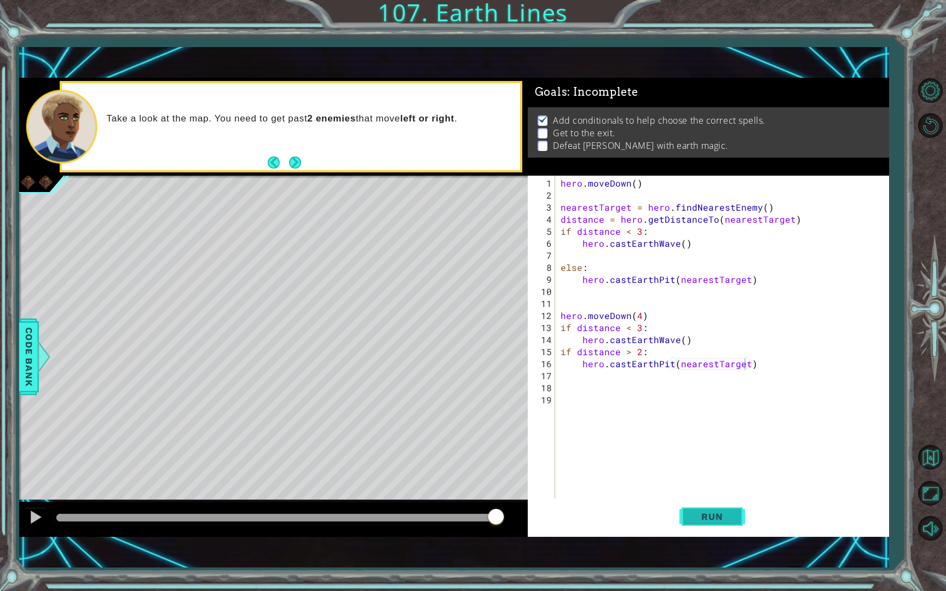
click at [741, 513] on button "Run" at bounding box center [713, 517] width 66 height 36
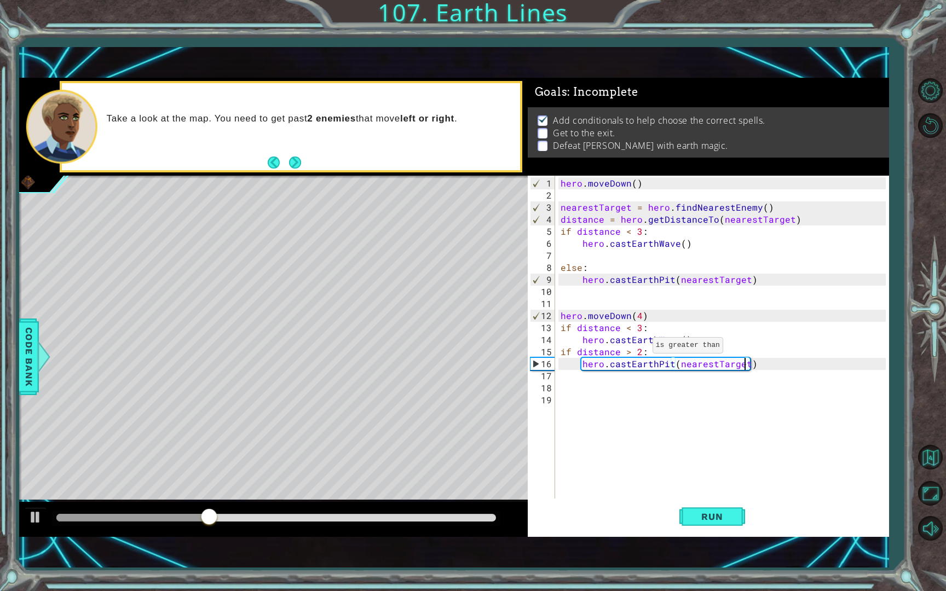
click at [639, 350] on div "hero . moveDown ( ) nearestTarget = hero . findNearestEnemy ( ) distance = hero…" at bounding box center [725, 351] width 333 height 349
click at [733, 523] on div "1 ההההההההההההההההההההההההההההההההההההההההההההההההההההההההההההההההההההההההההההה…" at bounding box center [454, 307] width 871 height 520
click at [732, 523] on button "Run" at bounding box center [713, 517] width 66 height 36
click at [707, 512] on span "Run" at bounding box center [711, 516] width 43 height 11
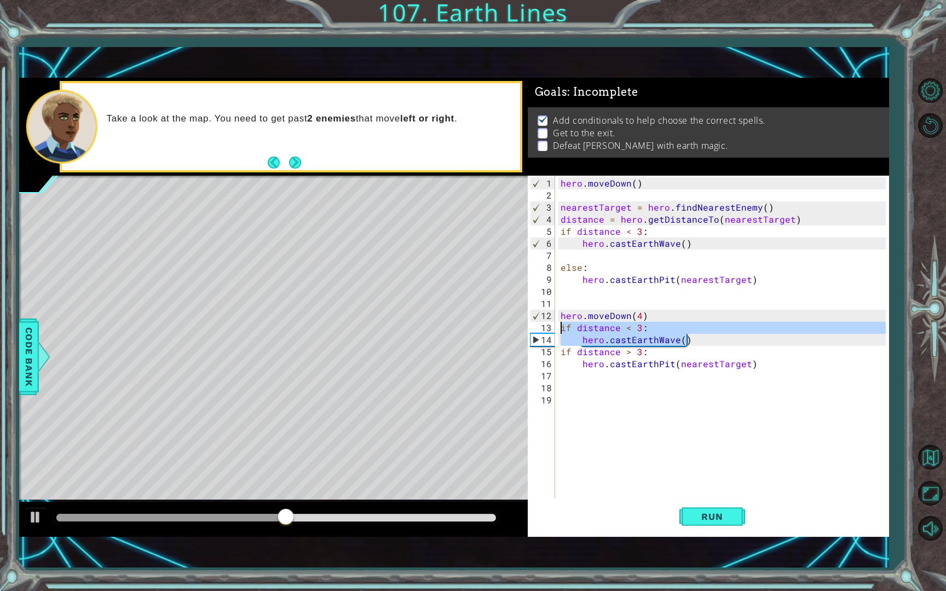
drag, startPoint x: 690, startPoint y: 336, endPoint x: 563, endPoint y: 328, distance: 126.8
click at [563, 328] on div "hero . moveDown ( ) nearestTarget = hero . findNearestEnemy ( ) distance = hero…" at bounding box center [725, 351] width 333 height 349
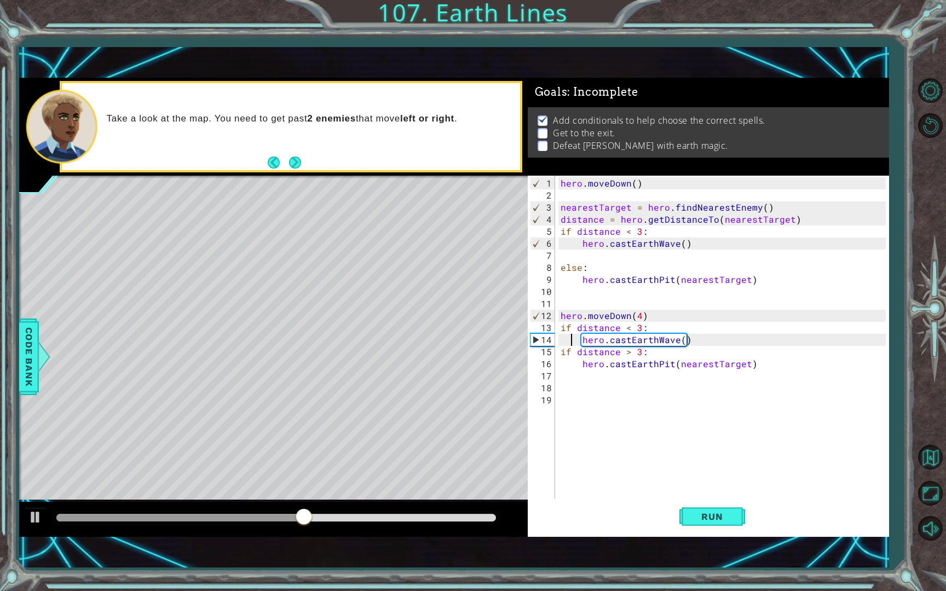
click at [570, 333] on div "hero . moveDown ( ) nearestTarget = hero . findNearestEnemy ( ) distance = hero…" at bounding box center [725, 351] width 333 height 349
drag, startPoint x: 634, startPoint y: 341, endPoint x: 640, endPoint y: 341, distance: 5.5
click at [636, 341] on div "hero . moveDown ( ) nearestTarget = hero . findNearestEnemy ( ) distance = hero…" at bounding box center [725, 351] width 333 height 349
click at [686, 339] on div "hero . moveDown ( ) nearestTarget = hero . findNearestEnemy ( ) distance = hero…" at bounding box center [725, 351] width 333 height 349
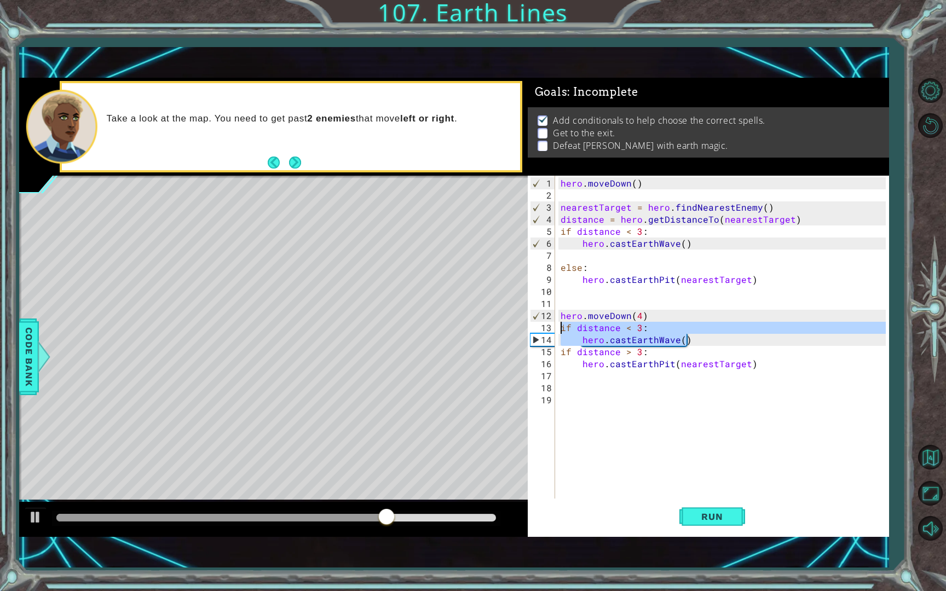
drag, startPoint x: 686, startPoint y: 339, endPoint x: 557, endPoint y: 326, distance: 129.9
click at [557, 326] on div "hero.castEarthWave() 1 2 3 4 5 6 7 8 9 10 11 12 13 14 15 16 17 18 19 hero . mov…" at bounding box center [707, 338] width 358 height 325
click at [688, 341] on div "hero . moveDown ( ) nearestTarget = hero . findNearestEnemy ( ) distance = hero…" at bounding box center [722, 338] width 327 height 325
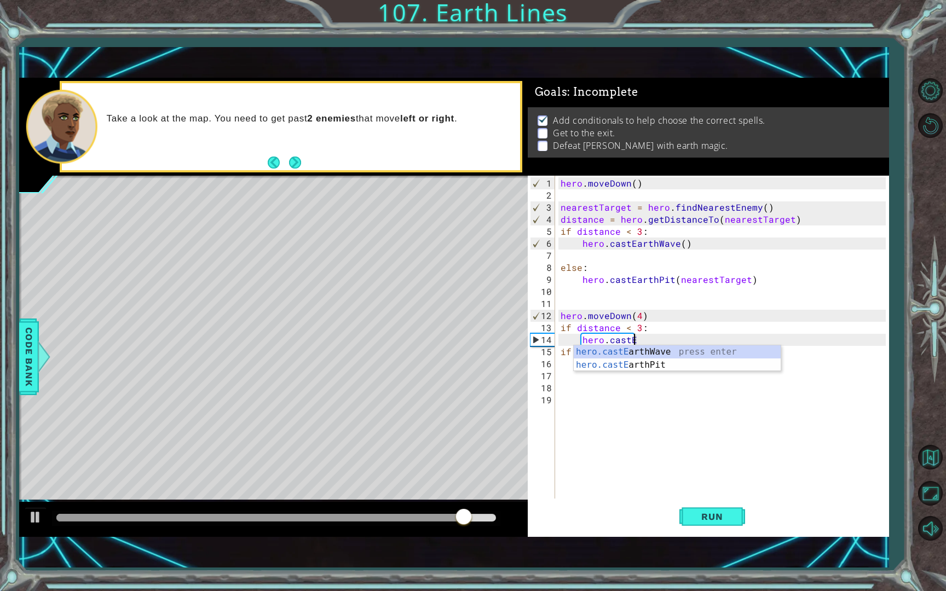
scroll to position [0, 4]
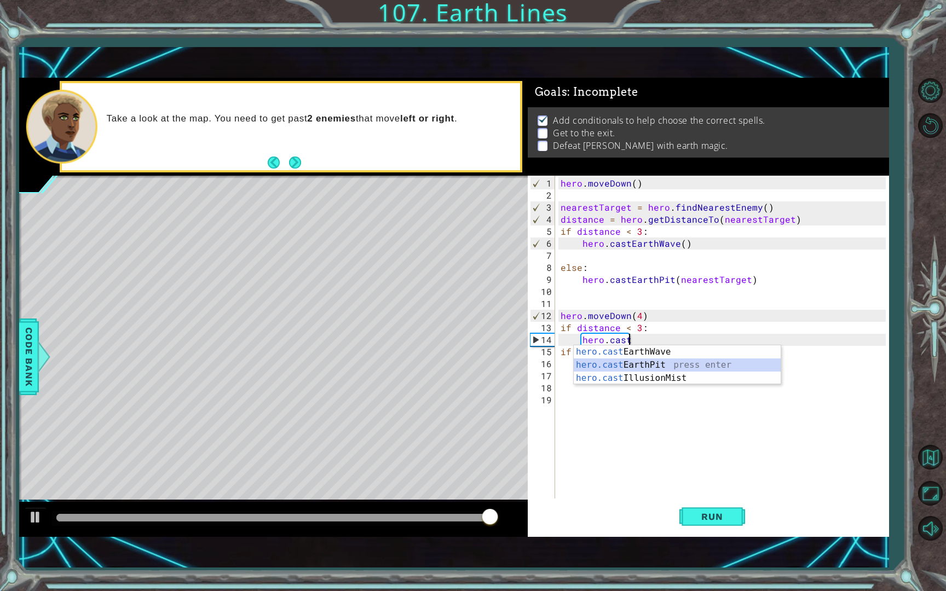
click at [712, 362] on div "hero.cast EarthWave press enter hero.cast EarthPit press enter hero.cast Illusi…" at bounding box center [677, 379] width 207 height 66
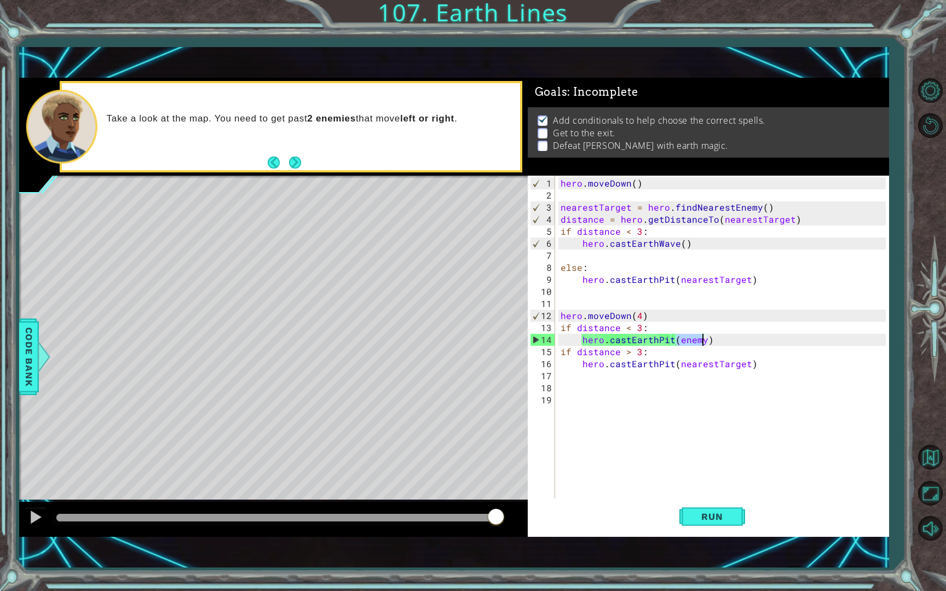
scroll to position [0, 7]
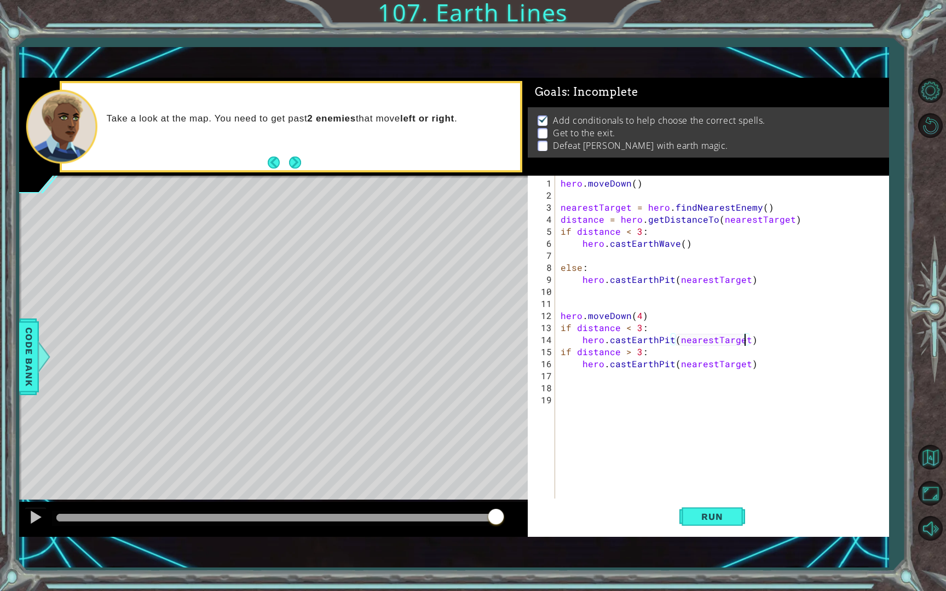
click at [667, 364] on div "hero . moveDown ( ) nearestTarget = hero . findNearestEnemy ( ) distance = hero…" at bounding box center [725, 351] width 333 height 349
click at [674, 364] on div "hero . moveDown ( ) nearestTarget = hero . findNearestEnemy ( ) distance = hero…" at bounding box center [725, 351] width 333 height 349
click at [695, 514] on span "Run" at bounding box center [711, 516] width 43 height 11
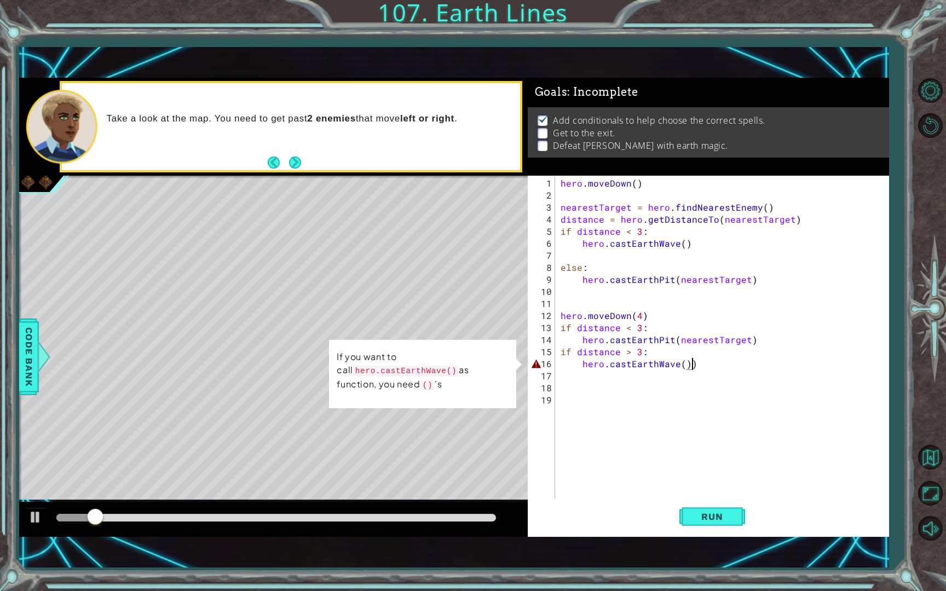
click at [691, 360] on div "hero . moveDown ( ) nearestTarget = hero . findNearestEnemy ( ) distance = hero…" at bounding box center [725, 351] width 333 height 349
type textarea "hero.castEarthWave()"
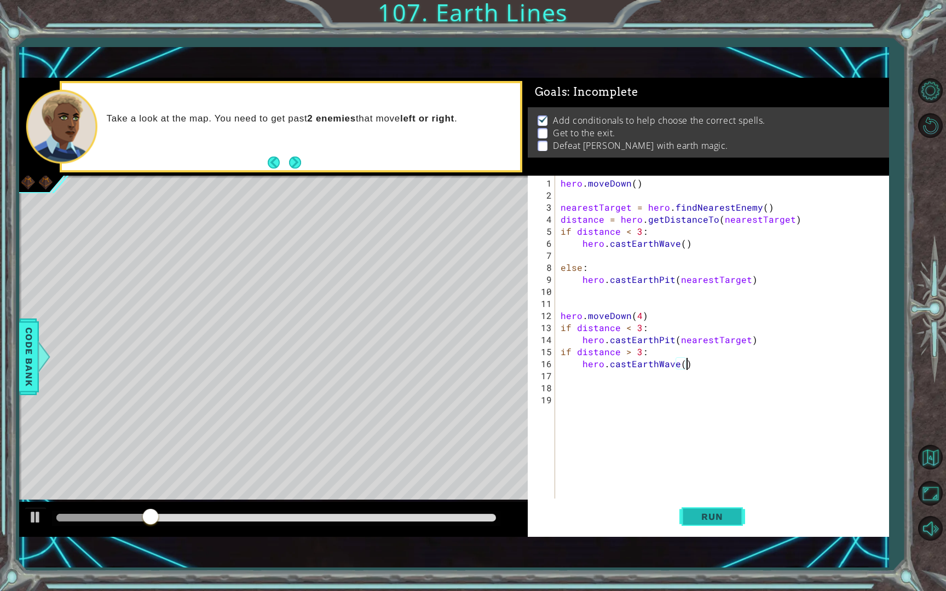
click at [722, 523] on button "Run" at bounding box center [713, 517] width 66 height 36
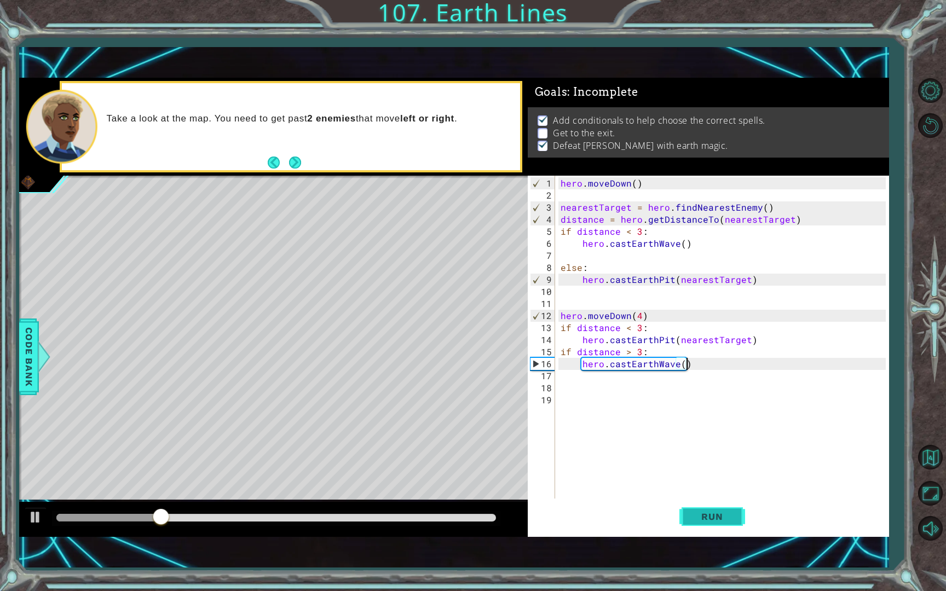
click at [722, 523] on button "Run" at bounding box center [713, 517] width 66 height 36
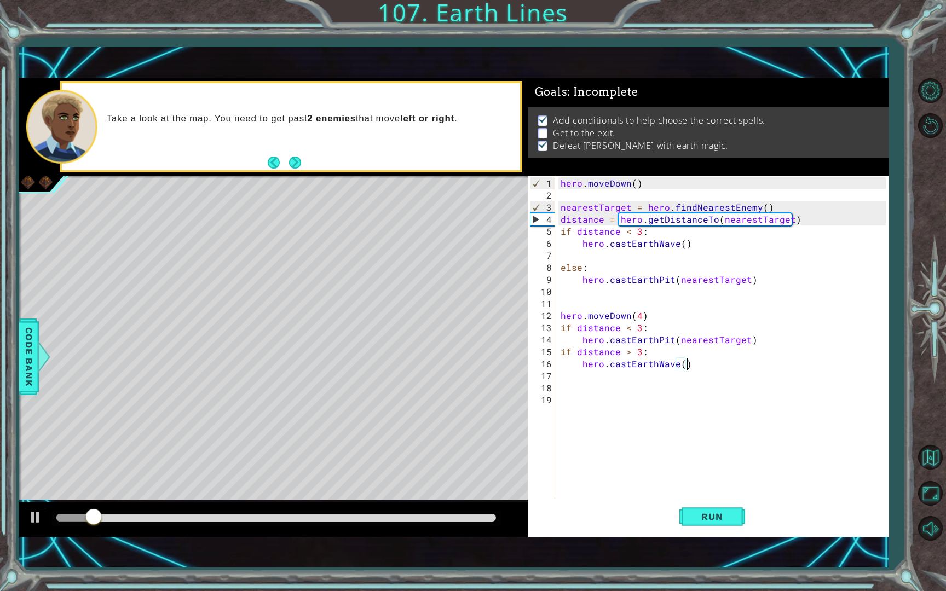
click at [562, 380] on div "hero . moveDown ( ) nearestTarget = hero . findNearestEnemy ( ) distance = hero…" at bounding box center [725, 351] width 333 height 349
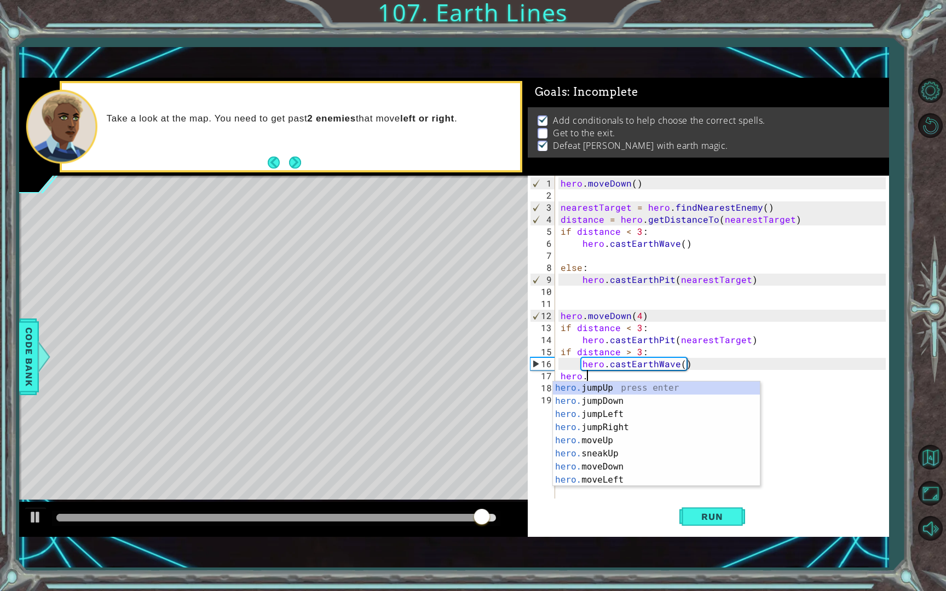
scroll to position [0, 2]
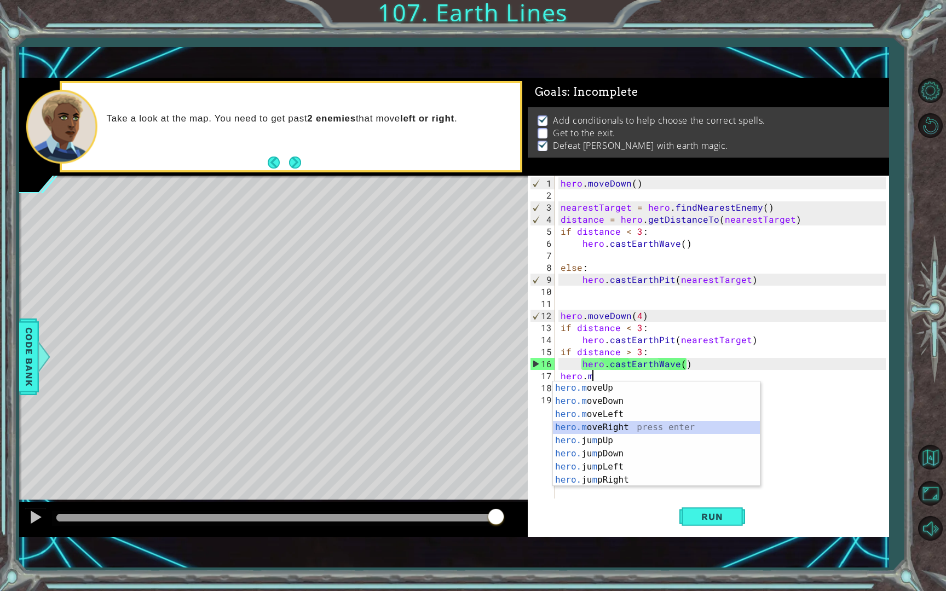
click at [570, 432] on div "hero.m oveUp press enter hero.m oveDown press enter hero.m oveLeft press enter …" at bounding box center [656, 447] width 207 height 131
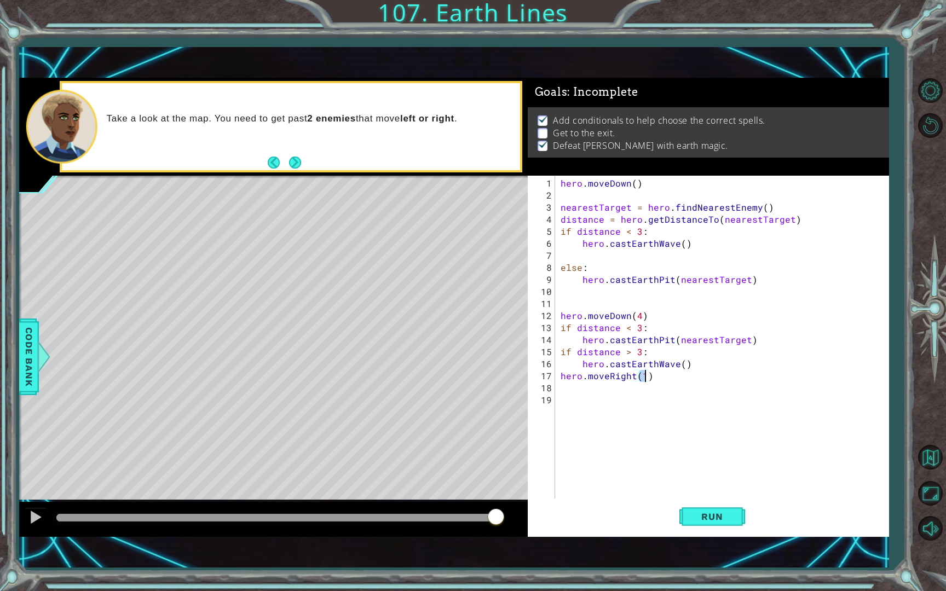
scroll to position [0, 5]
click at [708, 509] on button "Run" at bounding box center [713, 517] width 66 height 36
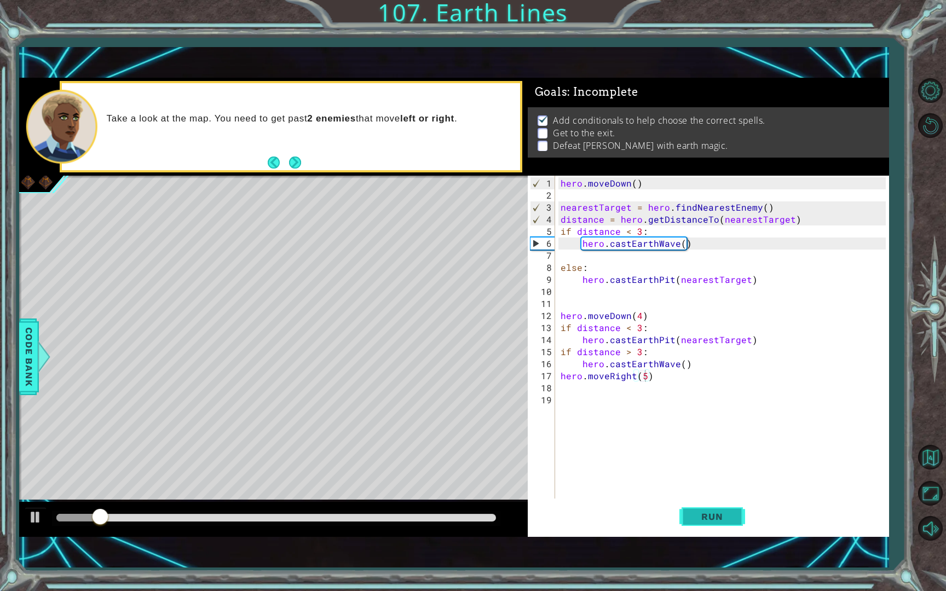
click at [708, 509] on button "Run" at bounding box center [713, 517] width 66 height 36
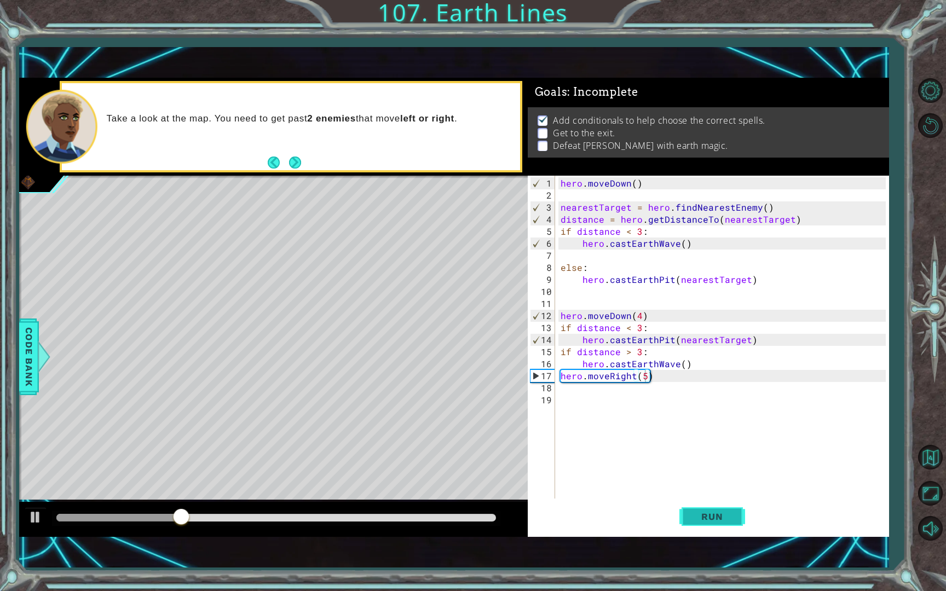
click at [739, 523] on button "Run" at bounding box center [713, 517] width 66 height 36
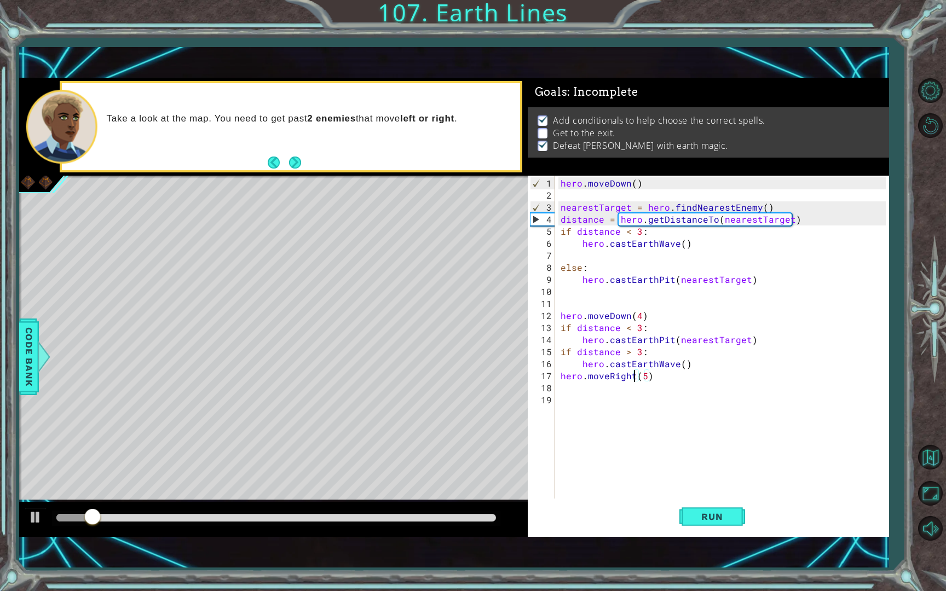
click at [635, 379] on div "hero . moveDown ( ) nearestTarget = hero . findNearestEnemy ( ) distance = hero…" at bounding box center [725, 351] width 333 height 349
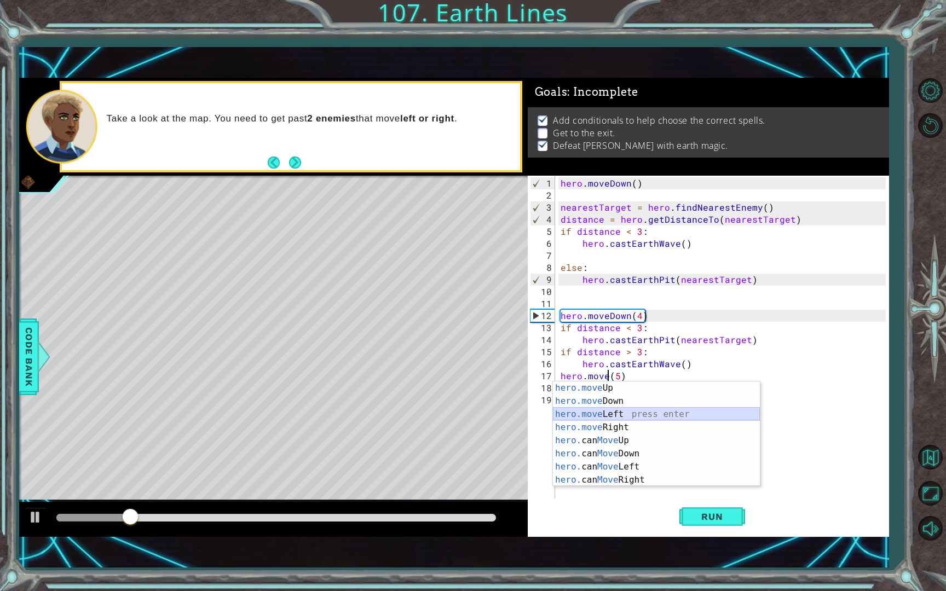
click at [646, 419] on div "hero.move Up press enter hero.move Down press enter hero.move Left press enter …" at bounding box center [656, 447] width 207 height 131
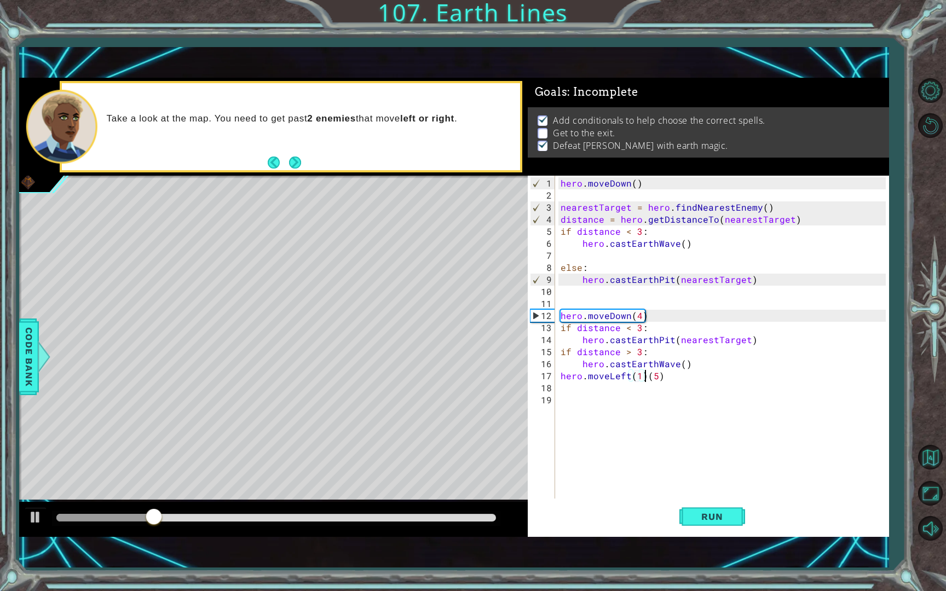
click at [644, 378] on div "hero . moveDown ( ) nearestTarget = hero . findNearestEnemy ( ) distance = hero…" at bounding box center [725, 351] width 333 height 349
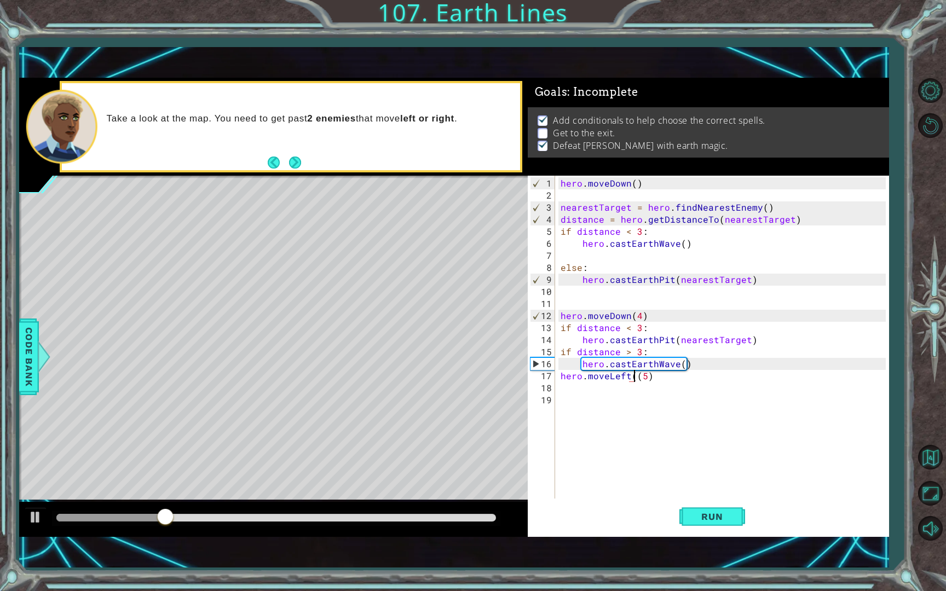
type textarea "hero.moveLeft(5)"
click at [658, 474] on div "hero . moveDown ( ) nearestTarget = hero . findNearestEnemy ( ) distance = hero…" at bounding box center [725, 351] width 333 height 349
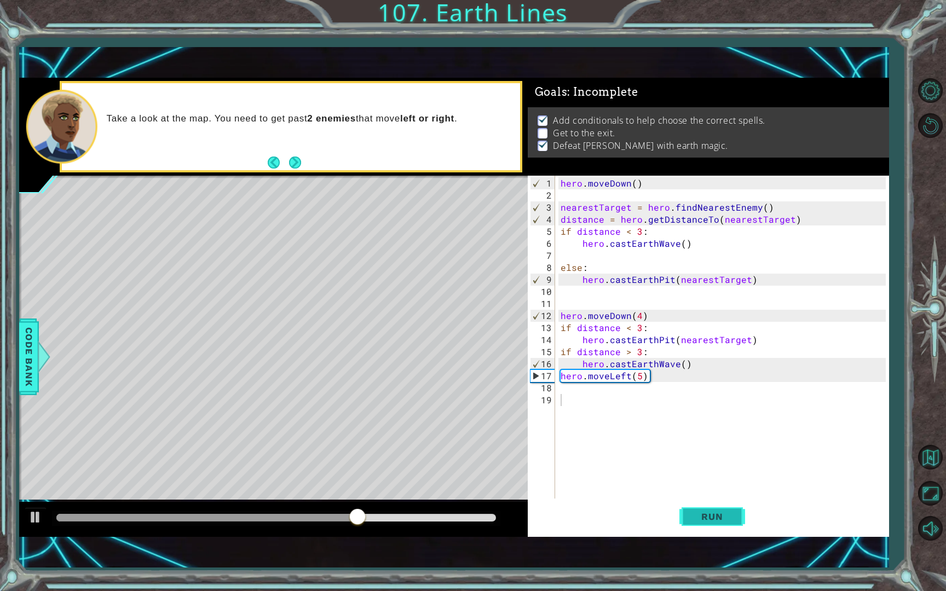
click at [717, 515] on span "Run" at bounding box center [711, 516] width 43 height 11
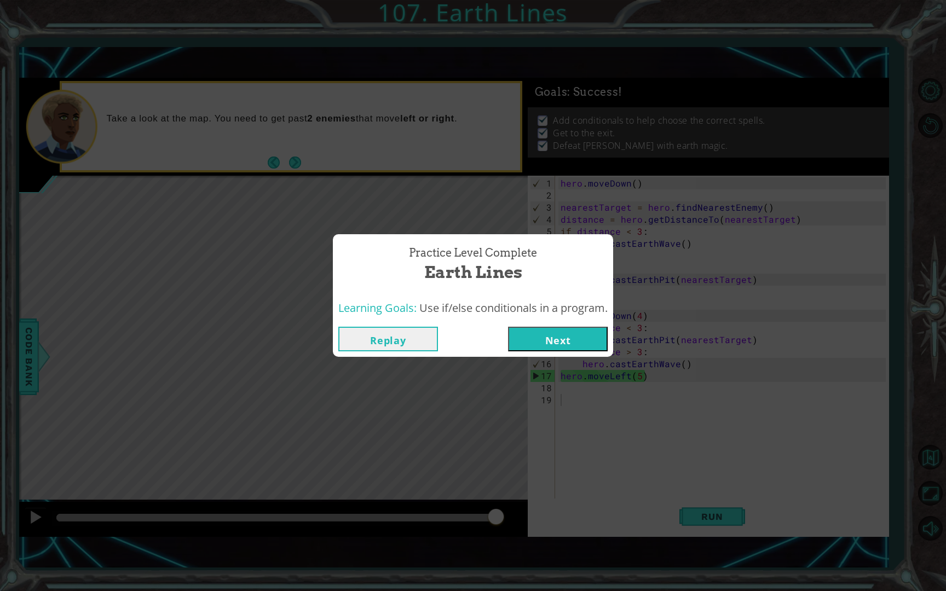
click at [540, 331] on button "Next" at bounding box center [558, 339] width 100 height 25
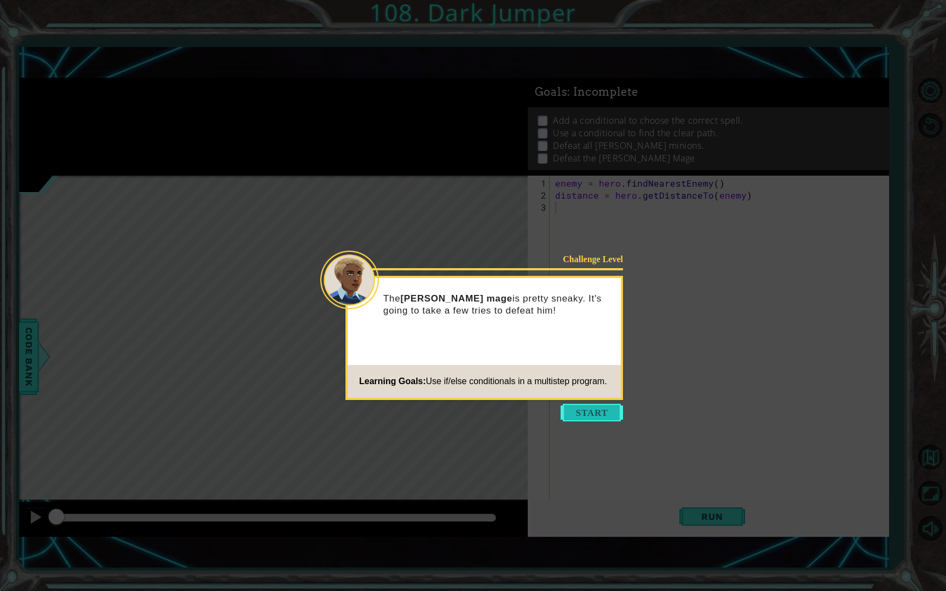
click at [574, 408] on button "Start" at bounding box center [592, 413] width 62 height 18
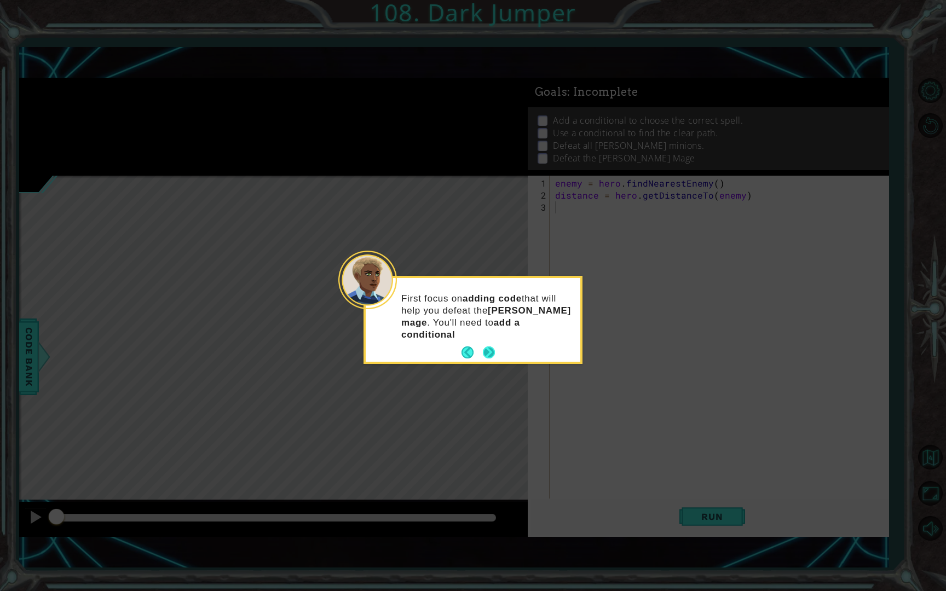
click at [492, 338] on div "First focus on adding code that will help you defeat the Tengshe mage . You'll …" at bounding box center [473, 320] width 215 height 84
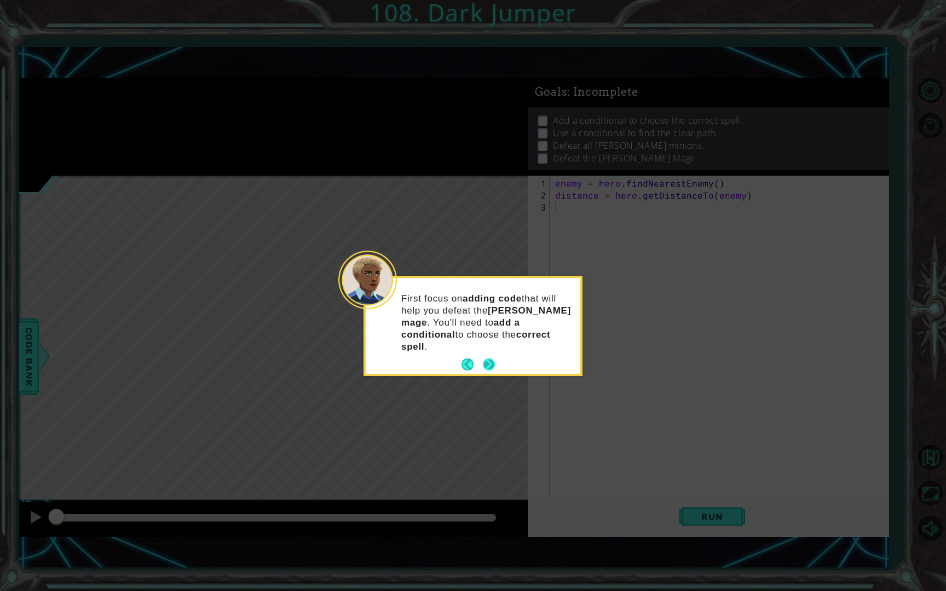
click at [491, 359] on button "Next" at bounding box center [489, 365] width 12 height 12
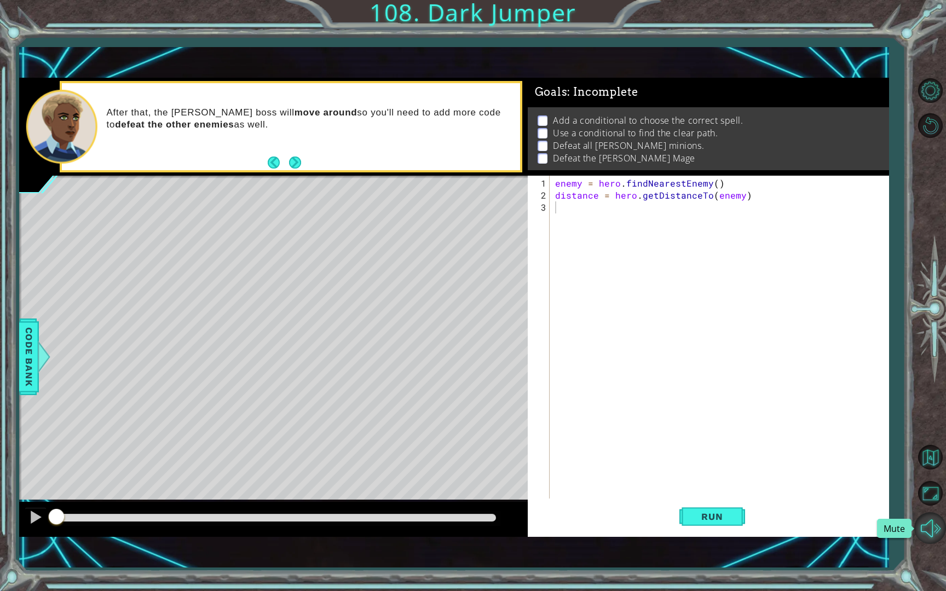
click at [894, 522] on button "Mute" at bounding box center [930, 529] width 32 height 32
click at [894, 522] on button "Unmute" at bounding box center [930, 529] width 32 height 32
click at [894, 464] on button "Back to Map" at bounding box center [930, 457] width 32 height 32
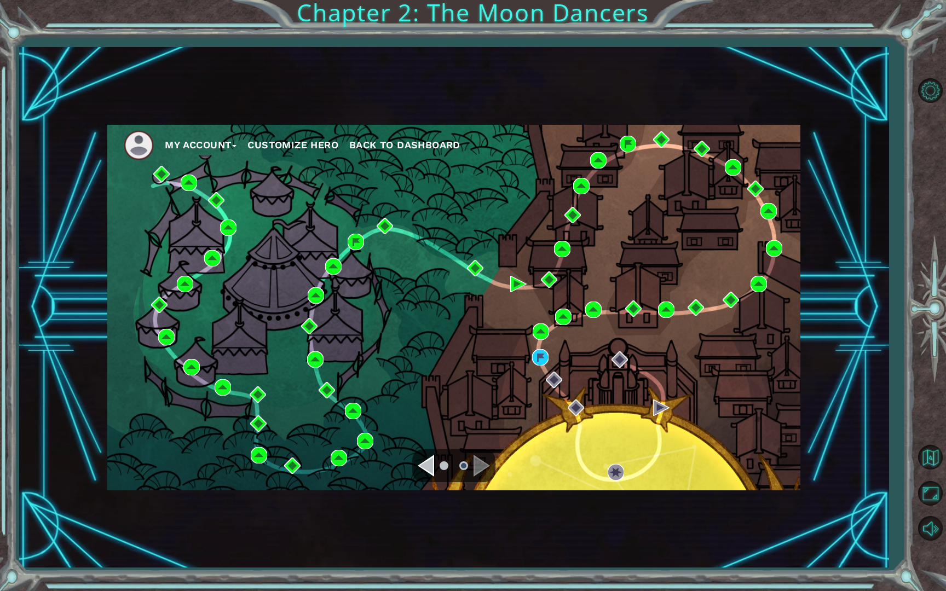
click at [319, 145] on button "Customize Hero" at bounding box center [293, 145] width 91 height 16
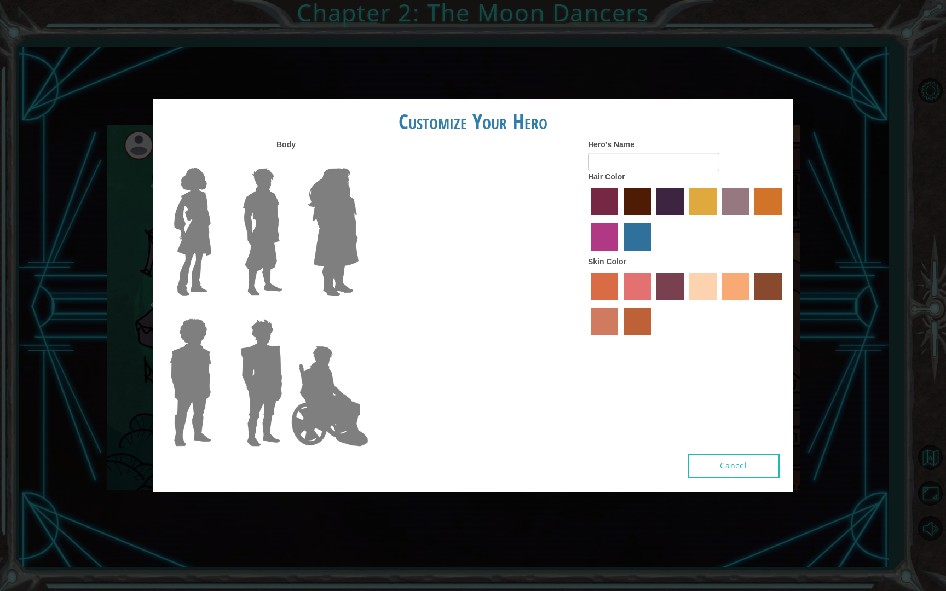
type input "asdfghjklqwertyuiopzxcv"
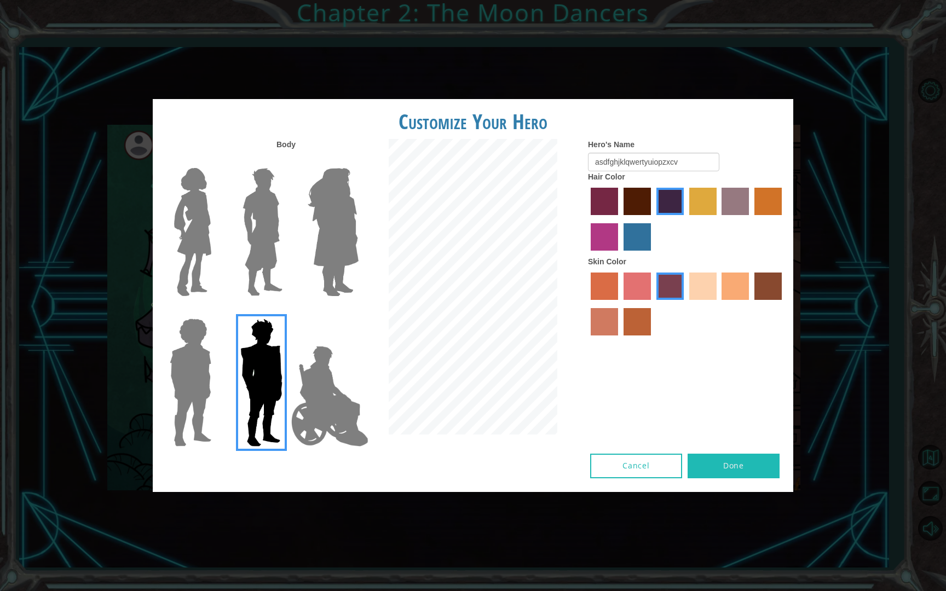
click at [751, 469] on button "Done" at bounding box center [734, 466] width 92 height 25
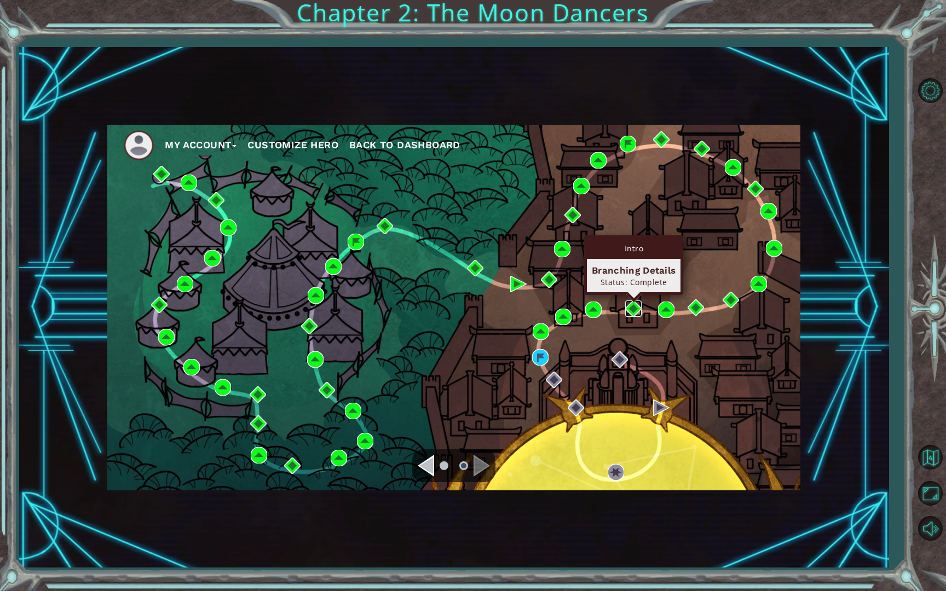
click at [632, 307] on img at bounding box center [633, 309] width 16 height 16
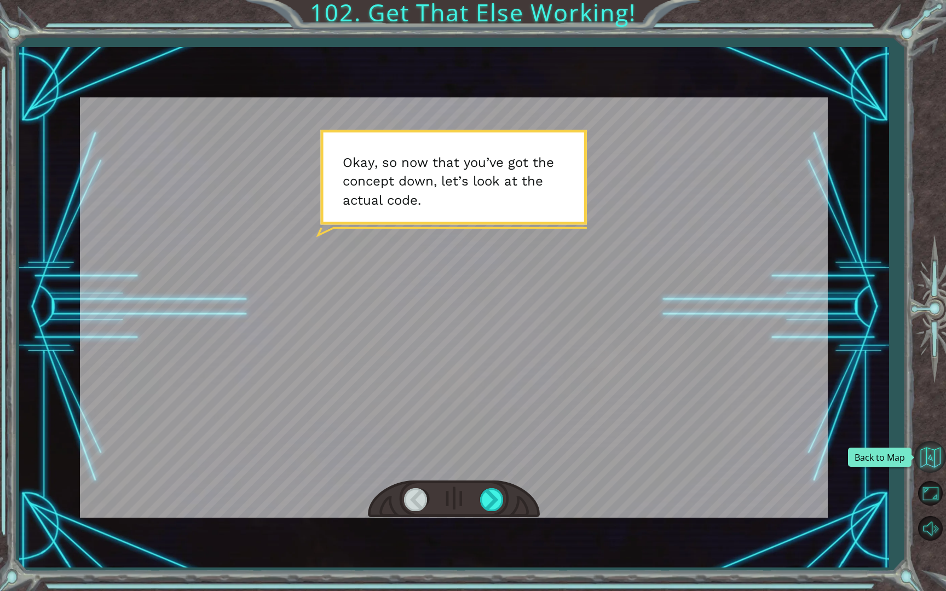
click at [894, 454] on button "Back to Map" at bounding box center [930, 457] width 32 height 32
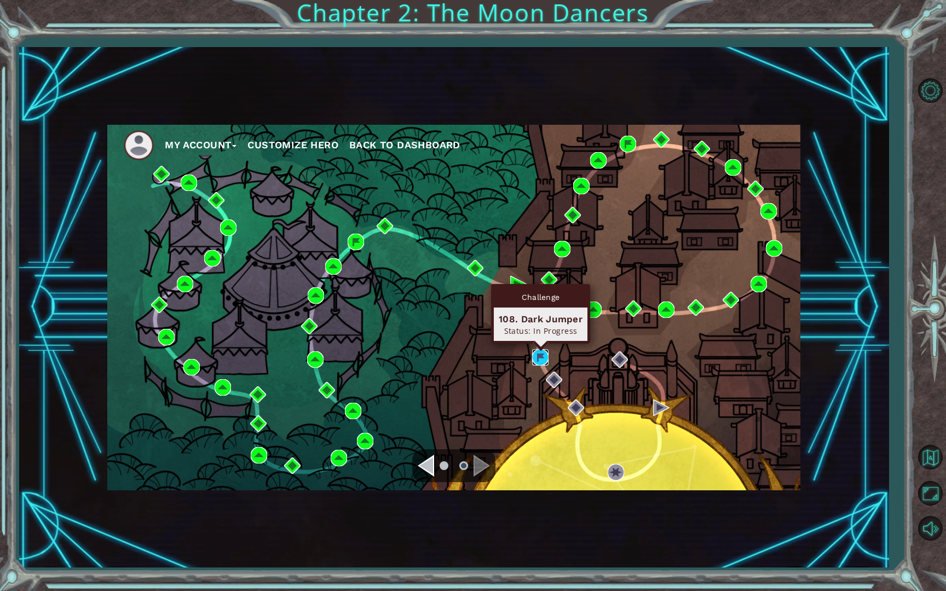
click at [534, 359] on img at bounding box center [540, 357] width 16 height 16
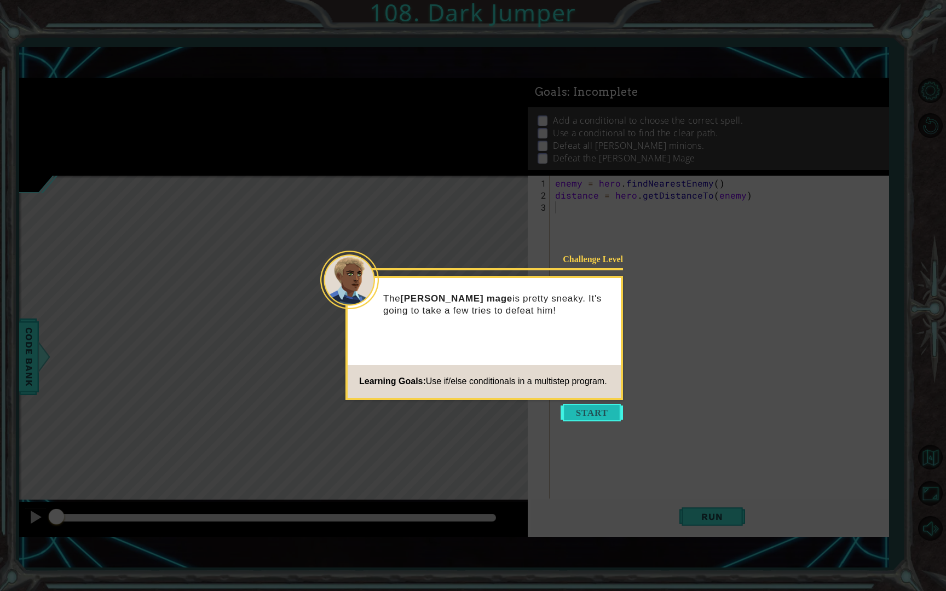
click at [569, 411] on button "Start" at bounding box center [592, 413] width 62 height 18
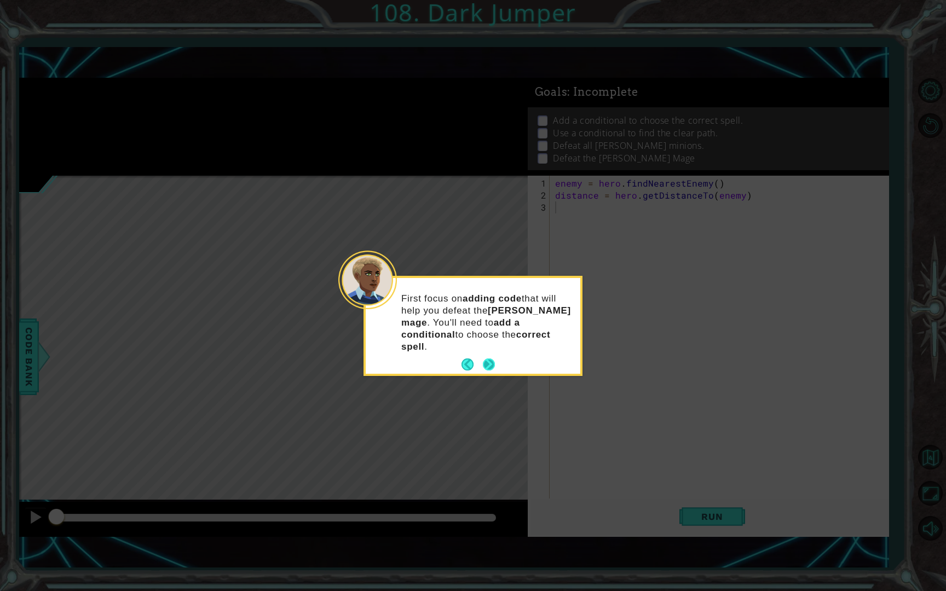
click at [489, 359] on button "Next" at bounding box center [489, 365] width 12 height 12
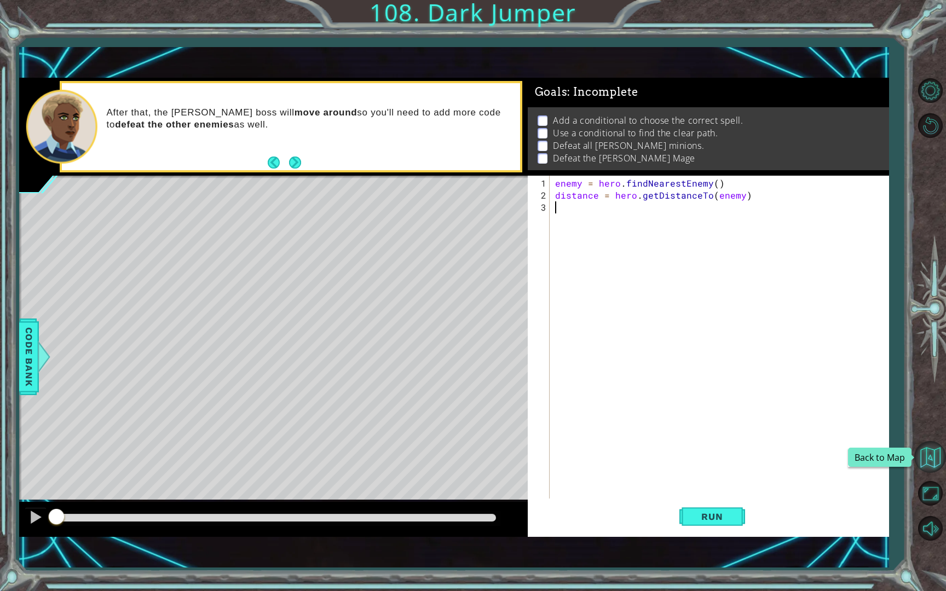
click at [894, 459] on button "Back to Map" at bounding box center [930, 457] width 32 height 32
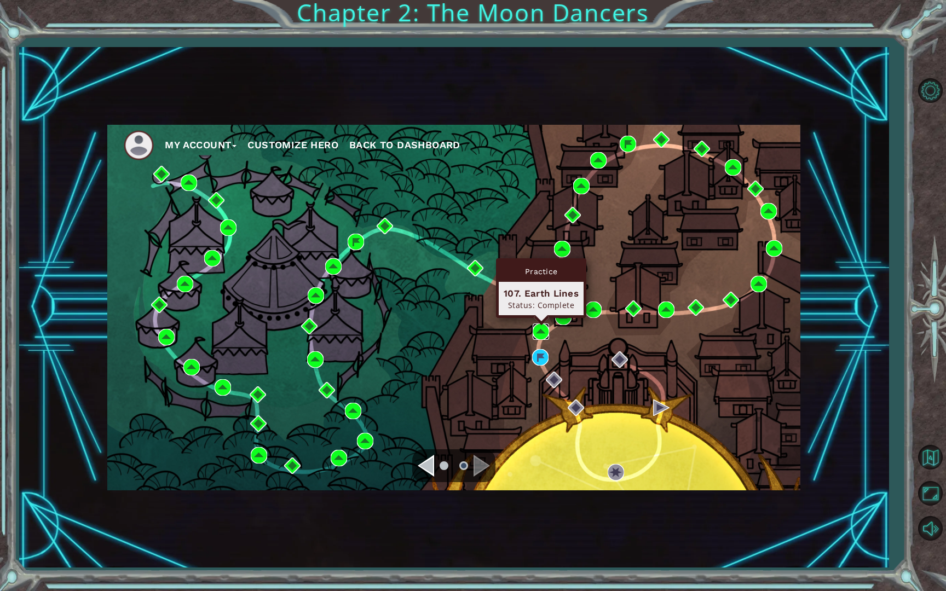
click at [546, 330] on img at bounding box center [541, 332] width 16 height 16
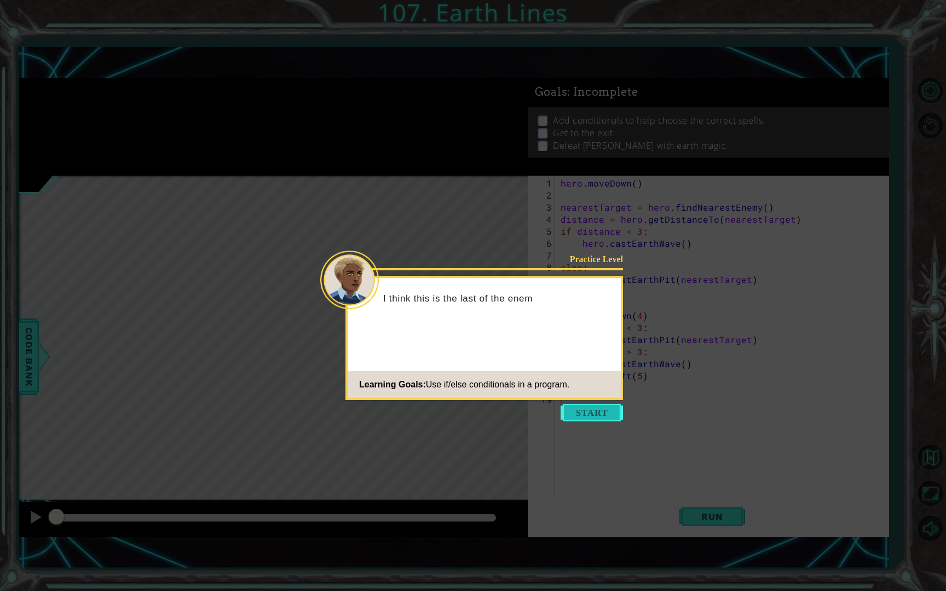
click at [600, 406] on button "Start" at bounding box center [592, 413] width 62 height 18
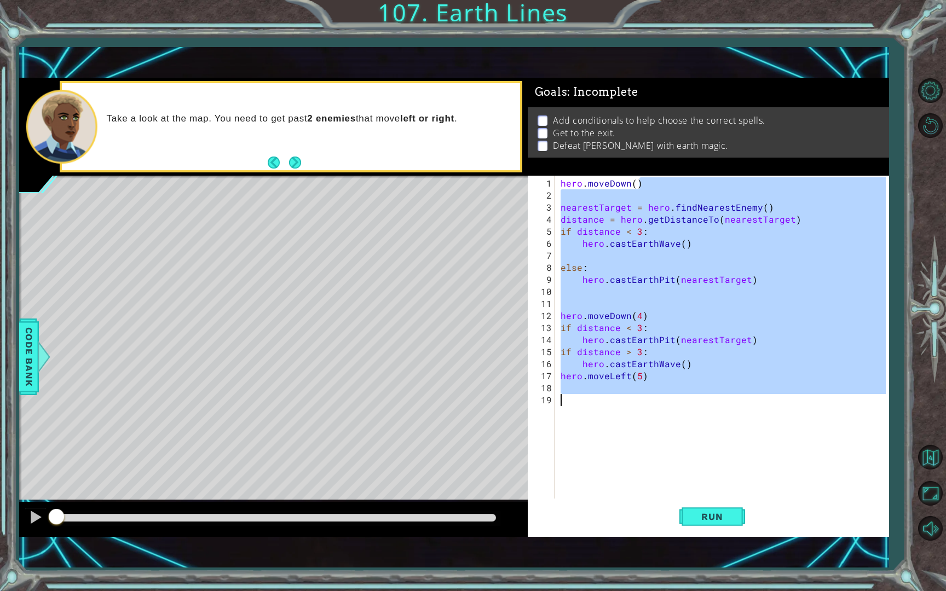
drag, startPoint x: 678, startPoint y: 187, endPoint x: 672, endPoint y: 398, distance: 210.3
click at [672, 398] on div "hero . moveDown ( ) nearestTarget = hero . findNearestEnemy ( ) distance = hero…" at bounding box center [725, 357] width 333 height 361
click at [894, 471] on button "Back to Map" at bounding box center [930, 457] width 32 height 32
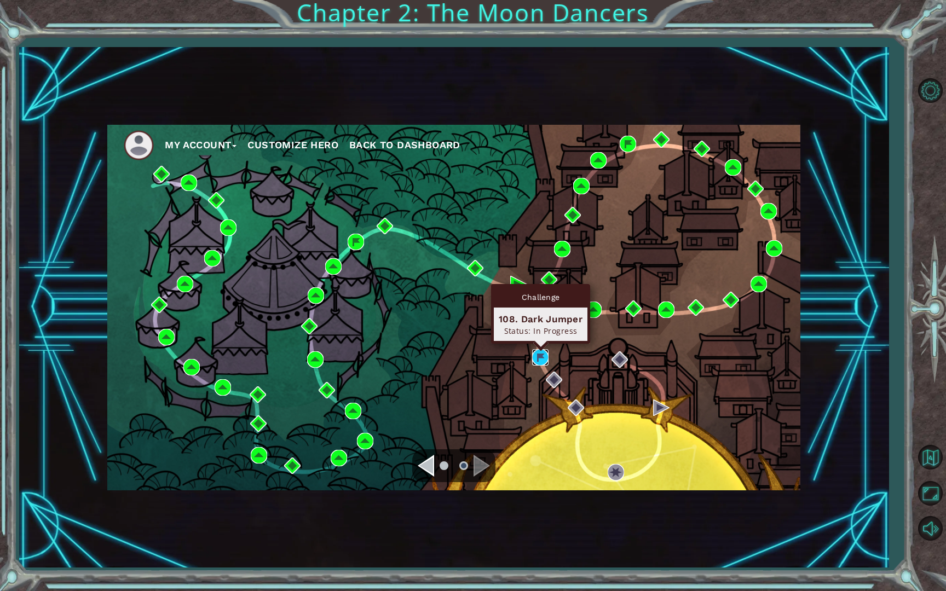
click at [540, 355] on img at bounding box center [540, 357] width 16 height 16
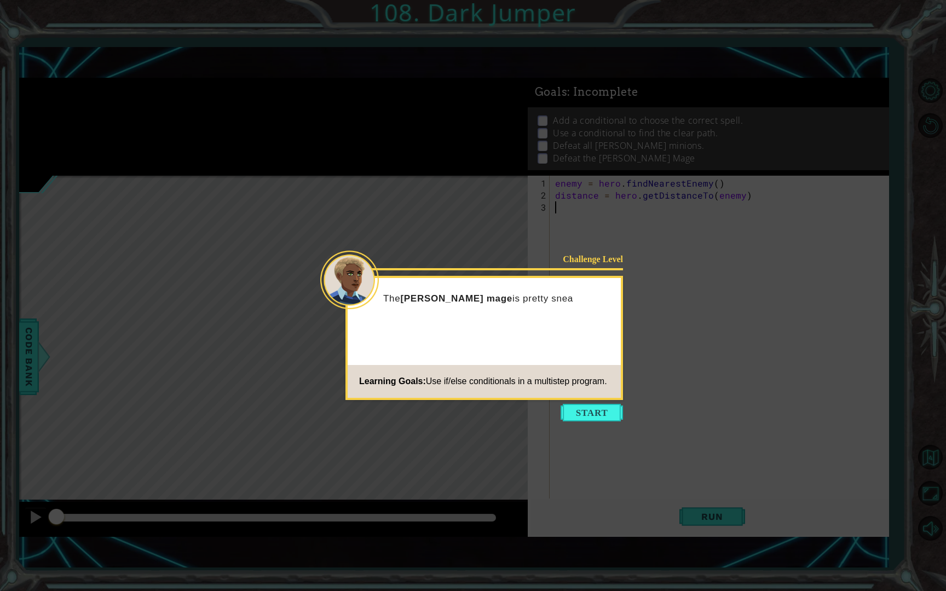
click at [606, 413] on button "Start" at bounding box center [592, 413] width 62 height 18
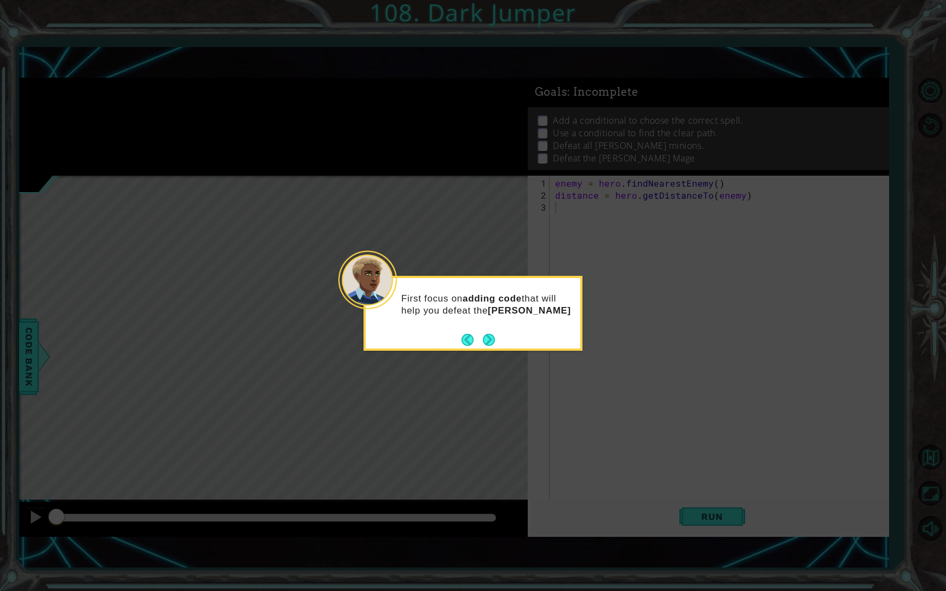
click at [491, 342] on button "Next" at bounding box center [489, 340] width 12 height 12
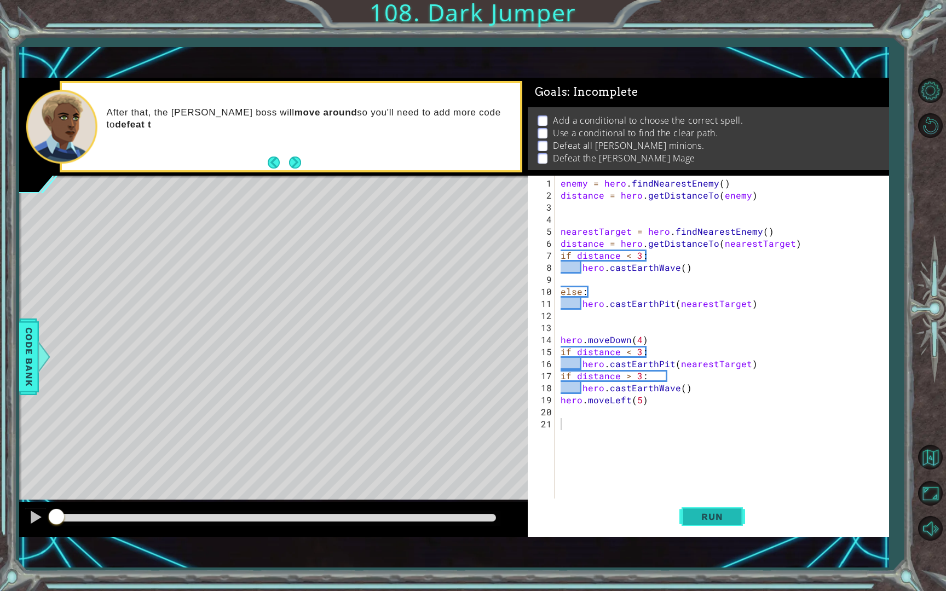
click at [737, 512] on button "Run" at bounding box center [713, 517] width 66 height 36
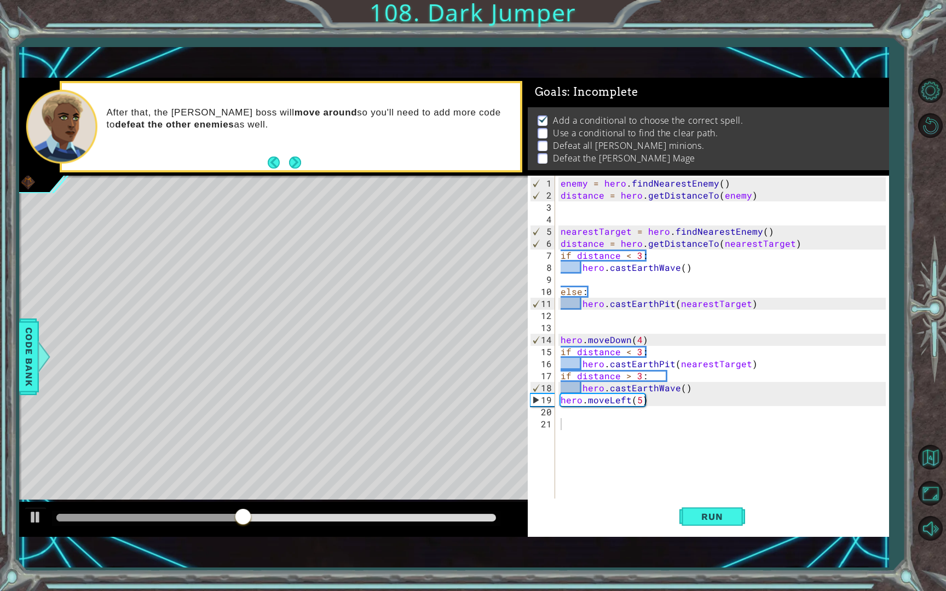
click at [674, 507] on div "Run" at bounding box center [712, 517] width 362 height 36
click at [682, 508] on button "Run" at bounding box center [713, 517] width 66 height 36
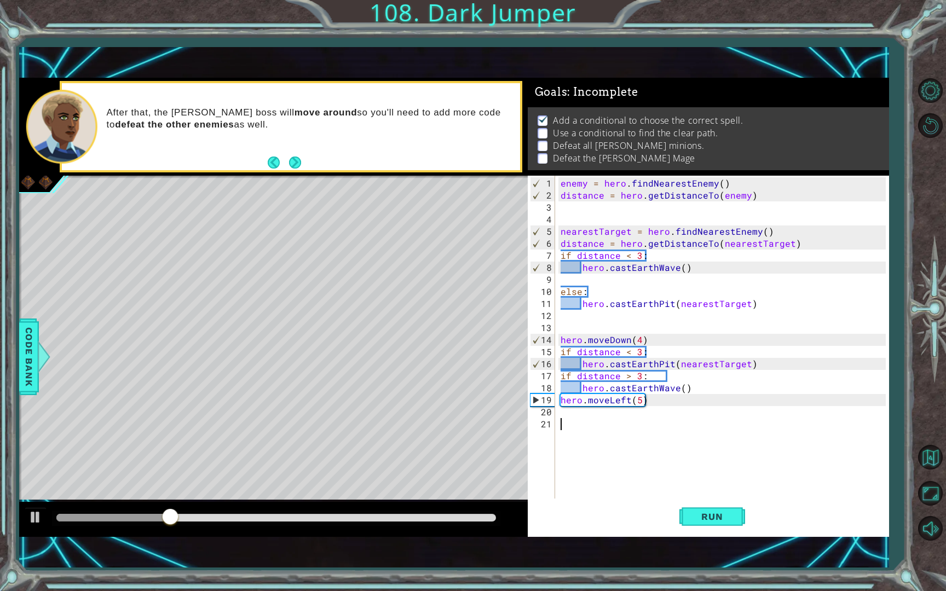
click at [662, 406] on div "enemy = hero . findNearestEnemy ( ) distance = hero . getDistanceTo ( enemy ) n…" at bounding box center [725, 351] width 333 height 349
click at [653, 402] on div "enemy = hero . findNearestEnemy ( ) distance = hero . getDistanceTo ( enemy ) n…" at bounding box center [725, 351] width 333 height 349
click at [646, 402] on div "enemy = hero . findNearestEnemy ( ) distance = hero . getDistanceTo ( enemy ) n…" at bounding box center [725, 351] width 333 height 349
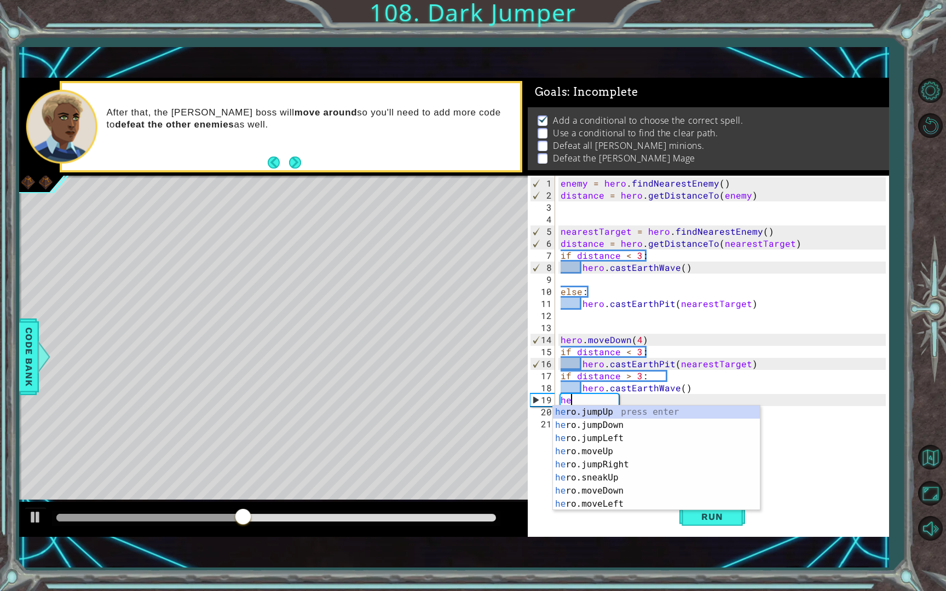
type textarea "h"
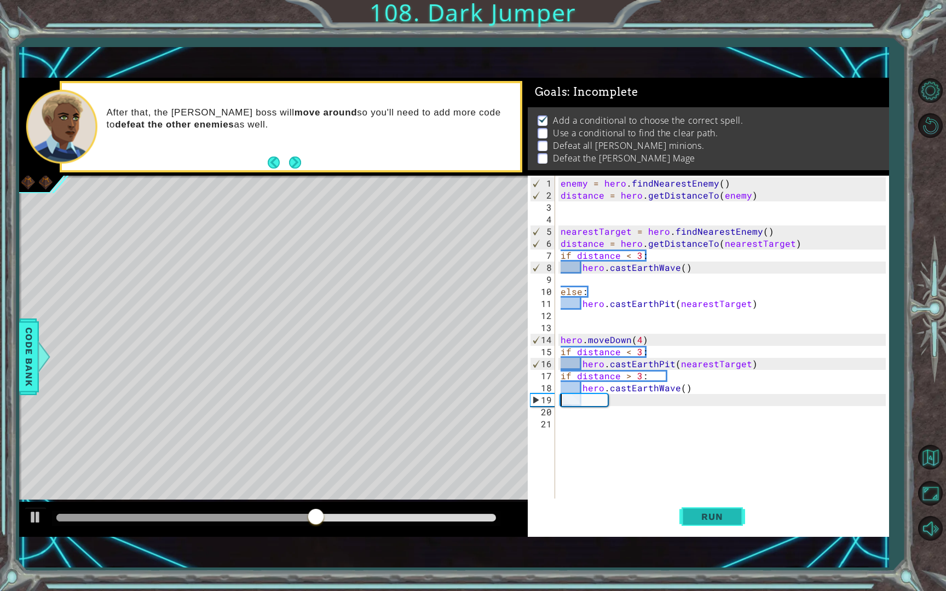
click at [727, 522] on button "Run" at bounding box center [713, 517] width 66 height 36
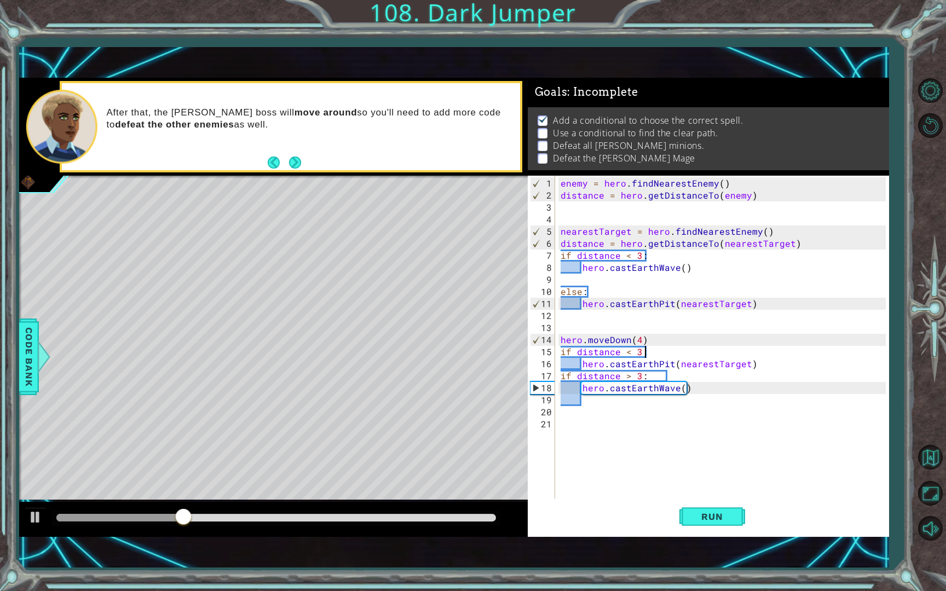
click at [648, 344] on div "enemy = hero . findNearestEnemy ( ) distance = hero . getDistanceTo ( enemy ) n…" at bounding box center [725, 351] width 333 height 349
click at [631, 343] on div "enemy = hero . findNearestEnemy ( ) distance = hero . getDistanceTo ( enemy ) n…" at bounding box center [725, 351] width 333 height 349
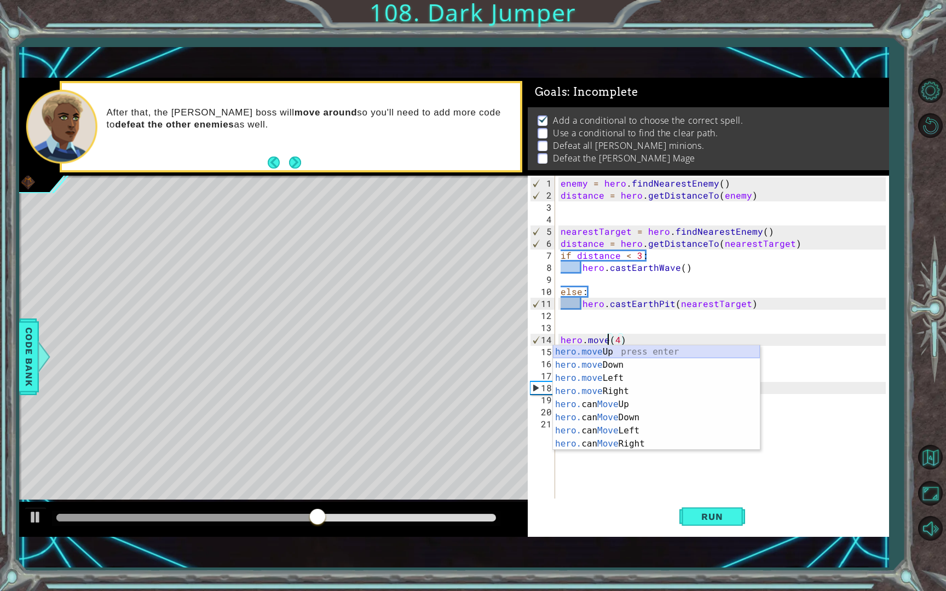
click at [689, 350] on div "hero.move Up press enter hero.move Down press enter hero.move Left press enter …" at bounding box center [656, 411] width 207 height 131
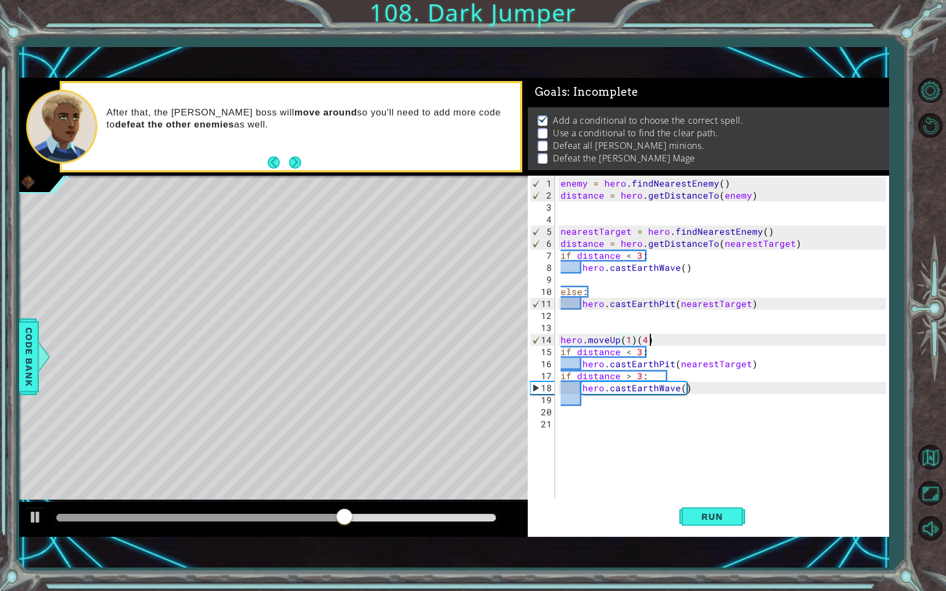
click at [651, 342] on div "enemy = hero . findNearestEnemy ( ) distance = hero . getDistanceTo ( enemy ) n…" at bounding box center [725, 351] width 333 height 349
click at [631, 340] on div "enemy = hero . findNearestEnemy ( ) distance = hero . getDistanceTo ( enemy ) n…" at bounding box center [725, 351] width 333 height 349
click at [628, 339] on div "enemy = hero . findNearestEnemy ( ) distance = hero . getDistanceTo ( enemy ) n…" at bounding box center [725, 351] width 333 height 349
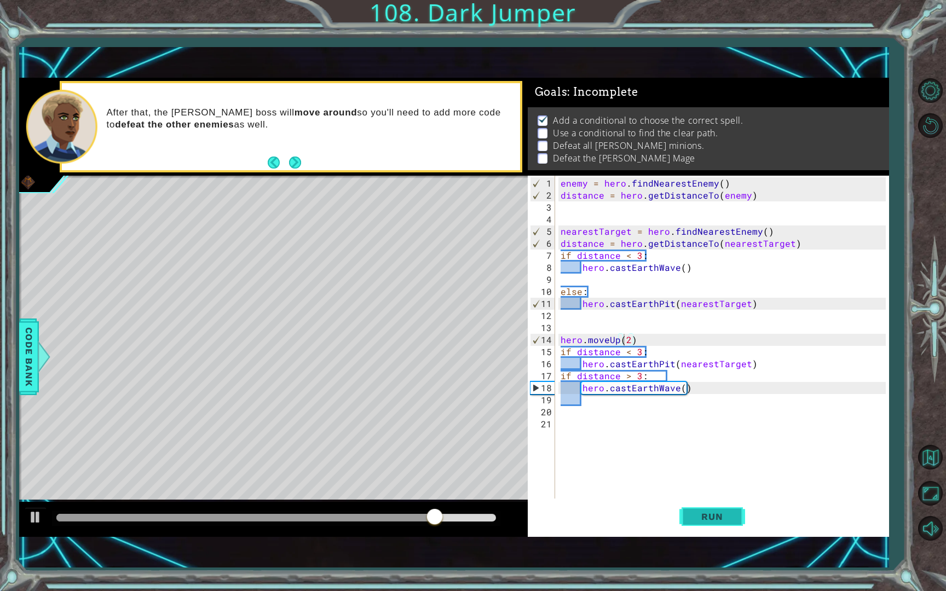
click at [692, 509] on button "Run" at bounding box center [713, 517] width 66 height 36
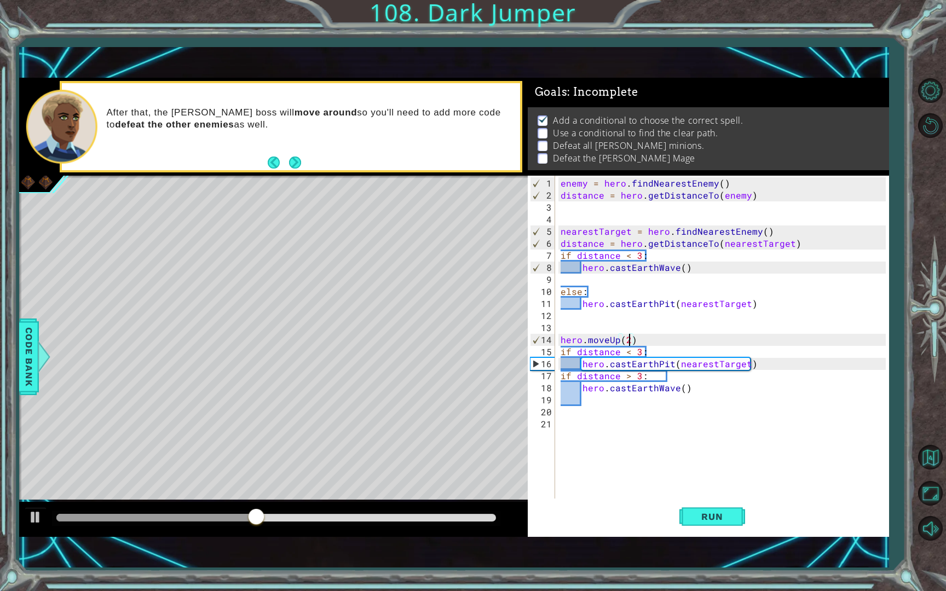
click at [631, 342] on div "enemy = hero . findNearestEnemy ( ) distance = hero . getDistanceTo ( enemy ) n…" at bounding box center [725, 351] width 333 height 349
type textarea "hero.moveUp(4)"
click at [637, 339] on div "enemy = hero . findNearestEnemy ( ) distance = hero . getDistanceTo ( enemy ) n…" at bounding box center [725, 351] width 333 height 349
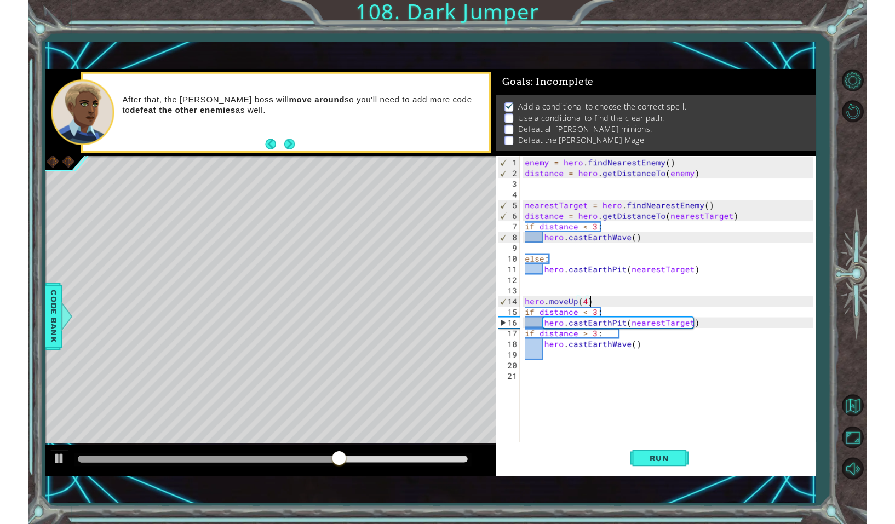
scroll to position [0, 0]
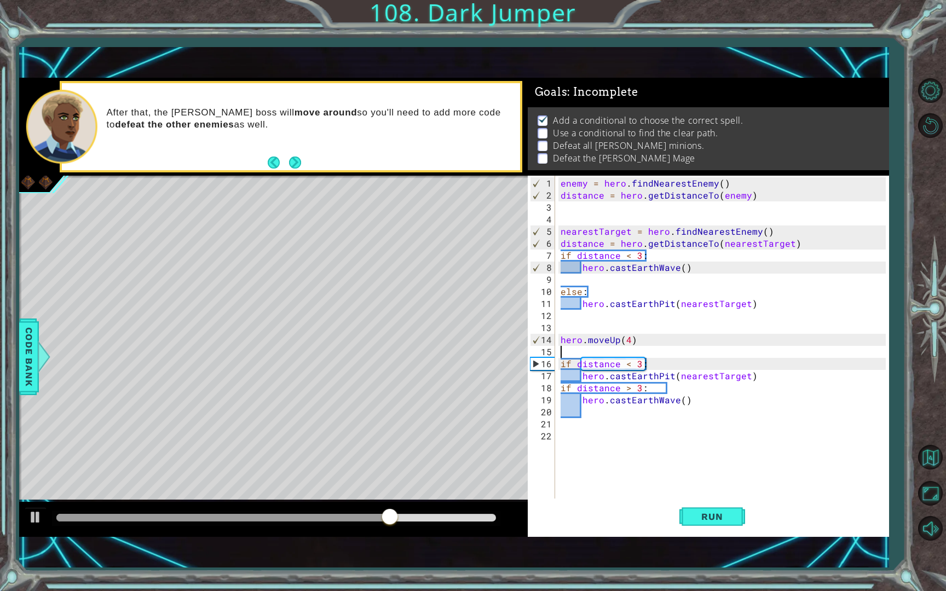
type textarea "h"
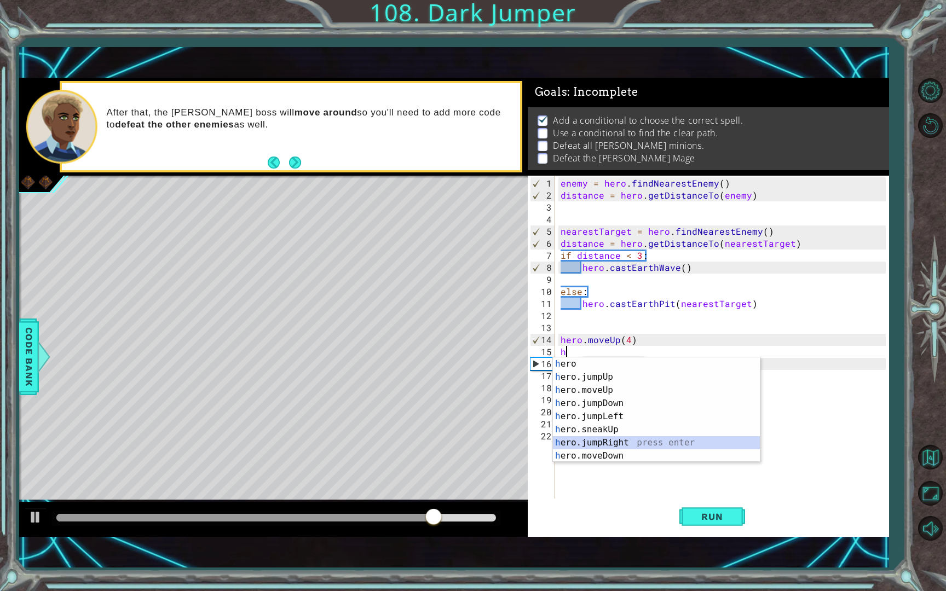
click at [668, 442] on div "h ero press enter h ero.jumpUp press enter h ero.moveUp press enter h ero.jumpD…" at bounding box center [656, 423] width 207 height 131
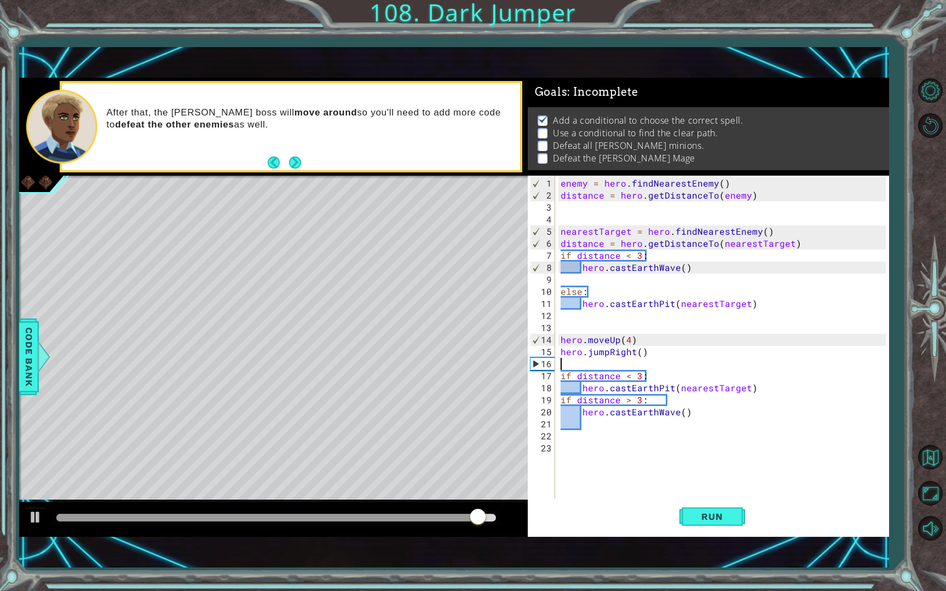
type textarea "h"
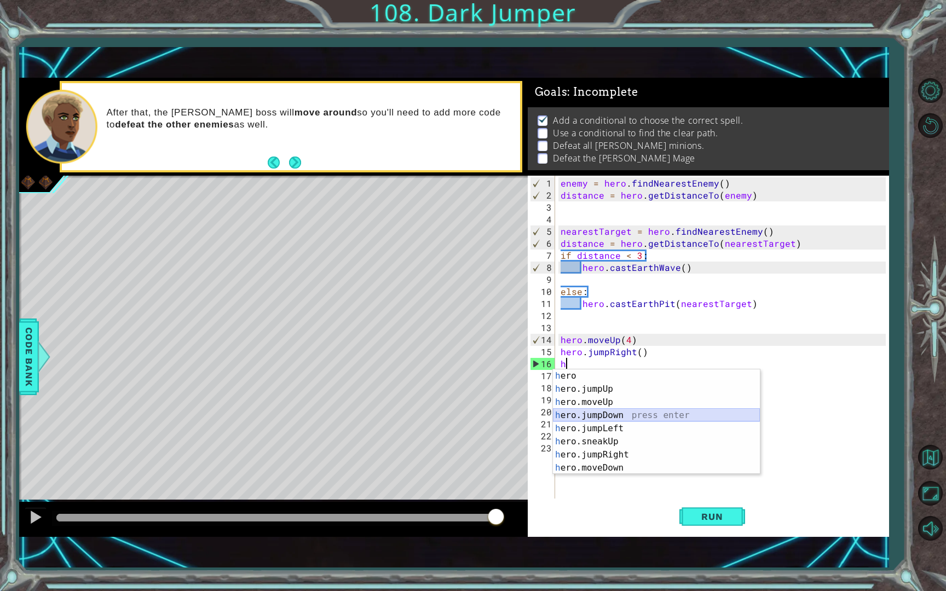
click at [693, 410] on div "h ero press enter h ero.jumpUp press enter h ero.moveUp press enter h ero.jumpD…" at bounding box center [656, 435] width 207 height 131
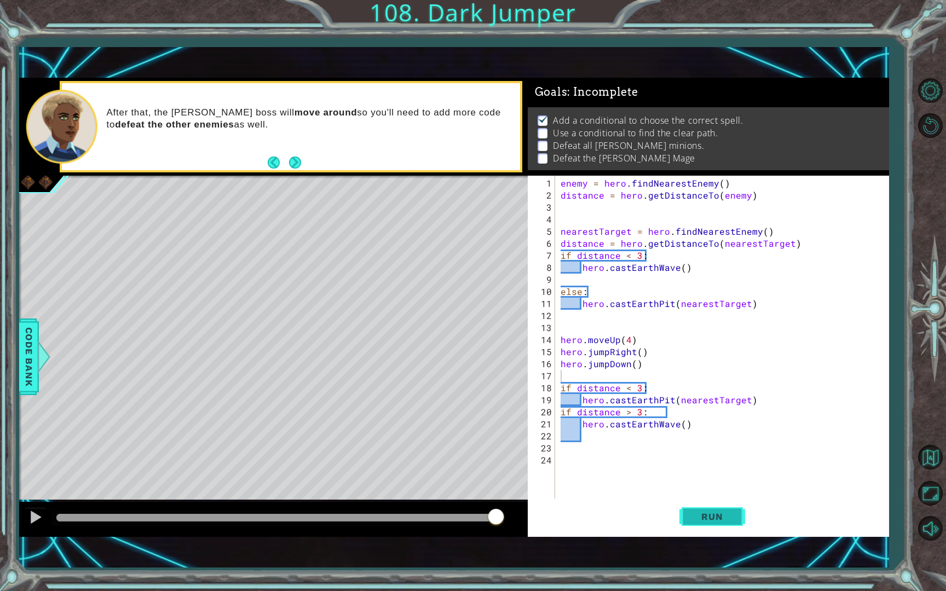
click at [722, 505] on button "Run" at bounding box center [713, 517] width 66 height 36
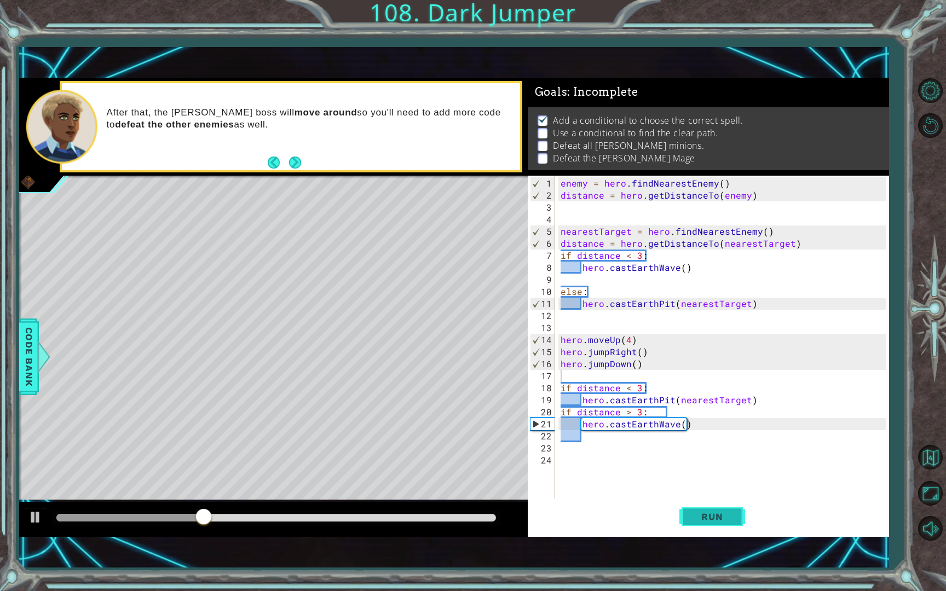
click at [742, 531] on button "Run" at bounding box center [713, 517] width 66 height 36
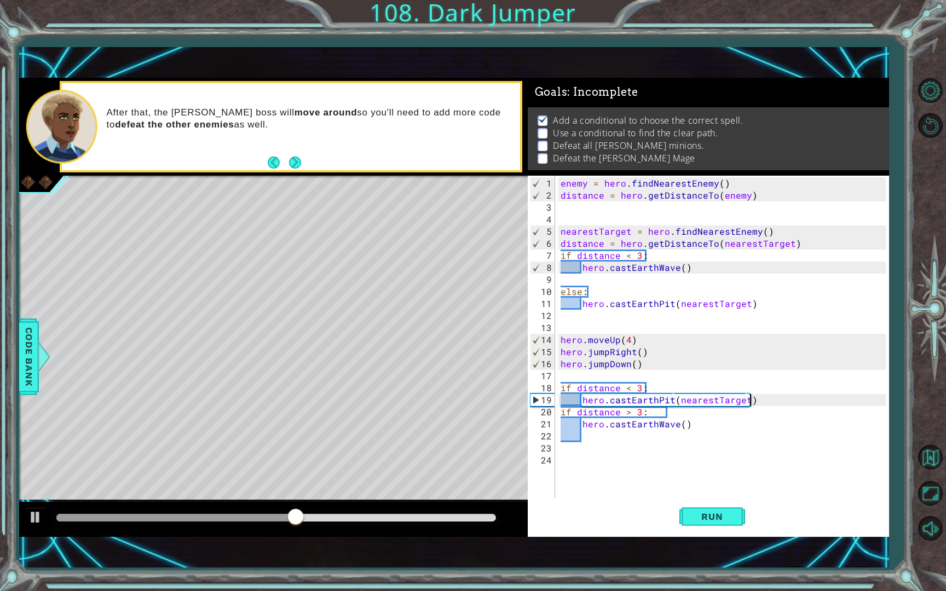
click at [755, 394] on div "enemy = hero . findNearestEnemy ( ) distance = hero . getDistanceTo ( enemy ) n…" at bounding box center [725, 351] width 333 height 349
type textarea "hero.castEarthPit(nearestTarget)"
type textarea "h"
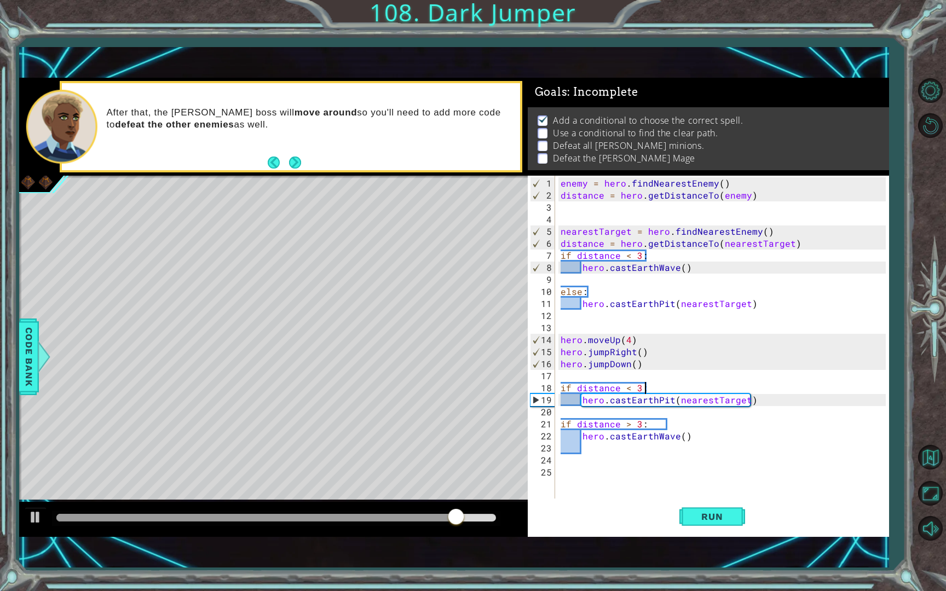
click at [652, 386] on div "enemy = hero . findNearestEnemy ( ) distance = hero . getDistanceTo ( enemy ) n…" at bounding box center [725, 351] width 333 height 349
type textarea "if distance < 3:"
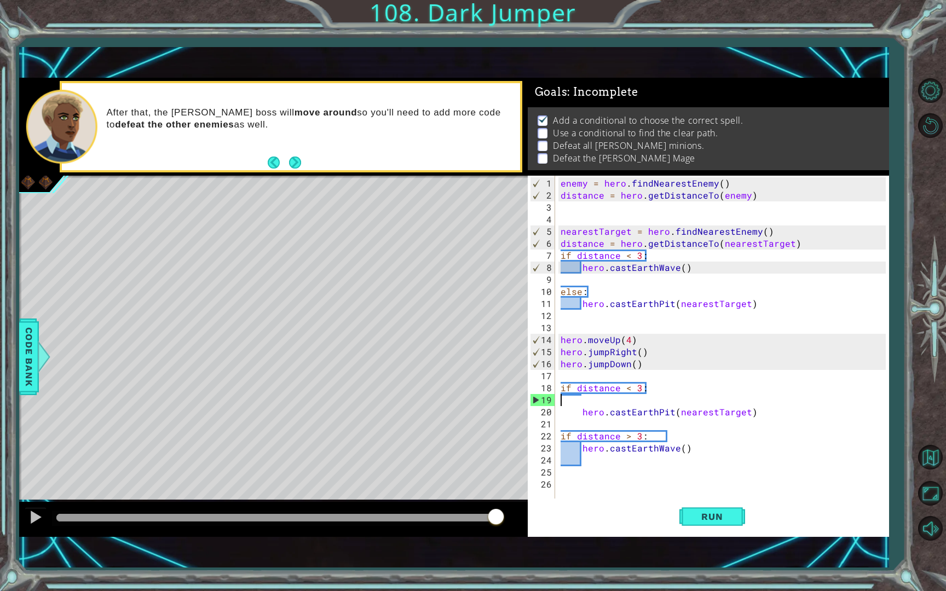
type textarea "h"
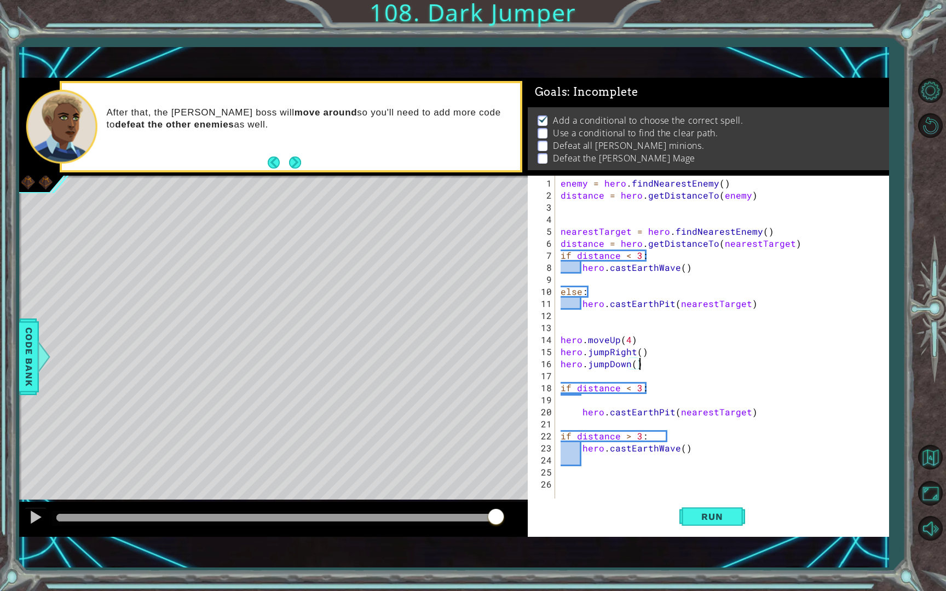
click at [644, 366] on div "enemy = hero . findNearestEnemy ( ) distance = hero . getDistanceTo ( enemy ) n…" at bounding box center [725, 351] width 333 height 349
type textarea "hero.jumpDown()"
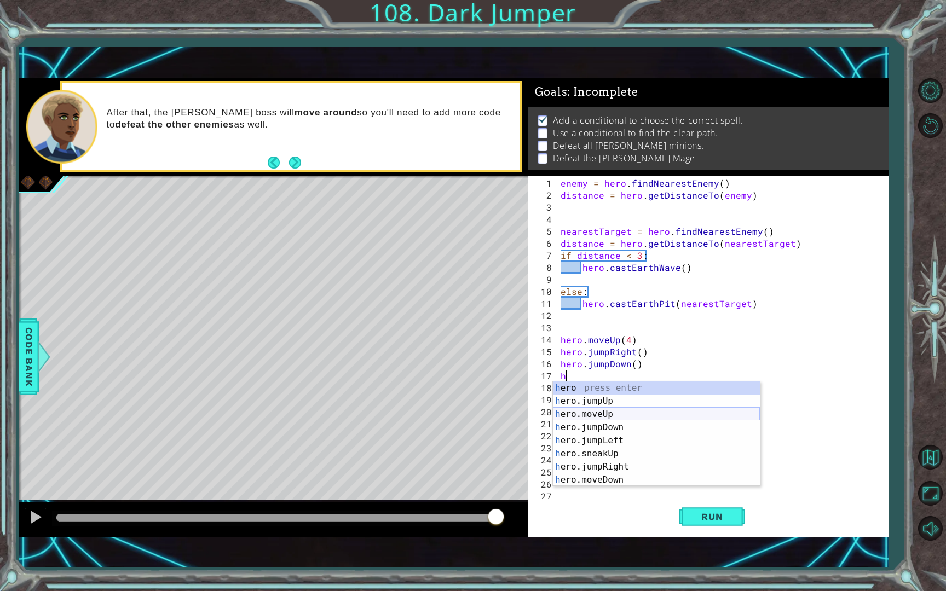
click at [631, 410] on div "h ero press enter h ero.jumpUp press enter h ero.moveUp press enter h ero.jumpD…" at bounding box center [656, 447] width 207 height 131
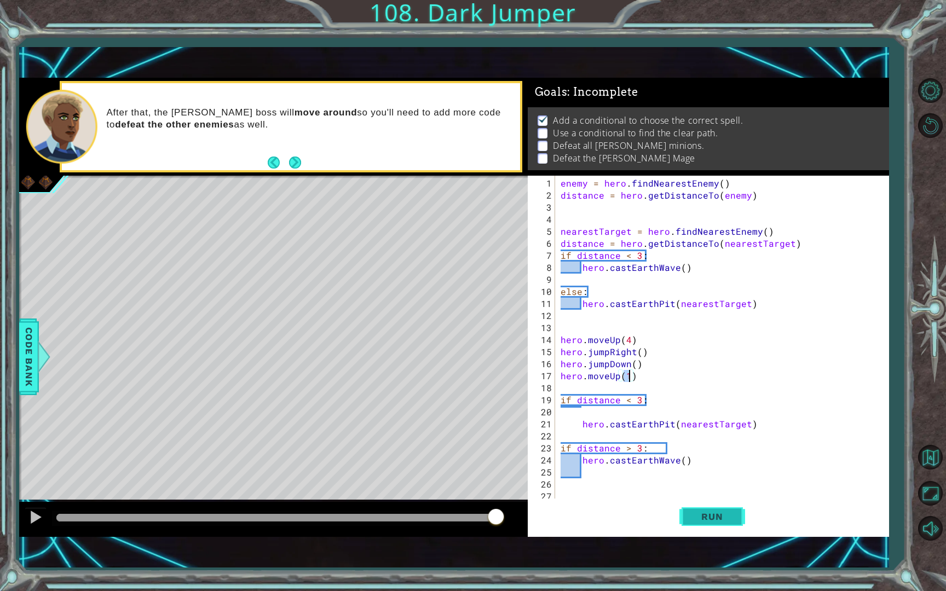
type textarea "hero.moveUp(1)"
click at [695, 512] on span "Run" at bounding box center [711, 516] width 43 height 11
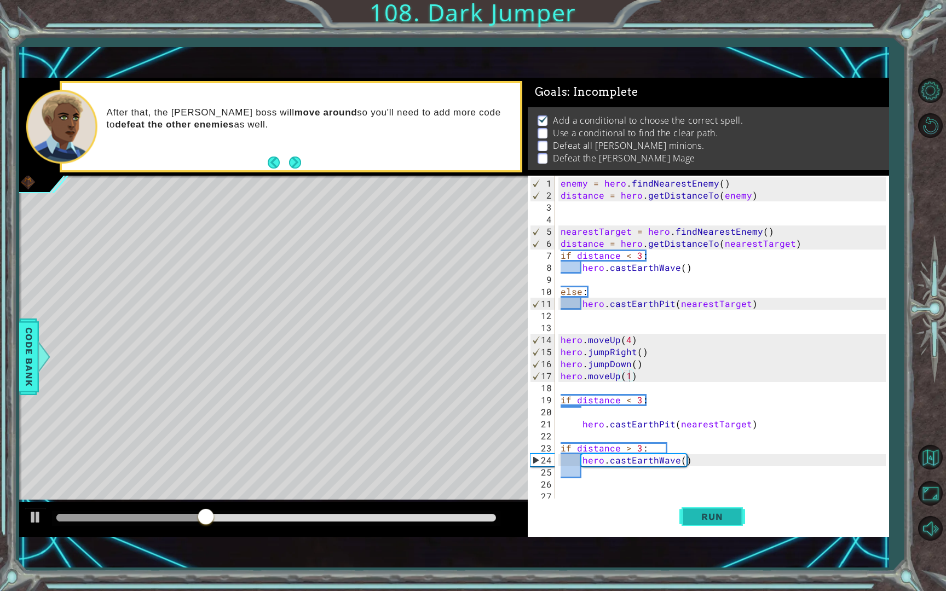
click at [719, 532] on button "Run" at bounding box center [713, 517] width 66 height 36
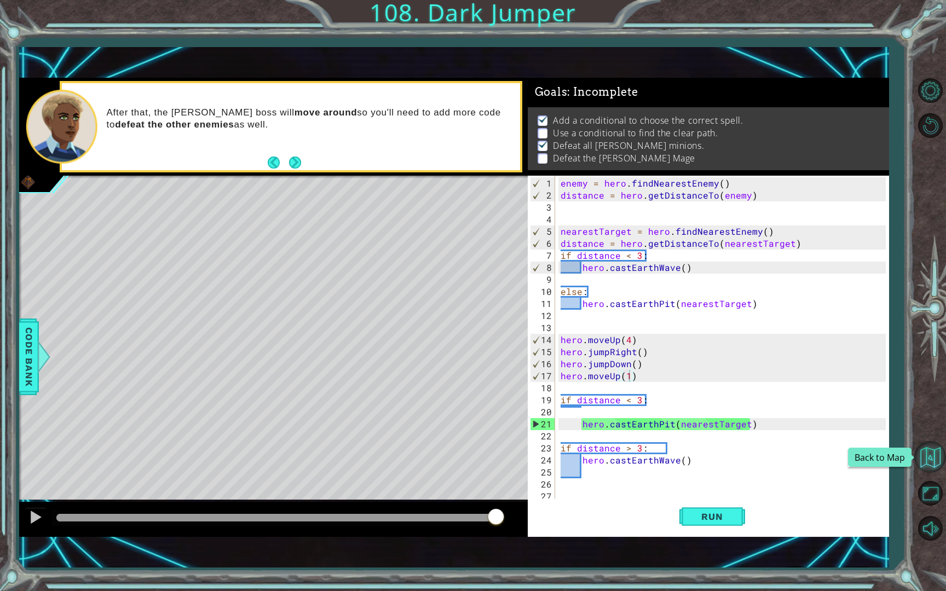
click at [935, 467] on button "Back to Map" at bounding box center [930, 457] width 32 height 32
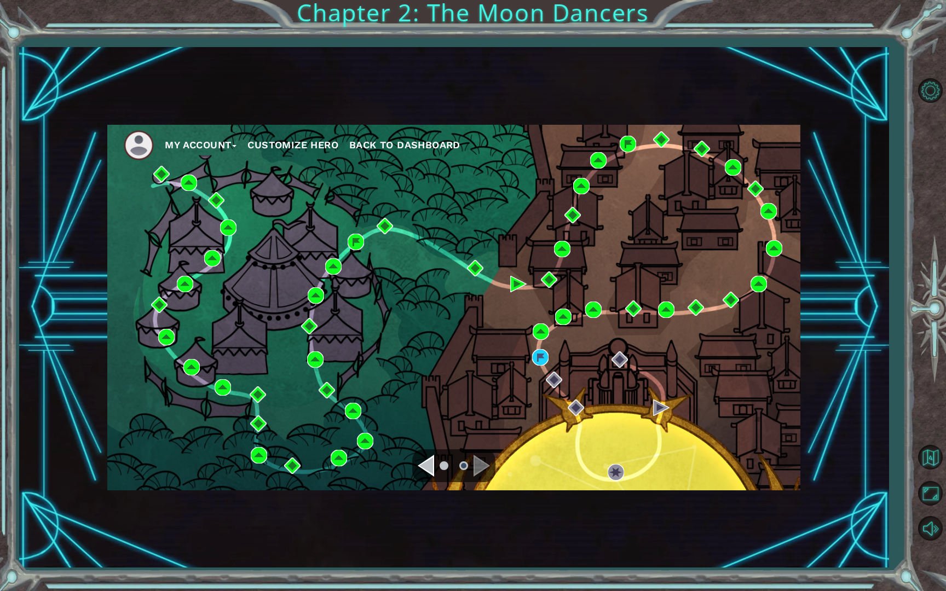
click at [204, 143] on button "My Account" at bounding box center [201, 145] width 72 height 16
click at [204, 141] on button "My Account" at bounding box center [201, 145] width 72 height 16
click at [398, 144] on span "Back to Dashboard" at bounding box center [404, 144] width 111 height 11
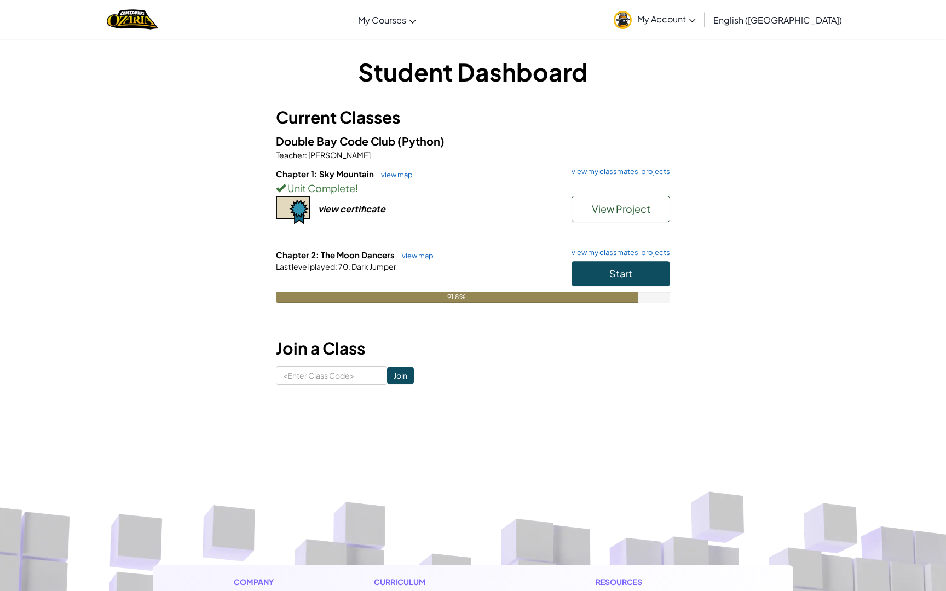
click at [701, 10] on link "My Account" at bounding box center [654, 19] width 93 height 34
